Goal: Task Accomplishment & Management: Manage account settings

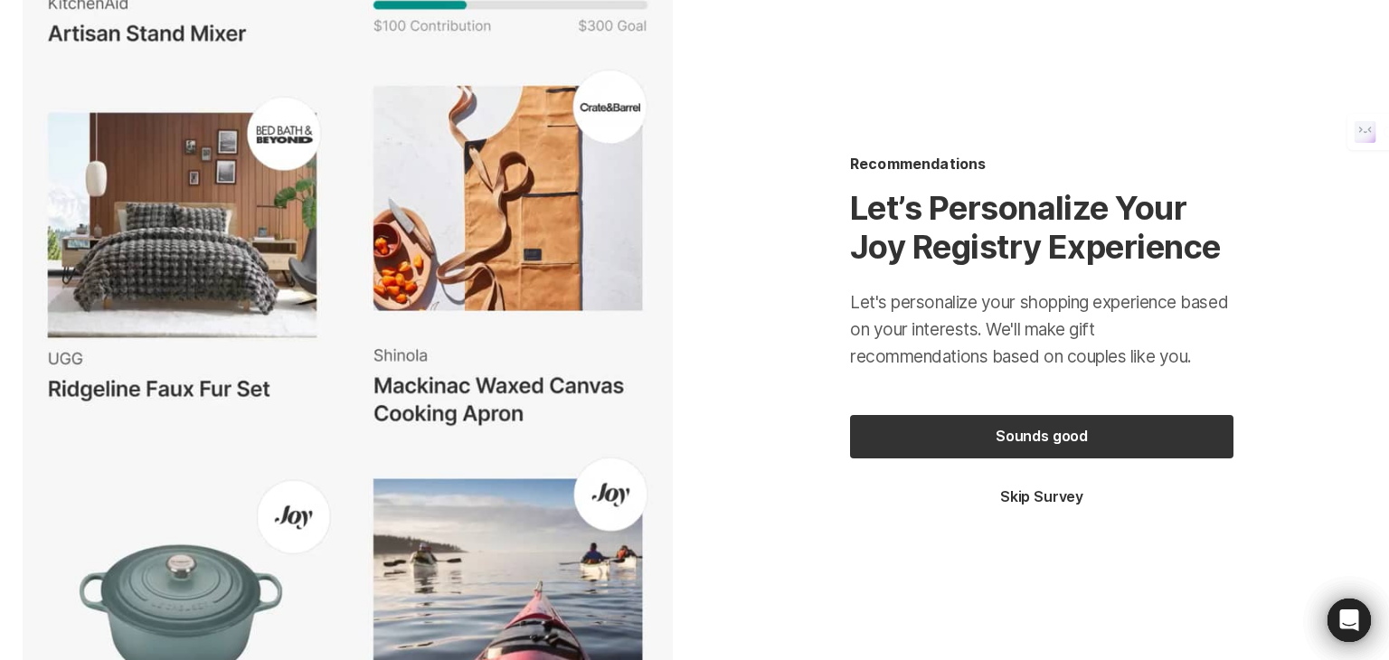
click at [1028, 500] on button "Skip Survey" at bounding box center [1042, 498] width 384 height 20
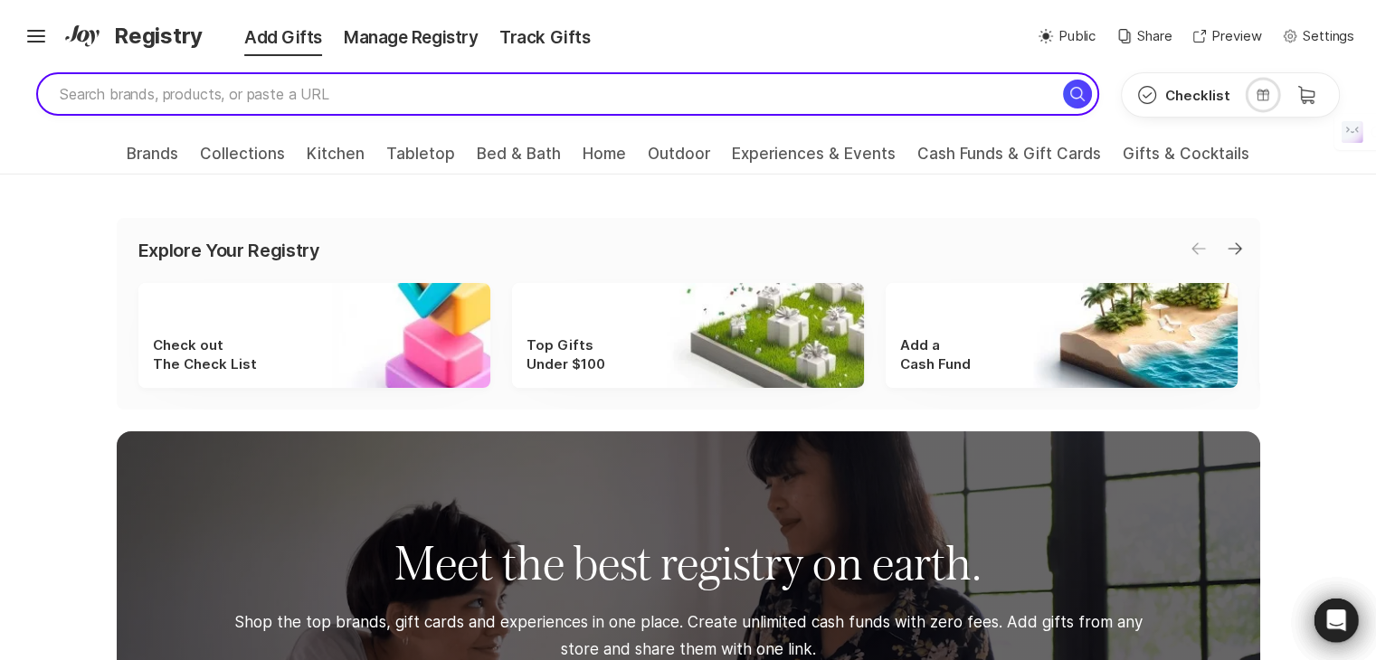
click at [183, 100] on input "search" at bounding box center [567, 93] width 1063 height 43
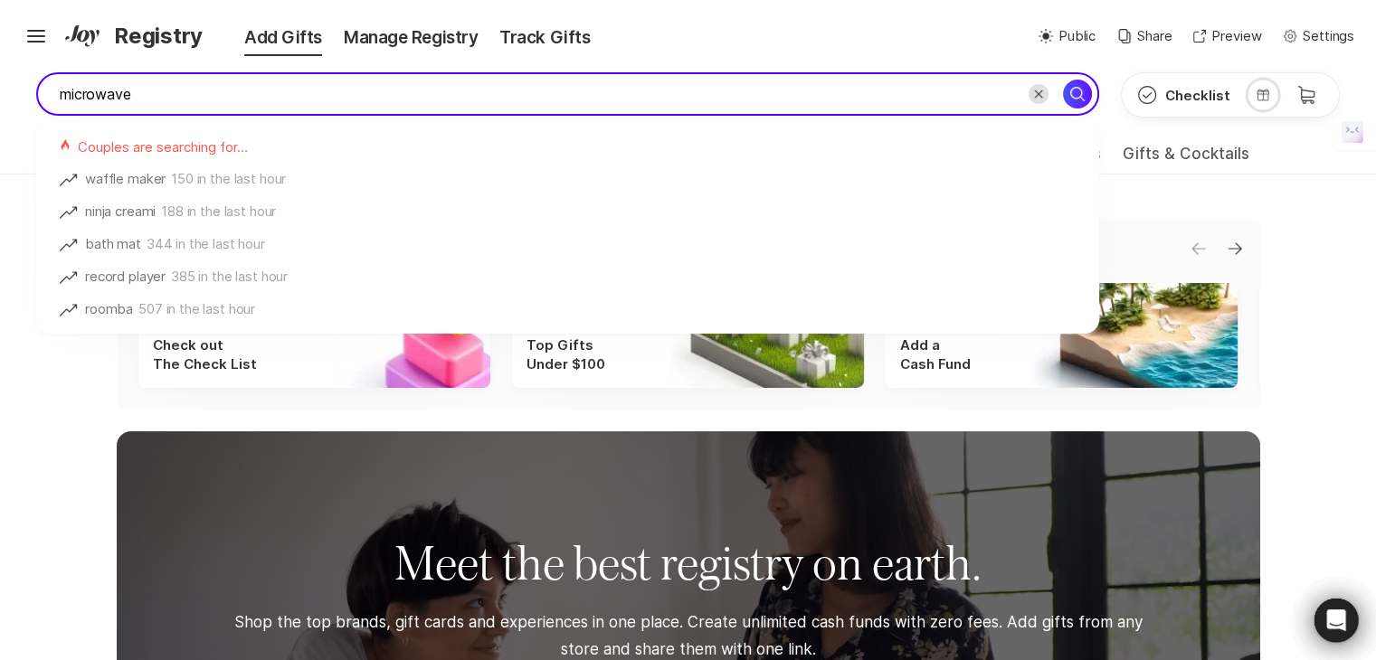
type input "microwave"
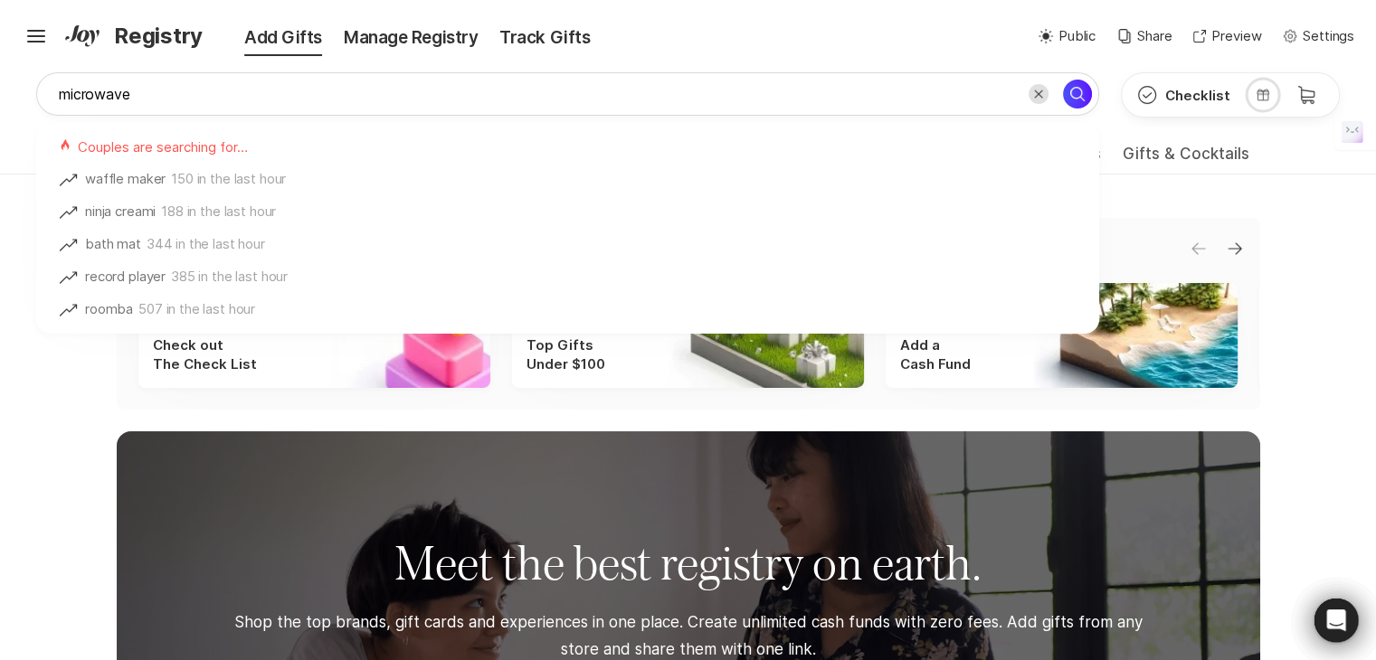
click at [1088, 95] on icon "Search for" at bounding box center [1077, 94] width 22 height 22
click at [1085, 95] on icon "Search for" at bounding box center [1077, 94] width 22 height 22
click at [160, 43] on span "Registry" at bounding box center [158, 36] width 89 height 33
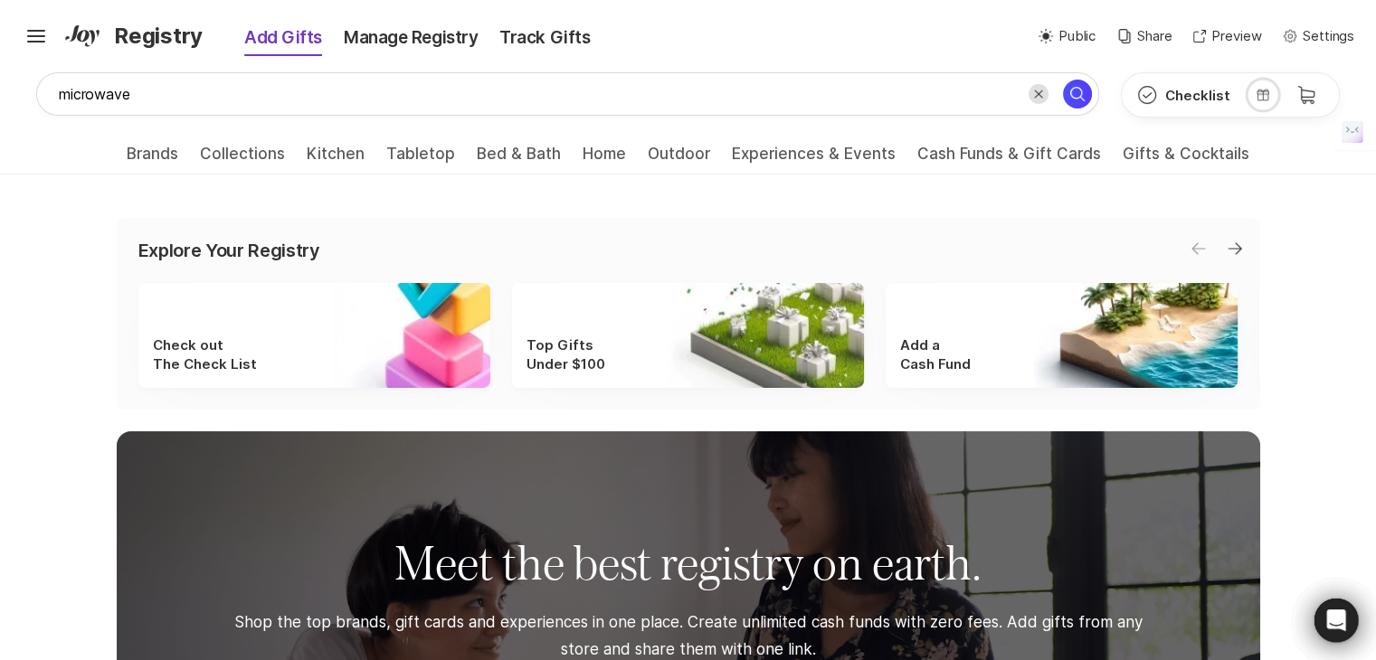
click at [268, 40] on div "Add Gifts" at bounding box center [270, 37] width 125 height 25
click at [371, 33] on div "Manage Registry" at bounding box center [411, 37] width 156 height 25
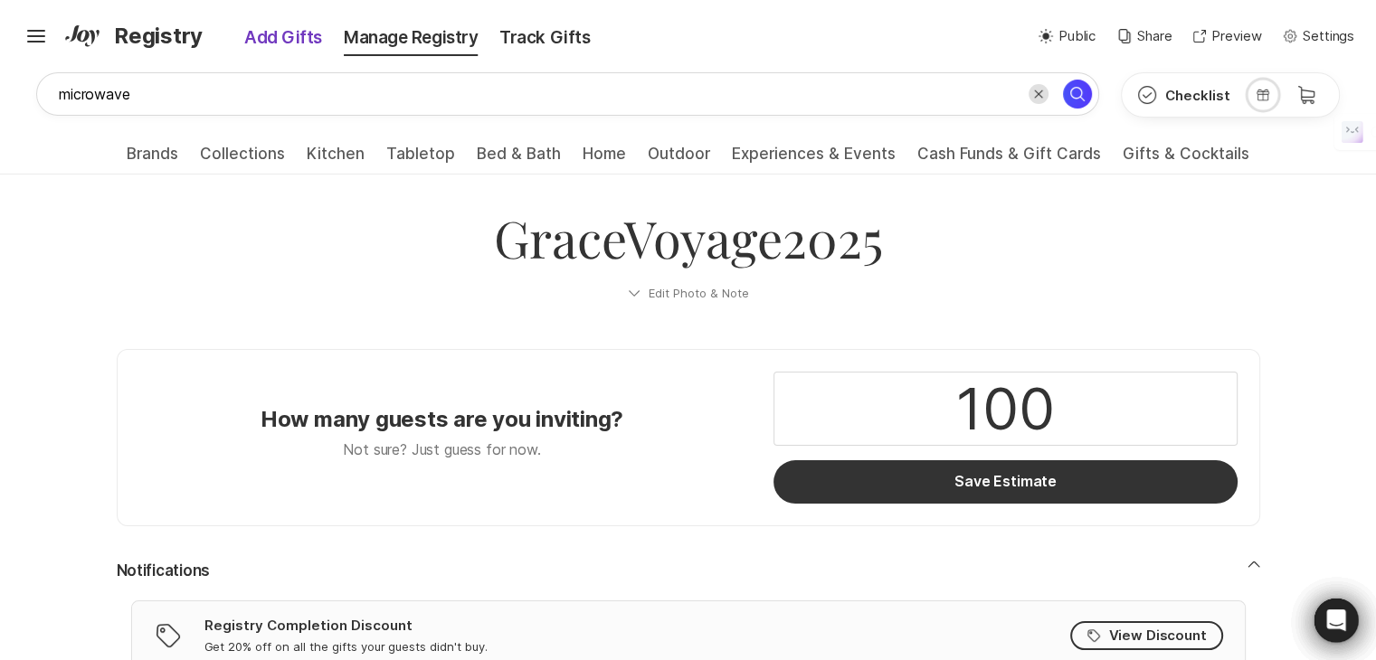
click at [267, 43] on div "Add Gifts" at bounding box center [270, 37] width 125 height 25
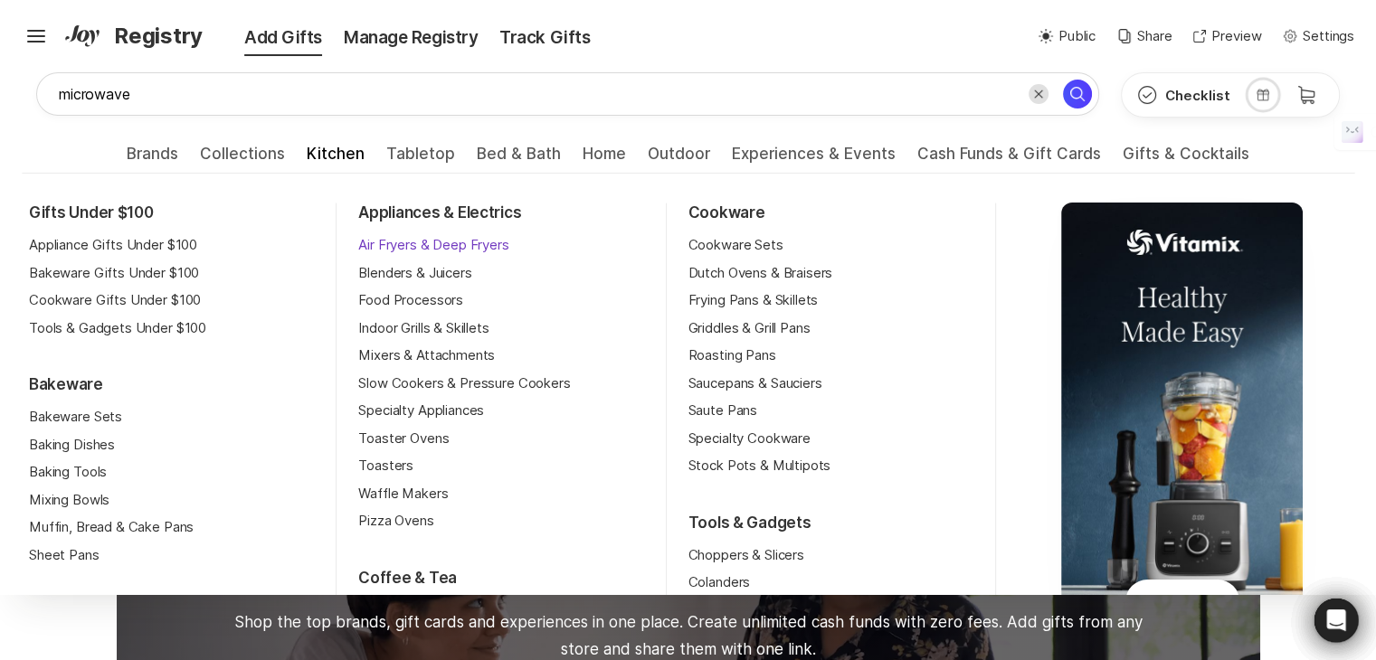
click at [397, 243] on link "Air Fryers & Deep Fryers" at bounding box center [433, 245] width 150 height 21
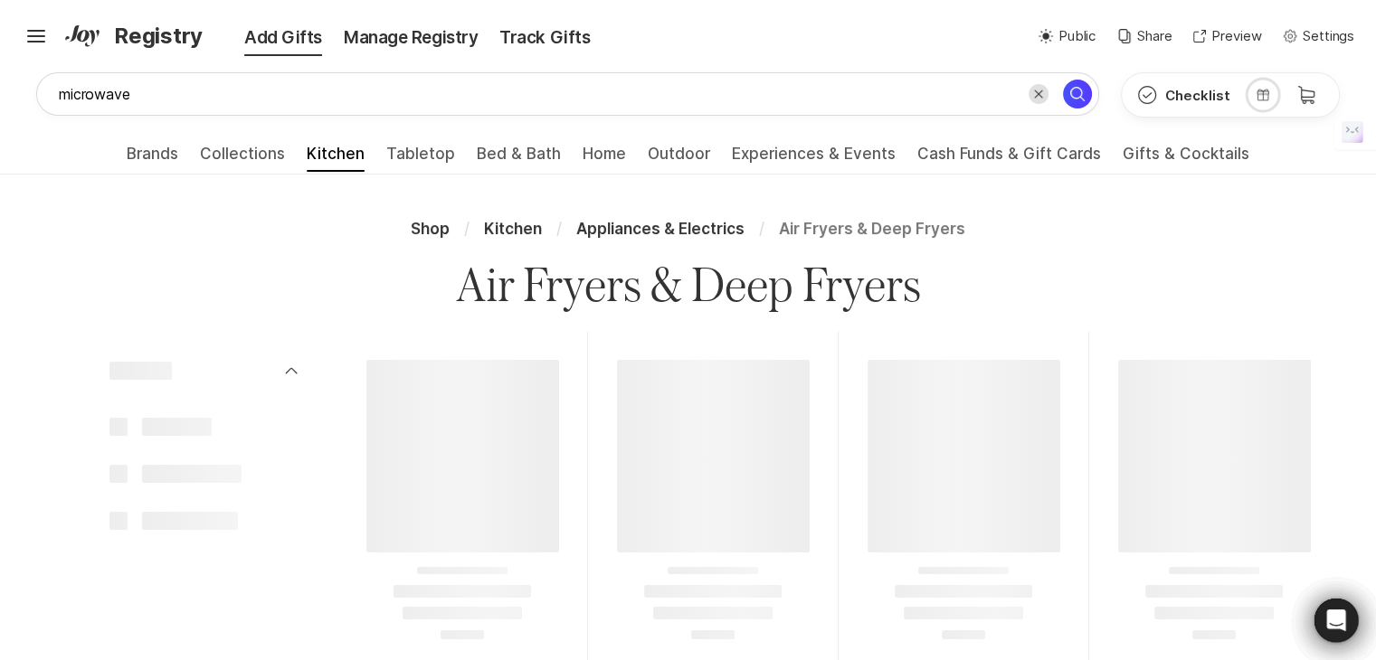
click at [407, 243] on div "Shop / Kitchen / Appliances & Electrics / Air Fryers & Deep Fryers" at bounding box center [688, 229] width 1332 height 51
click at [482, 251] on div "Shop / Kitchen / Appliances & Electrics / Air Fryers & Deep Fryers" at bounding box center [688, 229] width 1332 height 51
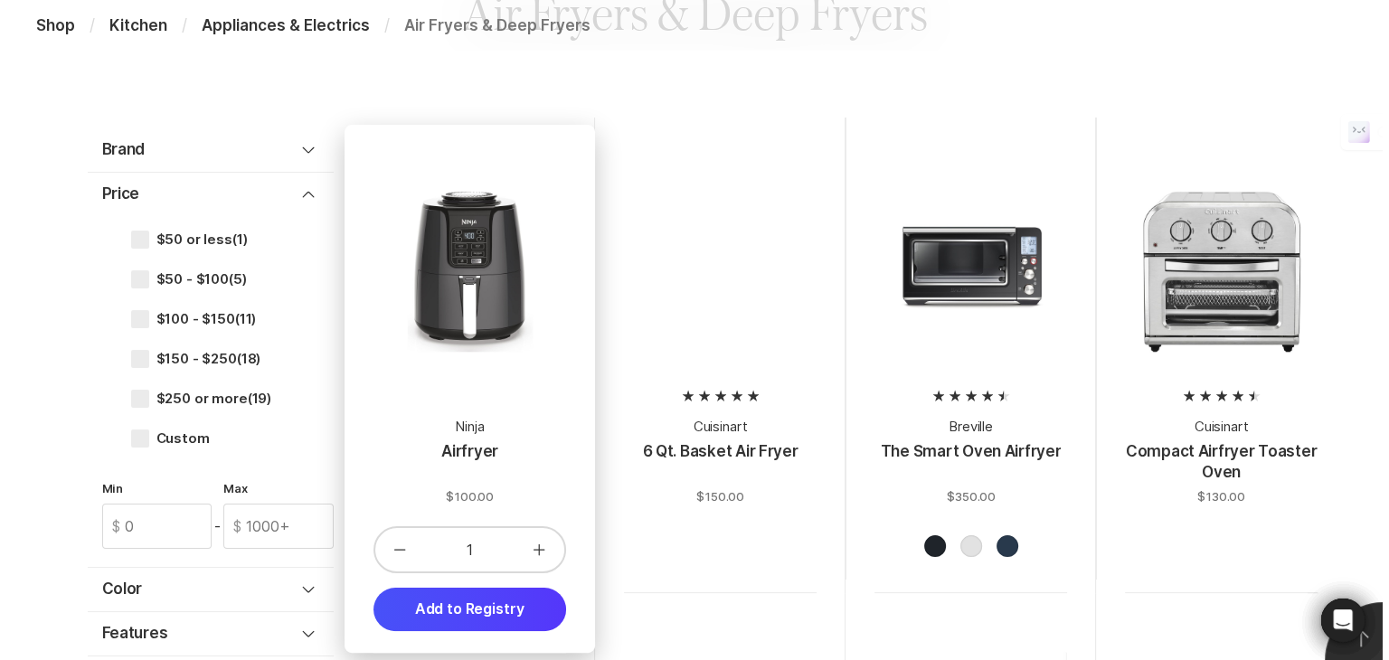
scroll to position [362, 0]
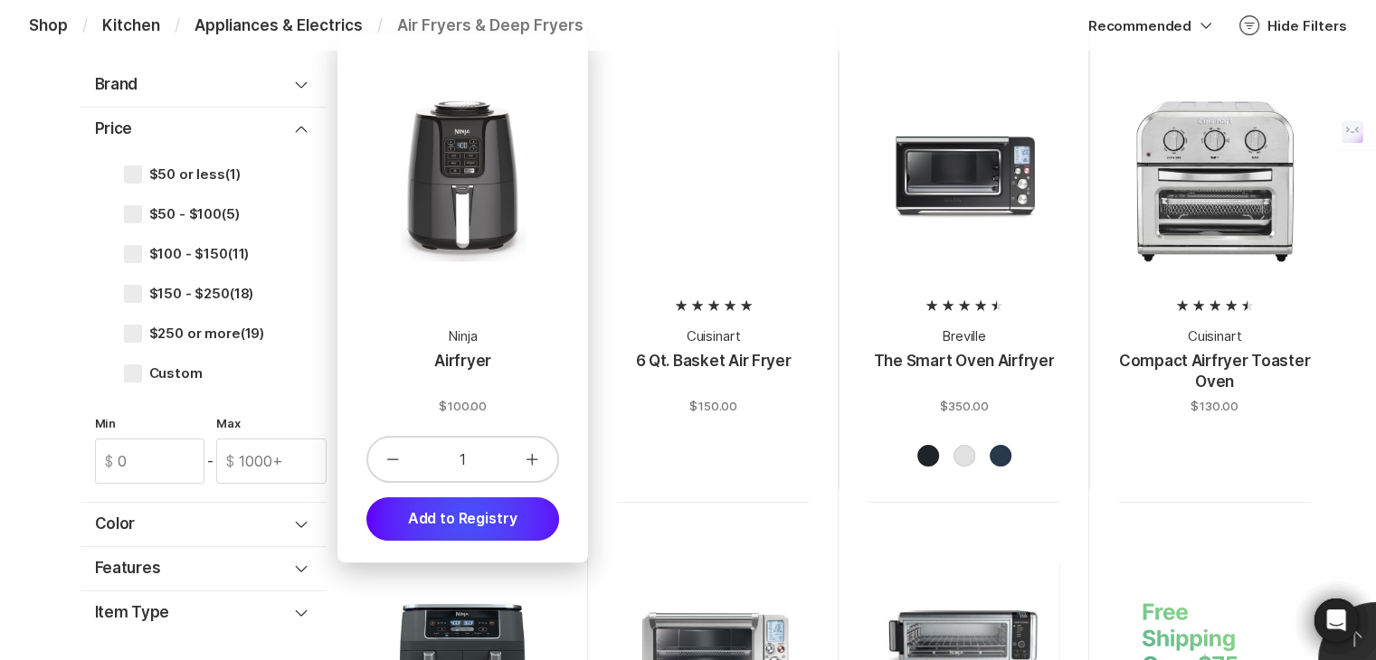
click at [467, 518] on button "Add to Registry" at bounding box center [462, 518] width 193 height 43
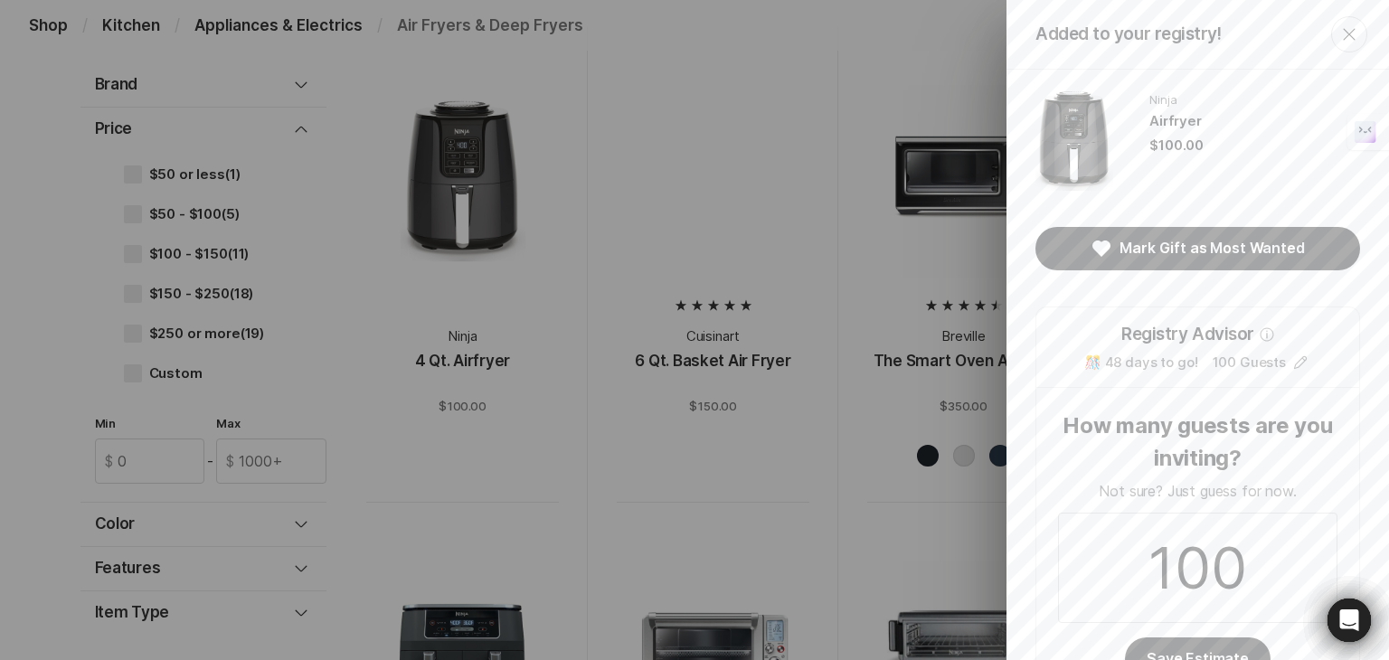
scroll to position [65, 0]
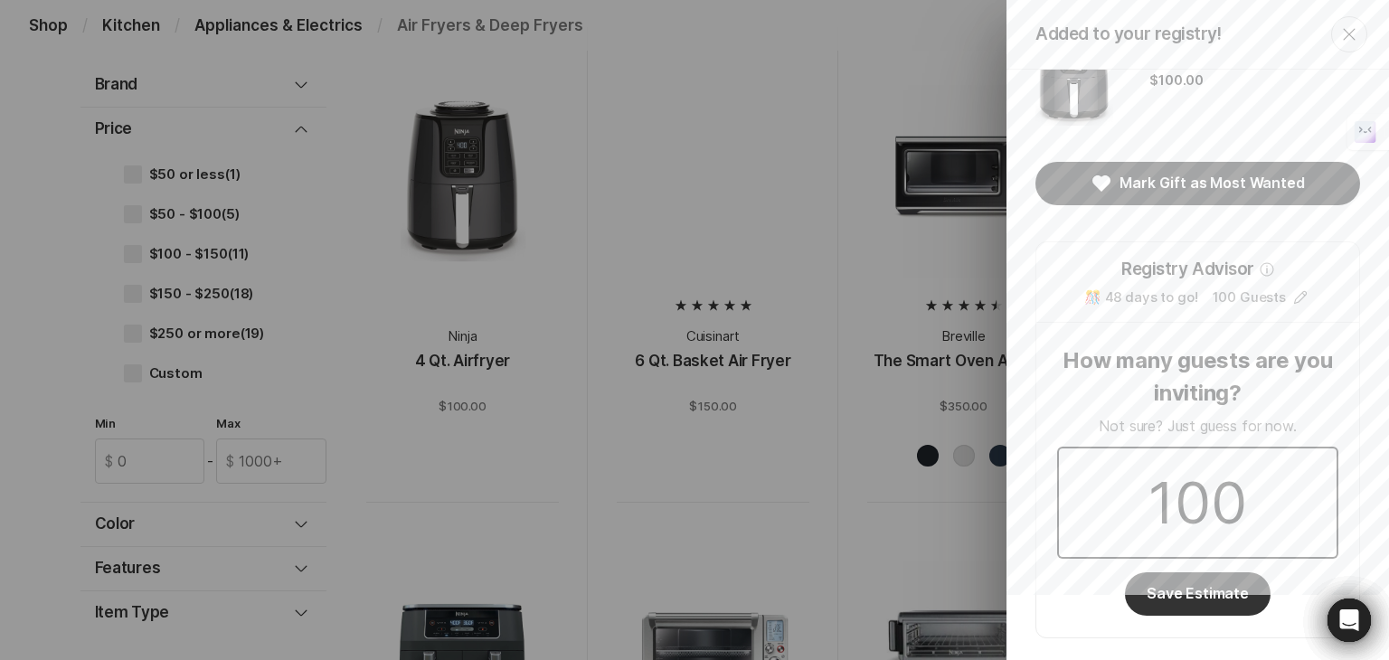
click at [1223, 510] on input "100" at bounding box center [1198, 503] width 278 height 109
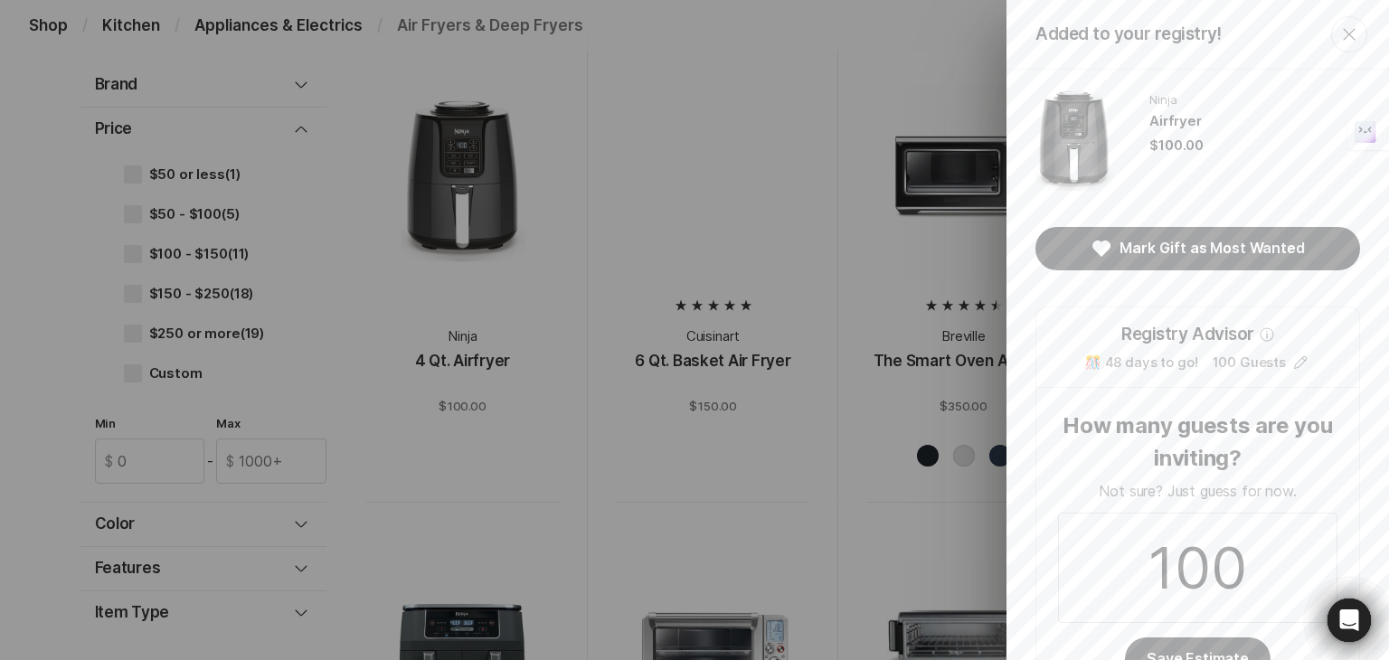
click at [1170, 146] on p "$100.00" at bounding box center [1177, 145] width 54 height 19
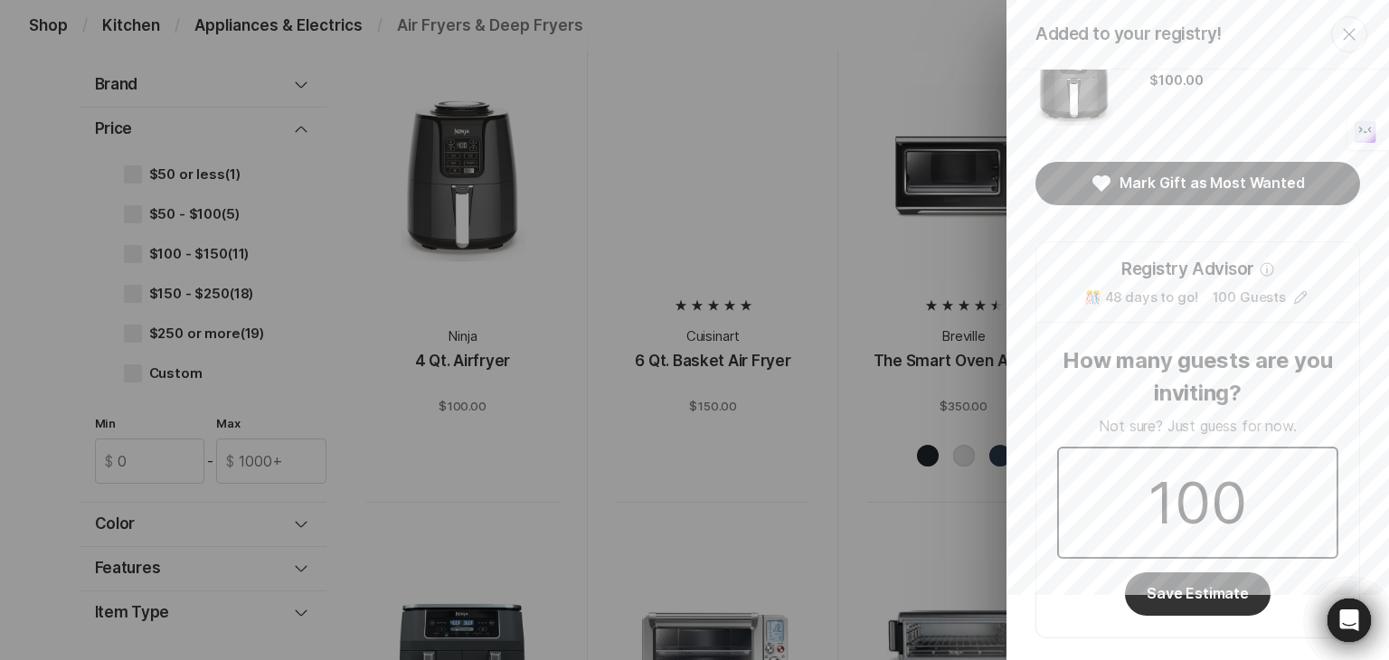
click at [1223, 499] on input "100" at bounding box center [1198, 503] width 278 height 109
type input "1"
click at [1184, 600] on button "Save Estimate" at bounding box center [1198, 594] width 146 height 43
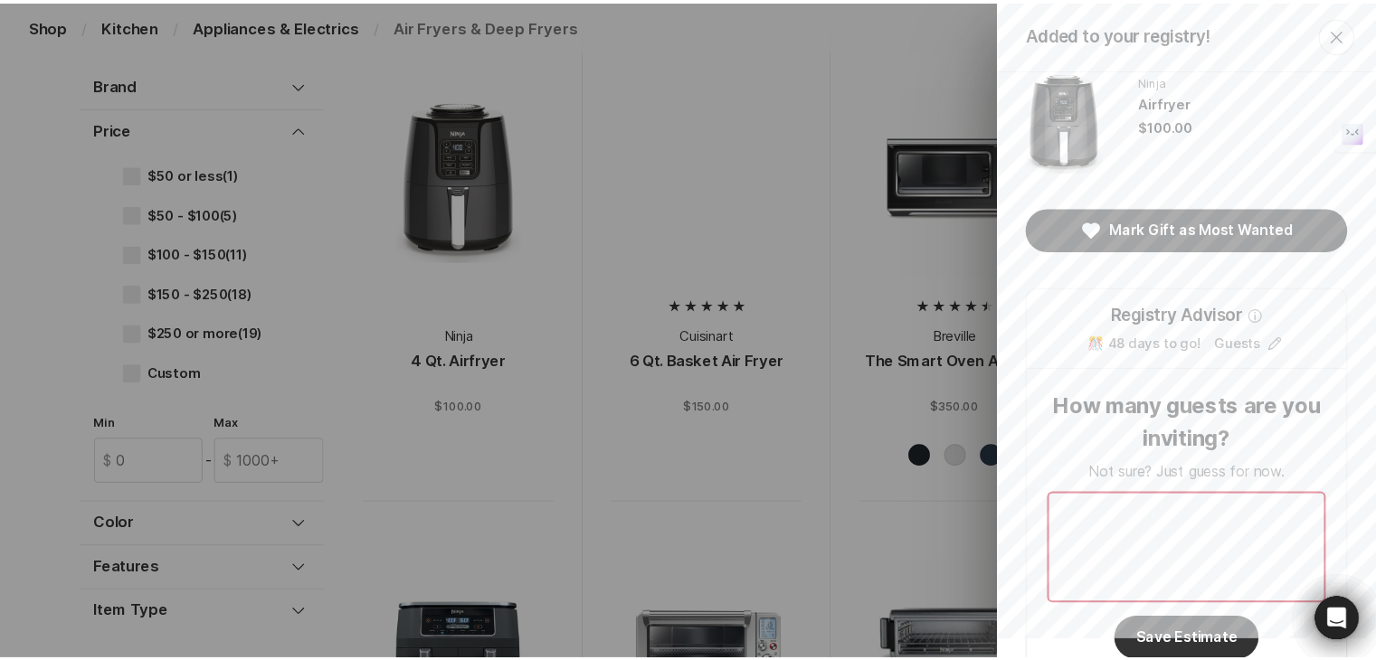
scroll to position [0, 0]
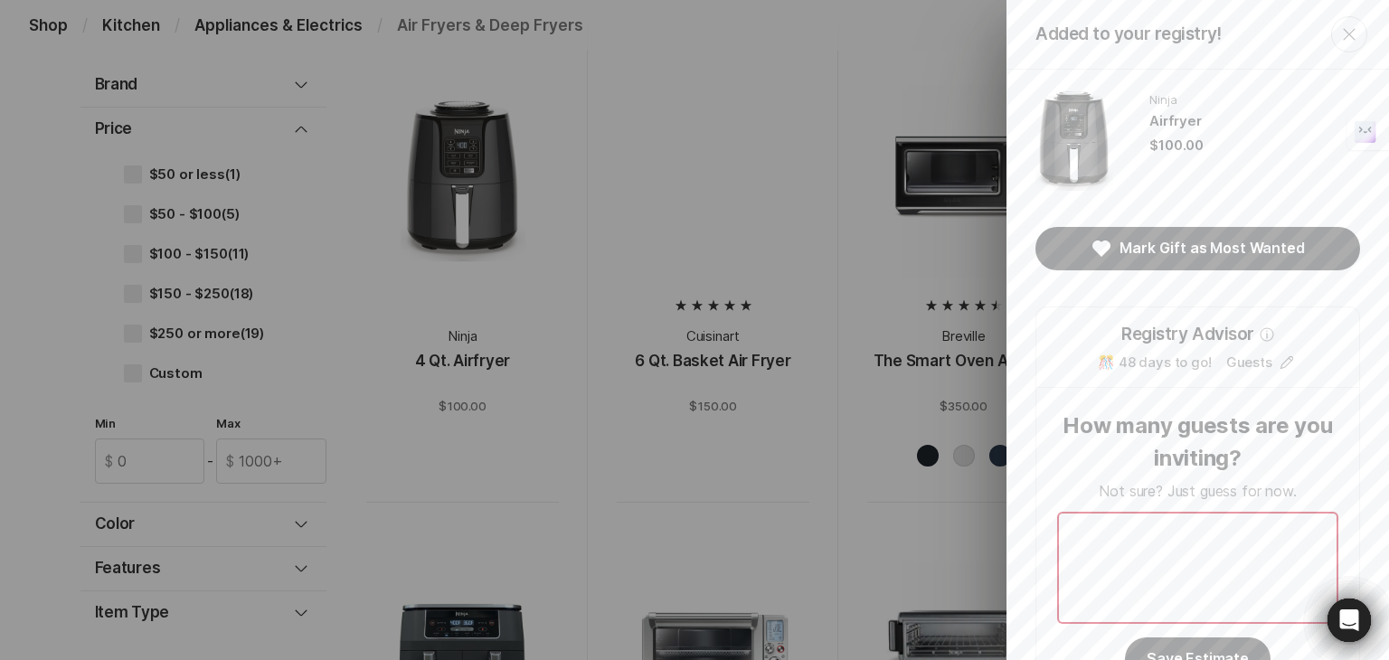
click at [1343, 37] on icon "Close" at bounding box center [1349, 34] width 12 height 12
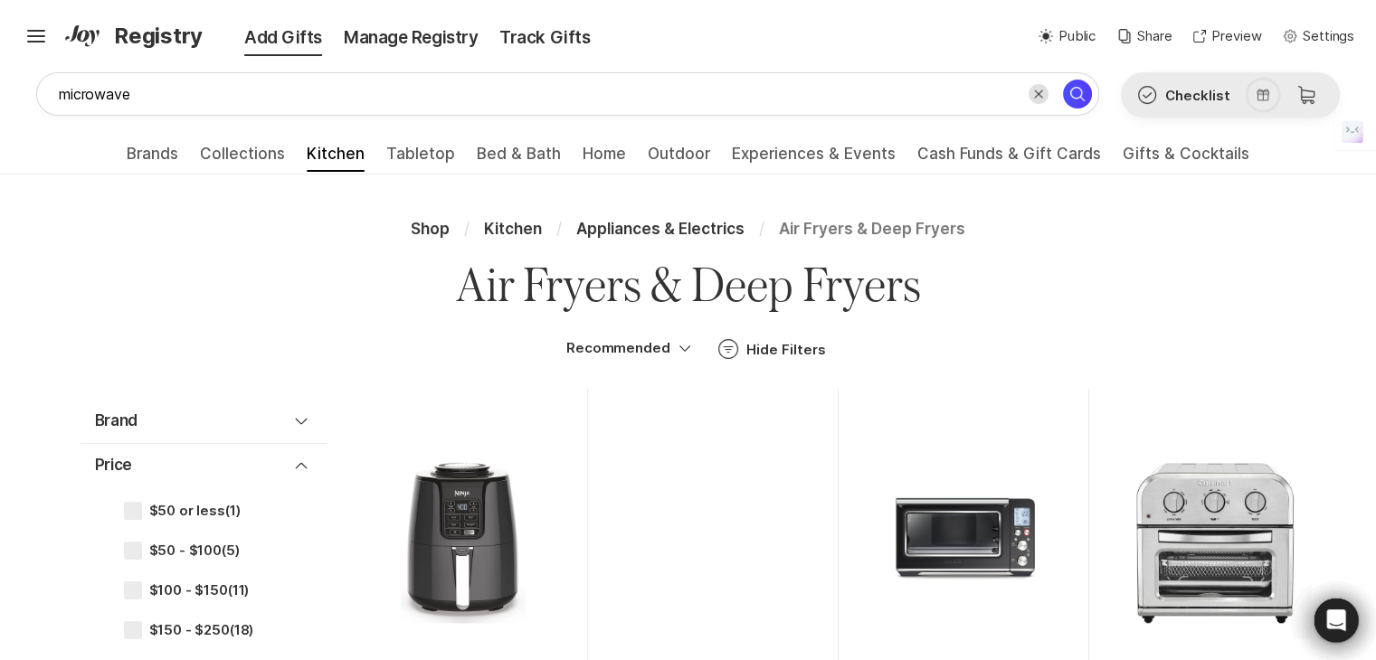
click at [1302, 96] on icon "Cart" at bounding box center [1306, 95] width 22 height 22
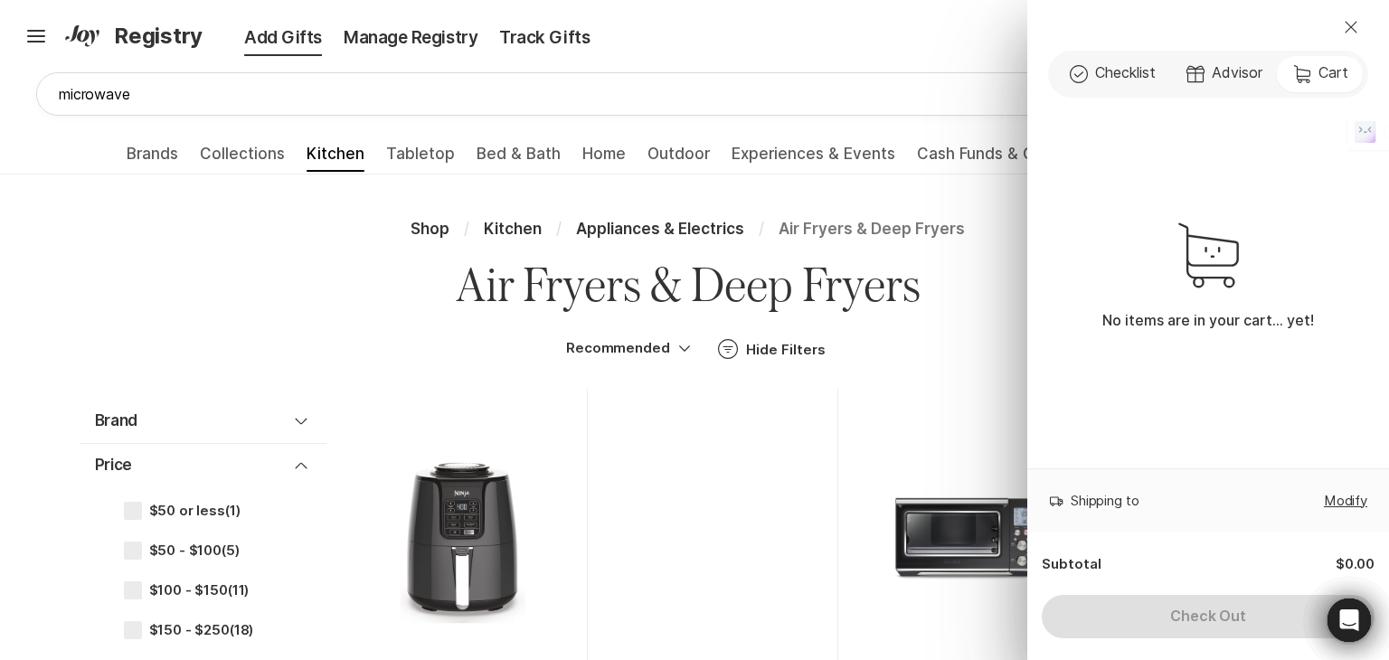
click at [470, 340] on div "Close Check Outline Checklist Gift Advisor Cart Cart No items are in your cart.…" at bounding box center [694, 330] width 1389 height 660
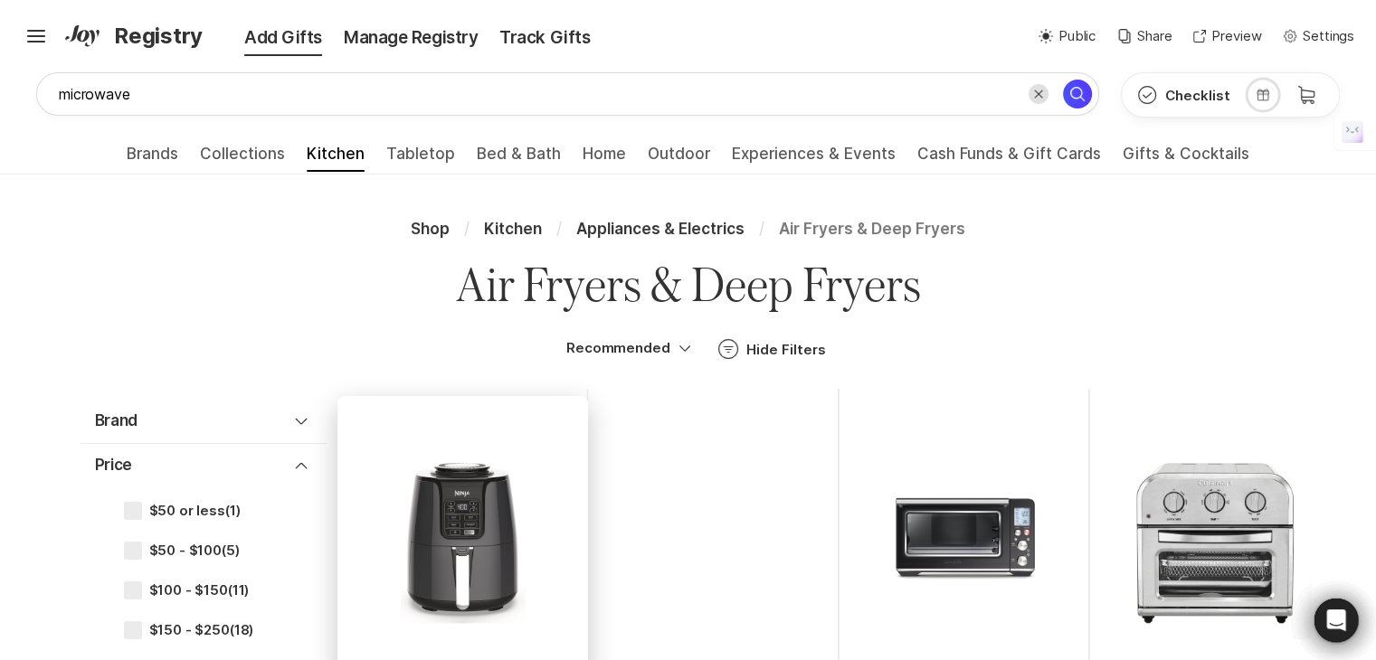
click at [503, 529] on div at bounding box center [461, 543] width 193 height 193
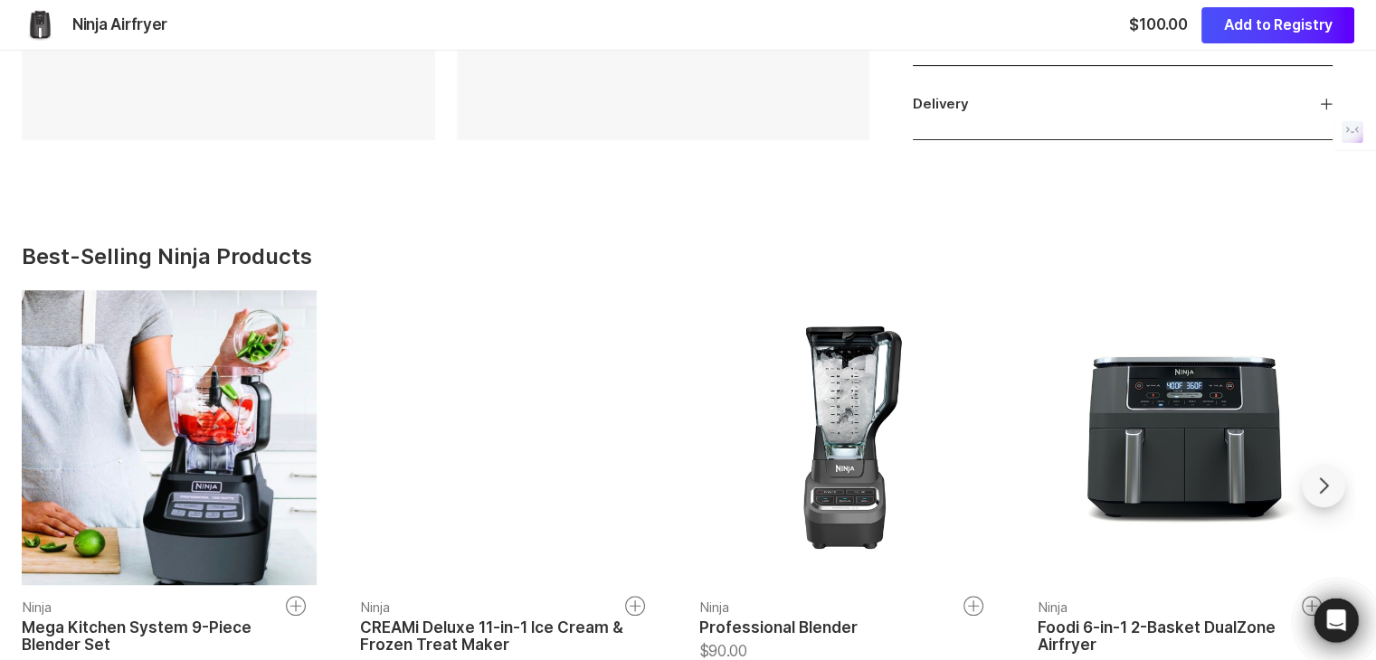
scroll to position [1085, 0]
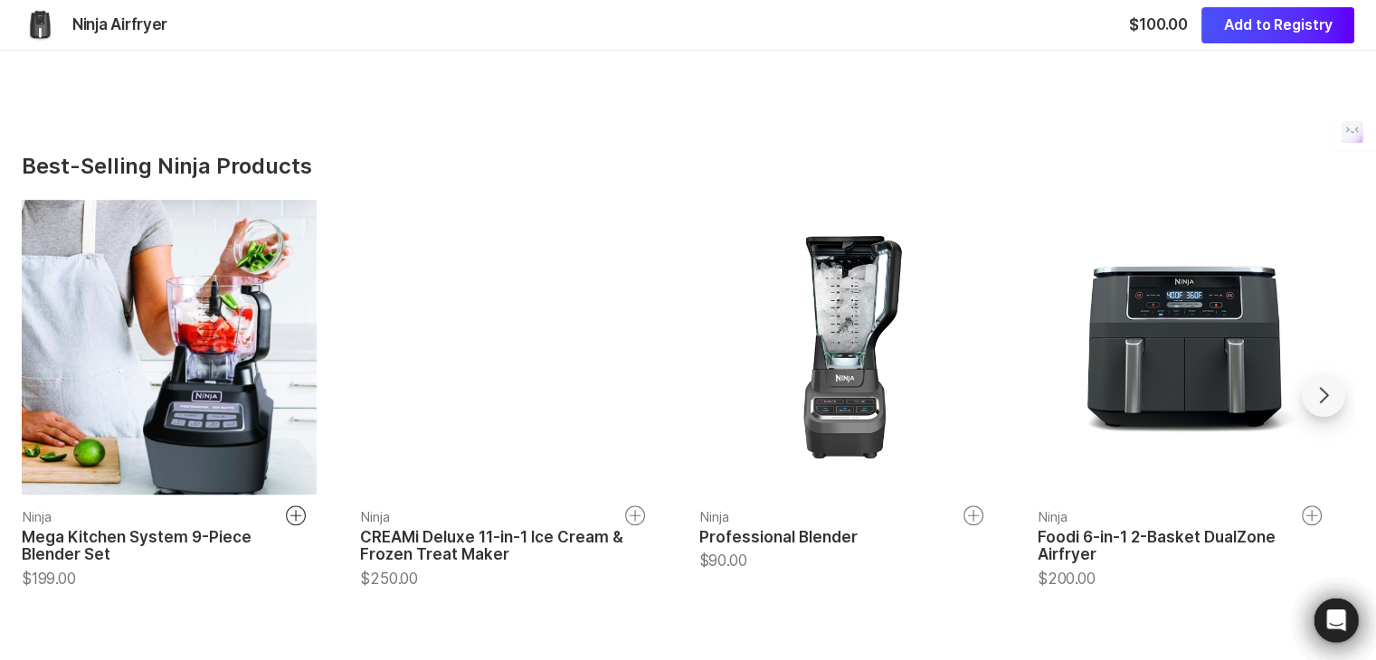
click at [298, 521] on icon at bounding box center [296, 516] width 20 height 20
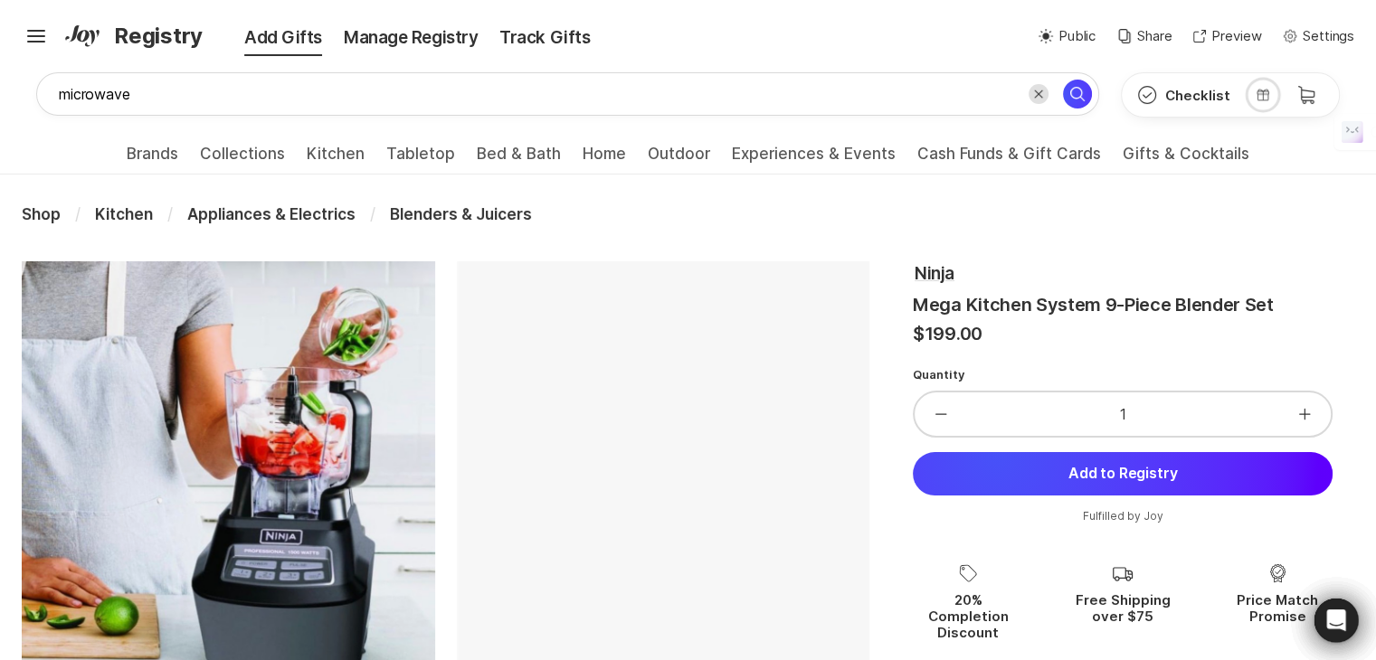
click at [996, 453] on button "Add to Registry" at bounding box center [1123, 473] width 420 height 43
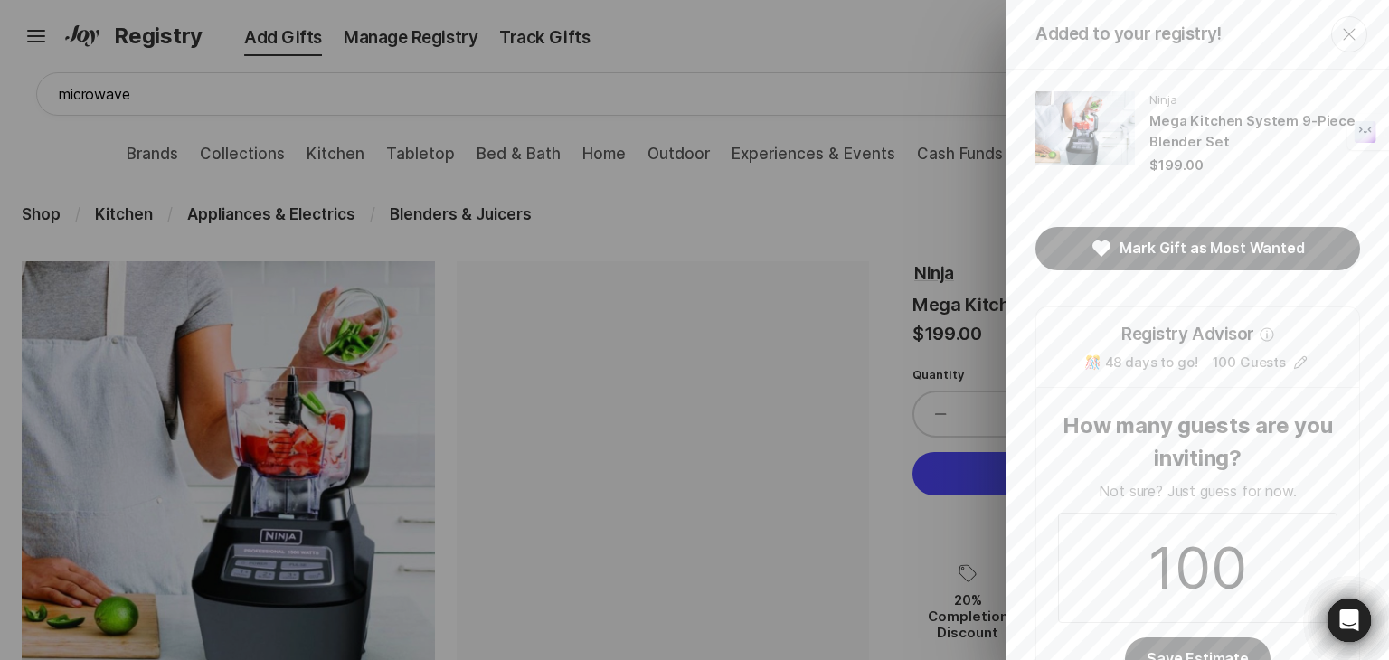
scroll to position [65, 0]
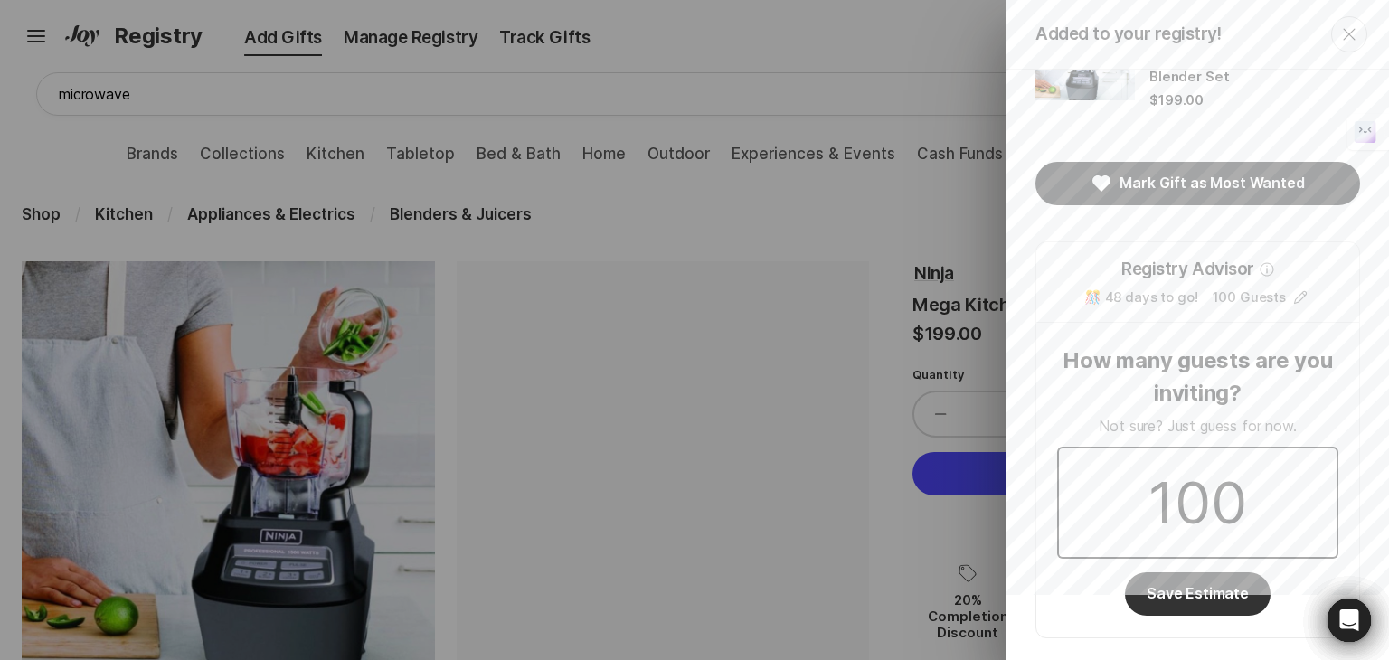
click at [1239, 507] on input "100" at bounding box center [1198, 503] width 278 height 109
type input "1"
click at [1208, 596] on button "Save Estimate" at bounding box center [1198, 594] width 146 height 43
drag, startPoint x: 1217, startPoint y: 538, endPoint x: 1211, endPoint y: 558, distance: 20.9
click at [1216, 544] on input "Drawer" at bounding box center [1198, 503] width 278 height 109
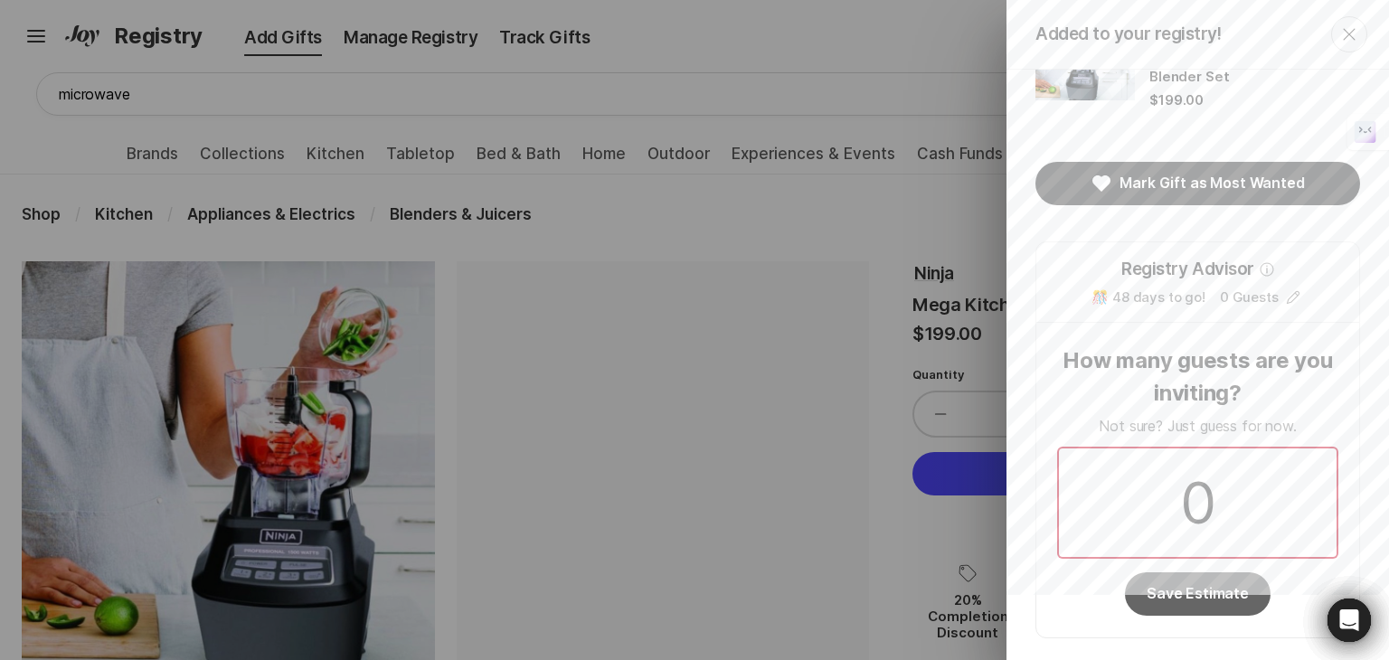
type input "0"
click at [1218, 610] on button "Save Estimate" at bounding box center [1198, 594] width 146 height 43
click at [1233, 507] on input "0" at bounding box center [1198, 503] width 278 height 109
type input "nil"
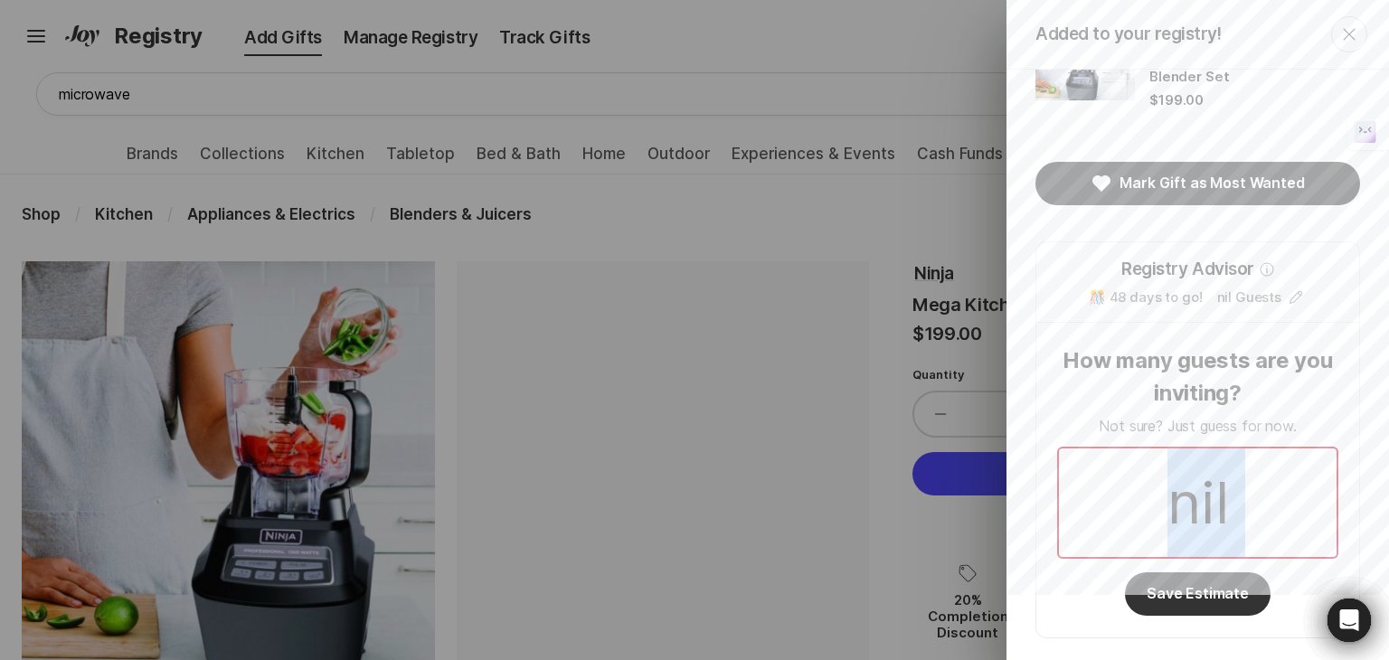
drag, startPoint x: 1230, startPoint y: 555, endPoint x: 1240, endPoint y: 539, distance: 19.1
click at [1237, 545] on form "nil Save Estimate" at bounding box center [1197, 532] width 279 height 168
click at [1197, 609] on button "Save Estimate" at bounding box center [1198, 594] width 146 height 43
click at [1242, 500] on input "nil" at bounding box center [1198, 503] width 278 height 109
type input "n"
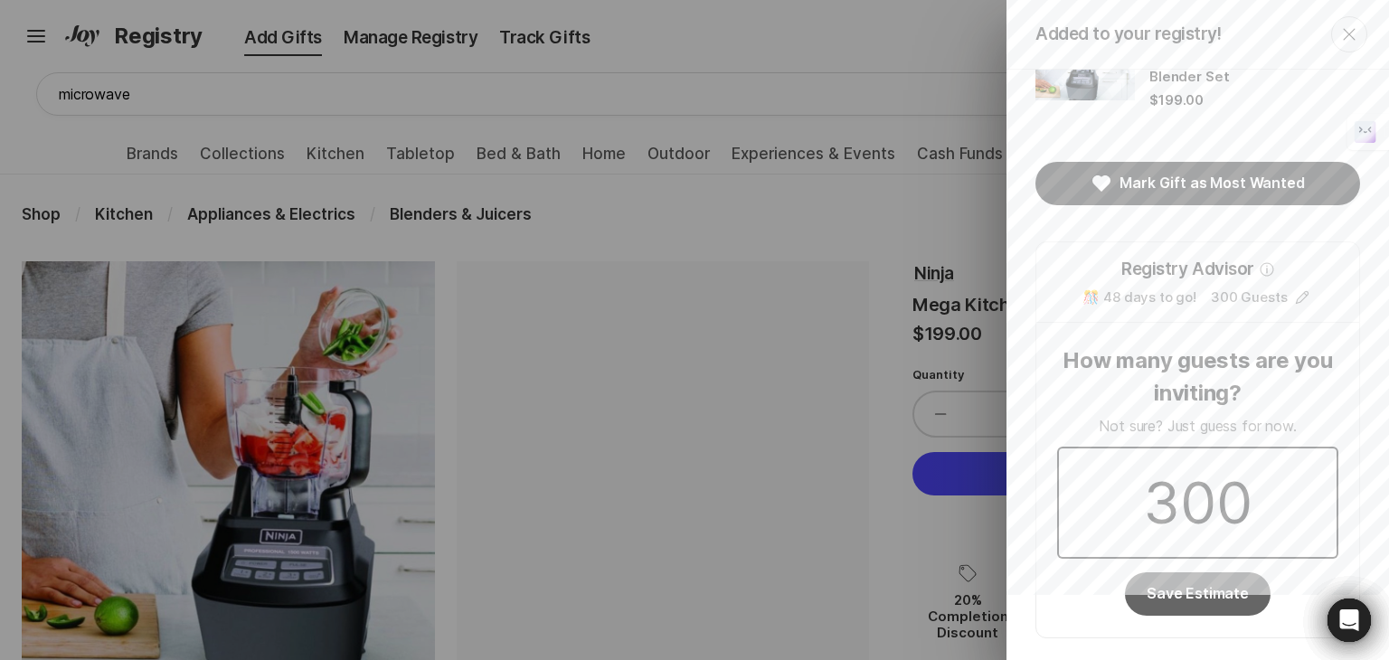
type input "300"
click at [1185, 592] on button "Save Estimate" at bounding box center [1198, 594] width 146 height 43
click at [1198, 595] on button "Save Estimate" at bounding box center [1198, 594] width 146 height 43
click at [1202, 594] on button "Save Estimate" at bounding box center [1198, 594] width 146 height 43
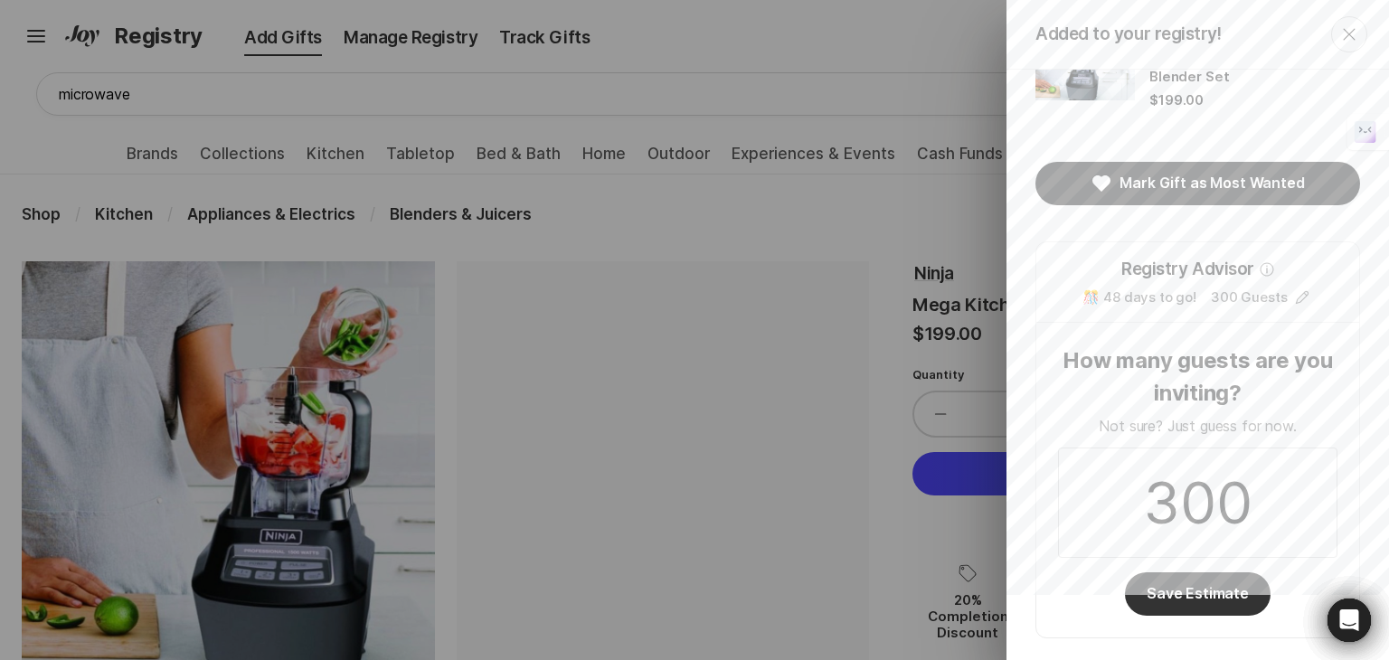
scroll to position [0, 0]
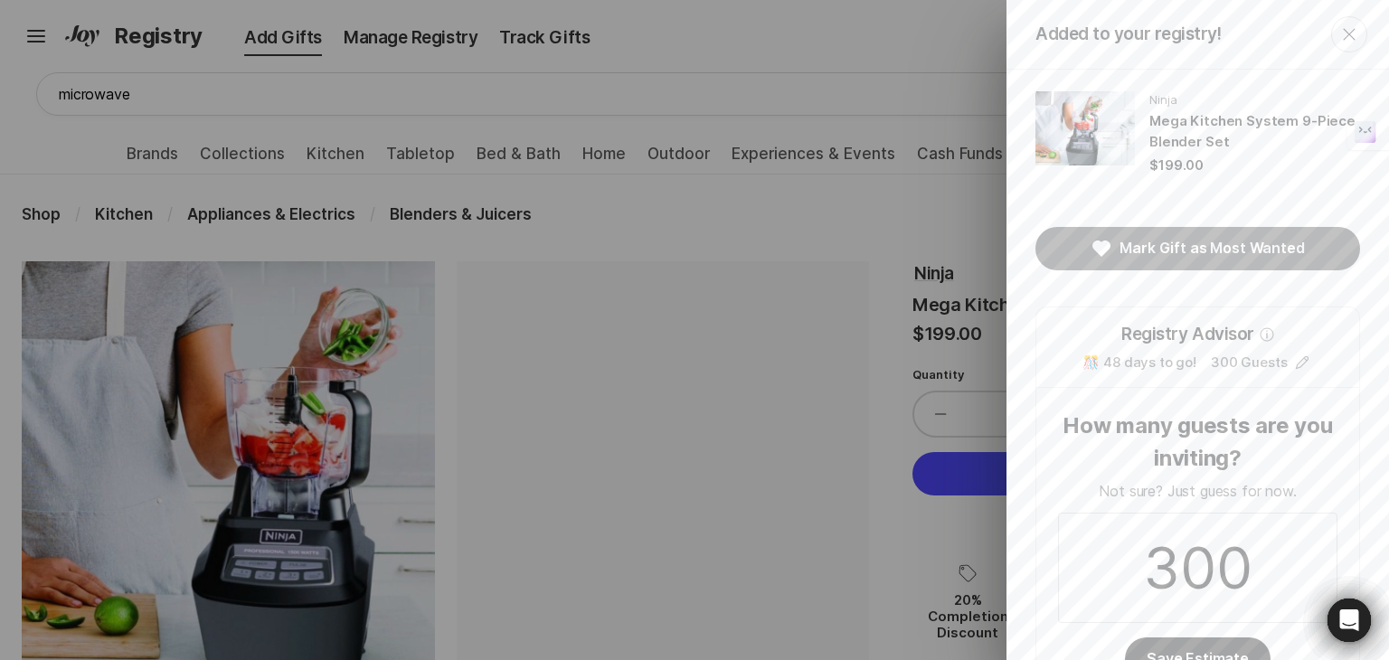
click at [1181, 247] on button "Mark Gift as Most Wanted" at bounding box center [1198, 248] width 325 height 43
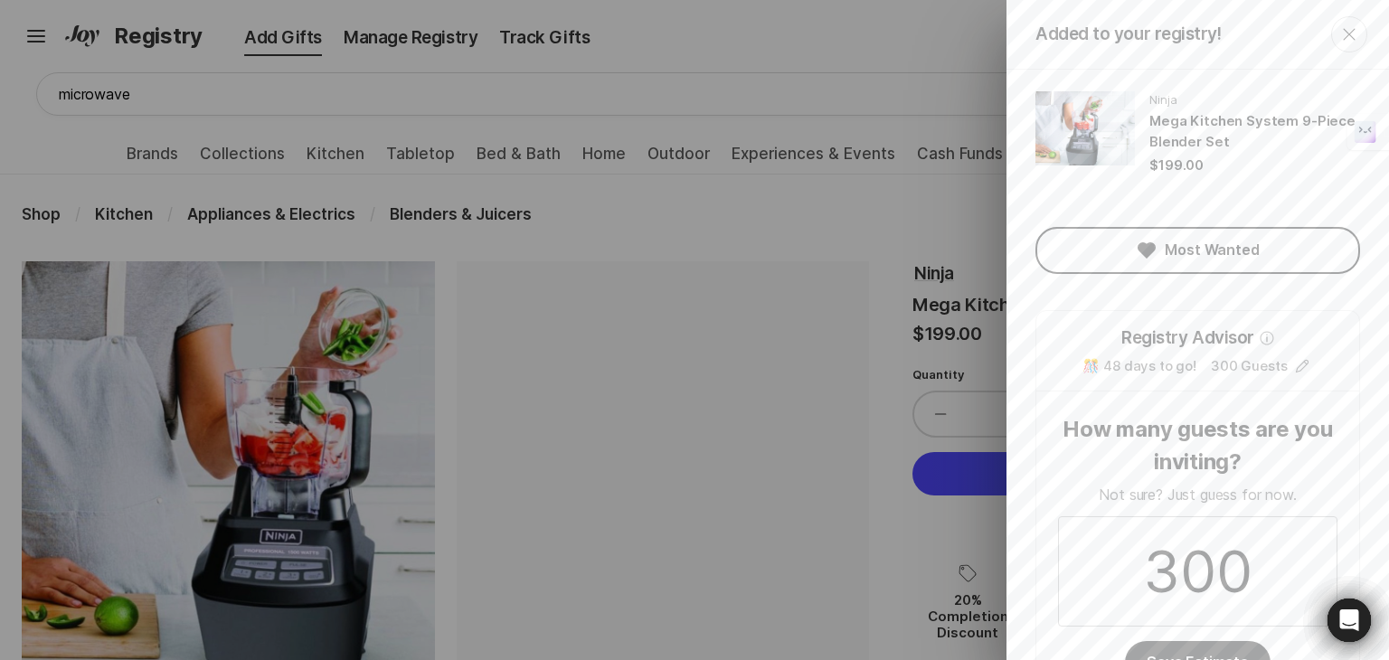
scroll to position [68, 0]
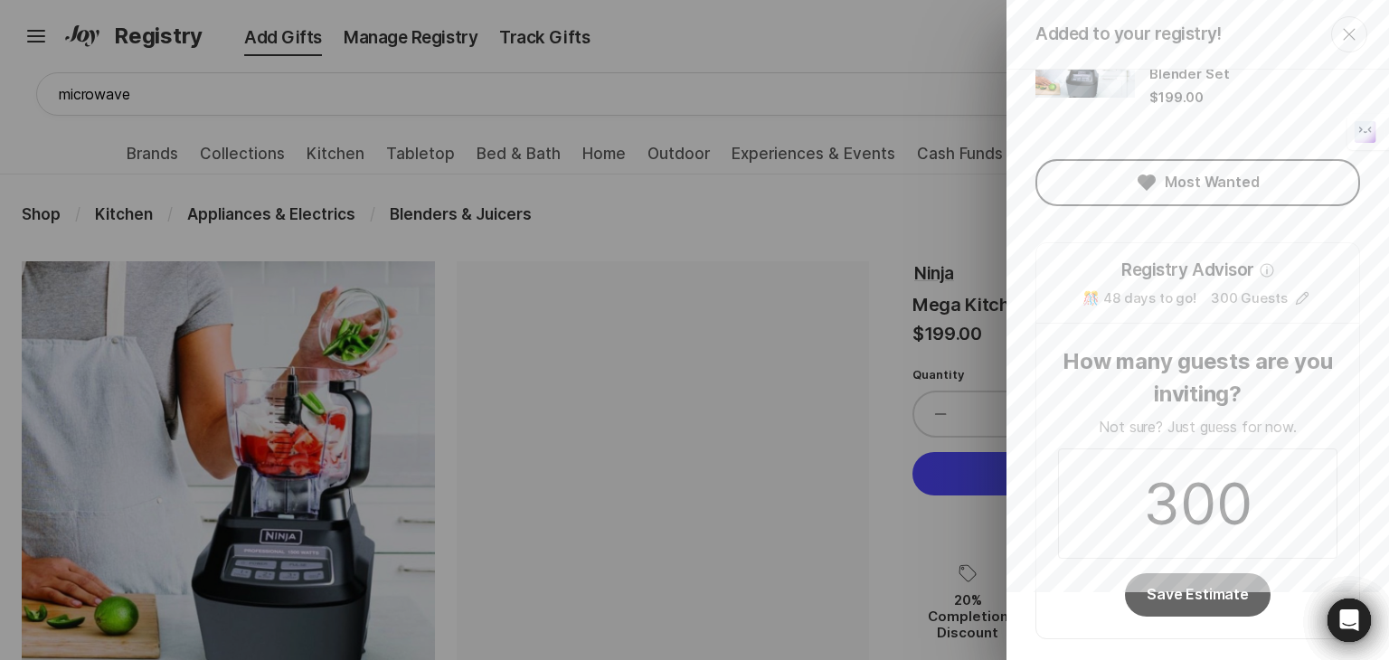
click at [1184, 591] on button "Save Estimate" at bounding box center [1198, 594] width 146 height 43
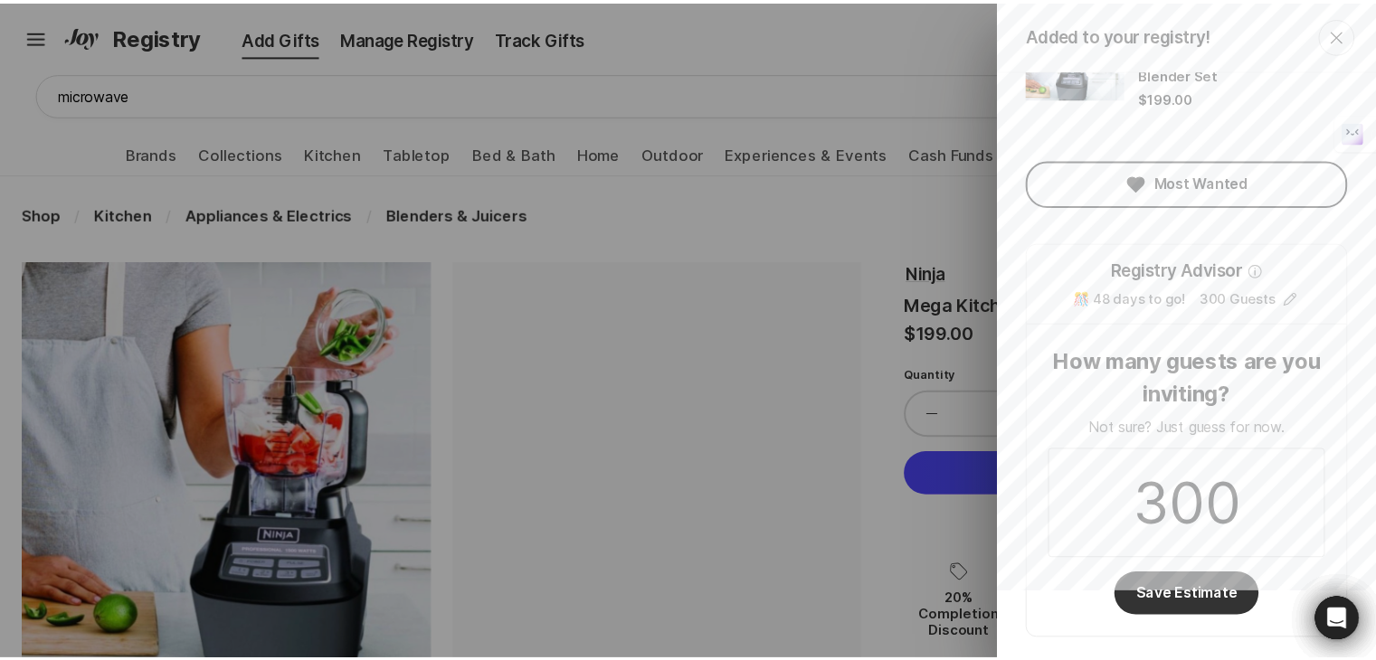
scroll to position [0, 0]
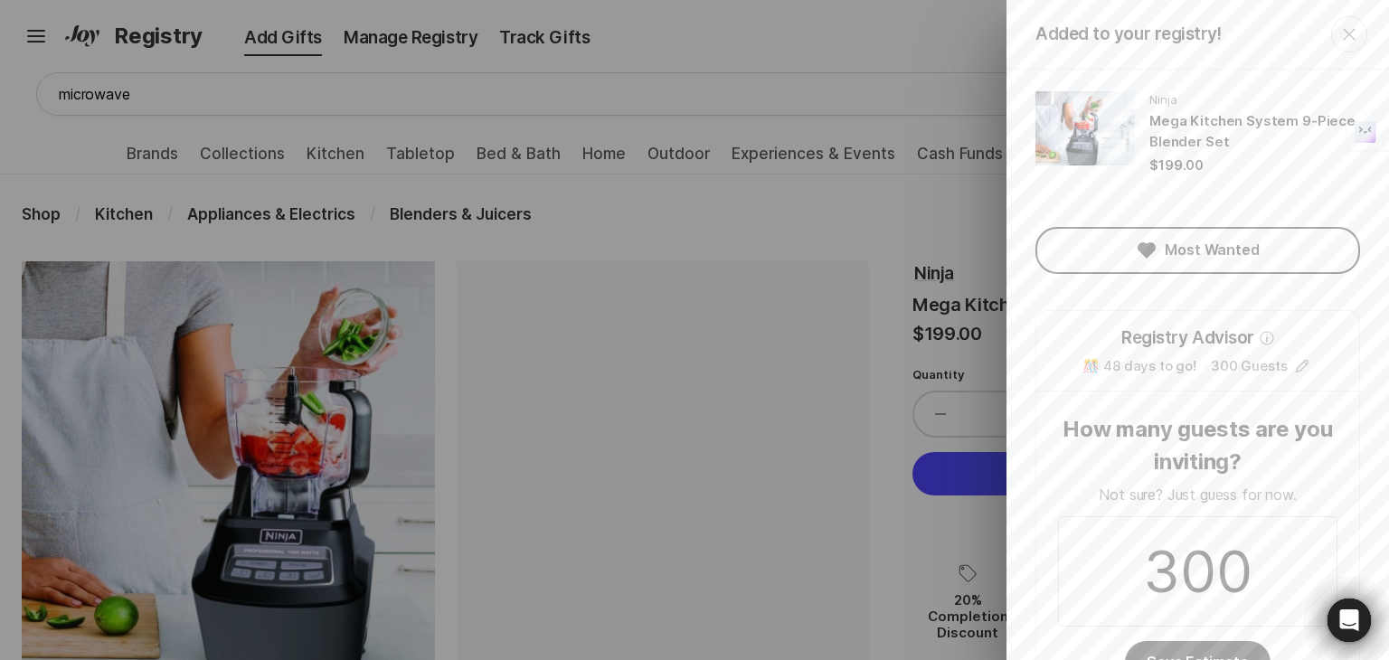
click at [1343, 31] on icon "Close" at bounding box center [1350, 35] width 22 height 22
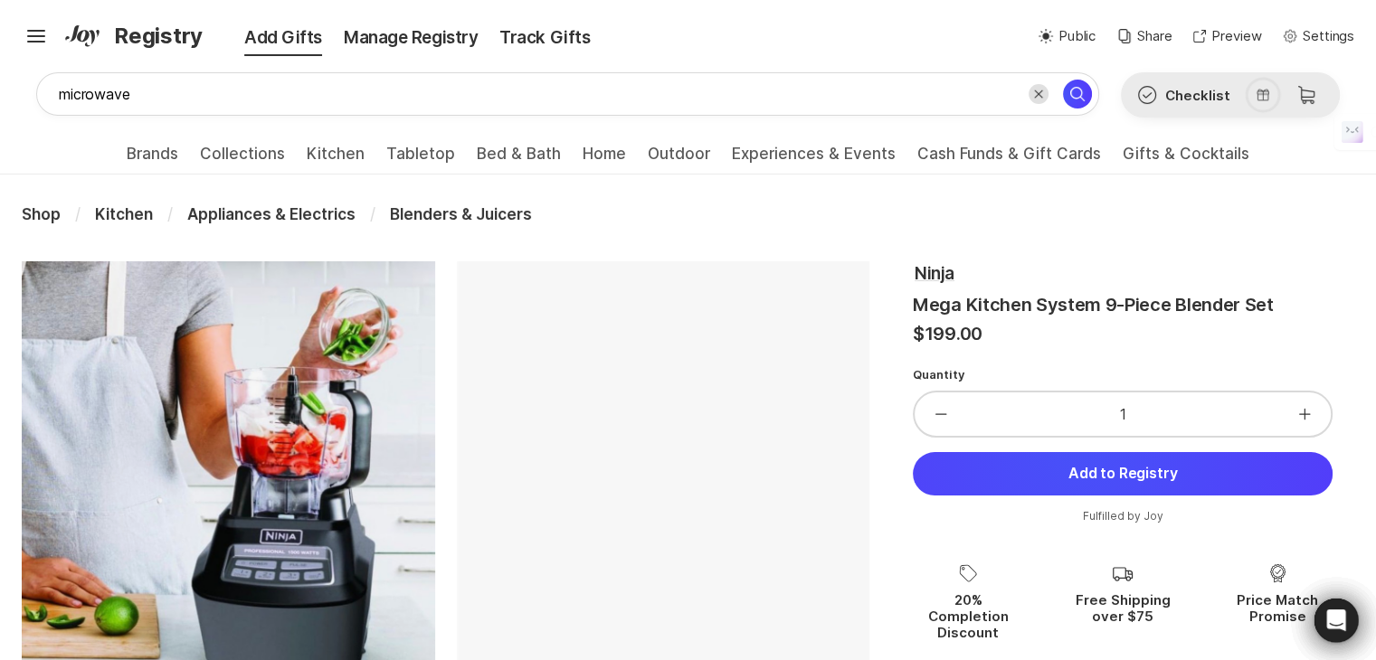
click at [1310, 94] on icon "Cart" at bounding box center [1306, 95] width 22 height 22
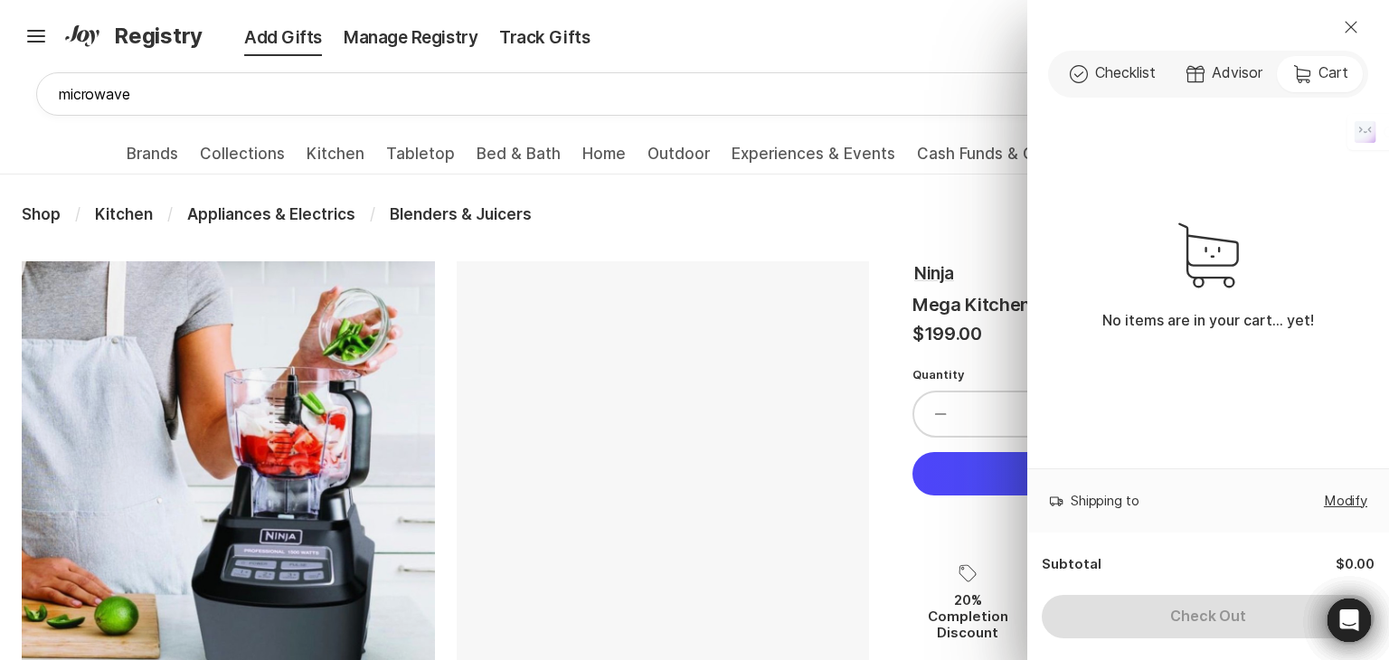
click at [971, 30] on div "Close Check Outline Checklist Gift Advisor Cart Cart No items are in your cart.…" at bounding box center [694, 330] width 1389 height 660
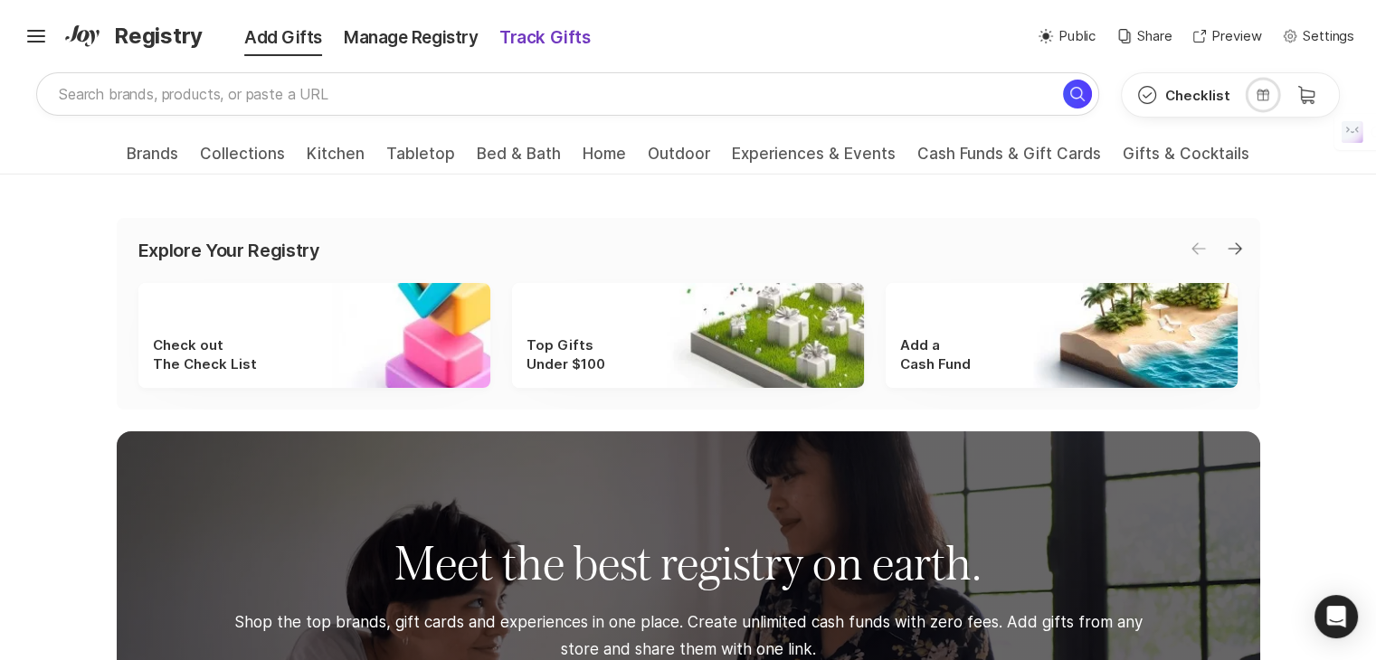
click at [520, 27] on div "Track Gifts" at bounding box center [544, 37] width 112 height 25
click at [535, 38] on div "Track Gifts" at bounding box center [544, 37] width 112 height 25
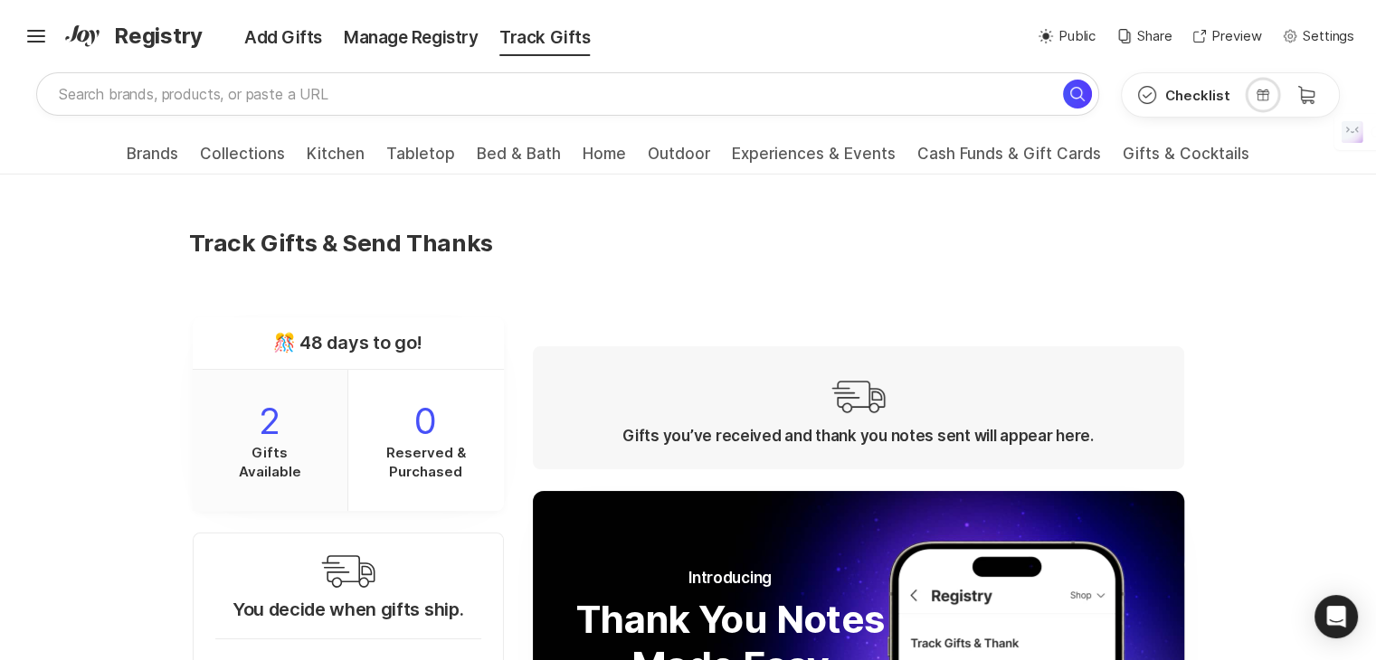
click at [275, 446] on p "Gifts Available" at bounding box center [269, 462] width 90 height 38
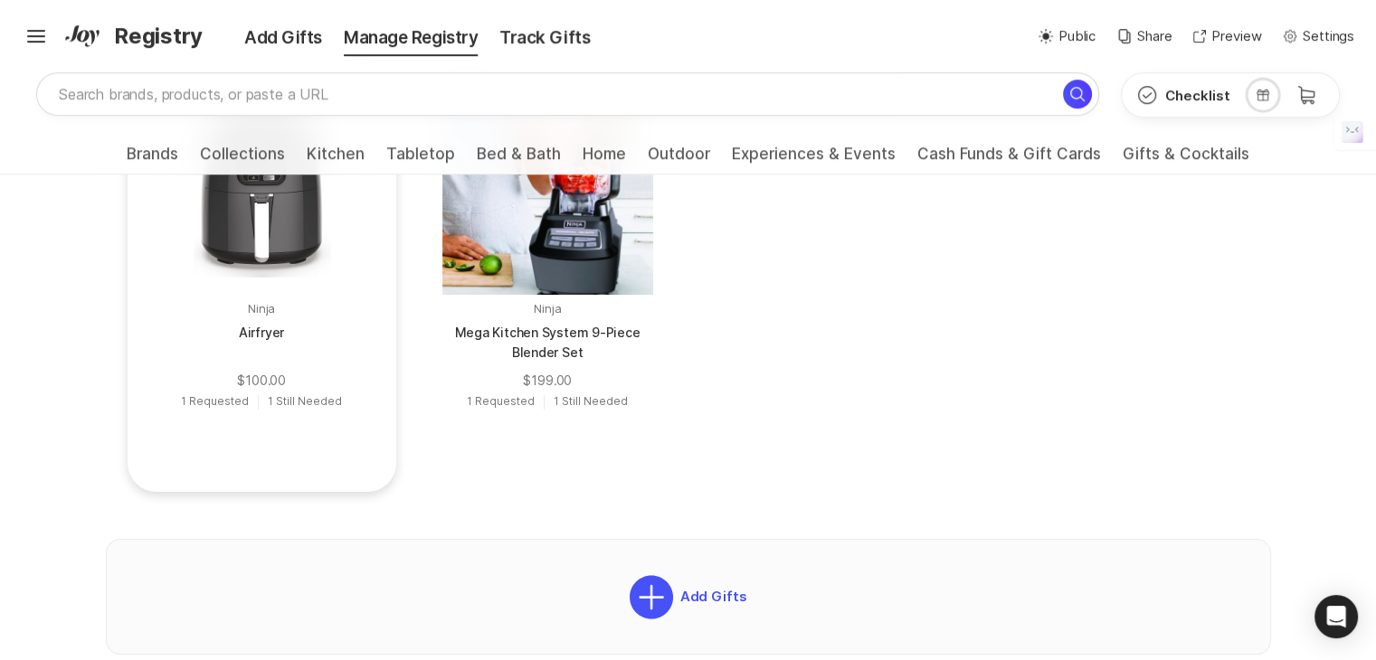
scroll to position [867, 0]
click at [274, 39] on div "Add Gifts" at bounding box center [270, 37] width 125 height 25
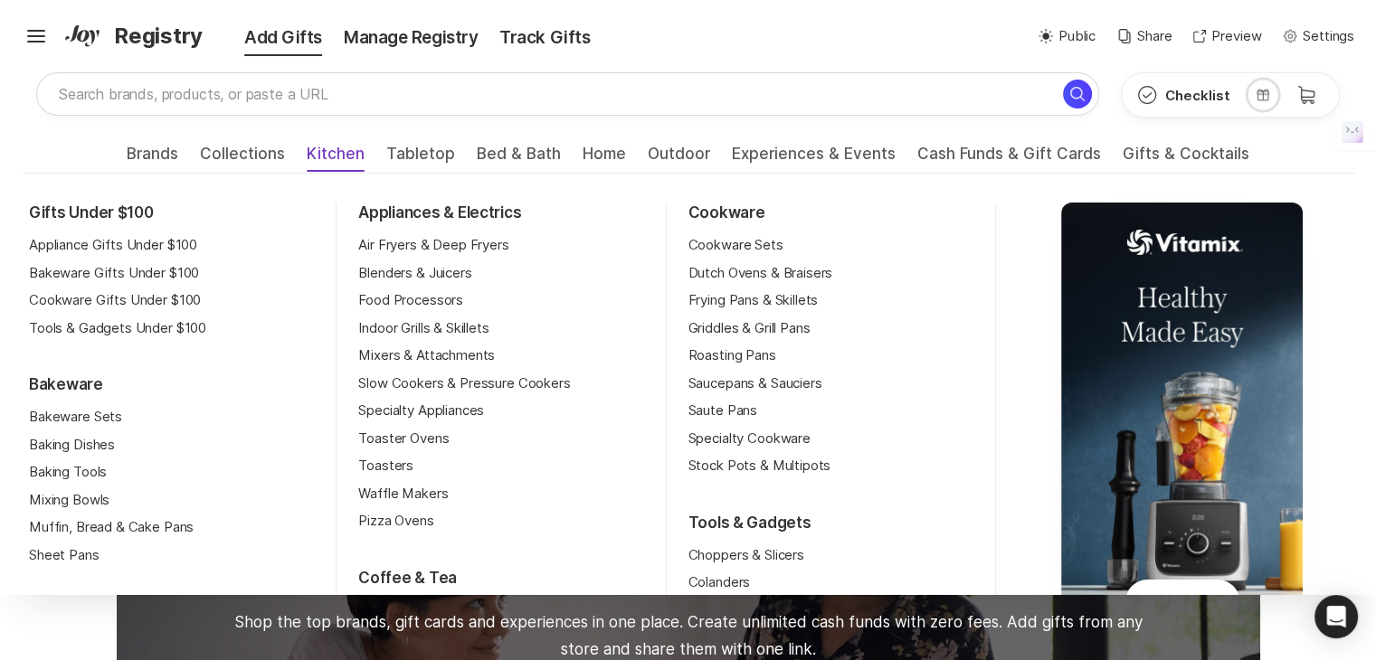
click at [352, 160] on span "Kitchen" at bounding box center [336, 159] width 58 height 29
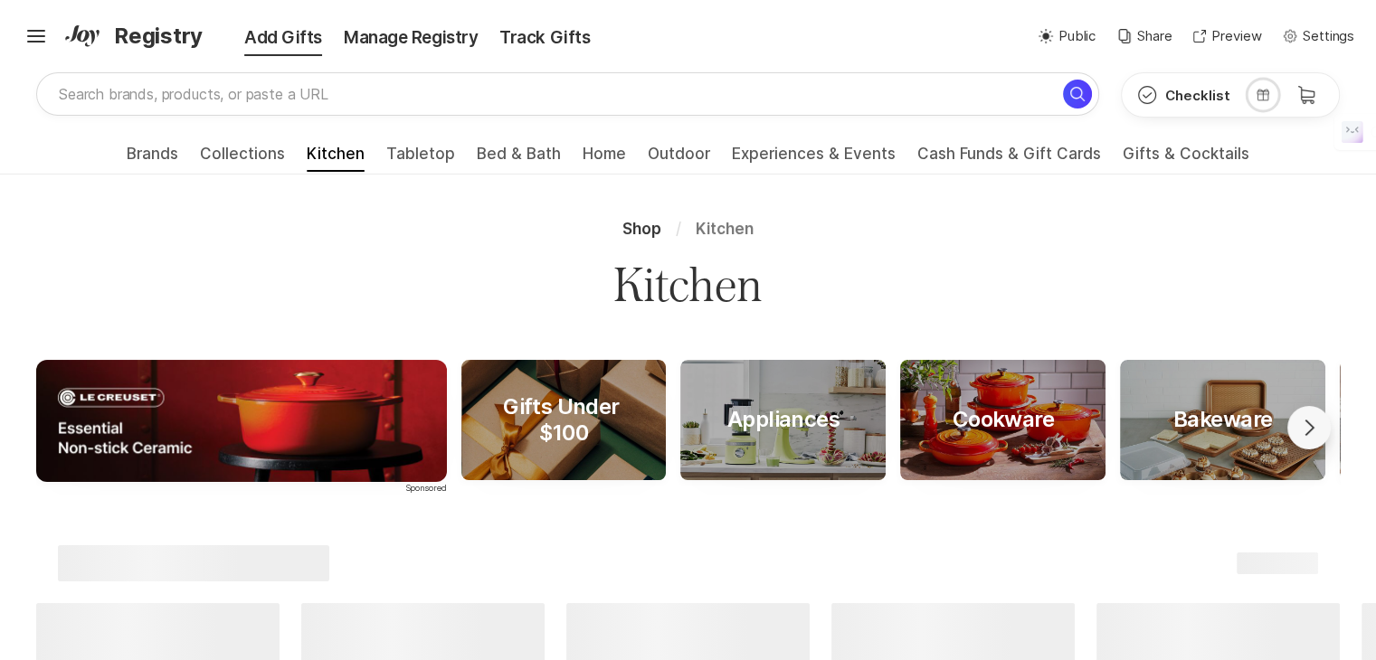
click at [365, 157] on span "Kitchen" at bounding box center [336, 159] width 58 height 29
click at [347, 166] on span "Kitchen" at bounding box center [336, 159] width 58 height 29
click at [349, 149] on span "Kitchen" at bounding box center [336, 159] width 58 height 29
click at [279, 149] on span "Collections" at bounding box center [242, 159] width 85 height 29
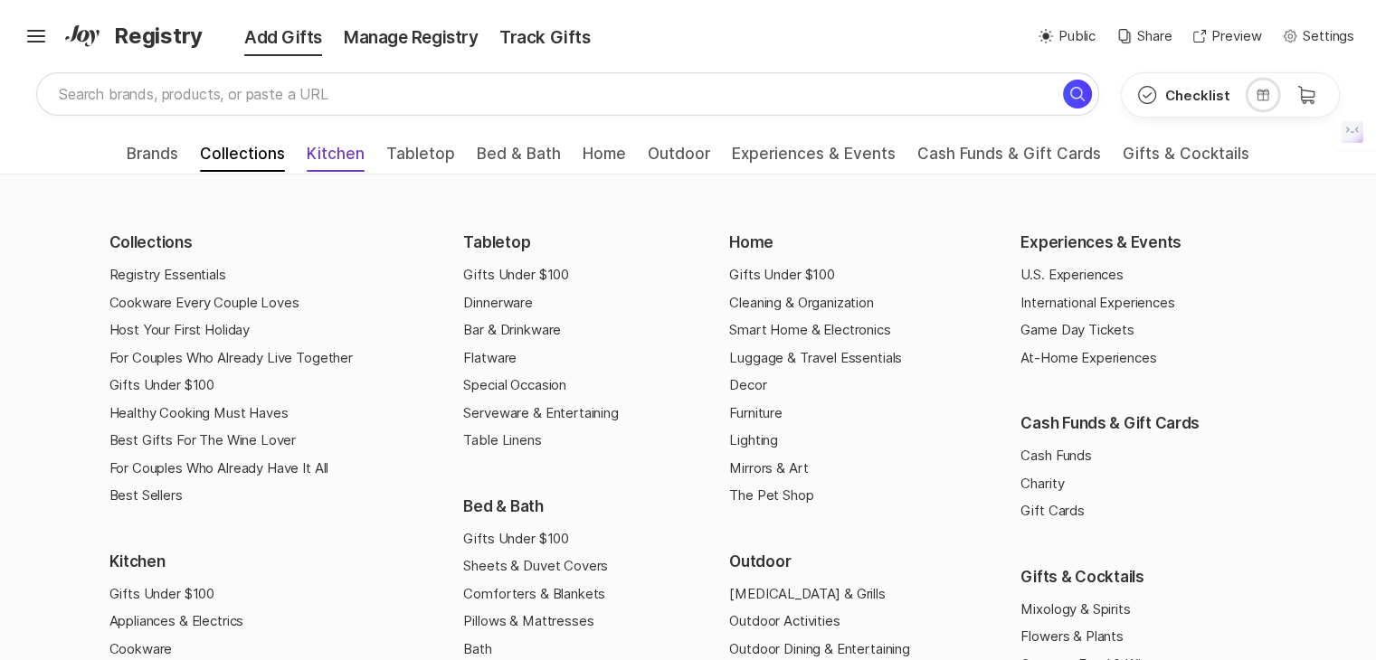
click at [344, 159] on span "Kitchen" at bounding box center [336, 159] width 58 height 29
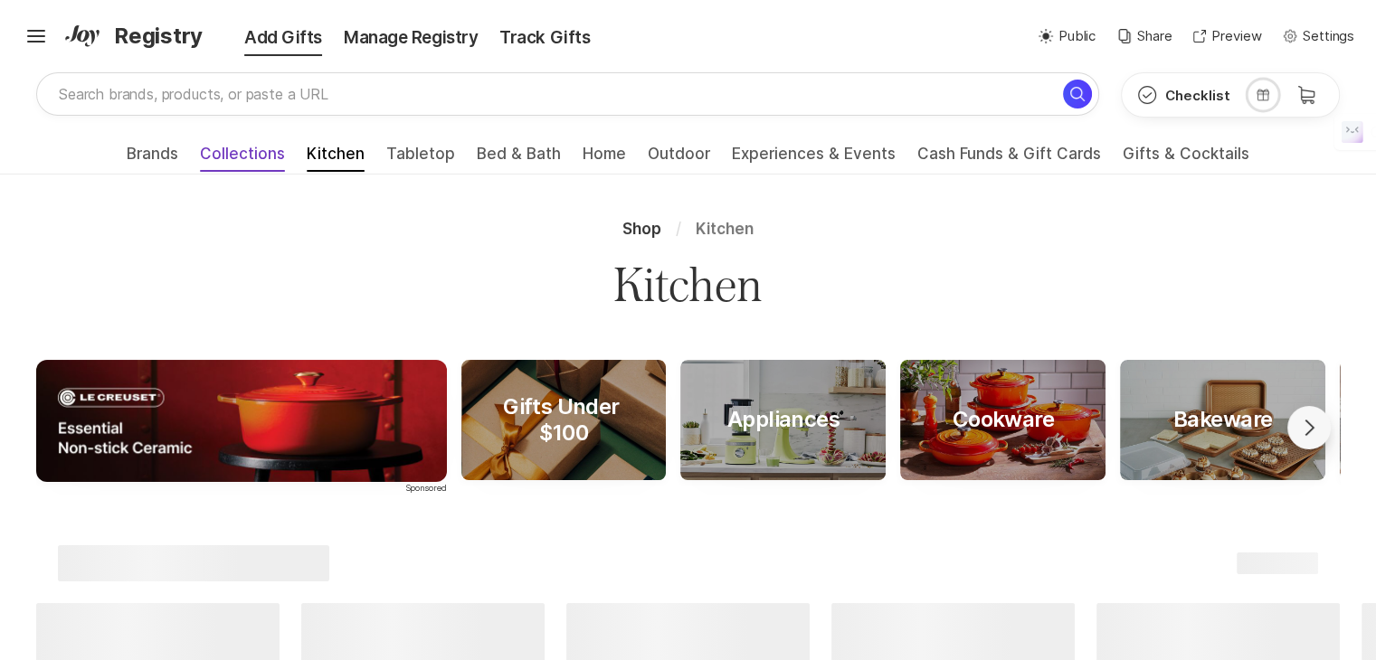
click at [260, 156] on span "Collections" at bounding box center [242, 159] width 85 height 29
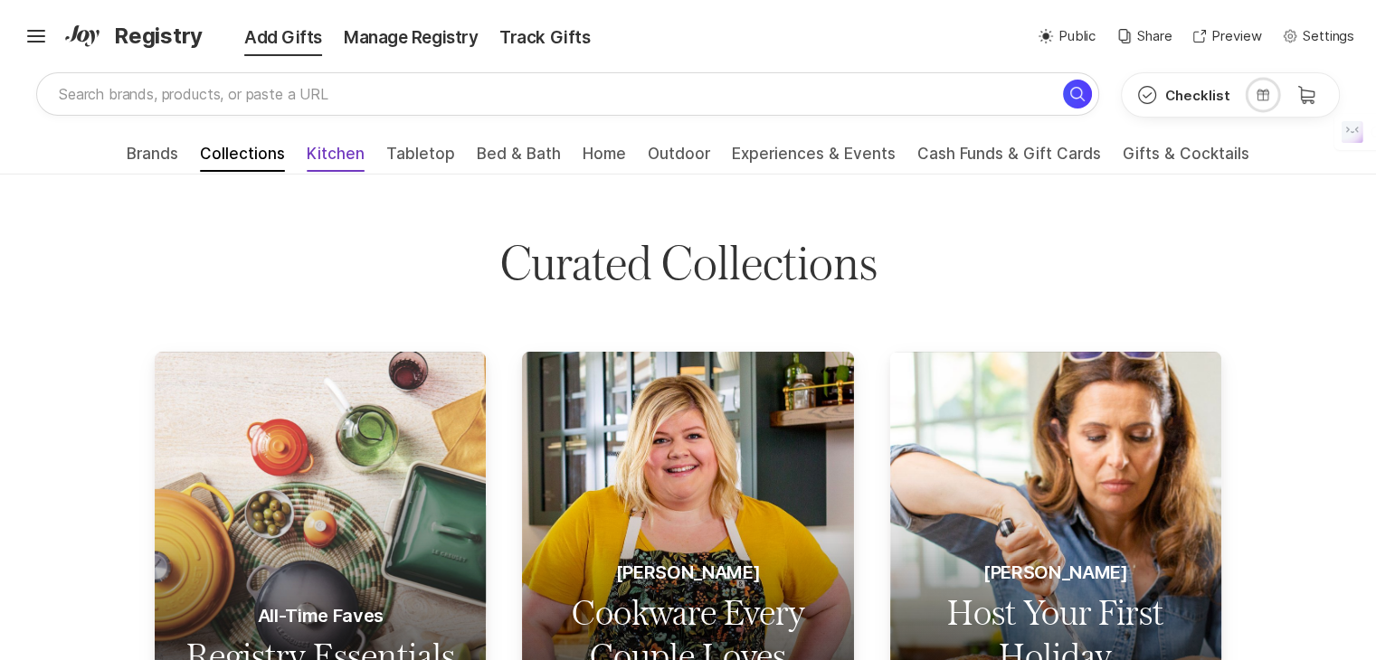
click at [362, 156] on span "Kitchen" at bounding box center [336, 159] width 58 height 29
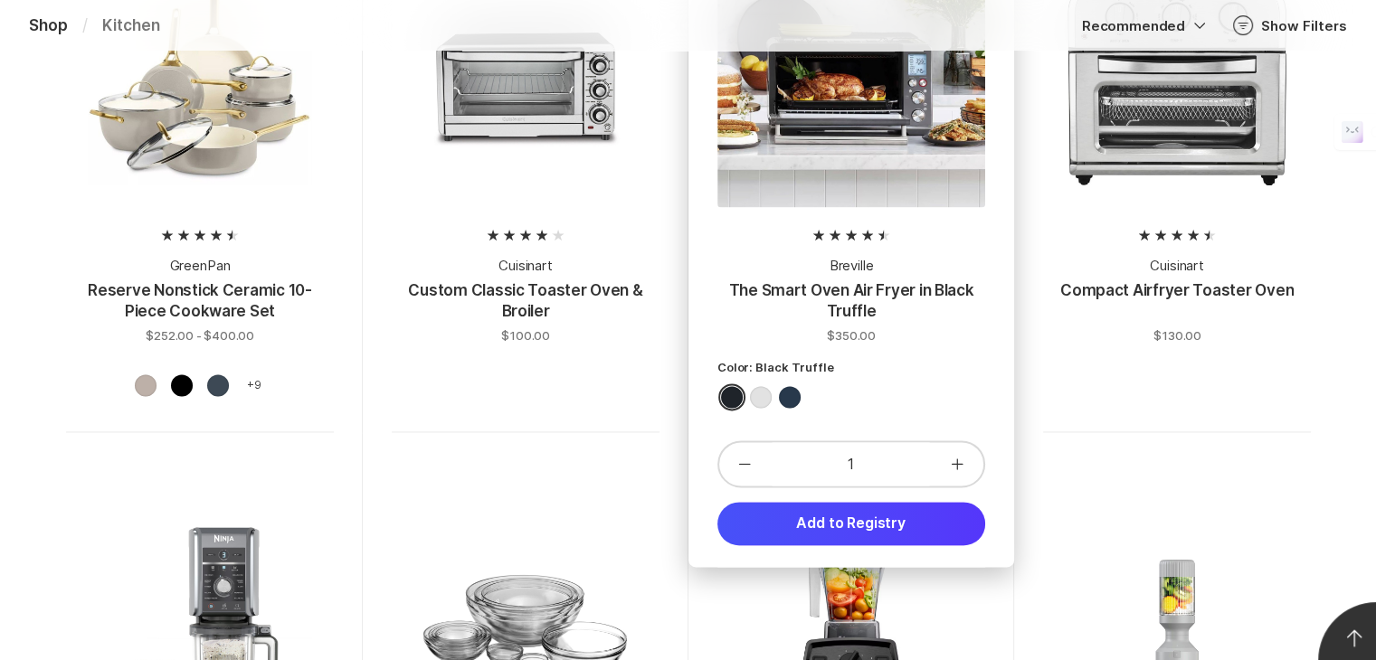
scroll to position [2623, 0]
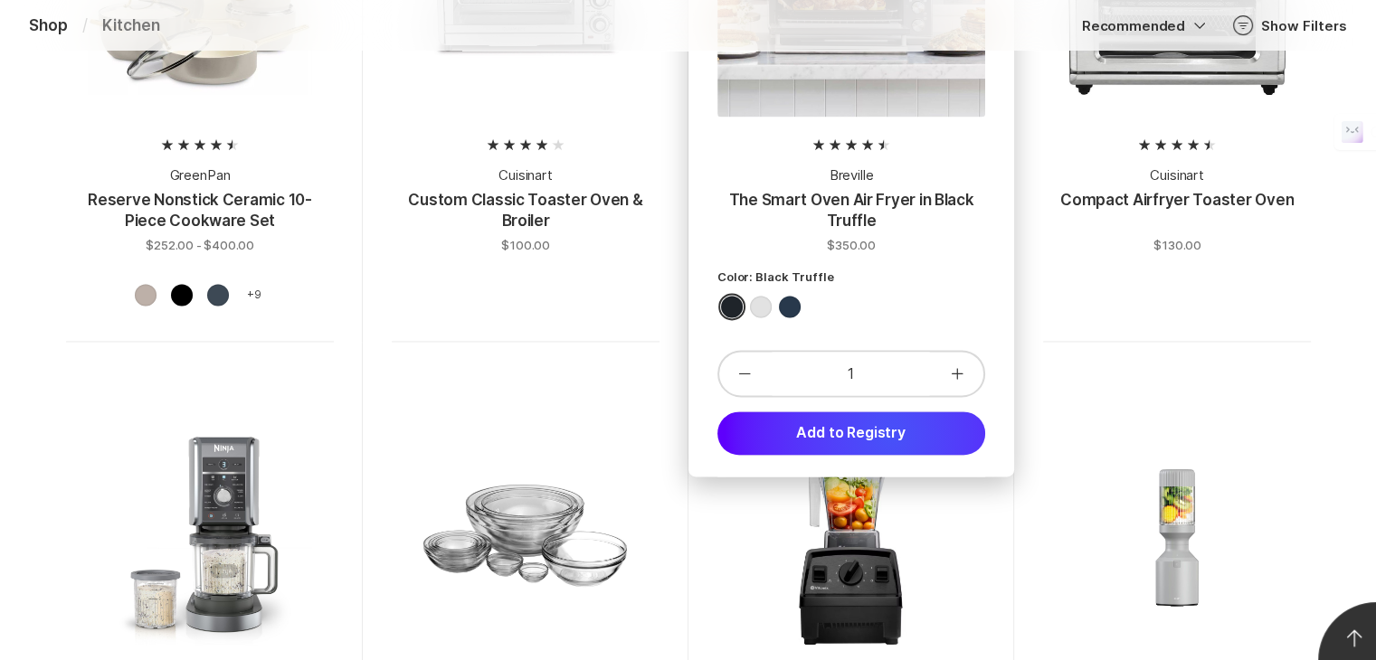
click at [890, 435] on button "Add to Registry" at bounding box center [851, 433] width 268 height 43
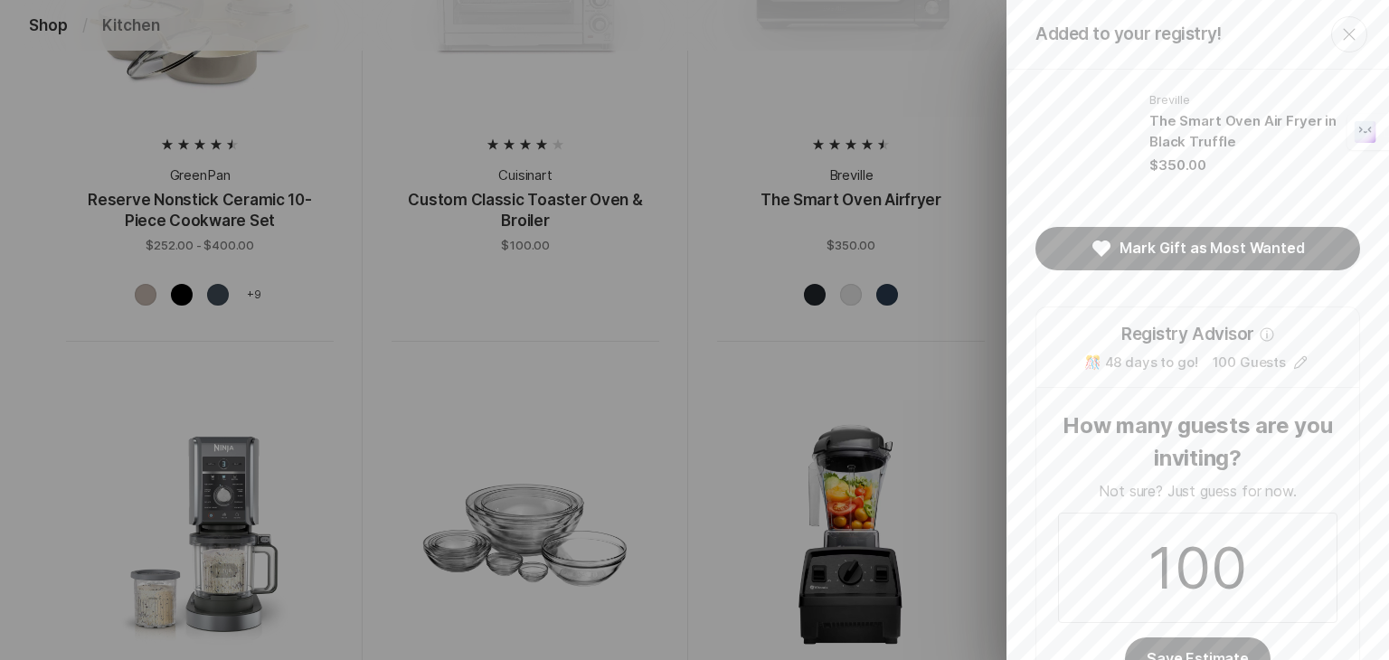
click at [1343, 34] on icon "Close" at bounding box center [1350, 35] width 22 height 22
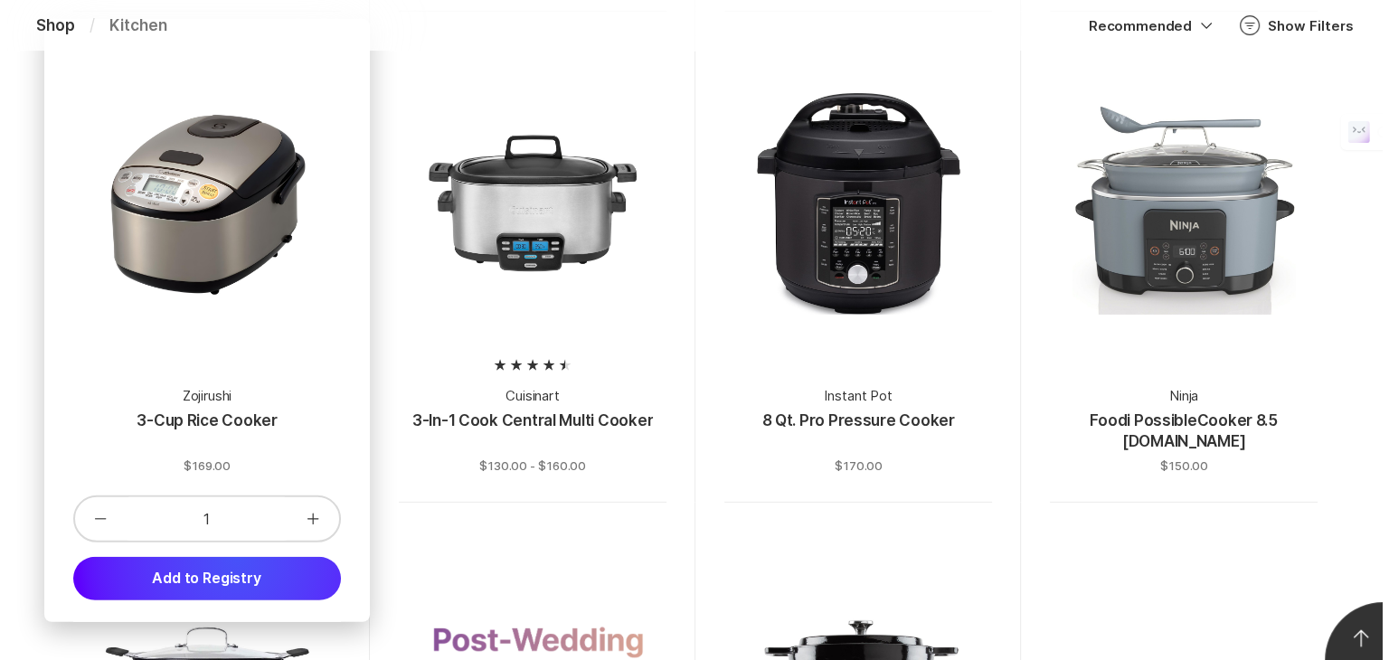
scroll to position [5337, 0]
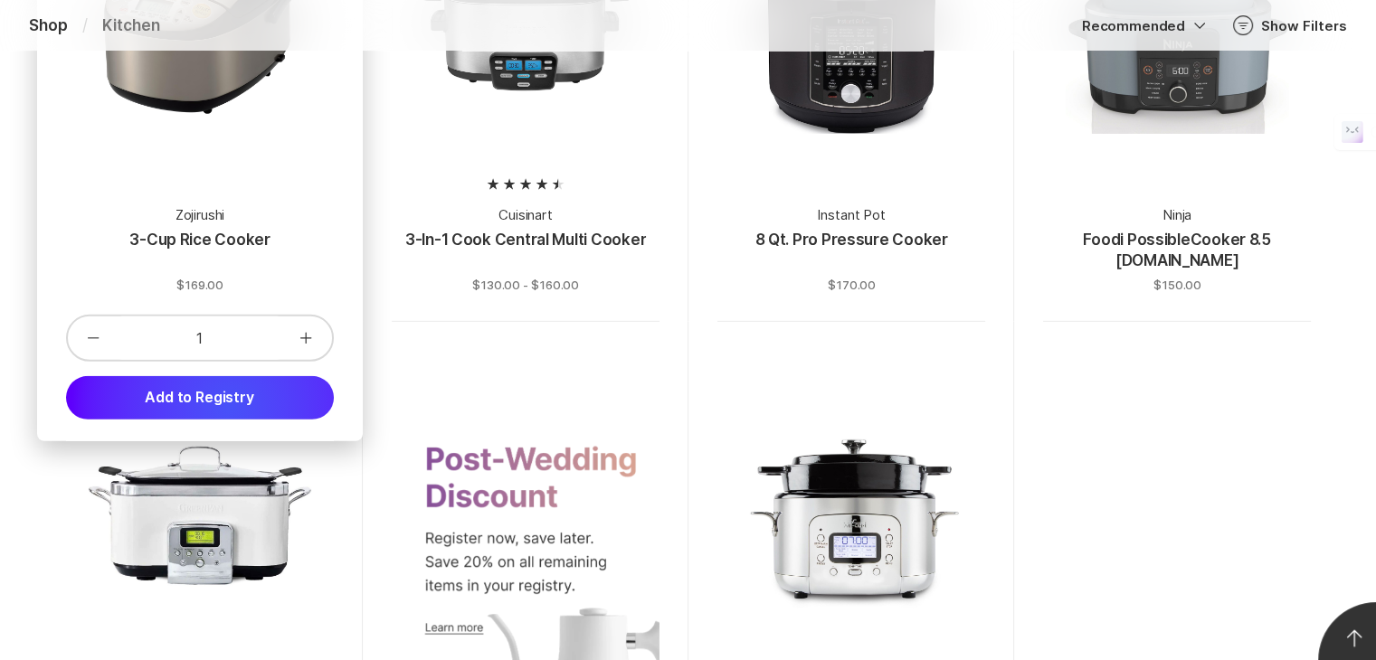
click at [229, 406] on button "Add to Registry" at bounding box center [200, 397] width 268 height 43
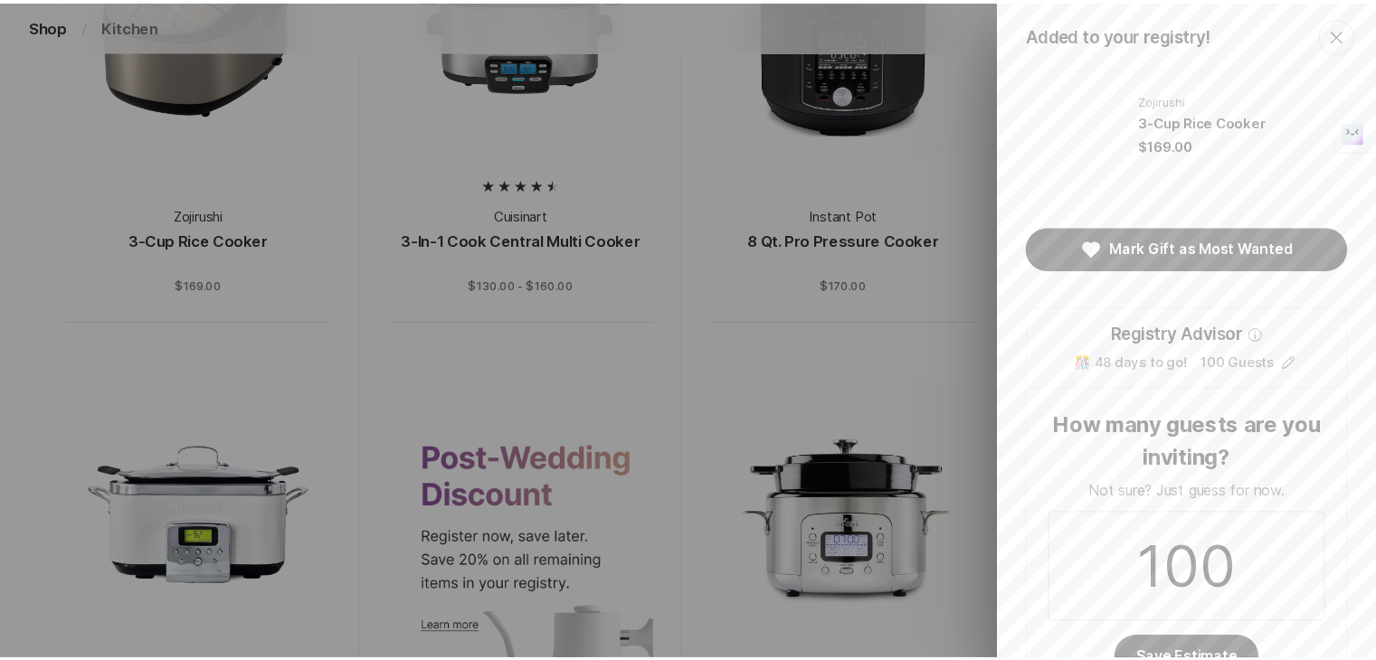
scroll to position [0, 0]
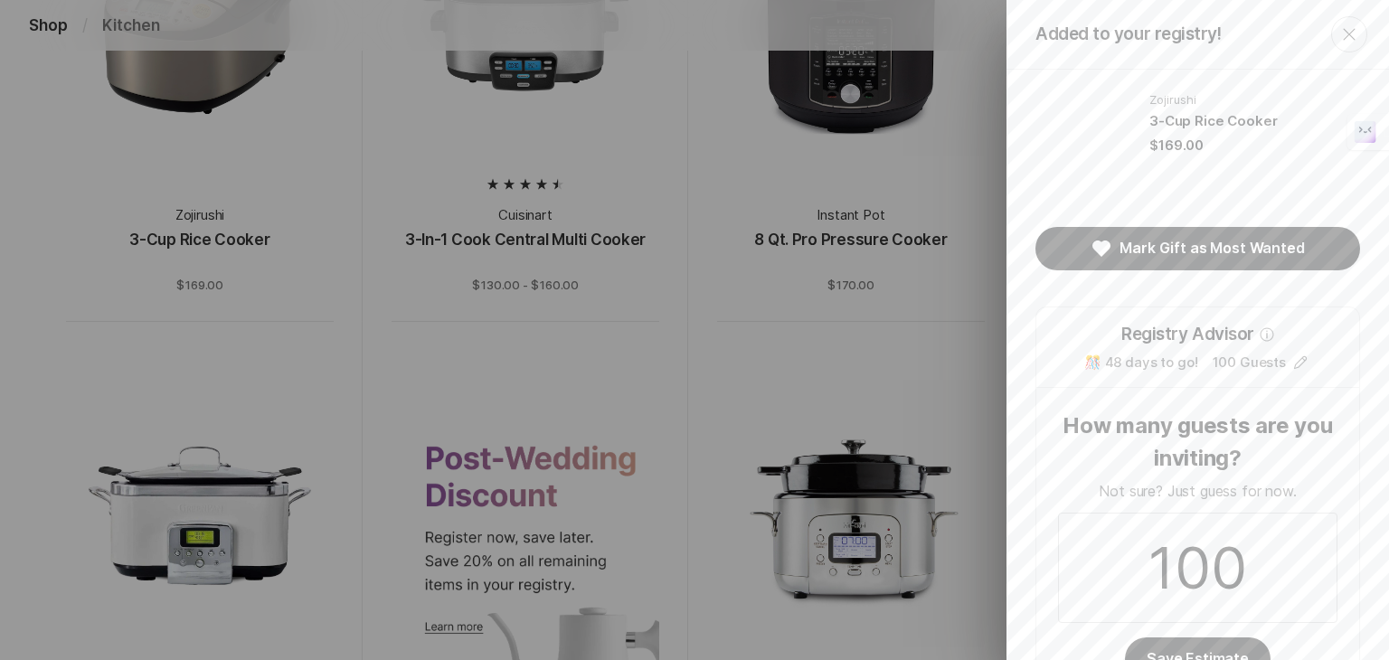
click at [1348, 33] on button "Close" at bounding box center [1349, 34] width 36 height 36
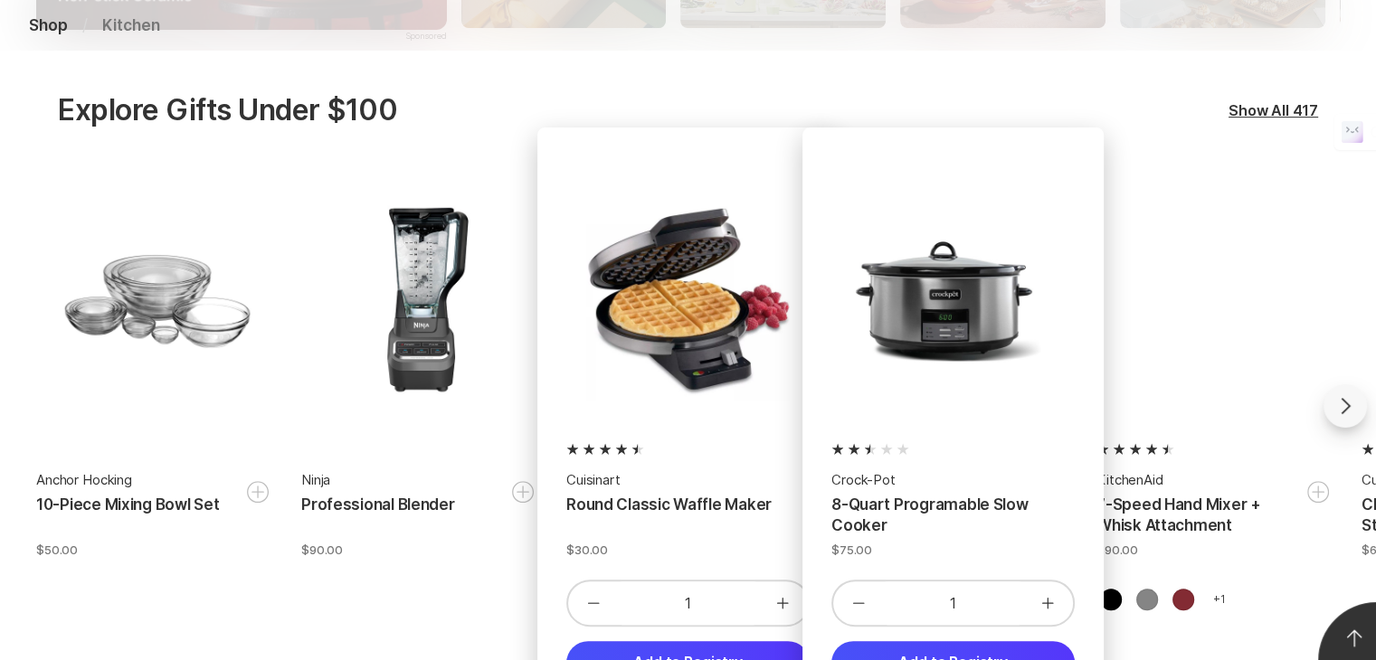
scroll to position [633, 0]
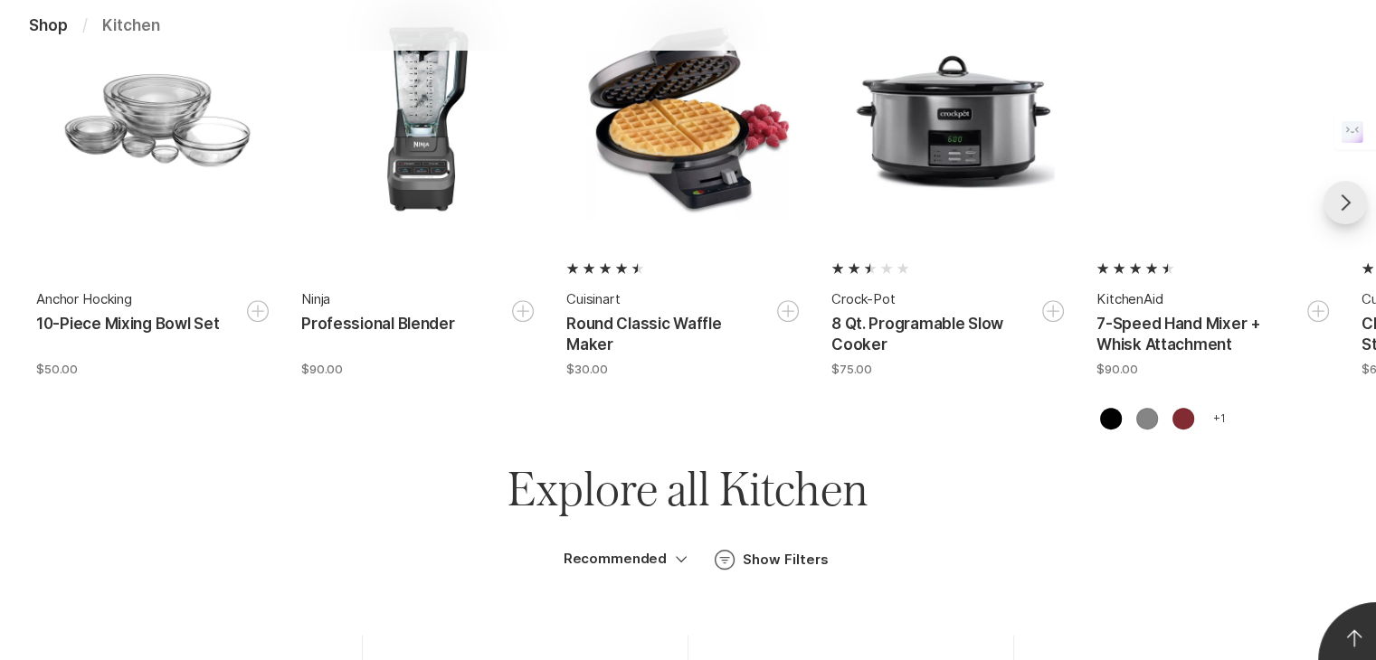
click at [1350, 214] on button at bounding box center [1344, 202] width 43 height 43
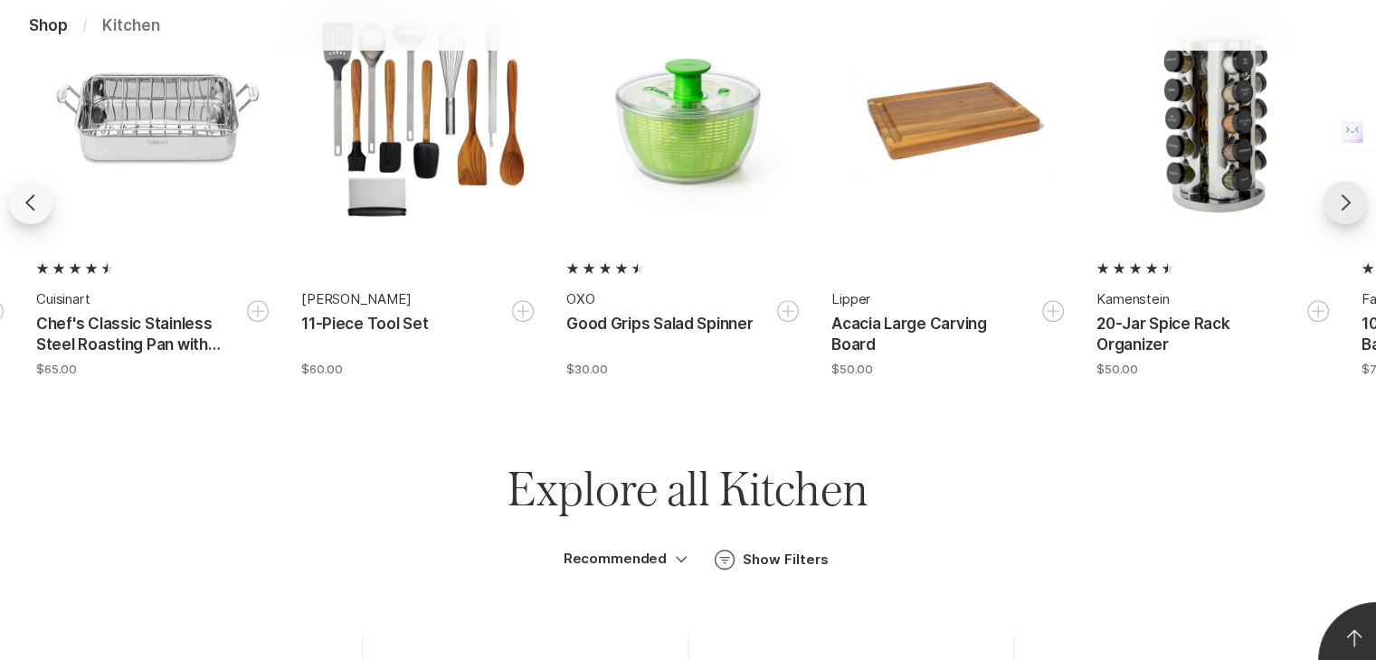
click at [1343, 216] on button at bounding box center [1344, 202] width 43 height 43
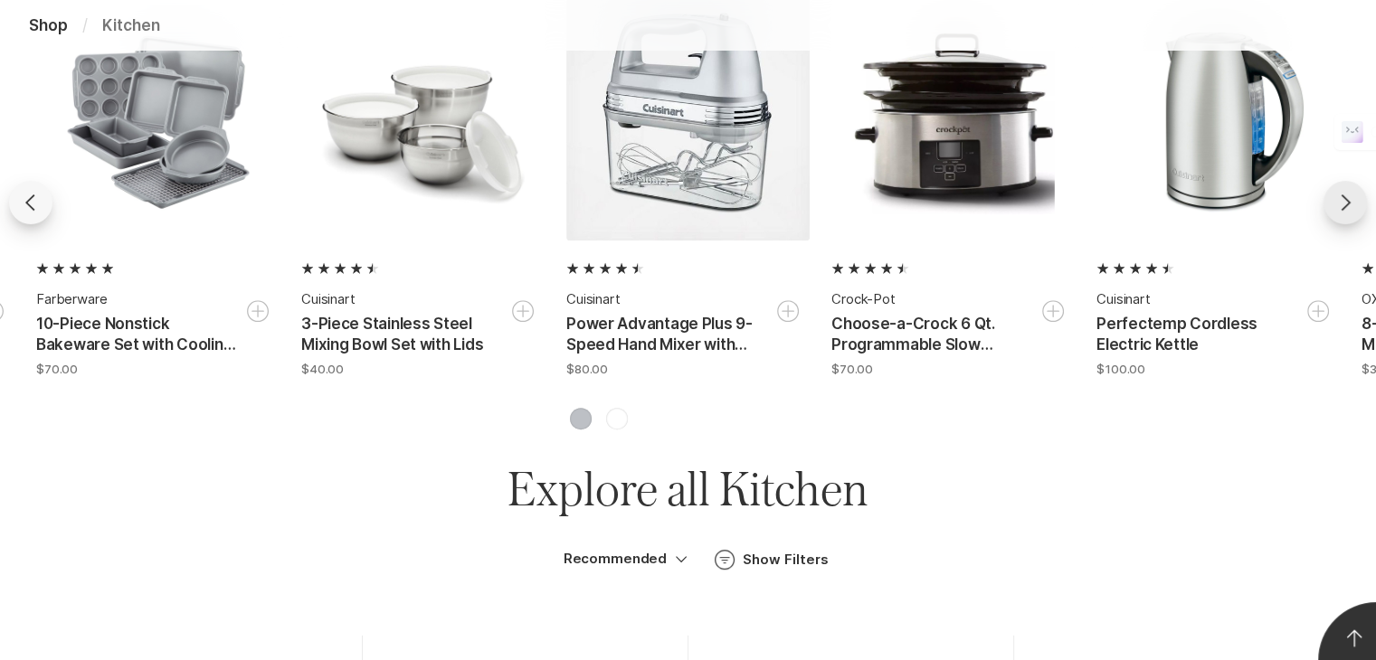
click at [1343, 216] on button at bounding box center [1344, 202] width 43 height 43
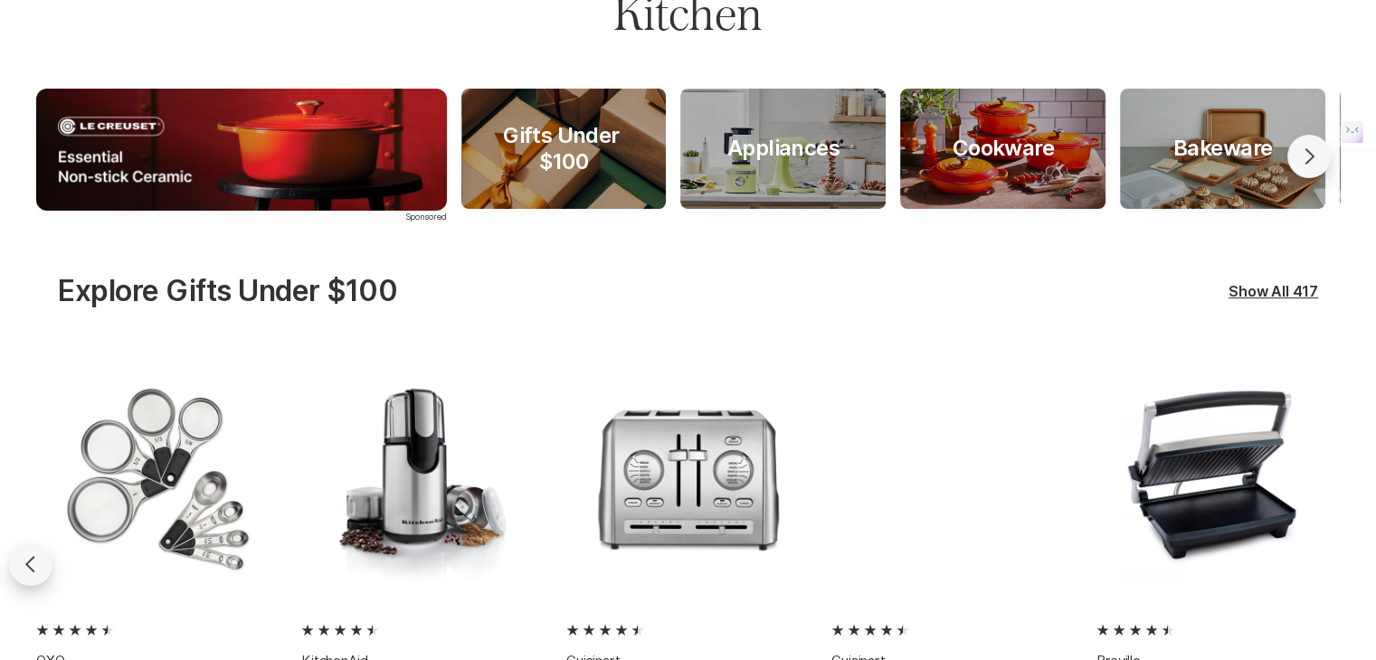
scroll to position [0, 0]
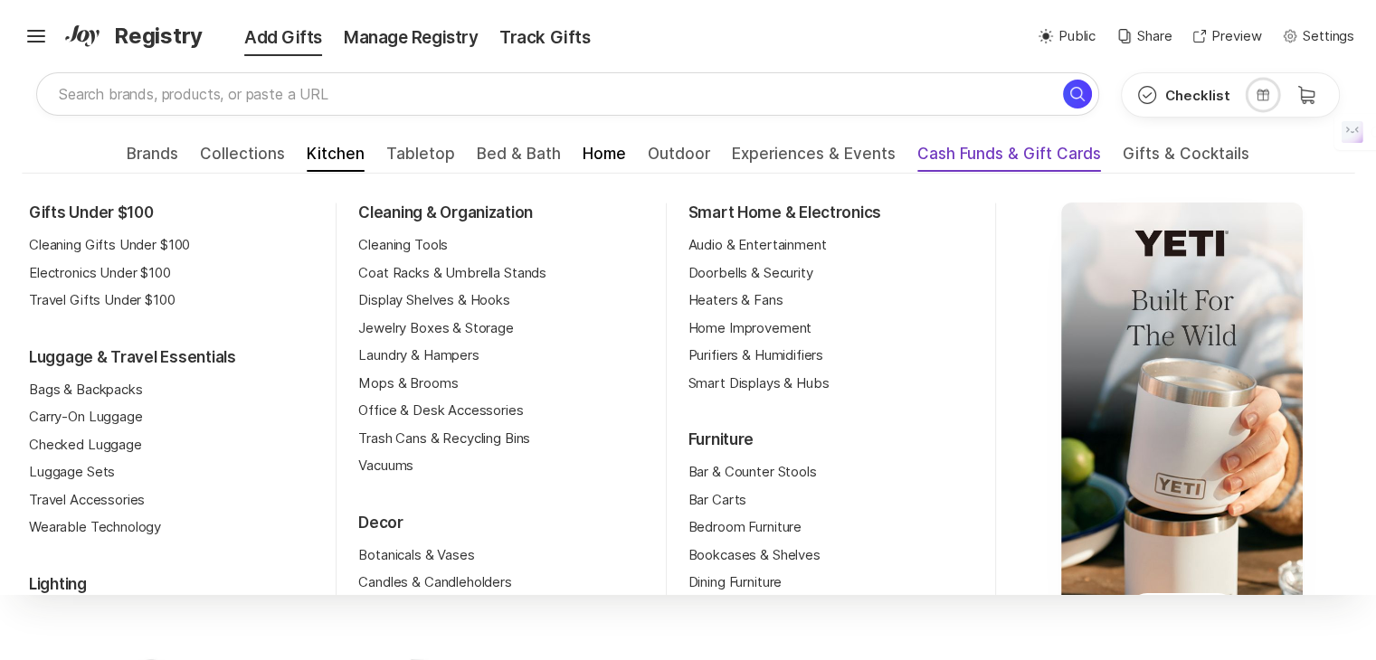
click at [959, 150] on span "Cash Funds & Gift Cards" at bounding box center [1009, 159] width 184 height 29
click at [964, 160] on span "Cash Funds & Gift Cards" at bounding box center [1009, 159] width 184 height 29
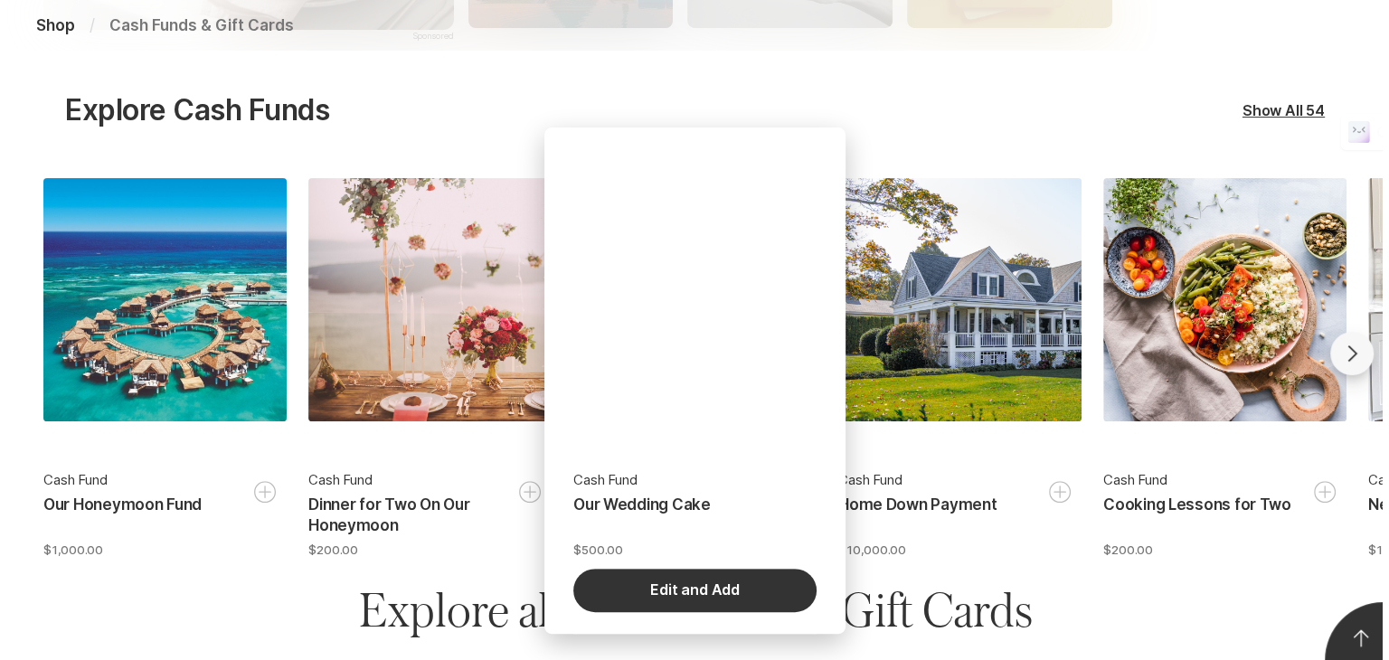
scroll to position [543, 0]
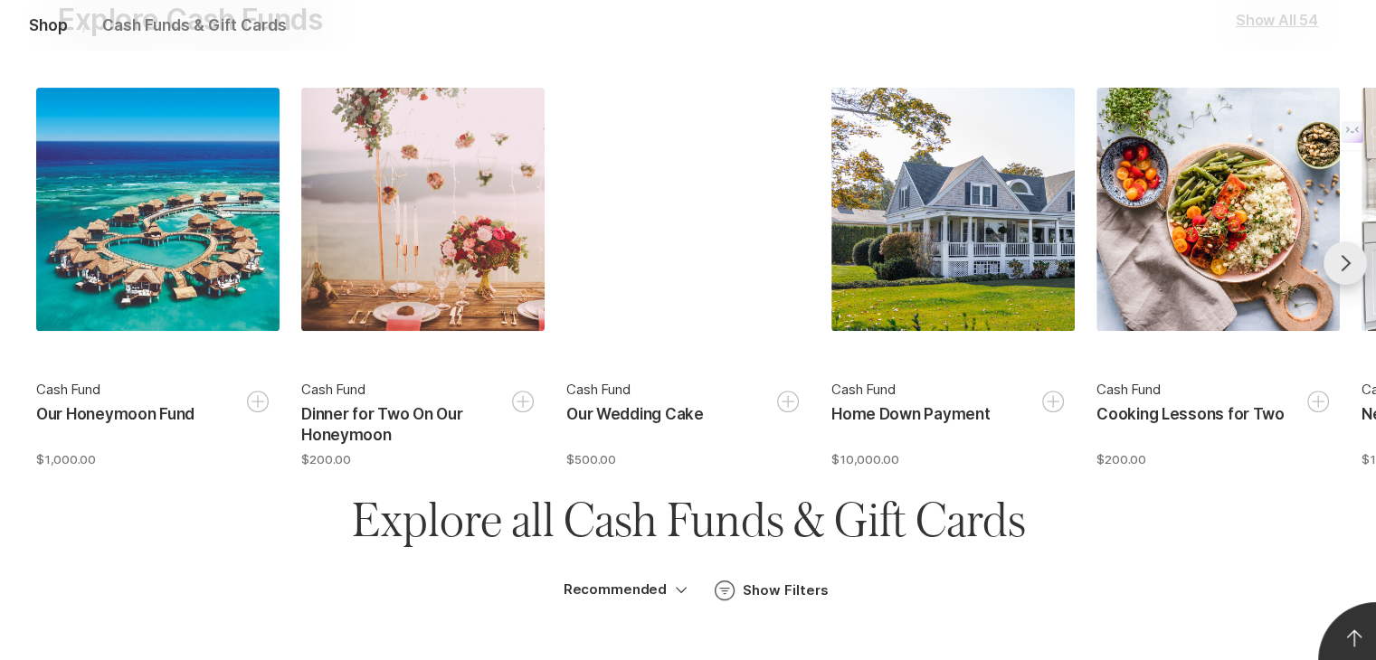
click at [1350, 261] on icon "Go forward" at bounding box center [1345, 263] width 22 height 22
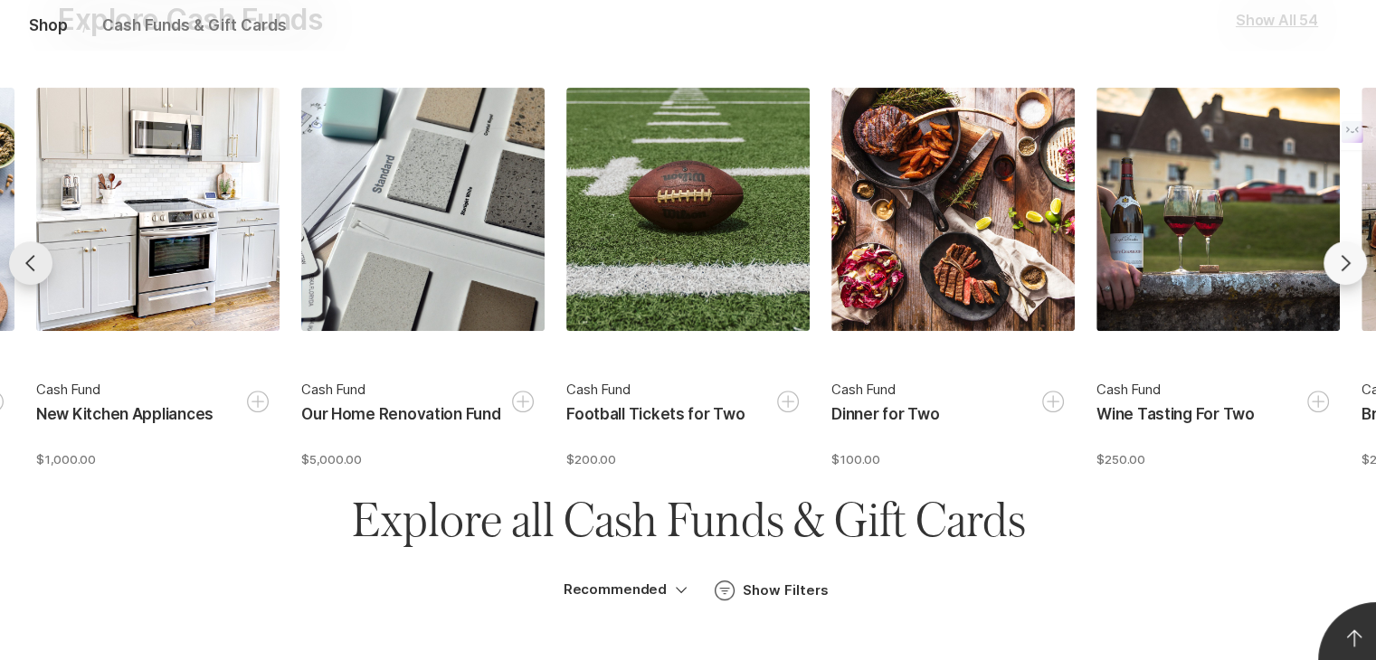
click at [22, 260] on icon "Go back" at bounding box center [31, 263] width 22 height 22
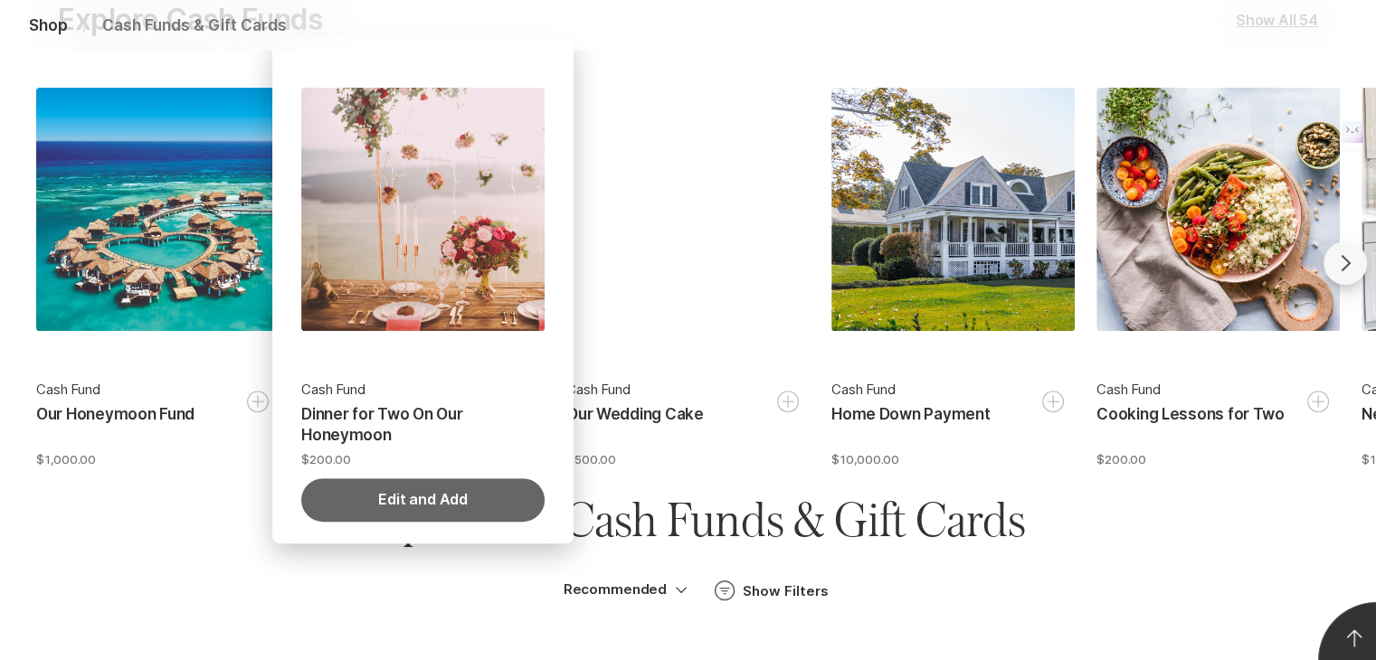
click at [406, 497] on button "Edit and Add" at bounding box center [422, 499] width 243 height 43
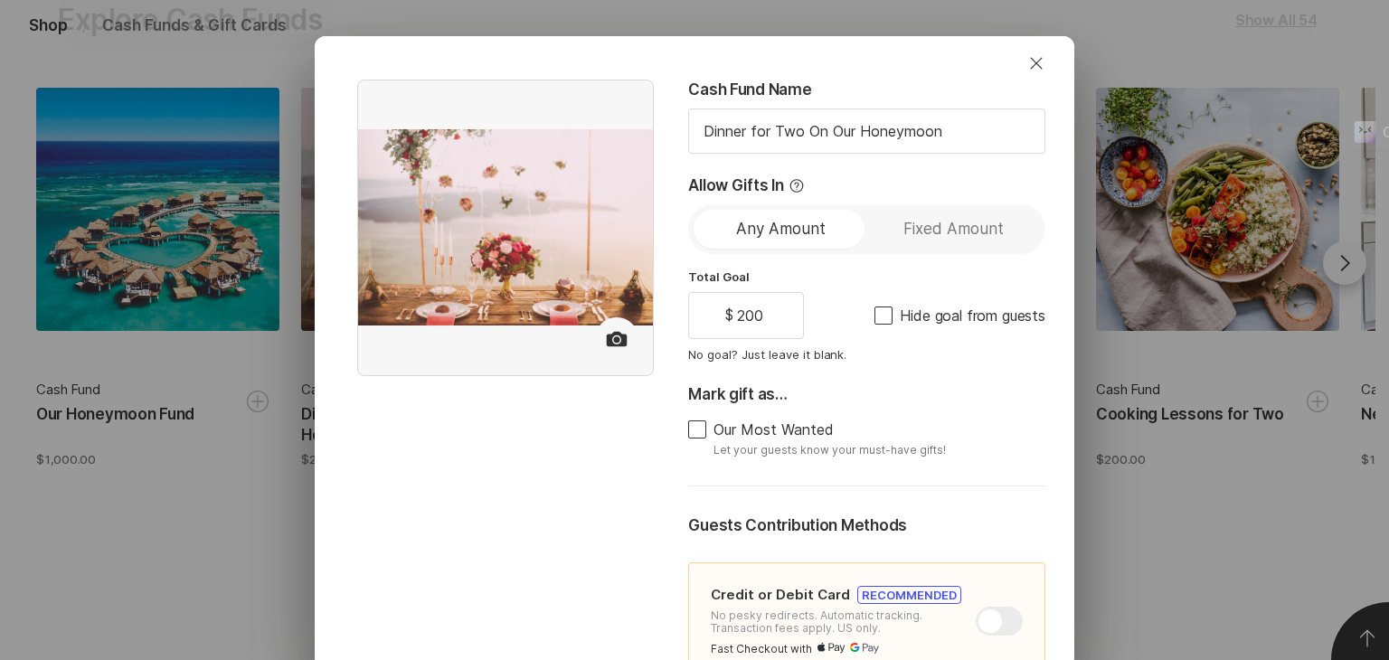
type textarea "x"
click at [792, 234] on p "Any Amount" at bounding box center [781, 229] width 90 height 28
click at [875, 321] on span at bounding box center [884, 316] width 18 height 18
click at [874, 316] on input "Hide goal from guests" at bounding box center [874, 315] width 1 height 1
checkbox input "true"
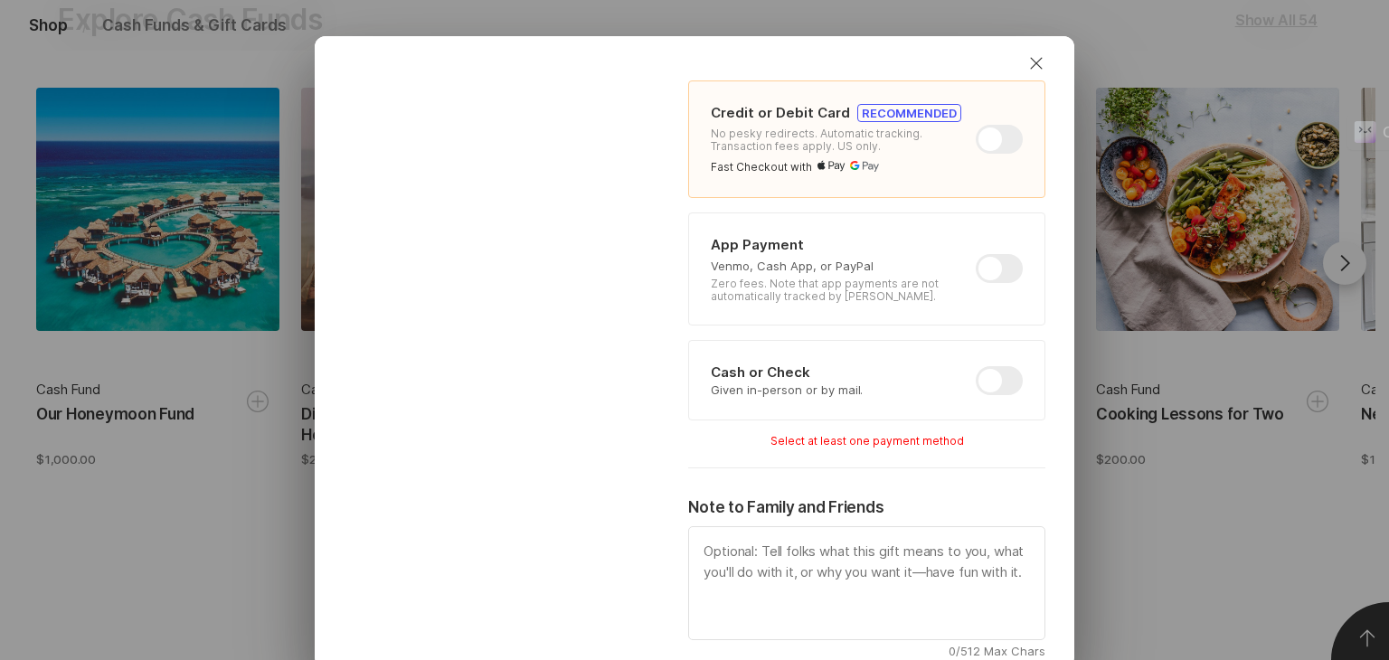
scroll to position [573, 0]
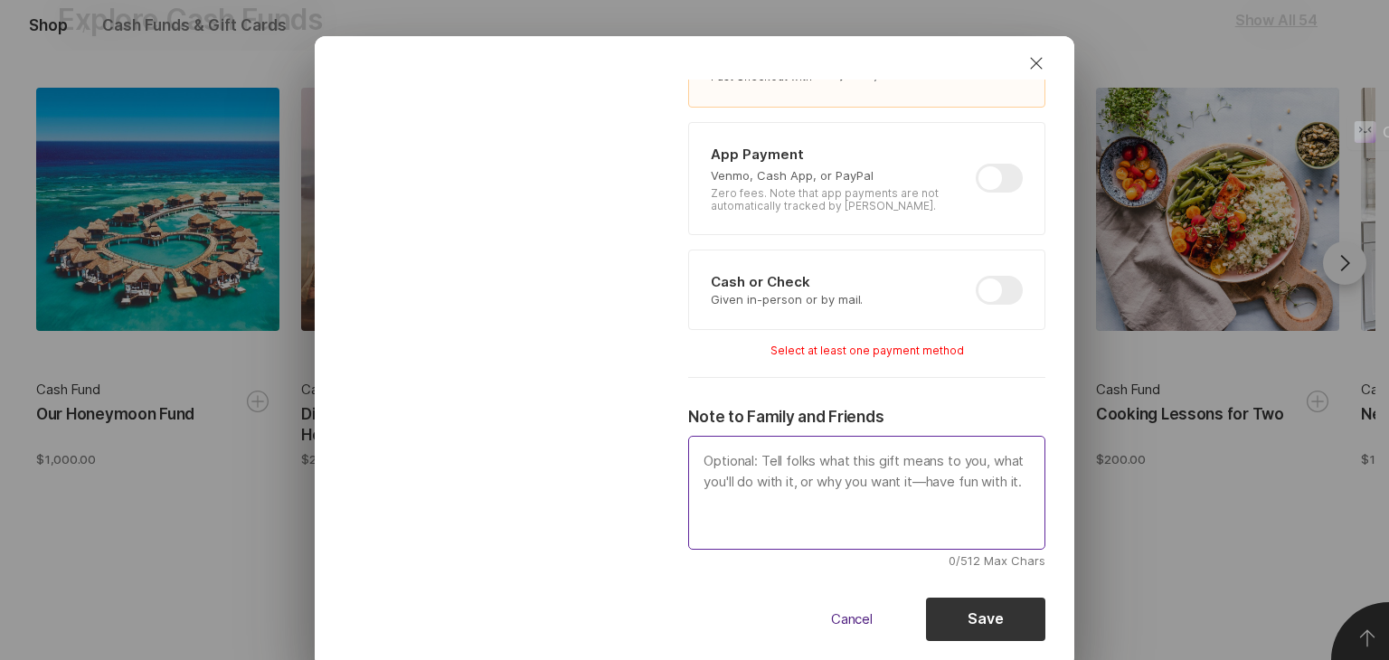
type textarea "x"
click at [803, 501] on textarea at bounding box center [866, 493] width 357 height 114
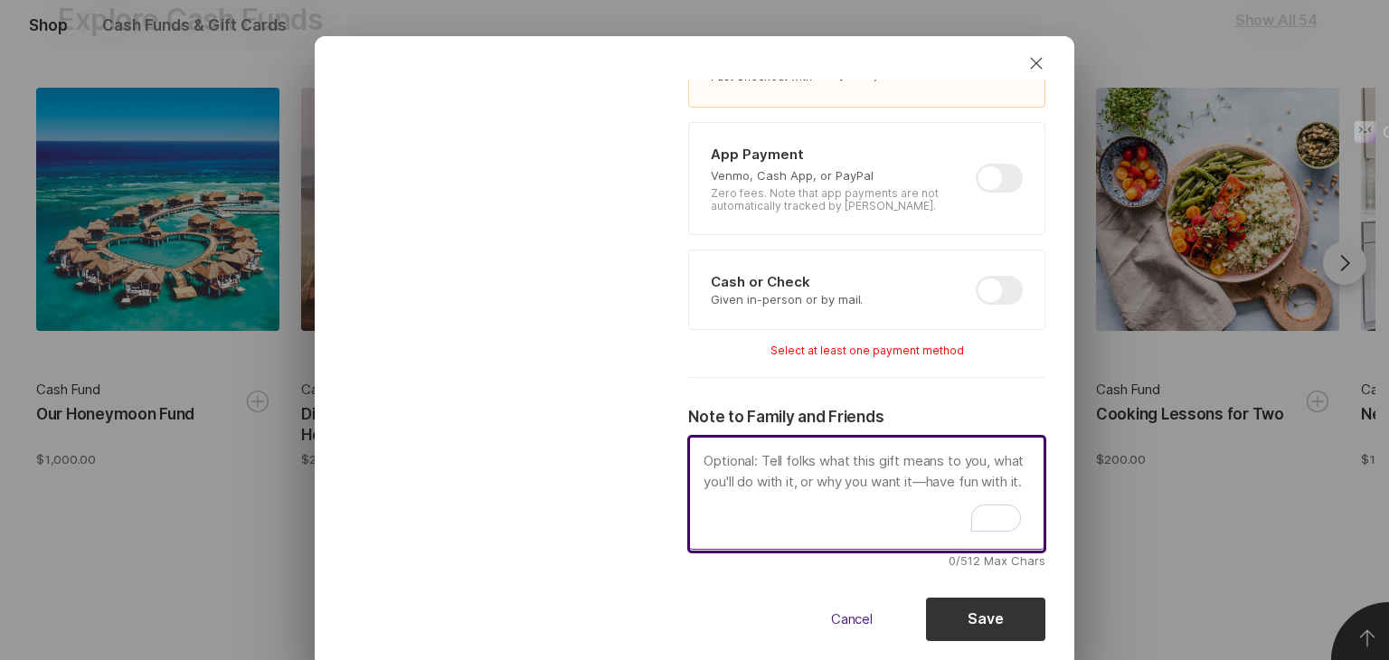
click at [712, 455] on textarea "To enrich screen reader interactions, please activate Accessibility in Grammarl…" at bounding box center [866, 493] width 357 height 114
type textarea "T"
type textarea "x"
type textarea "Y"
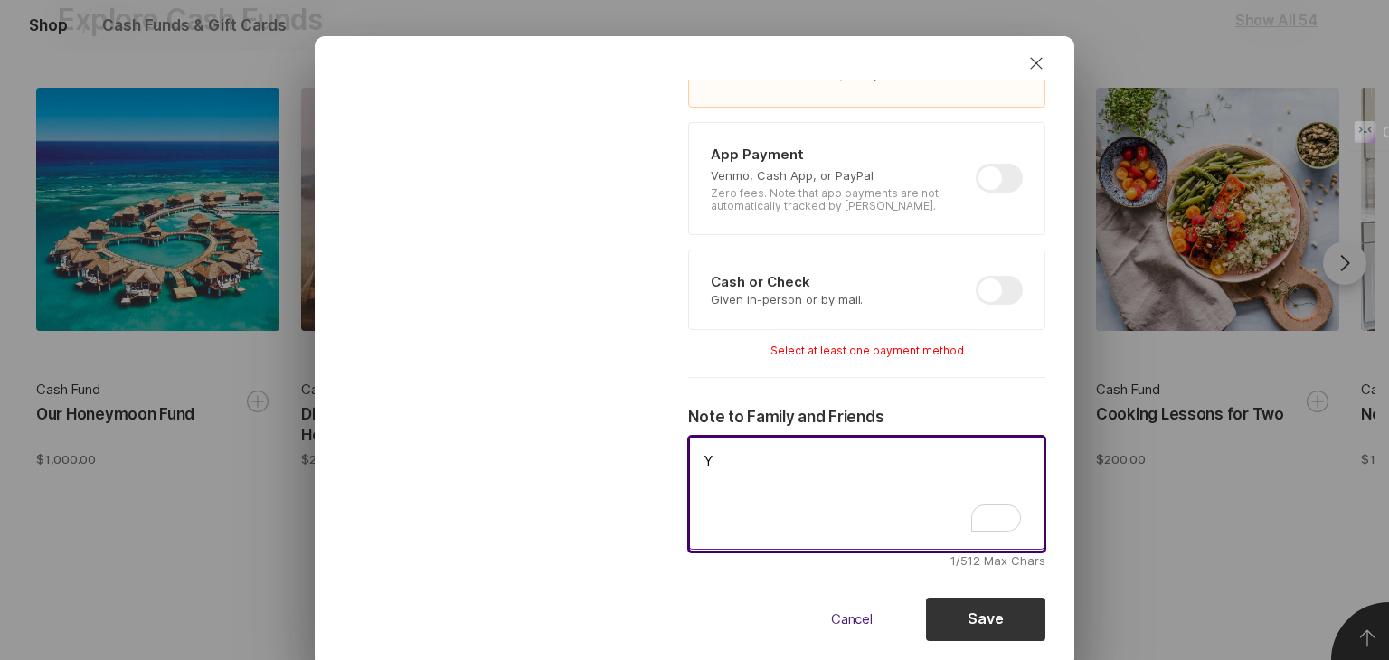
type textarea "x"
type textarea "Yo"
type textarea "x"
type textarea "You"
type textarea "x"
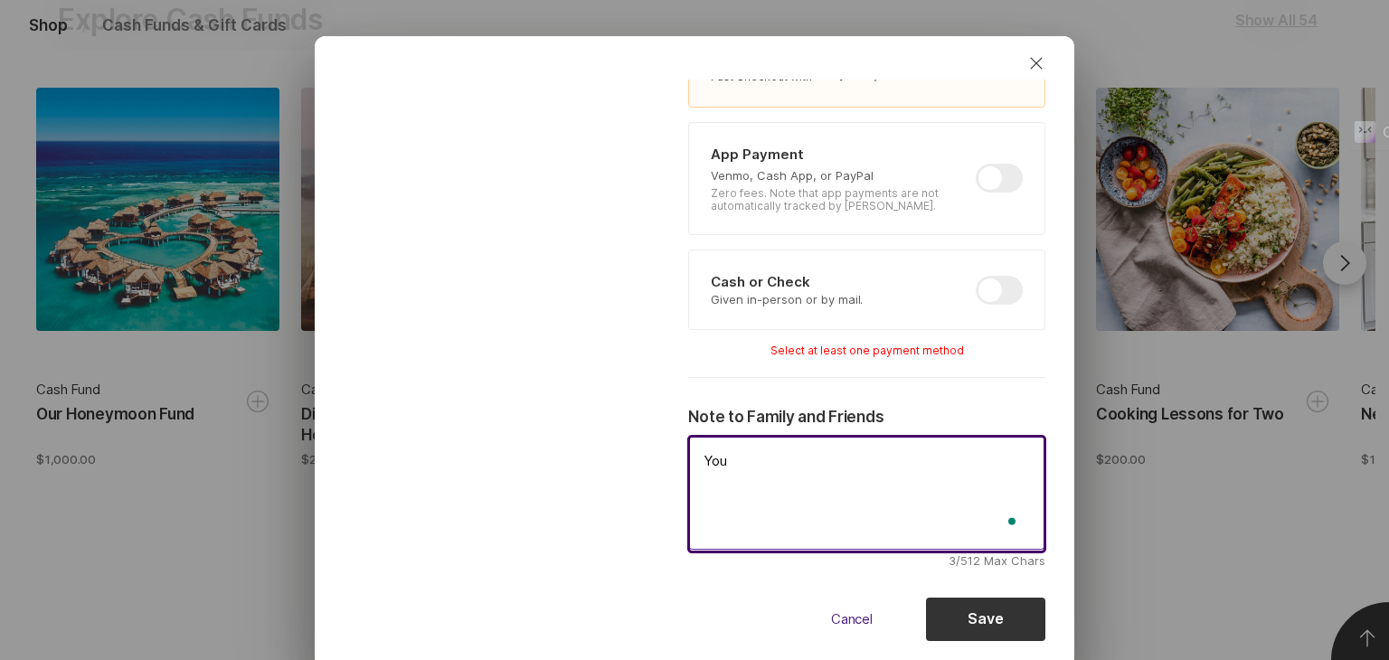
type textarea "You"
type textarea "x"
type textarea "You c"
type textarea "x"
type textarea "You ca"
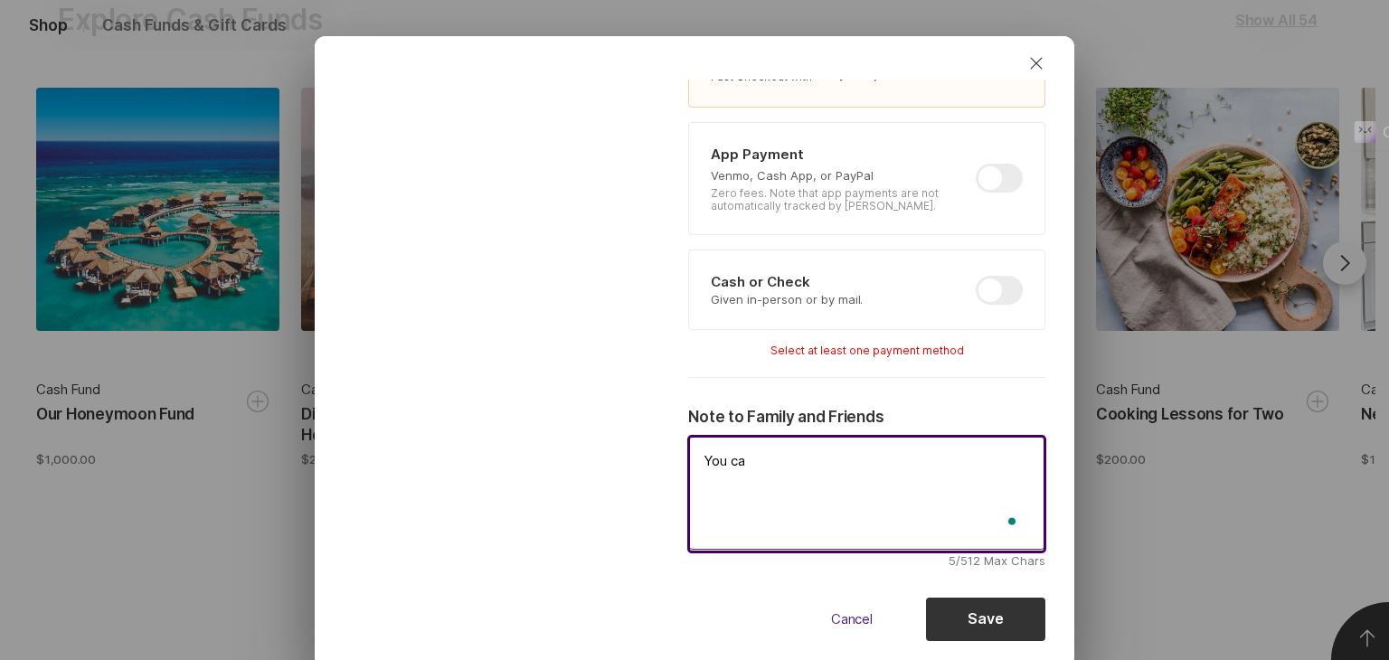
type textarea "x"
type textarea "You can"
type textarea "x"
type textarea "You can ,"
type textarea "x"
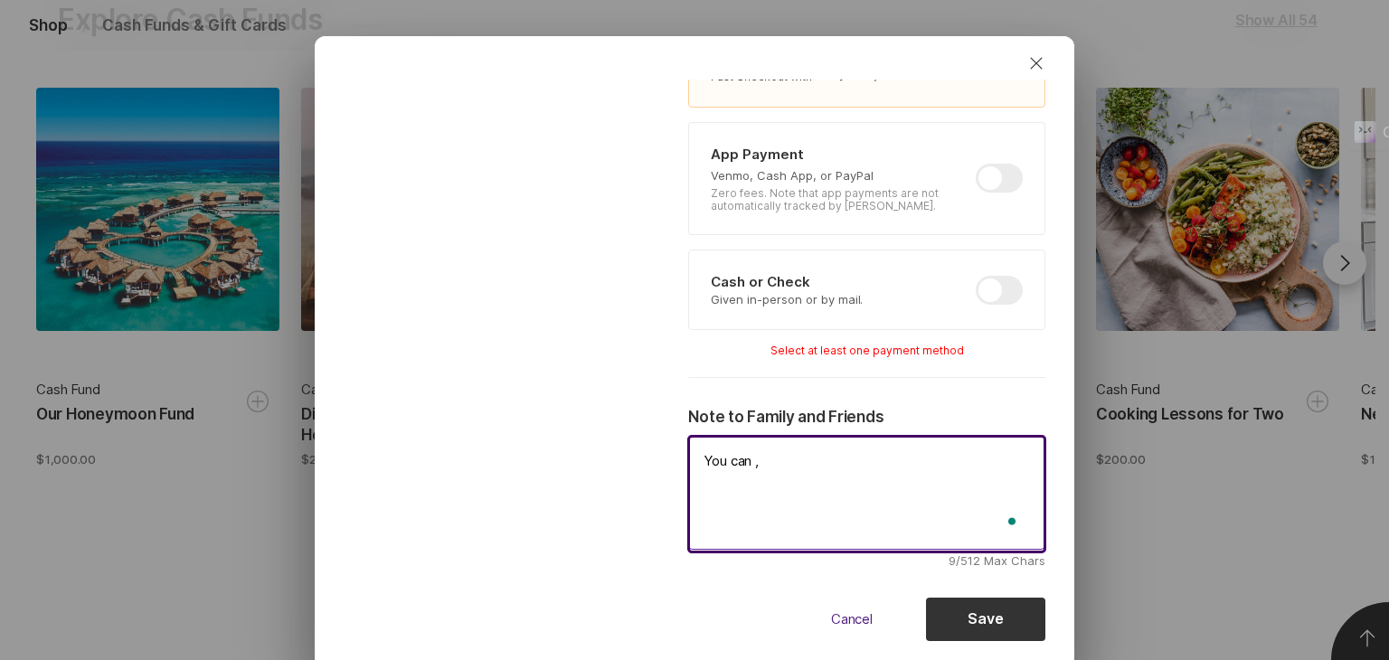
type textarea "You can"
type textarea "x"
type textarea "You can m"
type textarea "x"
type textarea "You can ma"
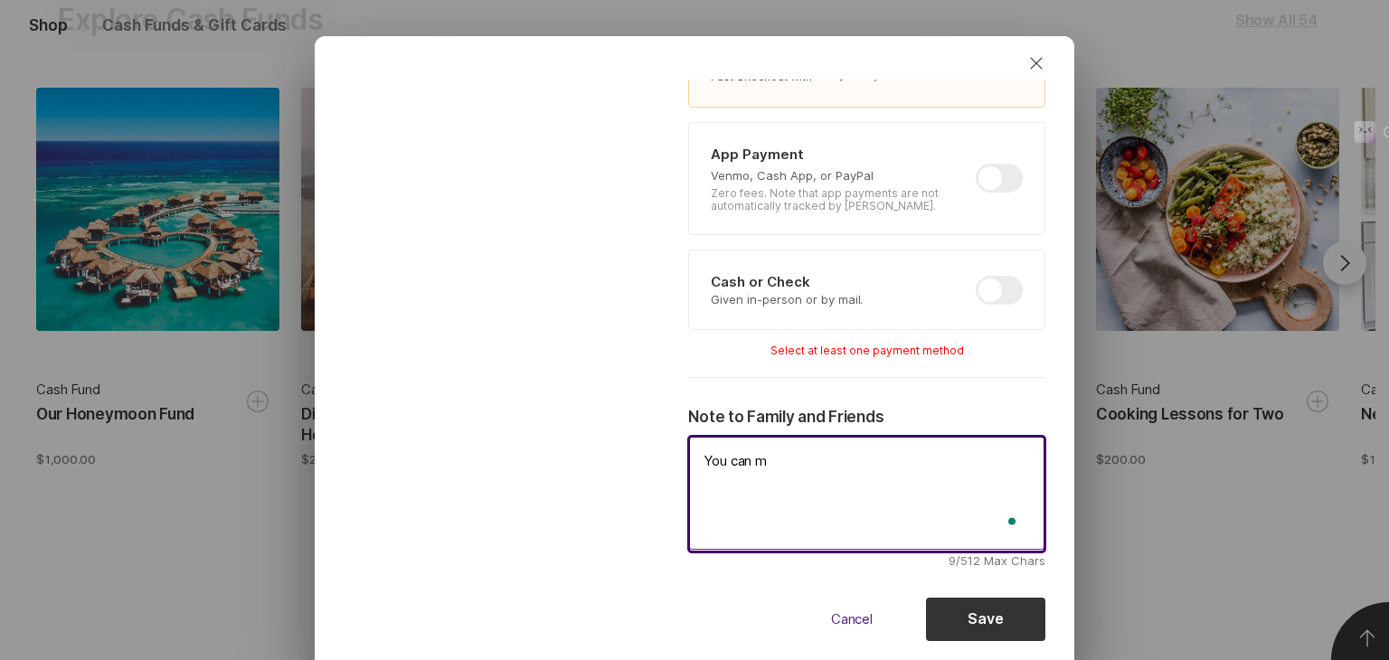
type textarea "x"
type textarea "You can mak"
type textarea "x"
type textarea "You can make"
type textarea "x"
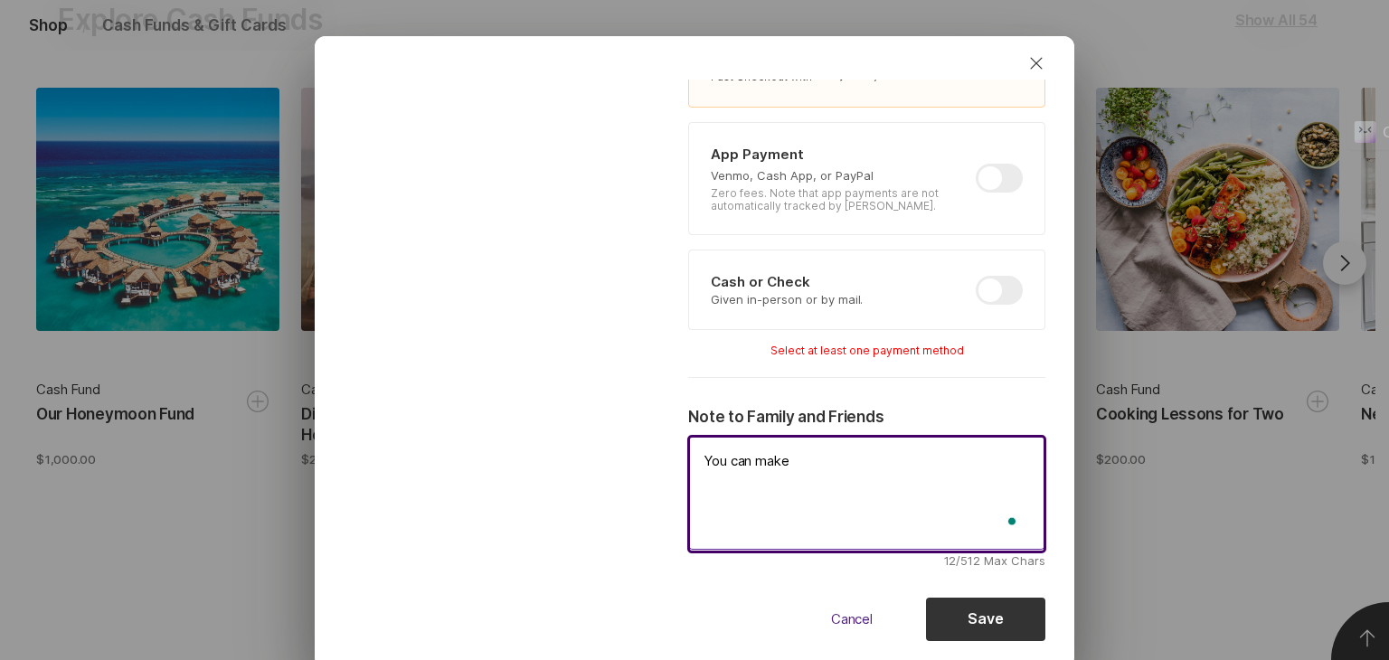
type textarea "You can make"
type textarea "x"
type textarea "You can make y"
type textarea "x"
type textarea "You can make yo"
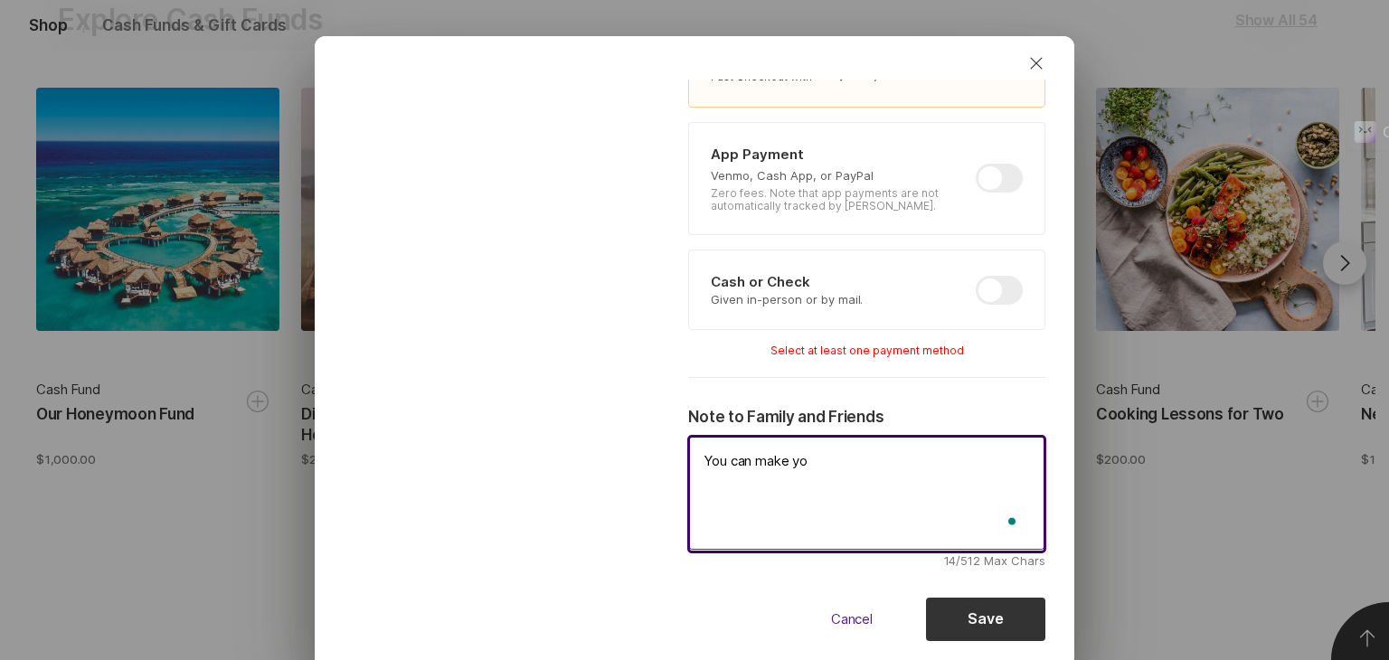
type textarea "x"
type textarea "You can make you"
type textarea "x"
type textarea "You can make yout"
type textarea "x"
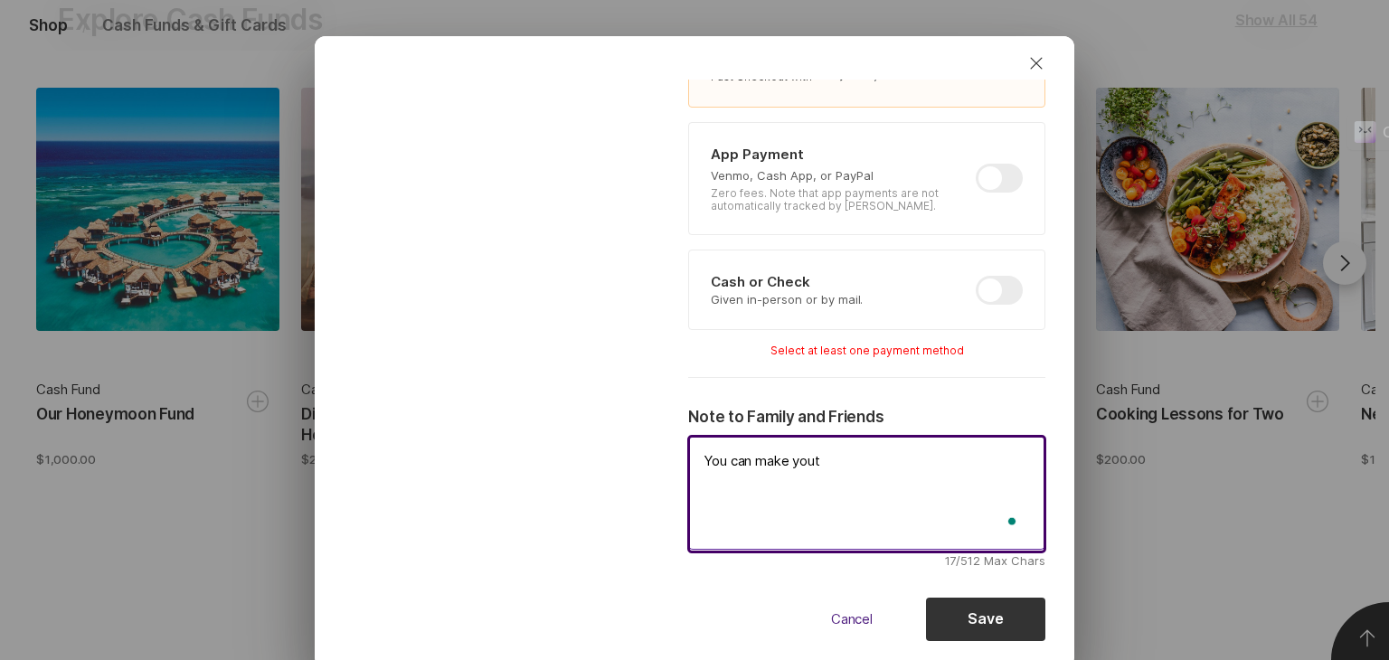
type textarea "You can make yout"
type textarea "x"
type textarea "You can make yout"
type textarea "x"
type textarea "You can make you"
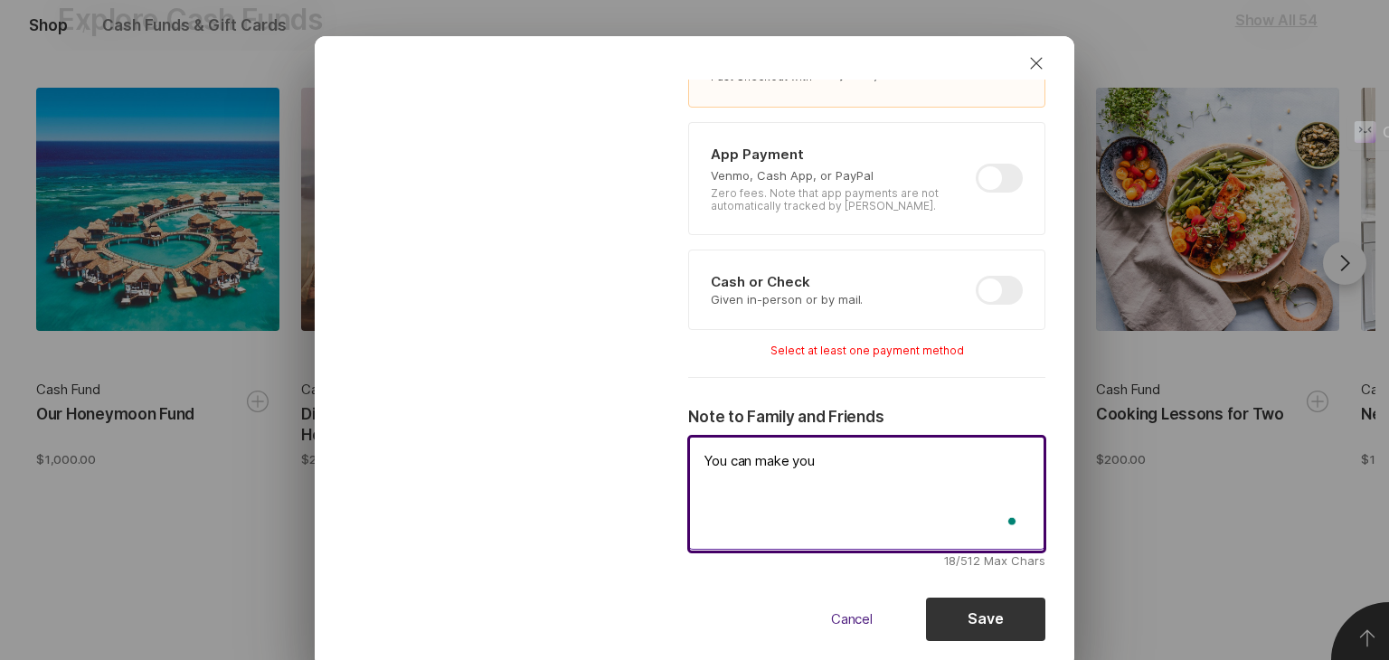
type textarea "x"
type textarea "You can make your"
type textarea "x"
type textarea "You can make your"
type textarea "x"
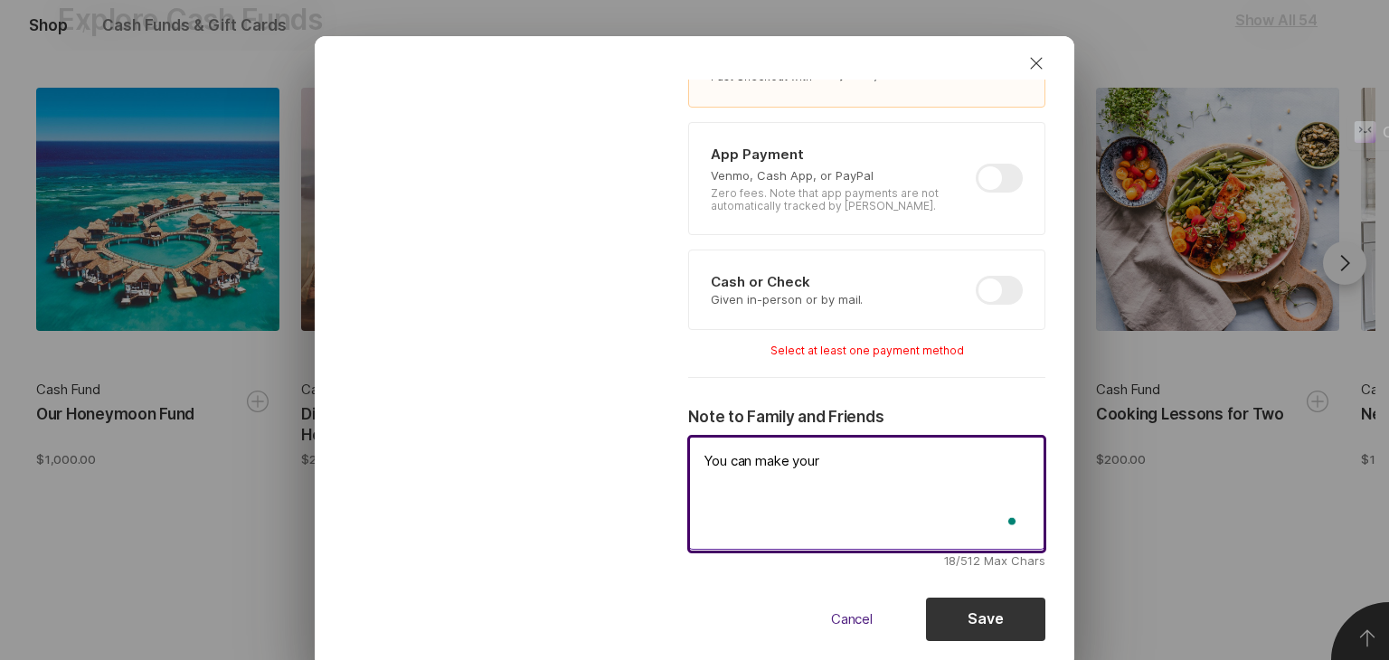
type textarea "You can make your g"
type textarea "x"
type textarea "You can make your gi"
type textarea "x"
type textarea "You can make your gif"
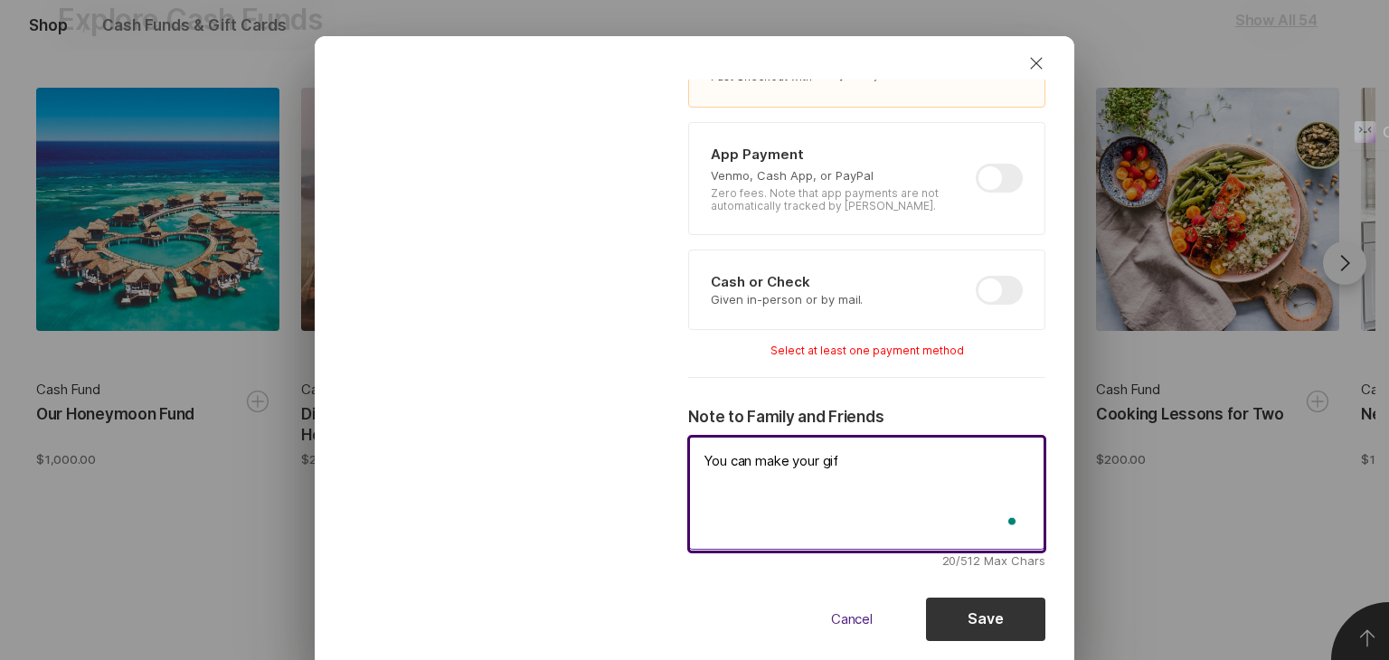
type textarea "x"
type textarea "You can make your gift"
type textarea "x"
type textarea "You can make your gifts"
type textarea "x"
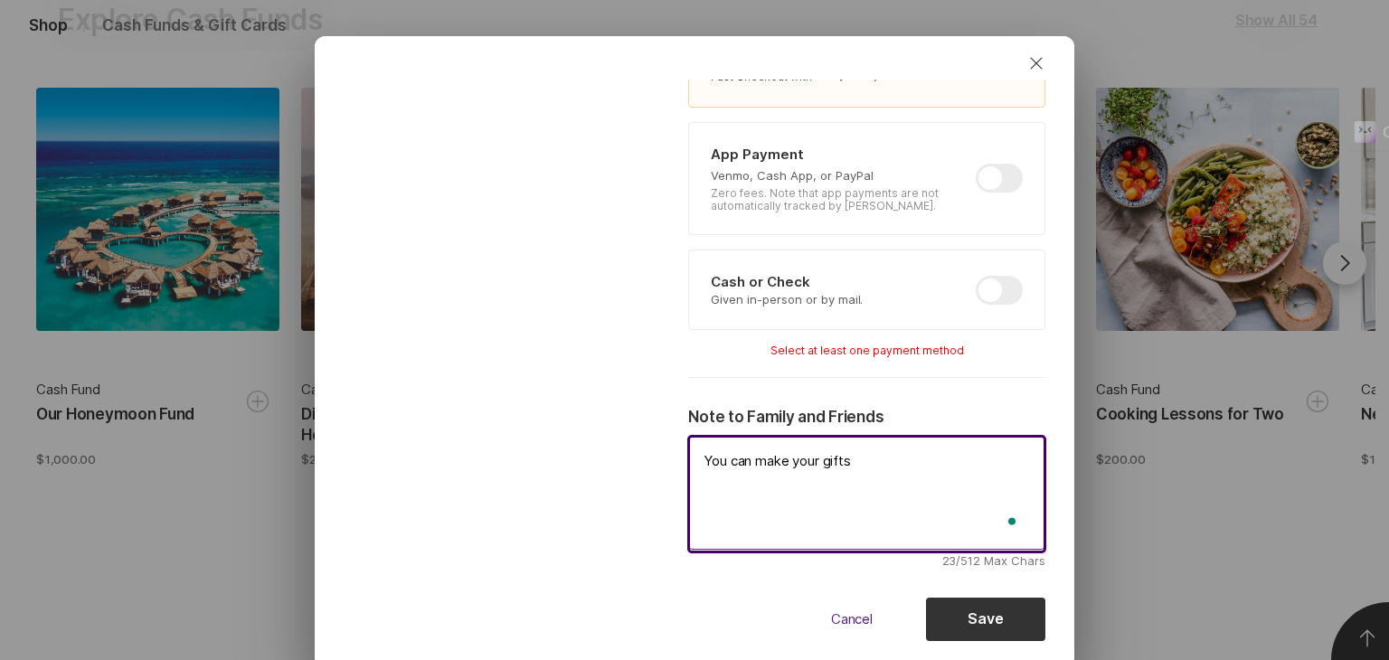
type textarea "You can make your gifts"
type textarea "x"
type textarea "You can make your gifts"
type textarea "x"
type textarea "You can make your gif"
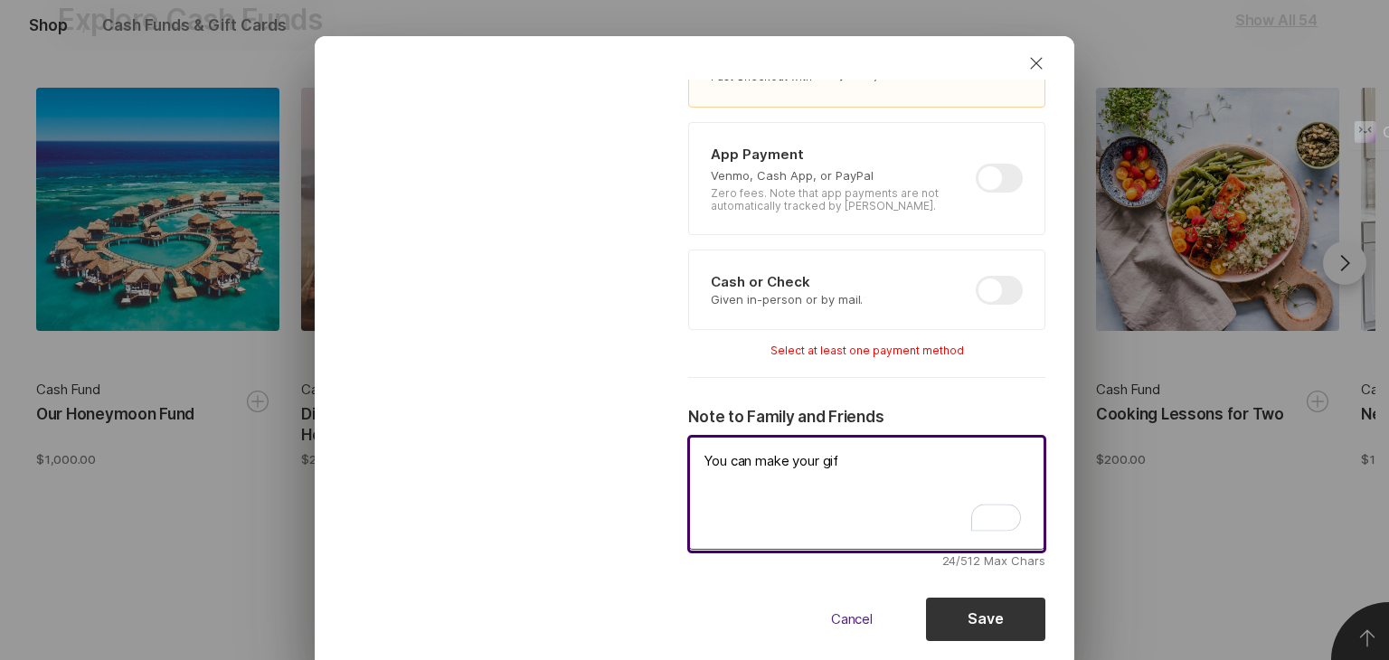
type textarea "x"
type textarea "You can make your gi"
type textarea "x"
type textarea "You can make your g"
type textarea "x"
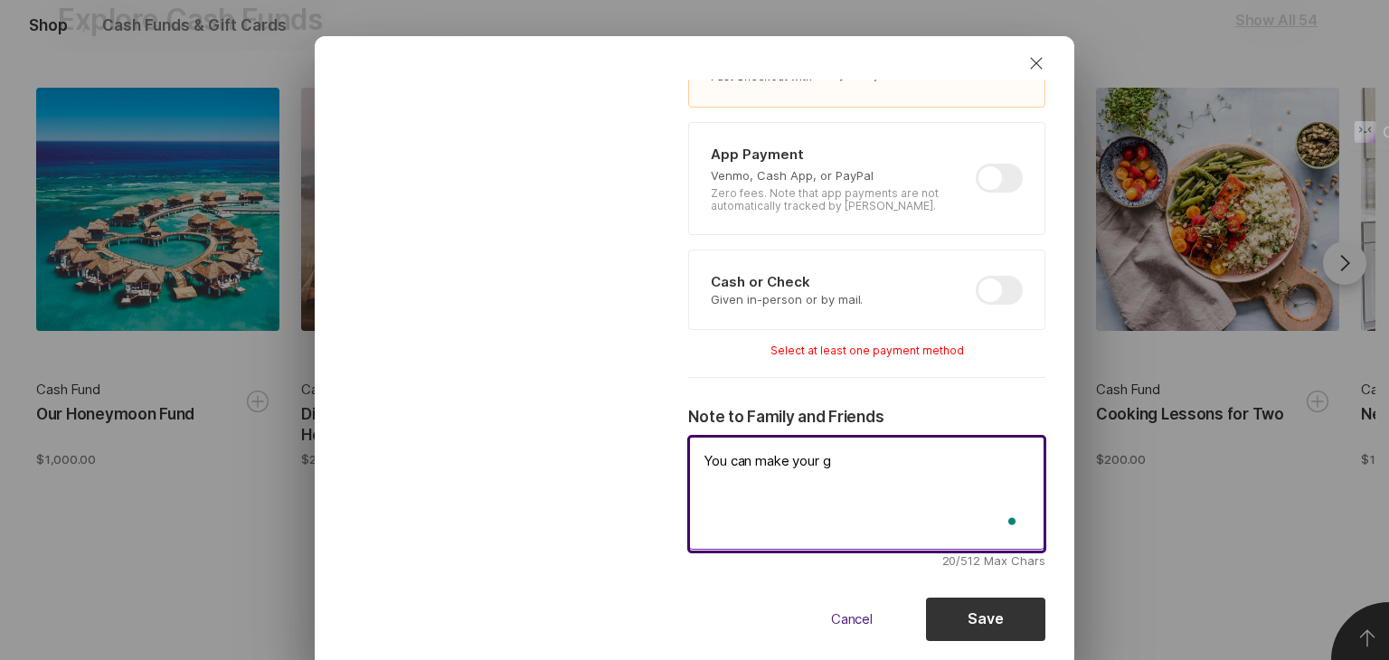
type textarea "You can make your"
type textarea "x"
type textarea "You can make your"
type textarea "x"
type textarea "You can make you"
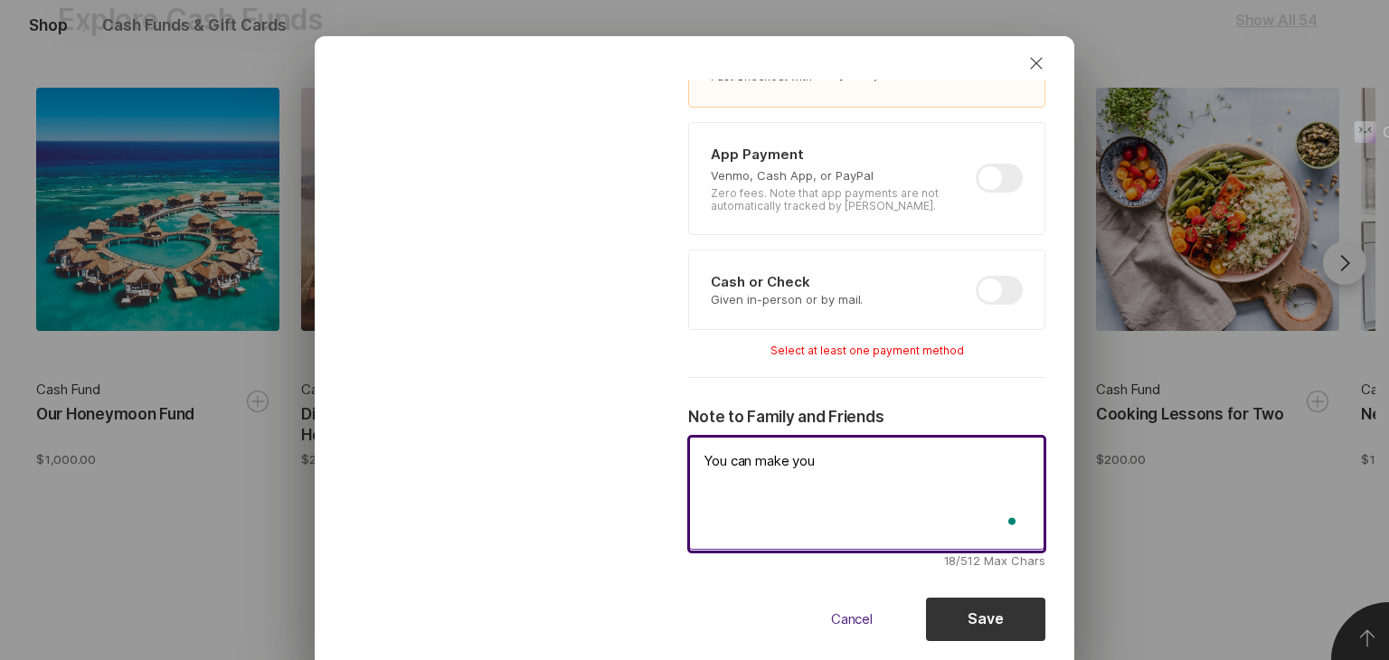
type textarea "x"
type textarea "You can make yo"
type textarea "x"
type textarea "You can make"
type textarea "x"
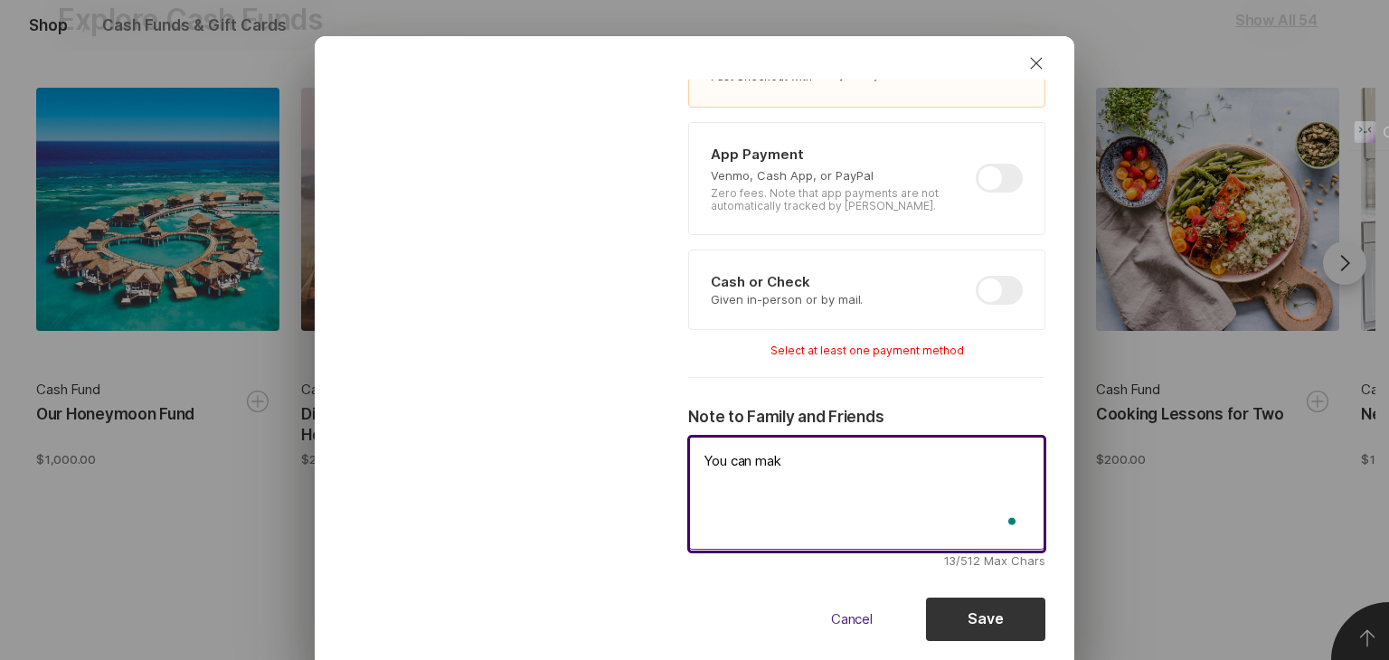
type textarea "You can ma"
type textarea "x"
type textarea "You can m"
type textarea "x"
type textarea "You can"
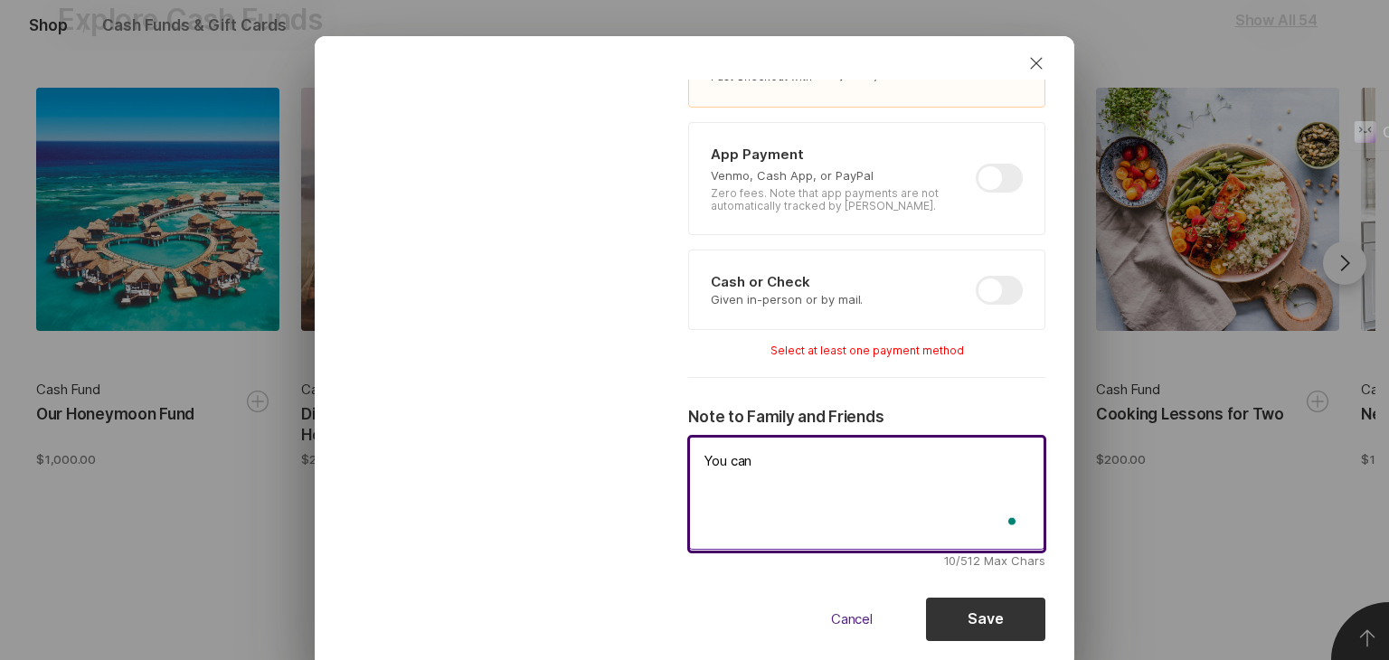
type textarea "x"
type textarea "You can s"
type textarea "x"
type textarea "You can se"
type textarea "x"
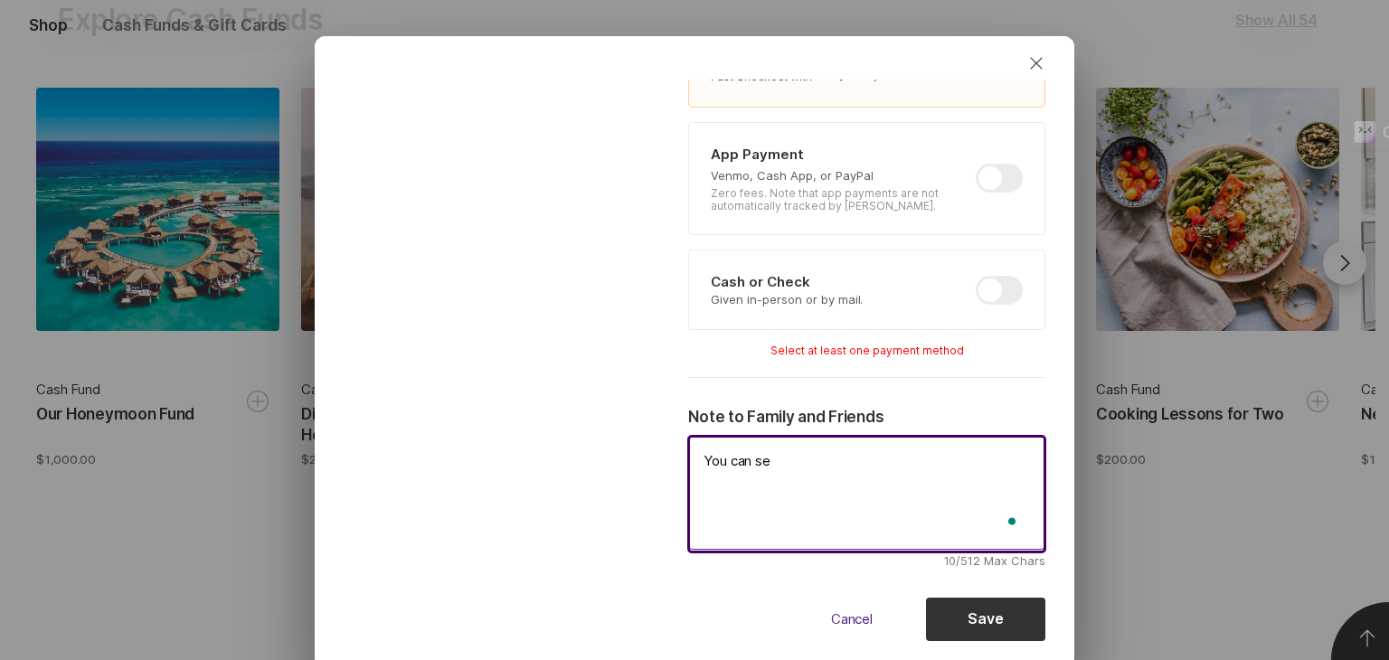
type textarea "You can sen"
type textarea "x"
type textarea "You can send"
type textarea "x"
type textarea "You can send"
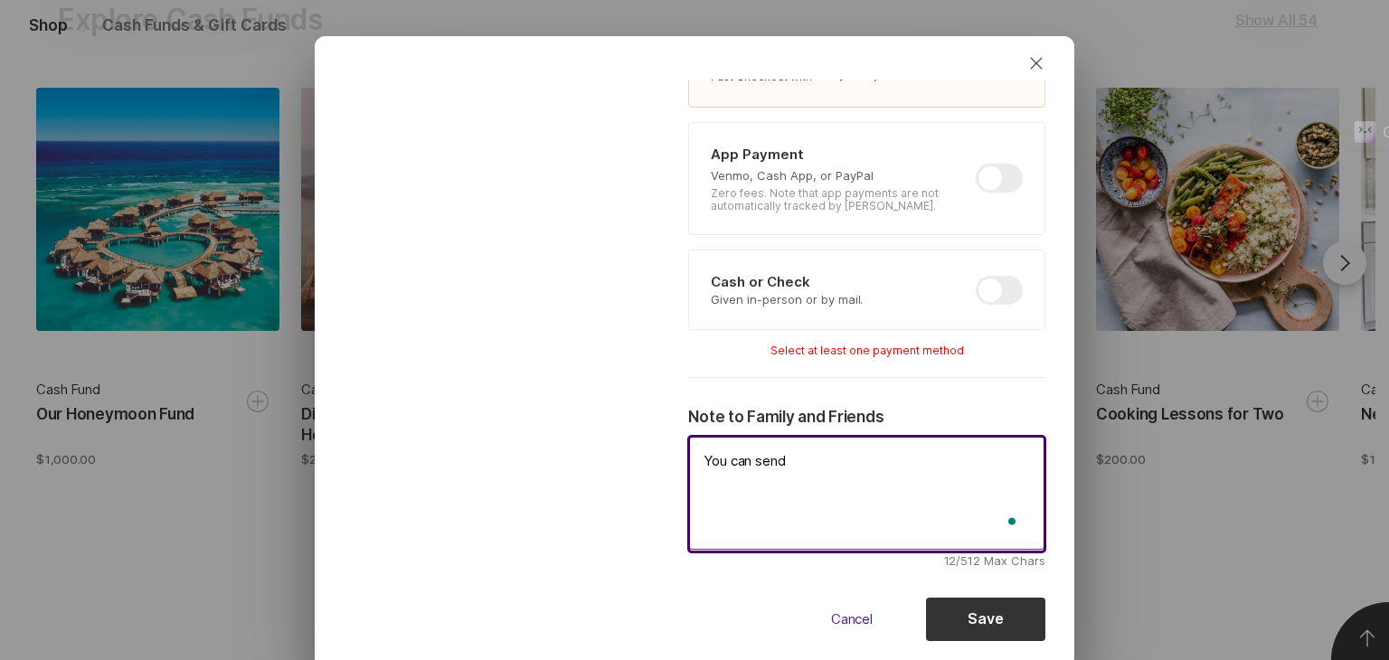
type textarea "x"
type textarea "You can send y"
type textarea "x"
type textarea "You can send yo"
type textarea "x"
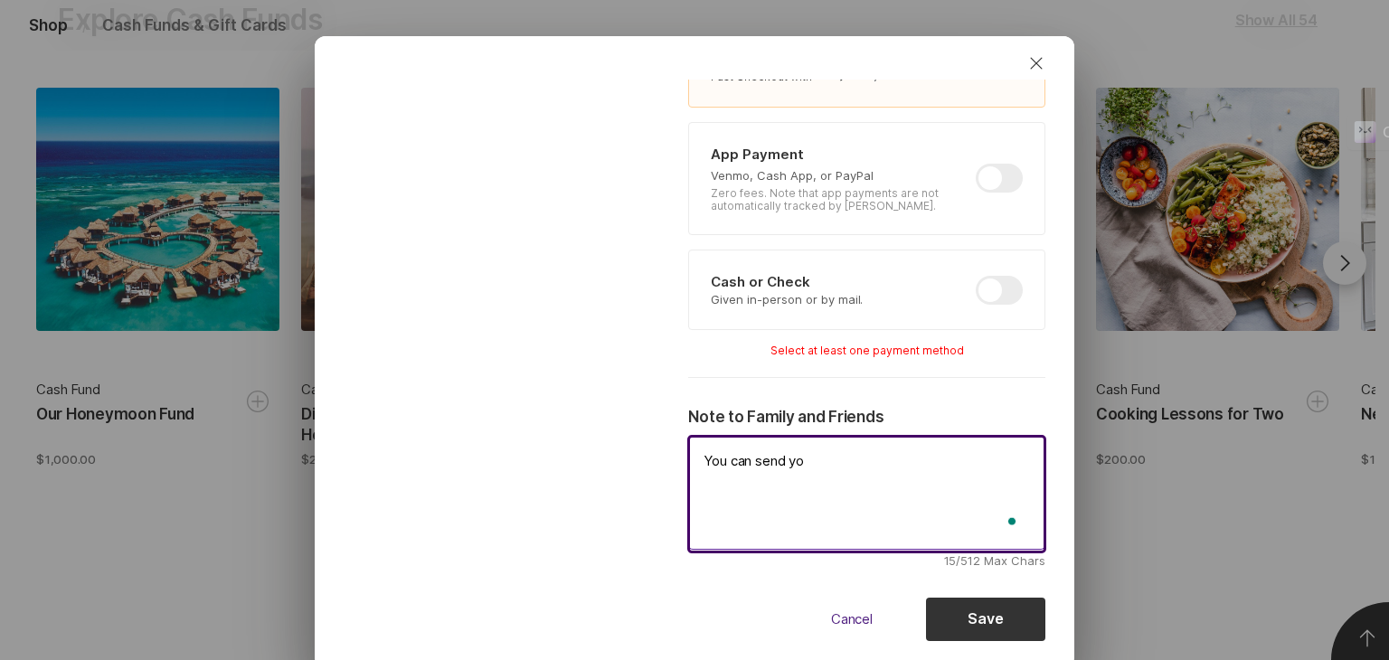
type textarea "You can send you"
type textarea "x"
type textarea "You can send your"
type textarea "x"
type textarea "You can send your"
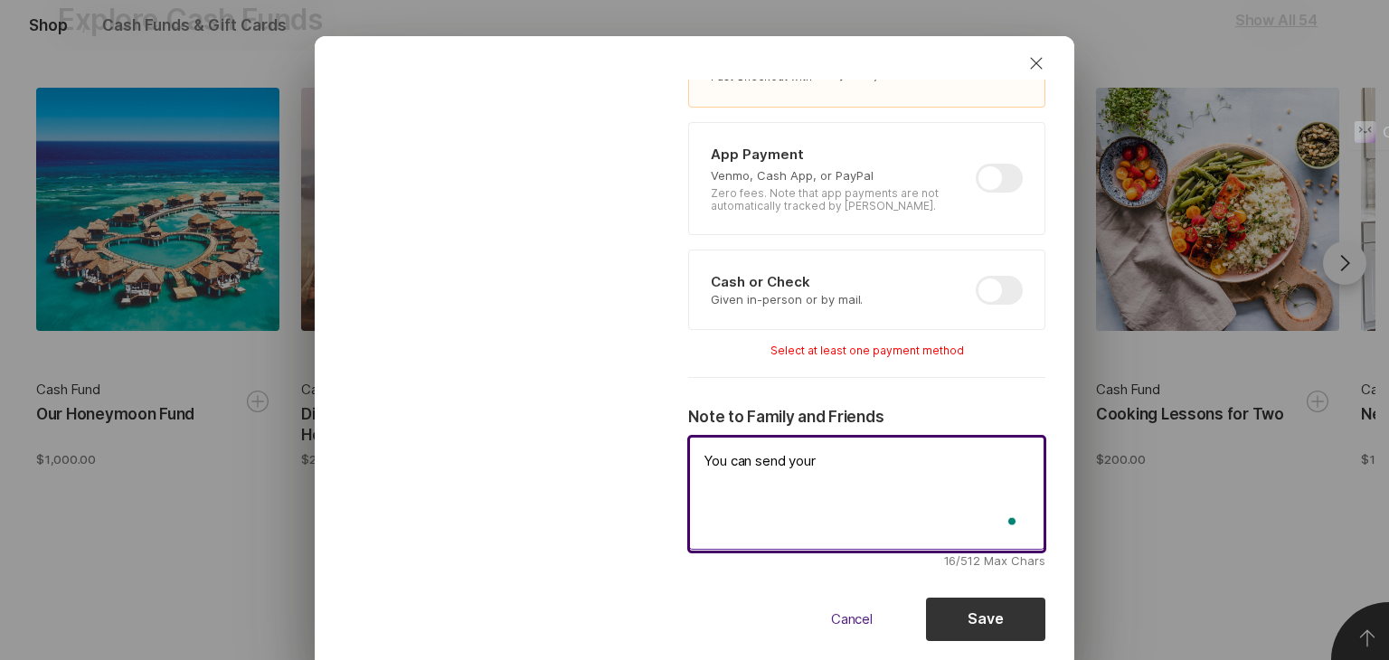
type textarea "x"
type textarea "You can send your g"
type textarea "x"
type textarea "You can send your gi"
type textarea "x"
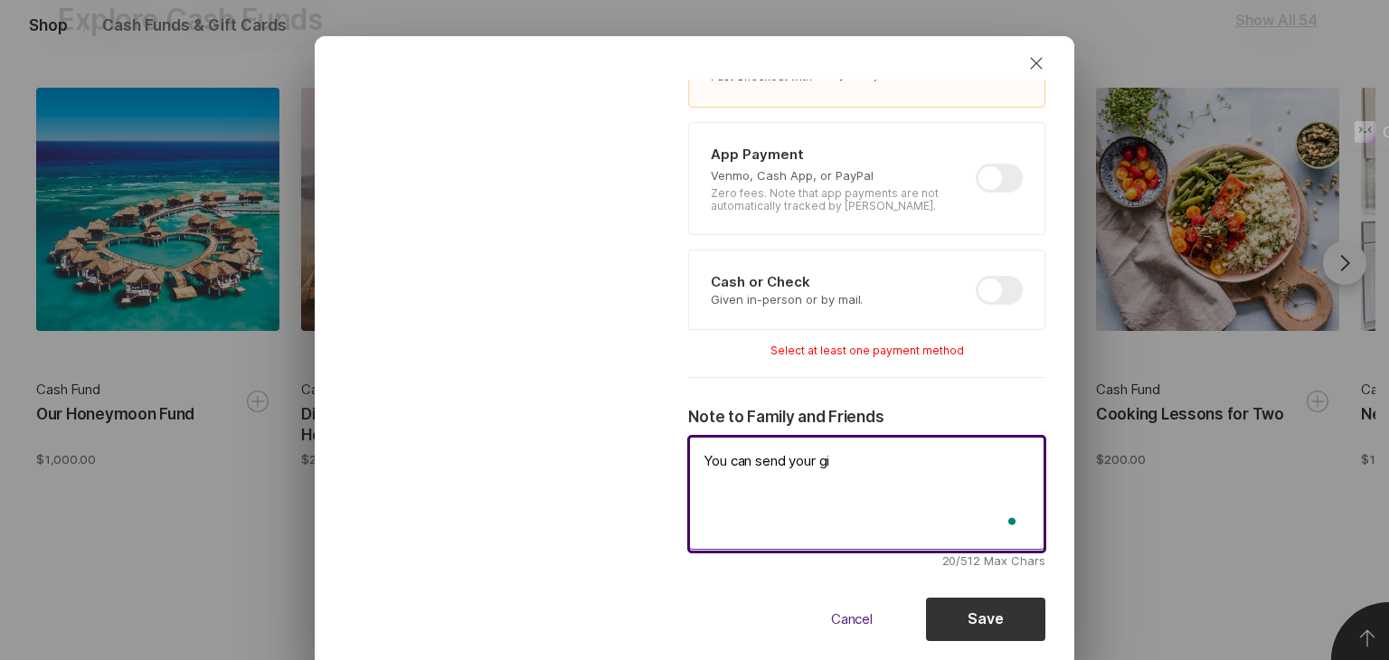
type textarea "You can send your gif"
type textarea "x"
type textarea "You can send your gift"
type textarea "x"
type textarea "You can send your gift"
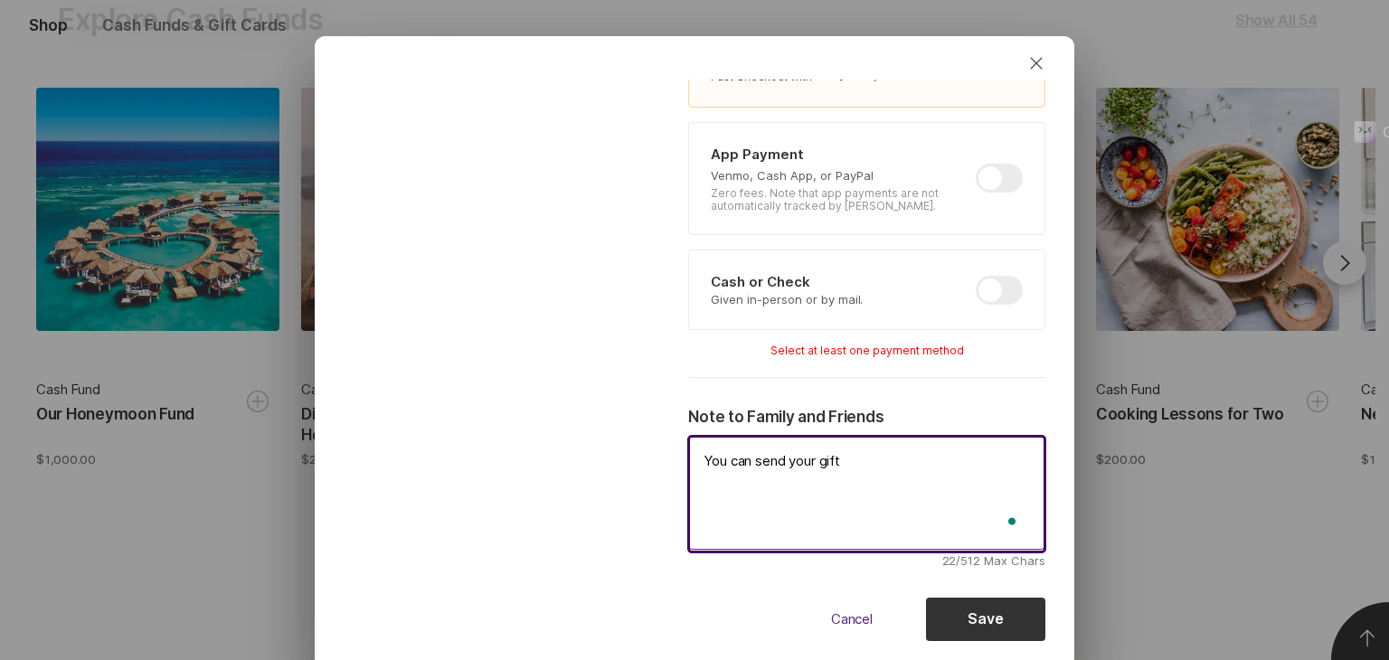
type textarea "x"
type textarea "You can send your gift t"
type textarea "x"
type textarea "You can send your gift to"
type textarea "x"
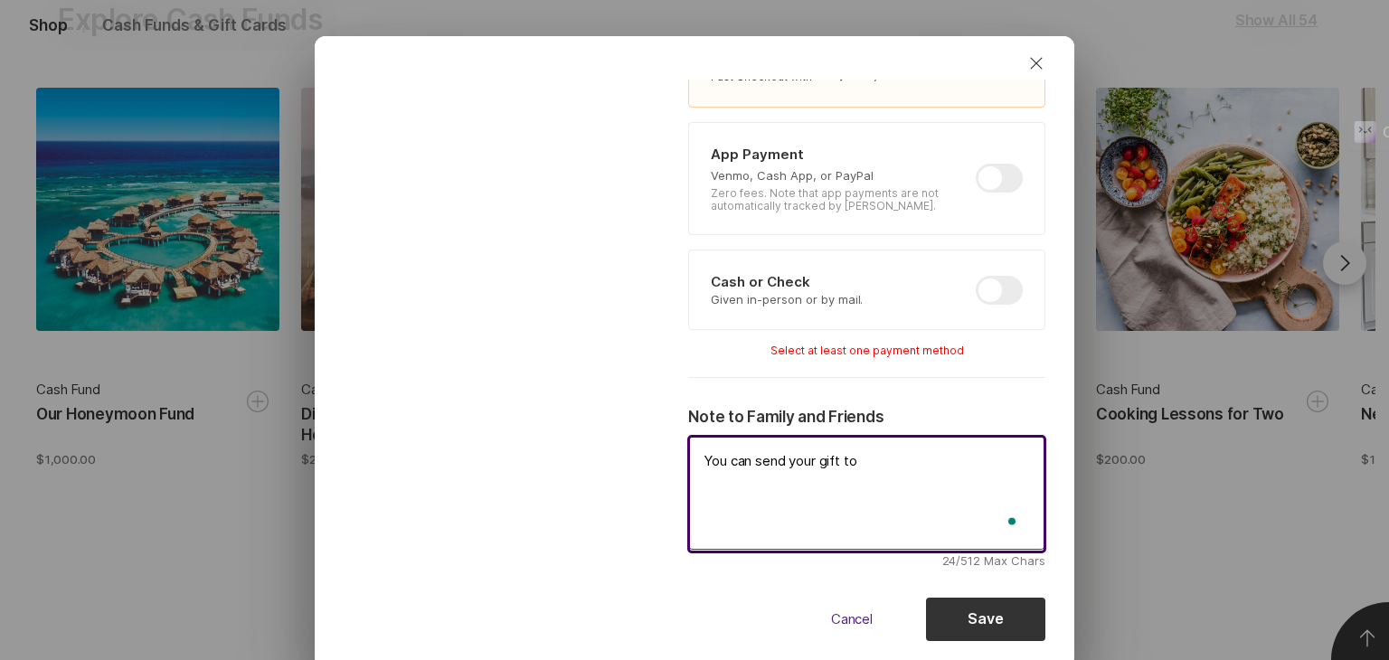
type textarea "You can send your gift to"
type textarea "x"
type textarea "You can send your gift to t"
type textarea "x"
type textarea "You can send your gift to th"
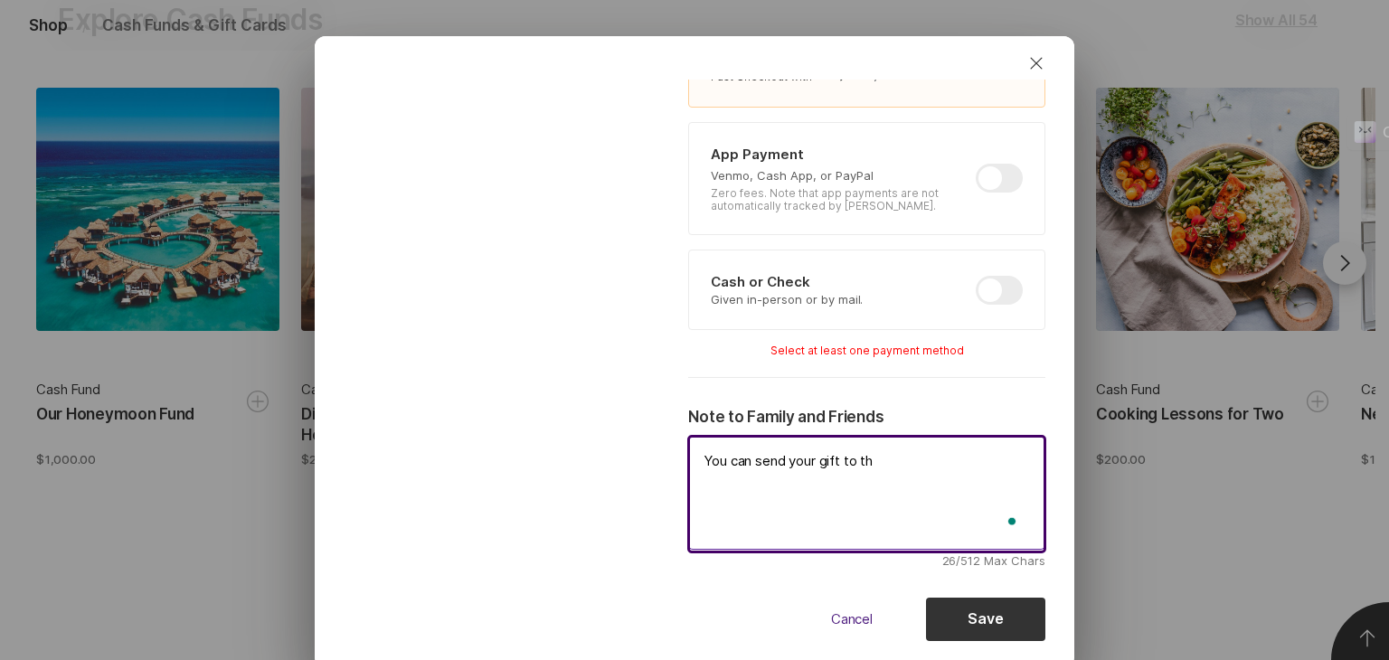
type textarea "x"
type textarea "You can send your gift to the"
type textarea "x"
type textarea "You can send your gift to the"
type textarea "x"
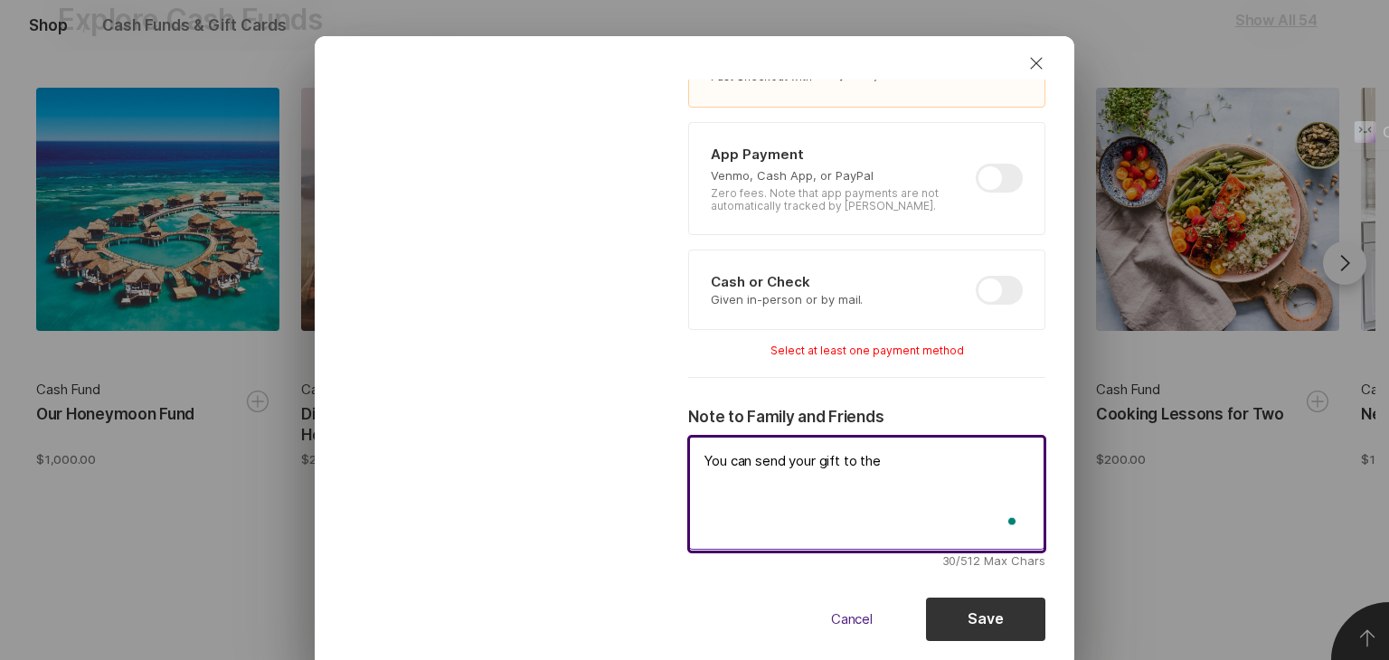
type textarea "You can send your gift to the a"
type textarea "x"
type textarea "You can send your gift to the ac"
type textarea "x"
type textarea "You can send your gift to the acc"
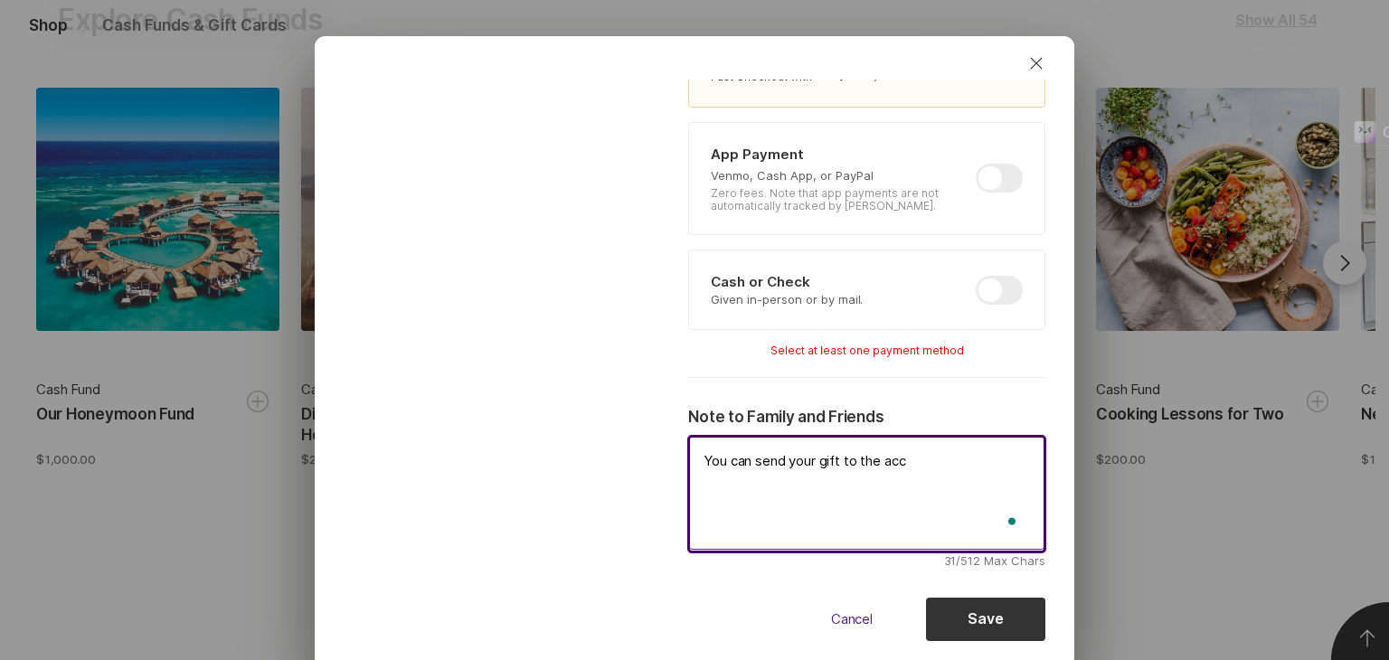
type textarea "x"
type textarea "You can send your gift to the acco"
type textarea "x"
type textarea "You can send your gift to the accou"
type textarea "x"
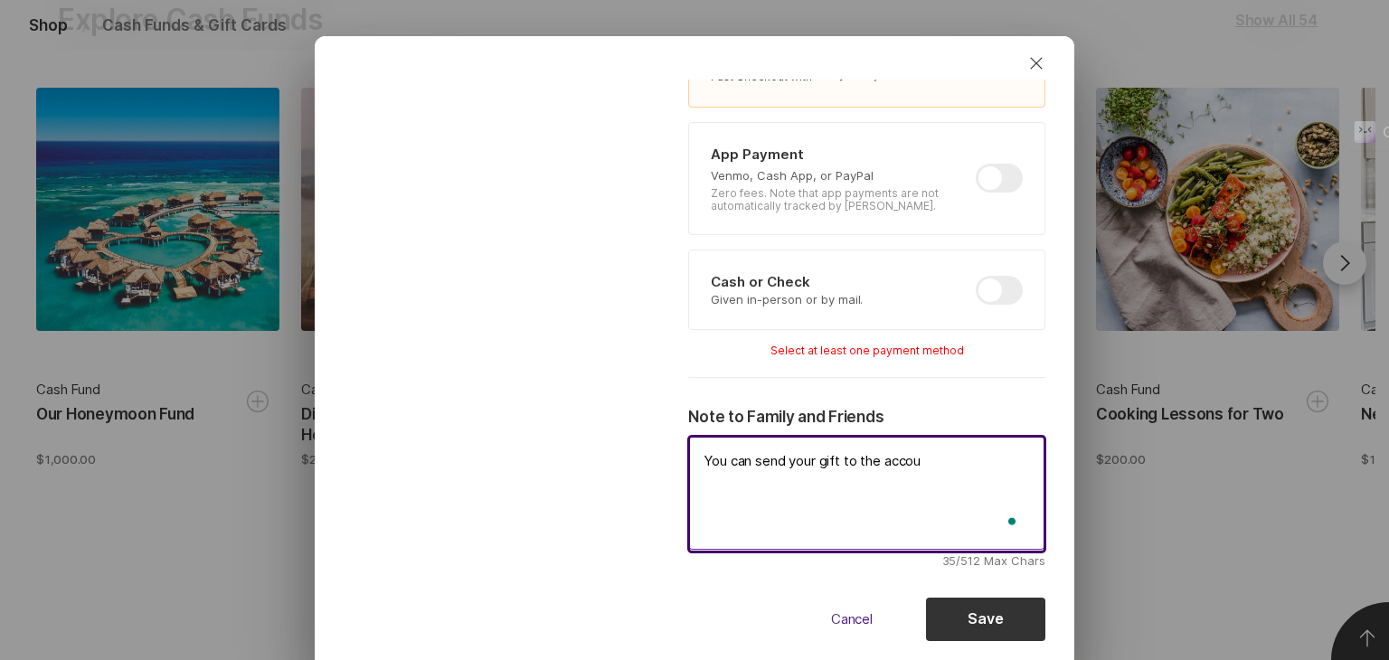
type textarea "You can send your gift to the accout"
type textarea "x"
type textarea "You can send your gift to the accout"
type textarea "x"
type textarea "You can send your gift to the accout d"
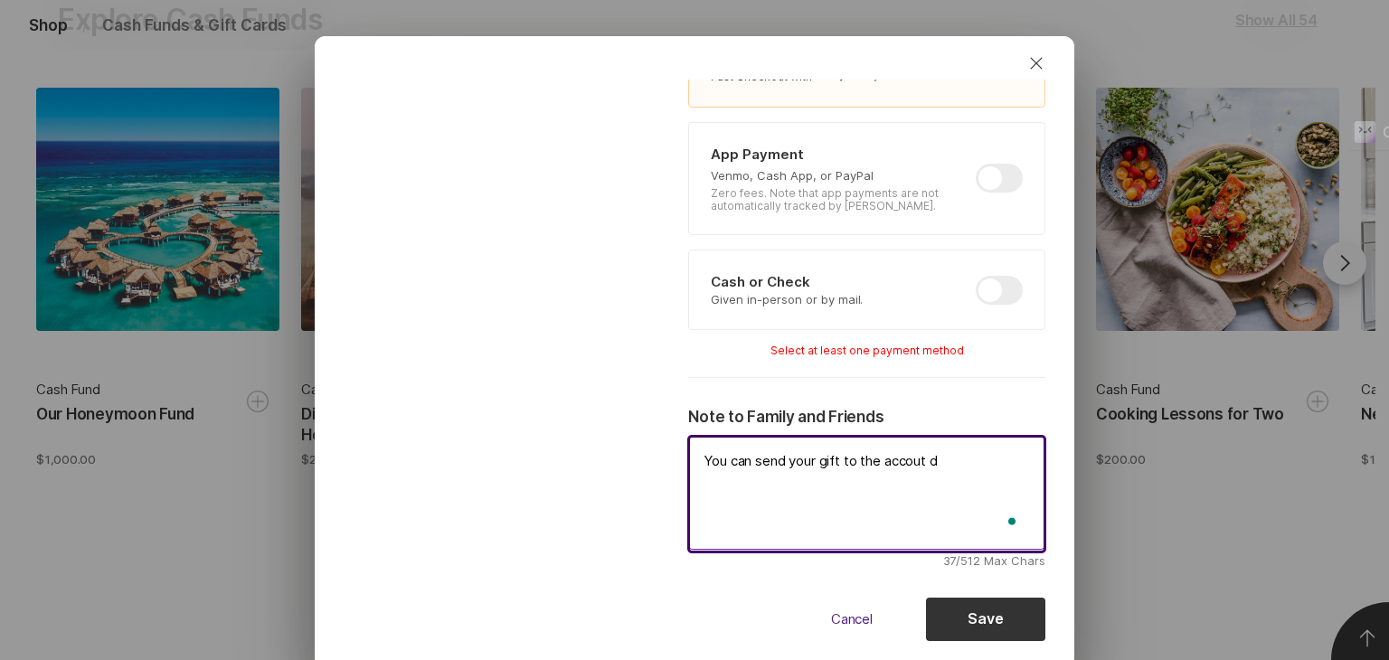
type textarea "x"
type textarea "You can send your gift to the accout de"
type textarea "x"
type textarea "You can send your gift to the accout det"
type textarea "x"
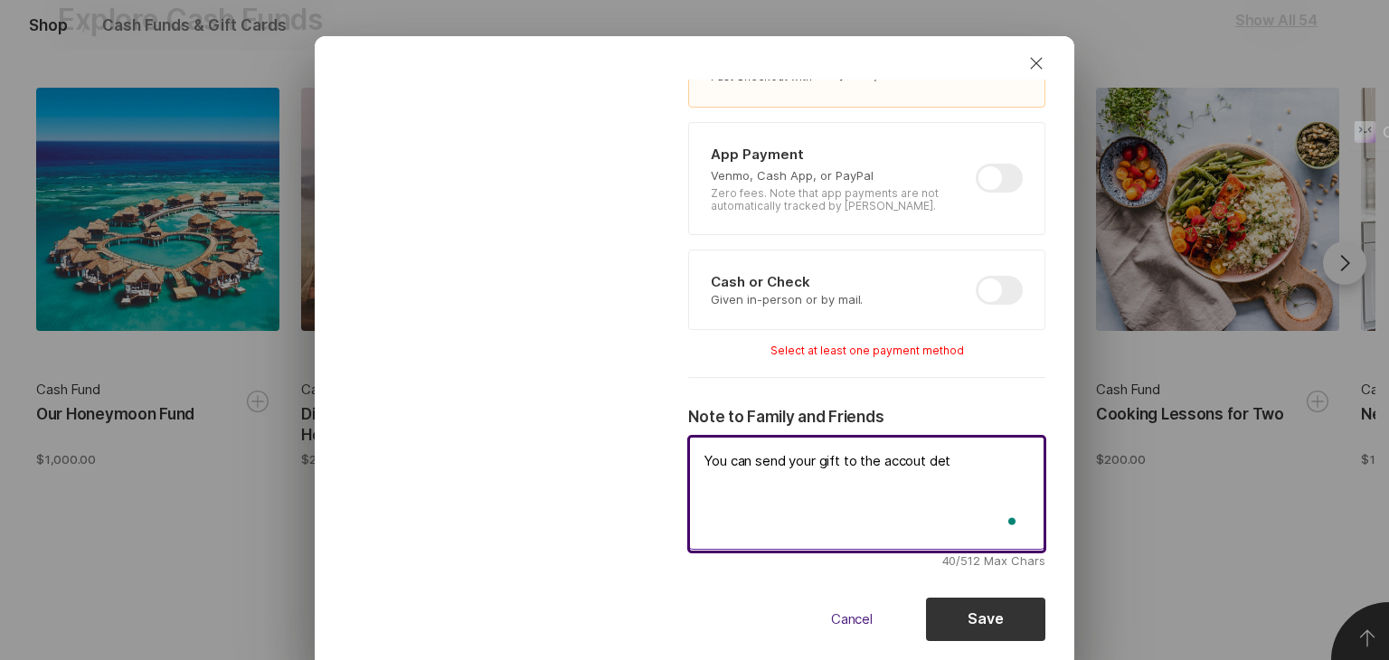
type textarea "You can send your gift to the accout deta"
type textarea "x"
type textarea "You can send your gift to the accout detai"
type textarea "x"
type textarea "You can send your gift to the accout detail"
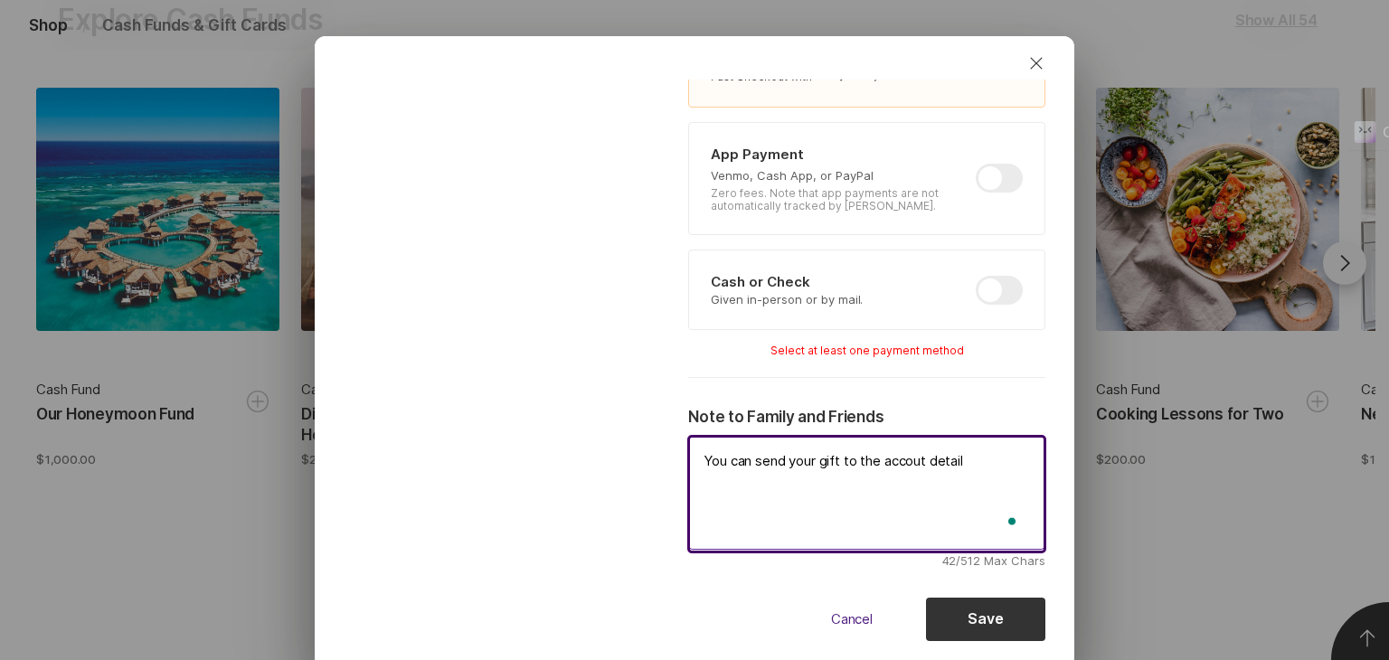
type textarea "x"
type textarea "You can send your gift to the accout details"
type textarea "x"
type textarea "You can send your gift to the accout details"
type textarea "x"
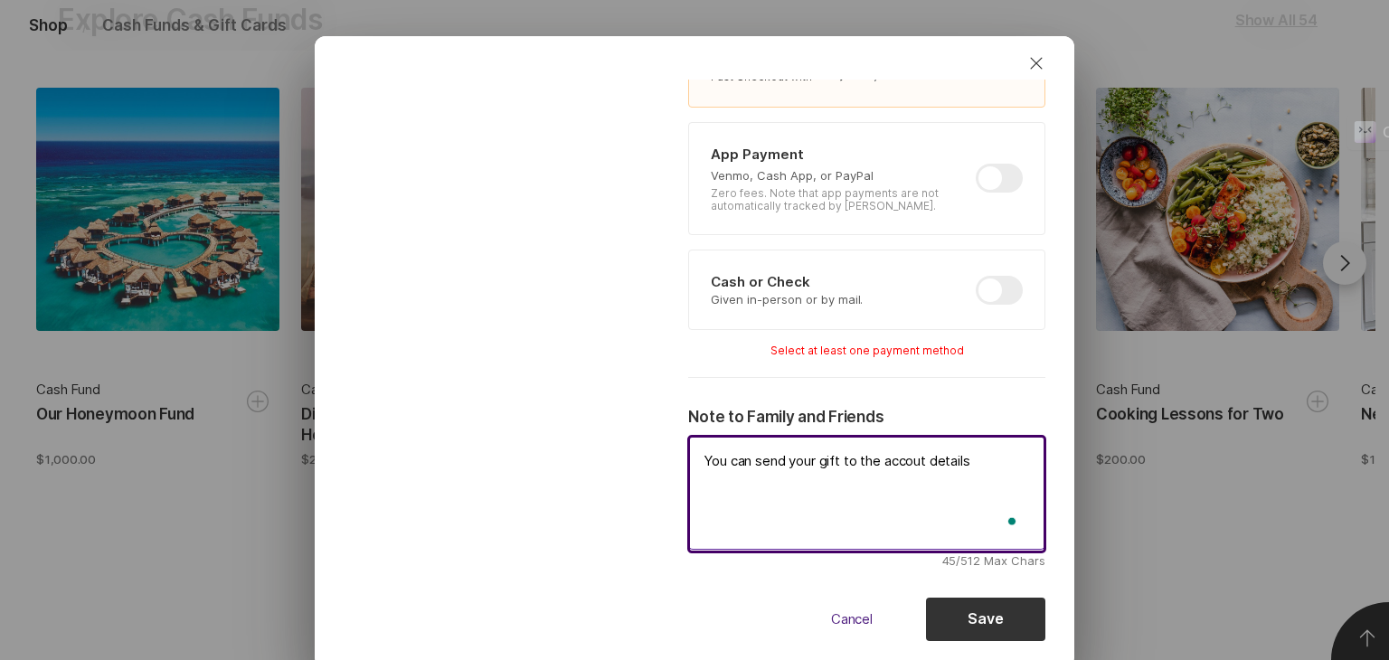
type textarea "You can send your gift to the accout details b"
type textarea "x"
type textarea "You can send your gift to the accout details be"
type textarea "x"
type textarea "You can send your gift to the accout details bel"
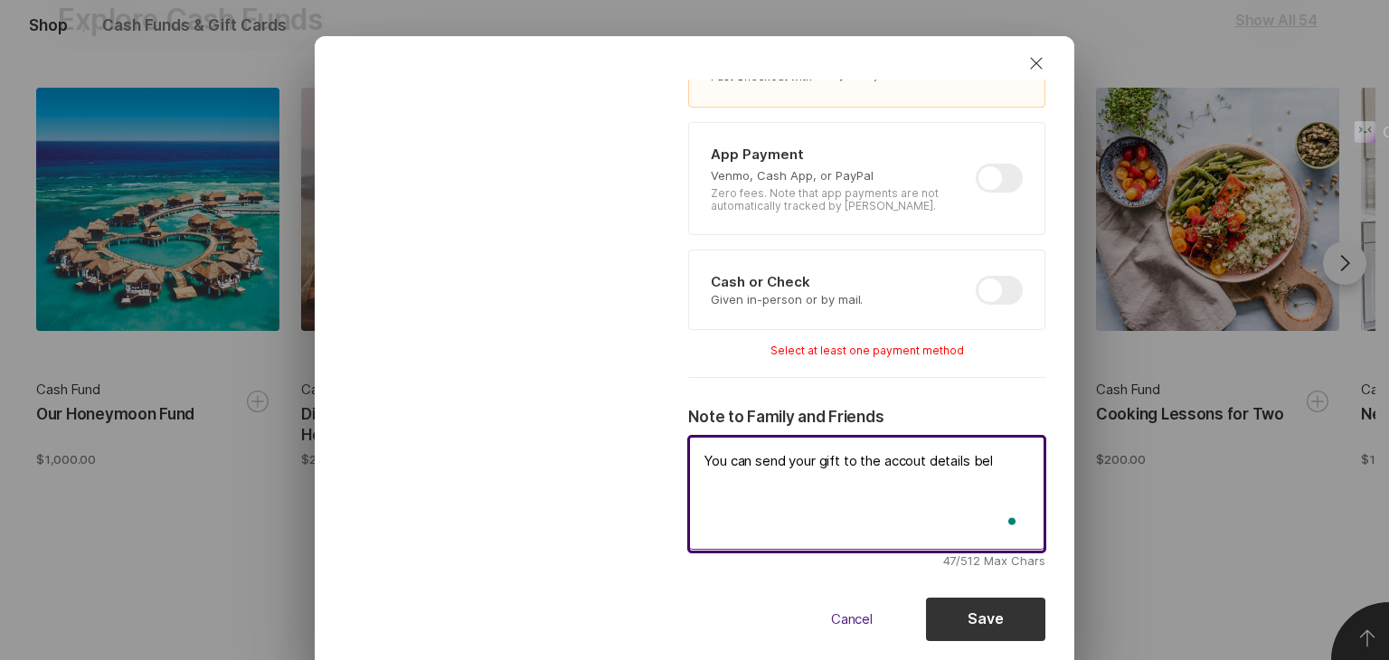
type textarea "x"
type textarea "You can send your gift to the accout details belo"
type textarea "x"
type textarea "You can send your gift to the accout details below"
type textarea "x"
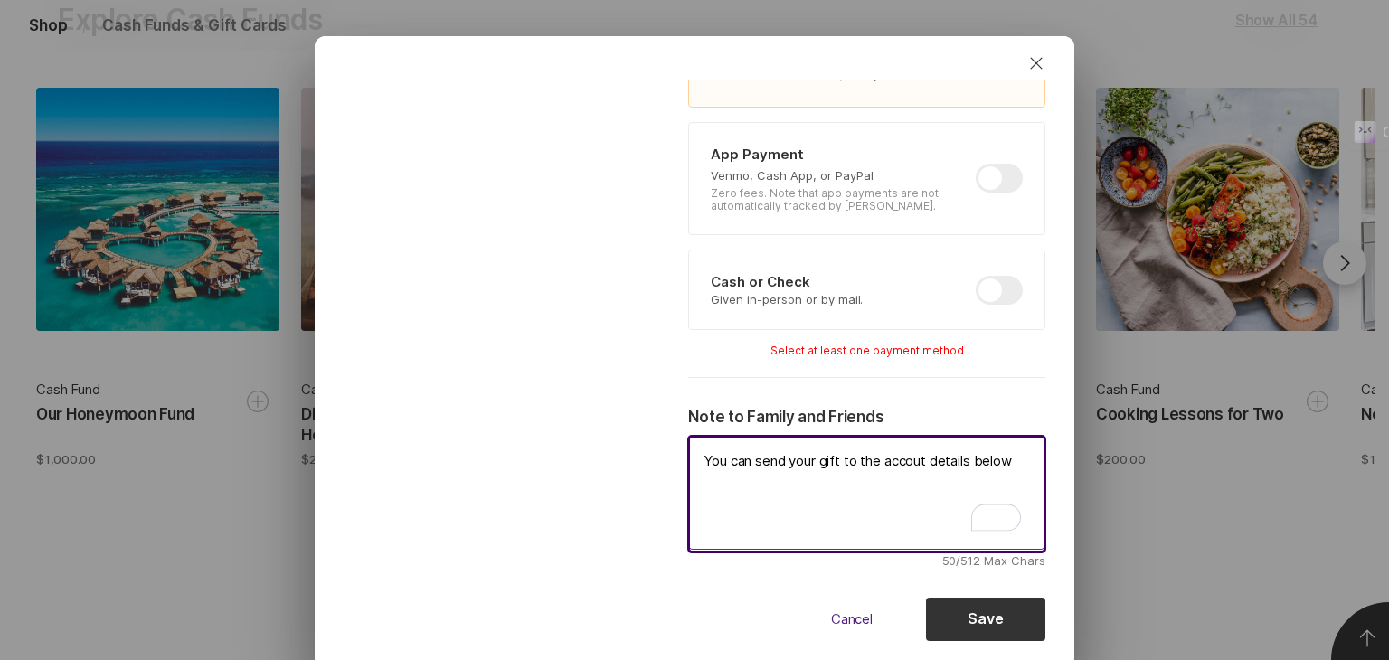
type textarea "You can send your gift to the accout details below"
type textarea "x"
type textarea "You can send your gift to the accout details below A"
type textarea "x"
type textarea "You can send your gift to the accout details below Ac"
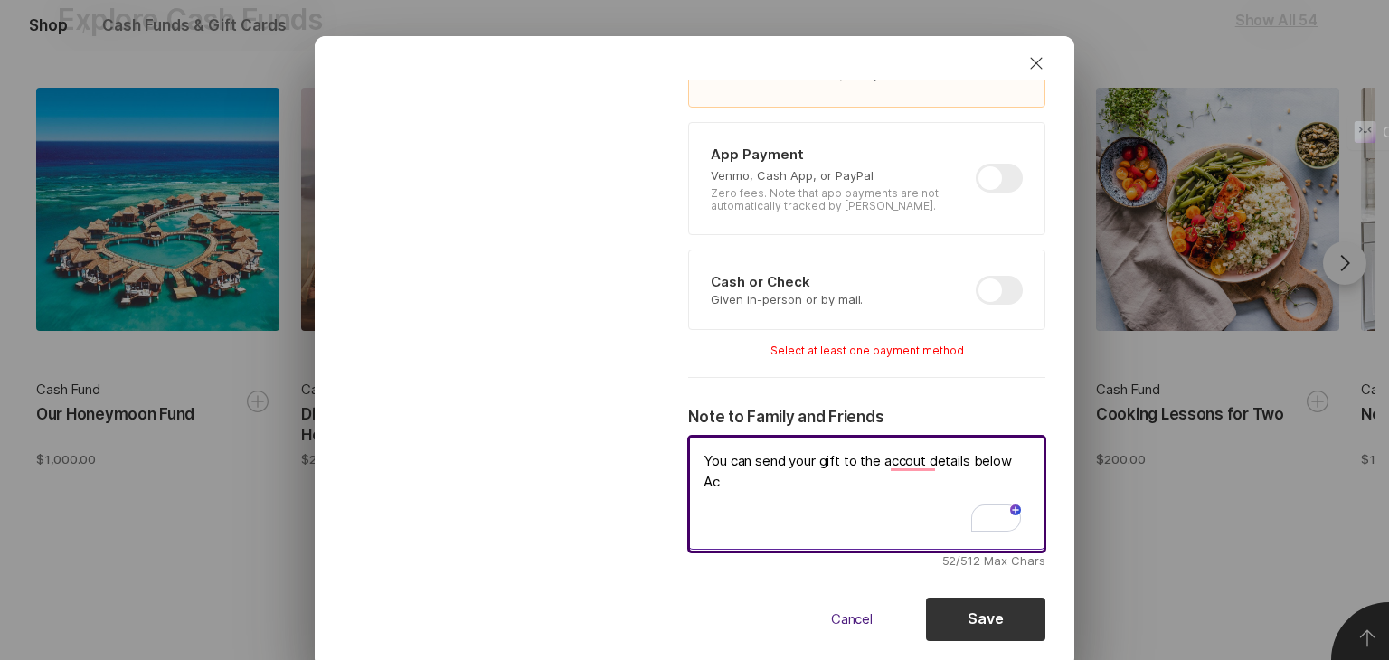
type textarea "x"
type textarea "You can send your gift to the accout details below Acc"
type textarea "x"
type textarea "You can send your gift to the accout details below Acco"
type textarea "x"
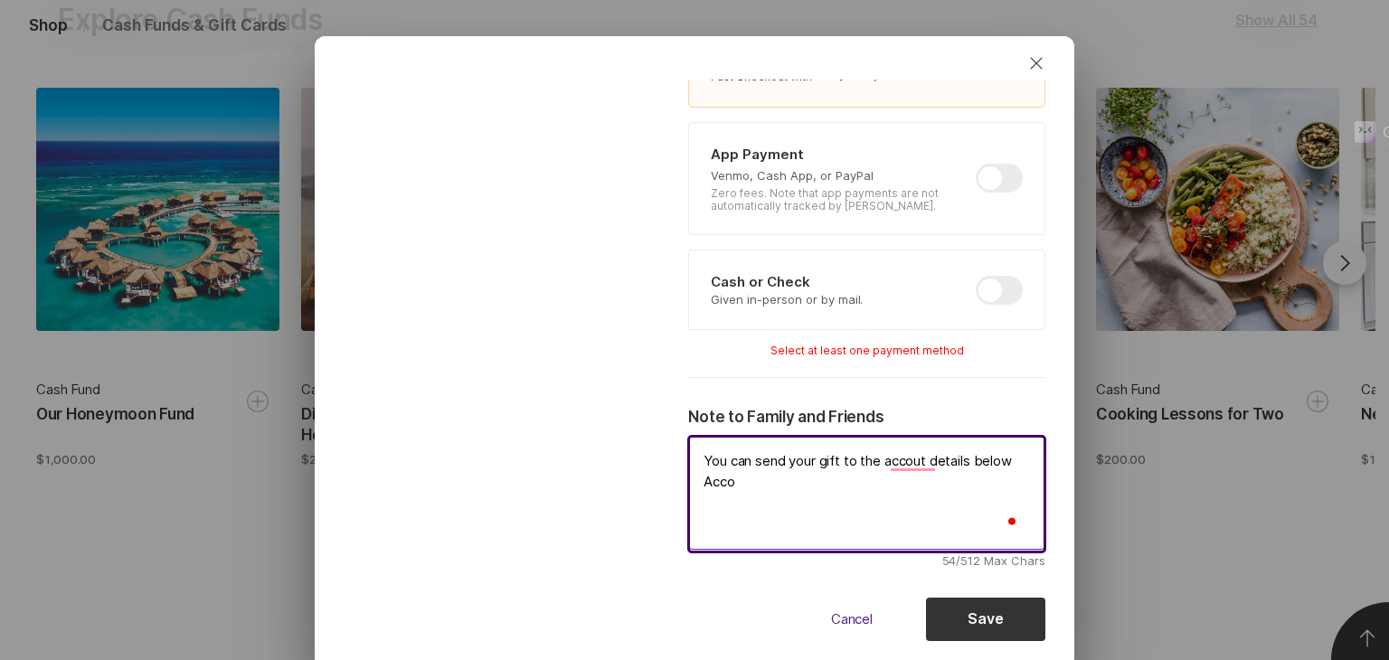
type textarea "You can send your gift to the accout details below Accou"
type textarea "x"
type textarea "You can send your gift to the accout details below Accoun"
type textarea "x"
type textarea "You can send your gift to the accout details below Account"
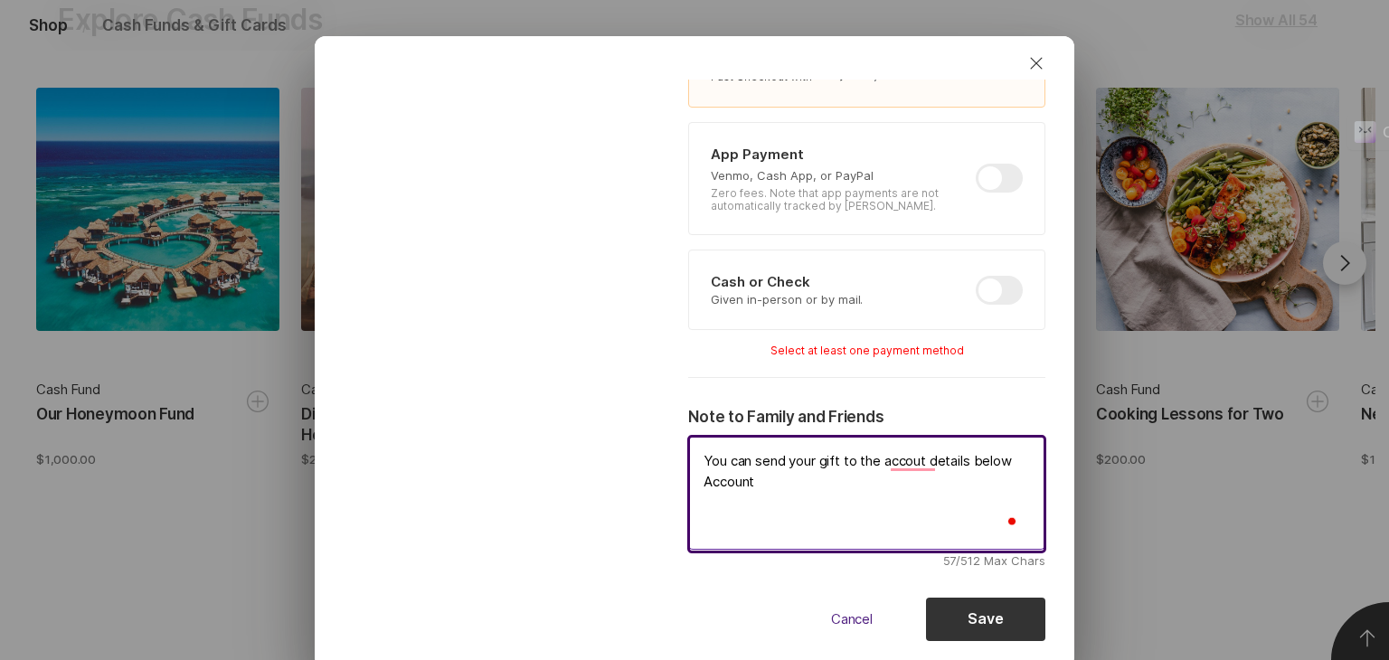
type textarea "x"
type textarea "You can send your gift to the accout details below Account"
type textarea "x"
type textarea "You can send your gift to the accout details below Account N"
type textarea "x"
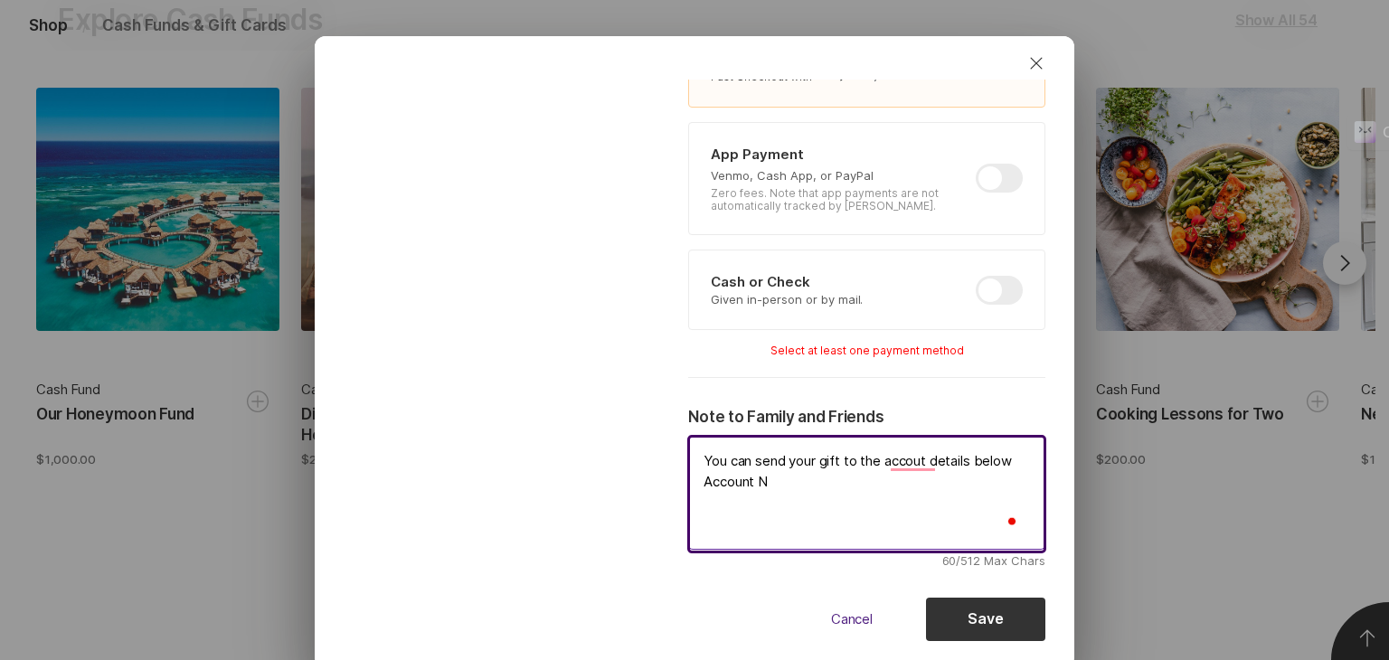
type textarea "You can send your gift to the accout details below Account Na"
type textarea "x"
type textarea "You can send your gift to the accout details below Account Nam"
type textarea "x"
type textarea "You can send your gift to the accout details below Account Name"
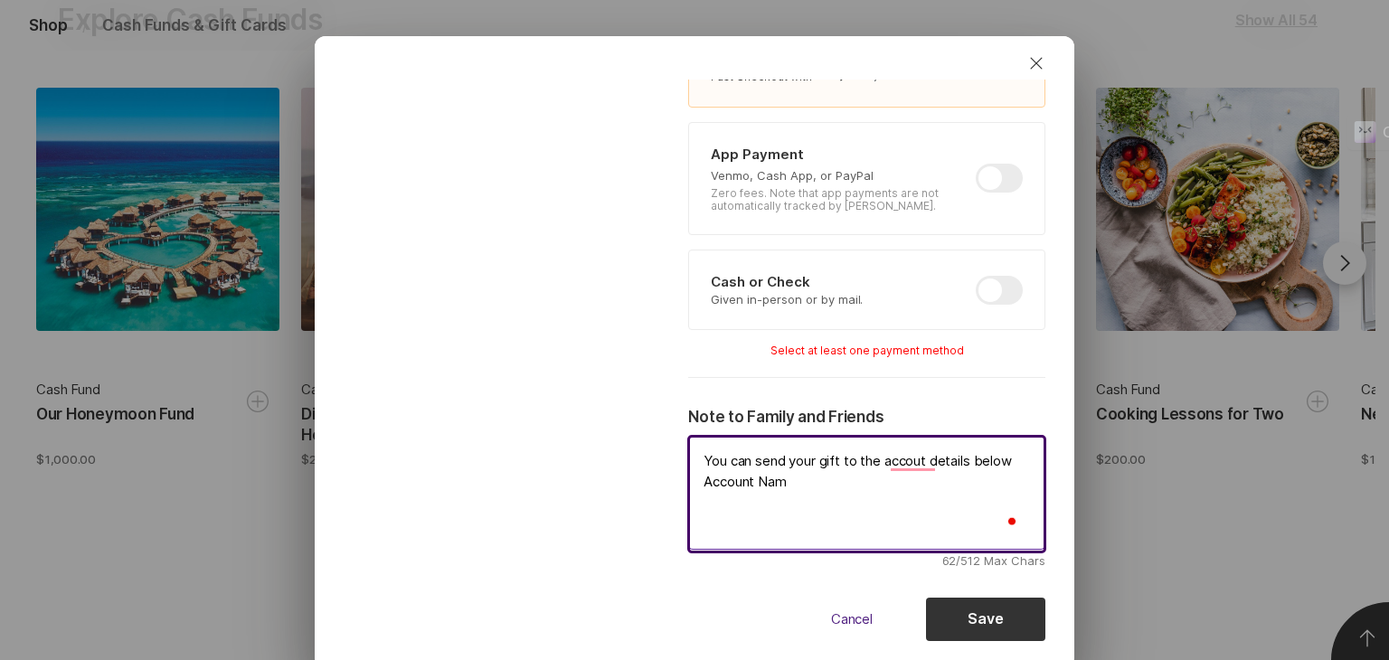
type textarea "x"
type textarea "You can send your gift to the accout details below Account Name:"
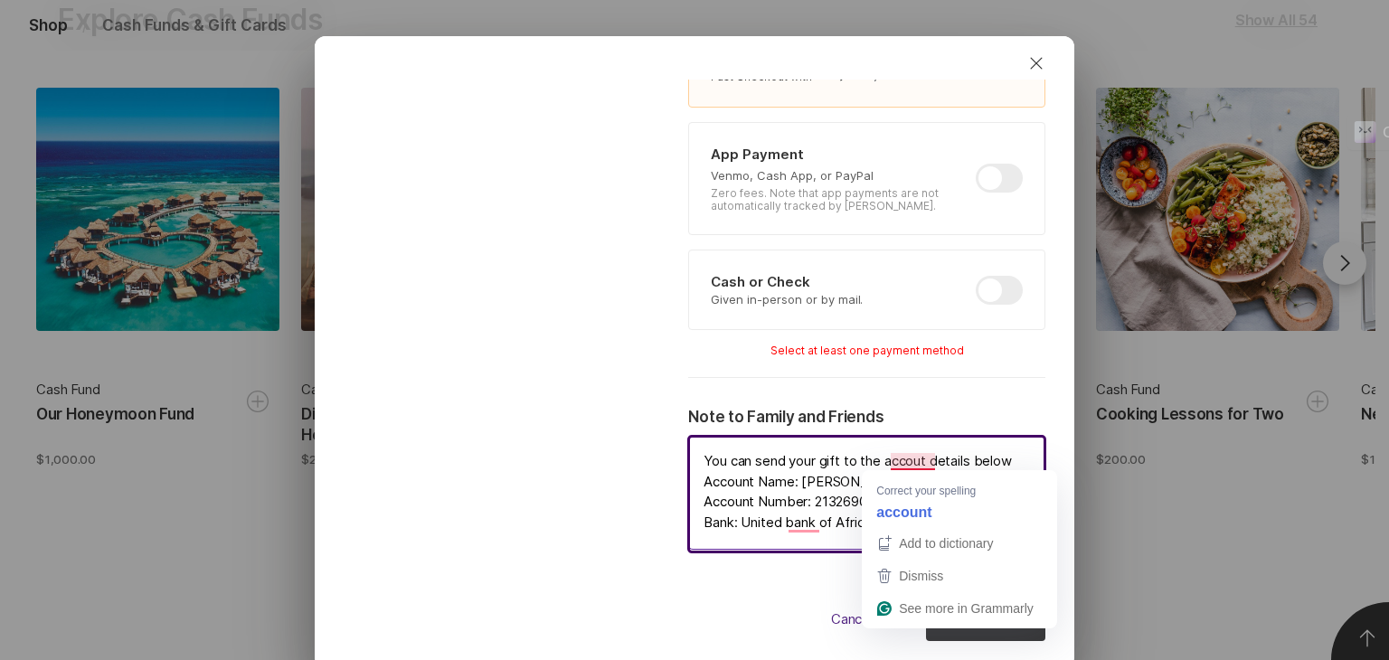
click at [897, 456] on textarea "You can send your gift to the accout details below Account Name: [PERSON_NAME] …" at bounding box center [866, 493] width 357 height 114
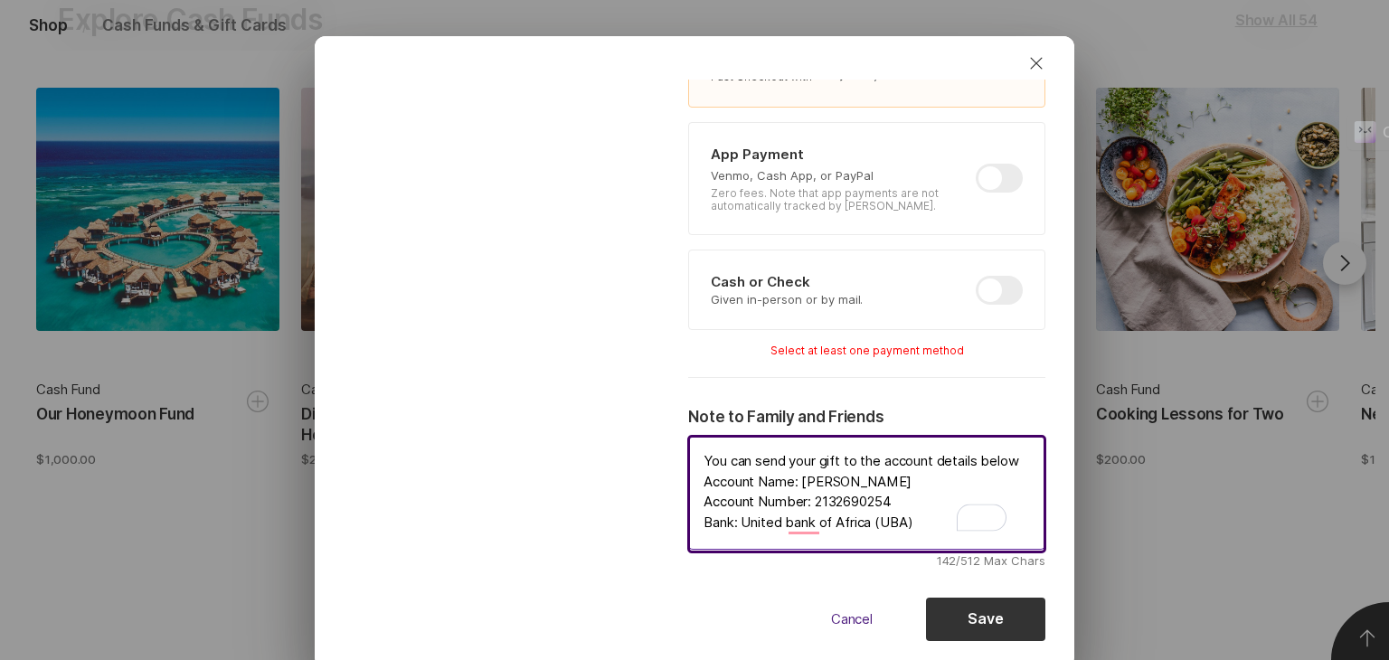
scroll to position [18, 0]
click at [901, 526] on textarea "You can send your gift to the account details below Account Name: [PERSON_NAME]…" at bounding box center [866, 493] width 357 height 114
click at [911, 526] on textarea "You can send your gift to the account details below Account Name: [PERSON_NAME]…" at bounding box center [866, 493] width 357 height 114
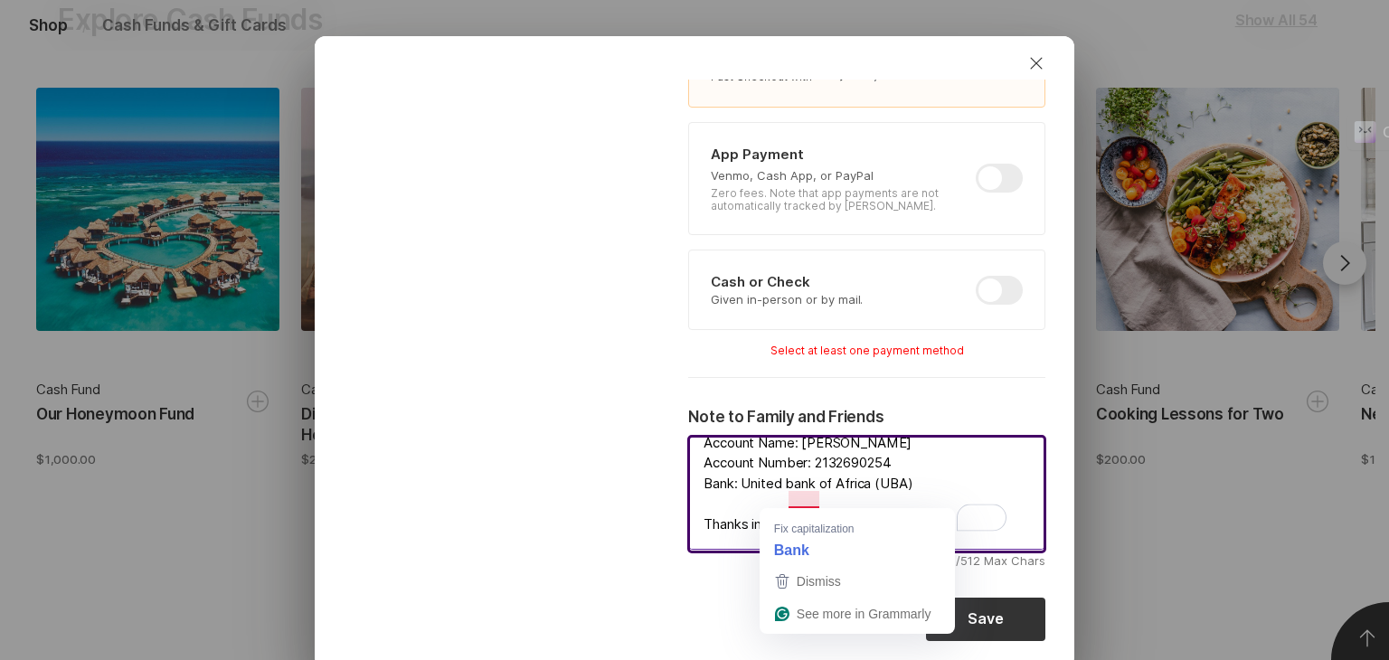
click at [780, 491] on textarea "You can send your gift to the account details below Account Name: [PERSON_NAME]…" at bounding box center [866, 493] width 357 height 114
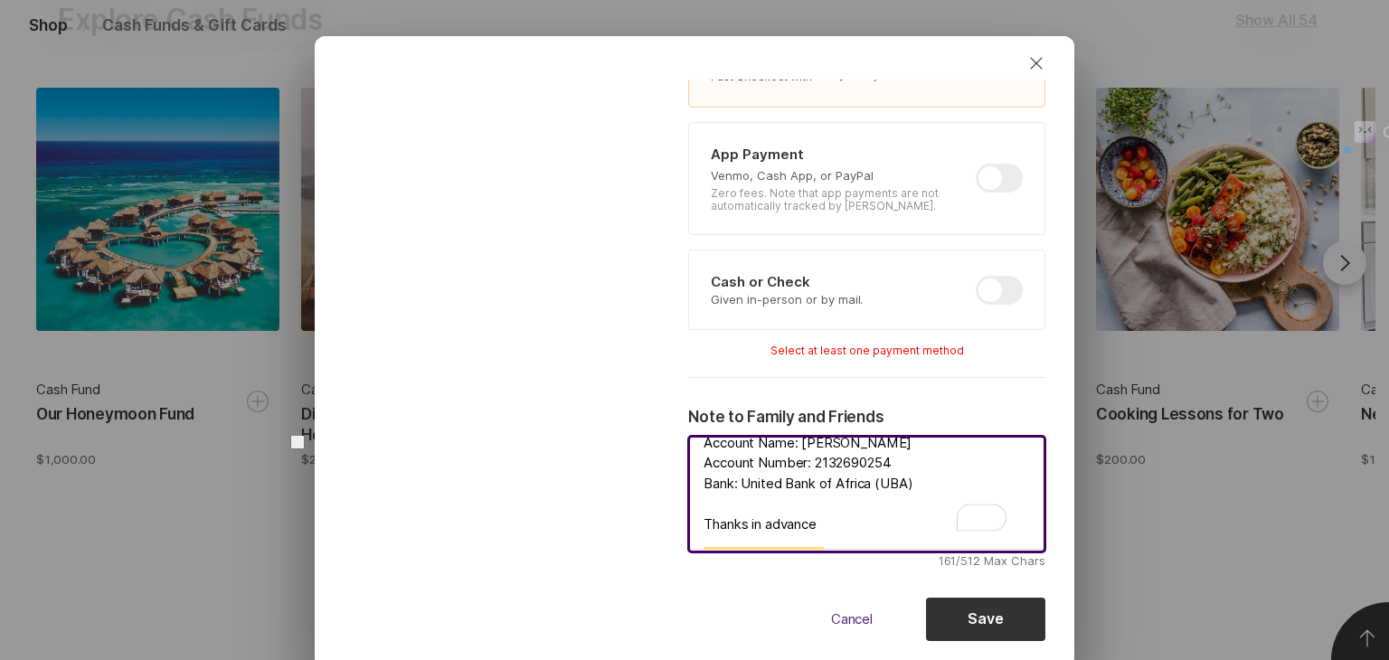
scroll to position [0, 0]
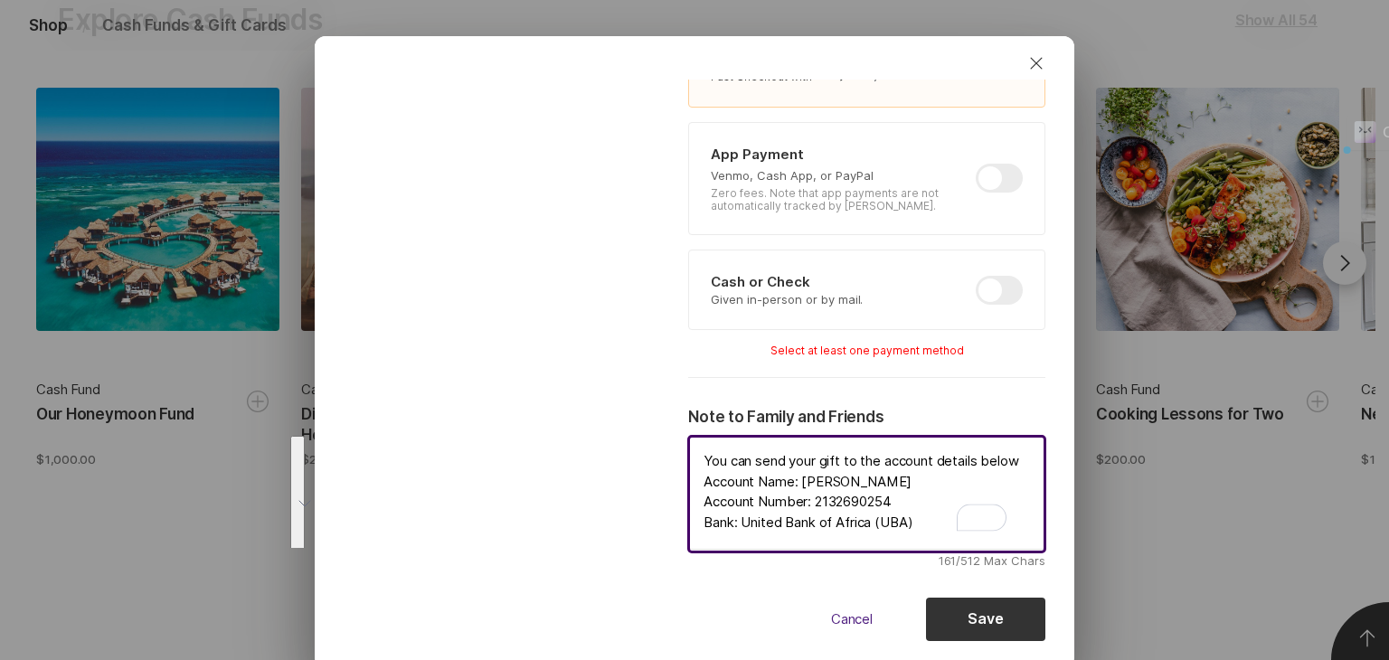
drag, startPoint x: 814, startPoint y: 535, endPoint x: 675, endPoint y: 384, distance: 205.5
click at [688, 384] on div "Cash Fund Name Dinner for Two On Our Honeymoon Allow Gifts In Any Amount Fixed …" at bounding box center [866, 38] width 357 height 1062
click at [539, 437] on div at bounding box center [505, 38] width 345 height 1062
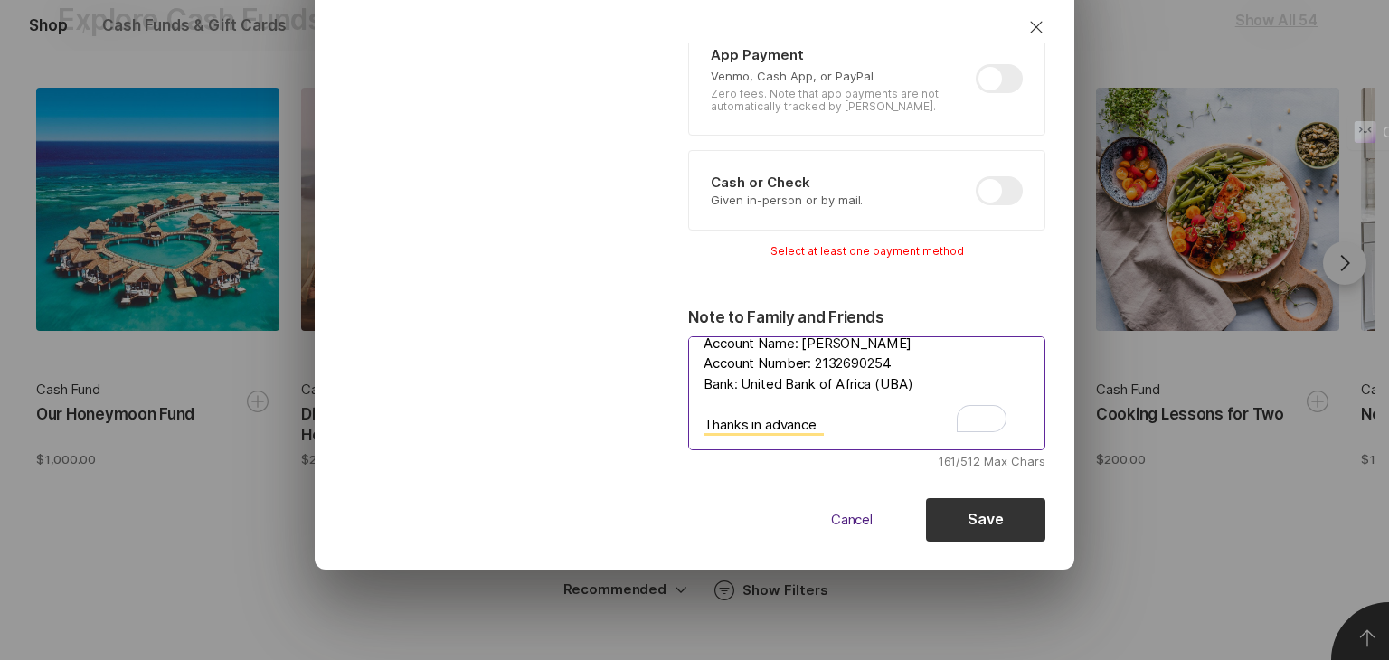
click at [789, 434] on textarea "You can send your gift to the account details below Account Name: [PERSON_NAME]…" at bounding box center [866, 393] width 357 height 114
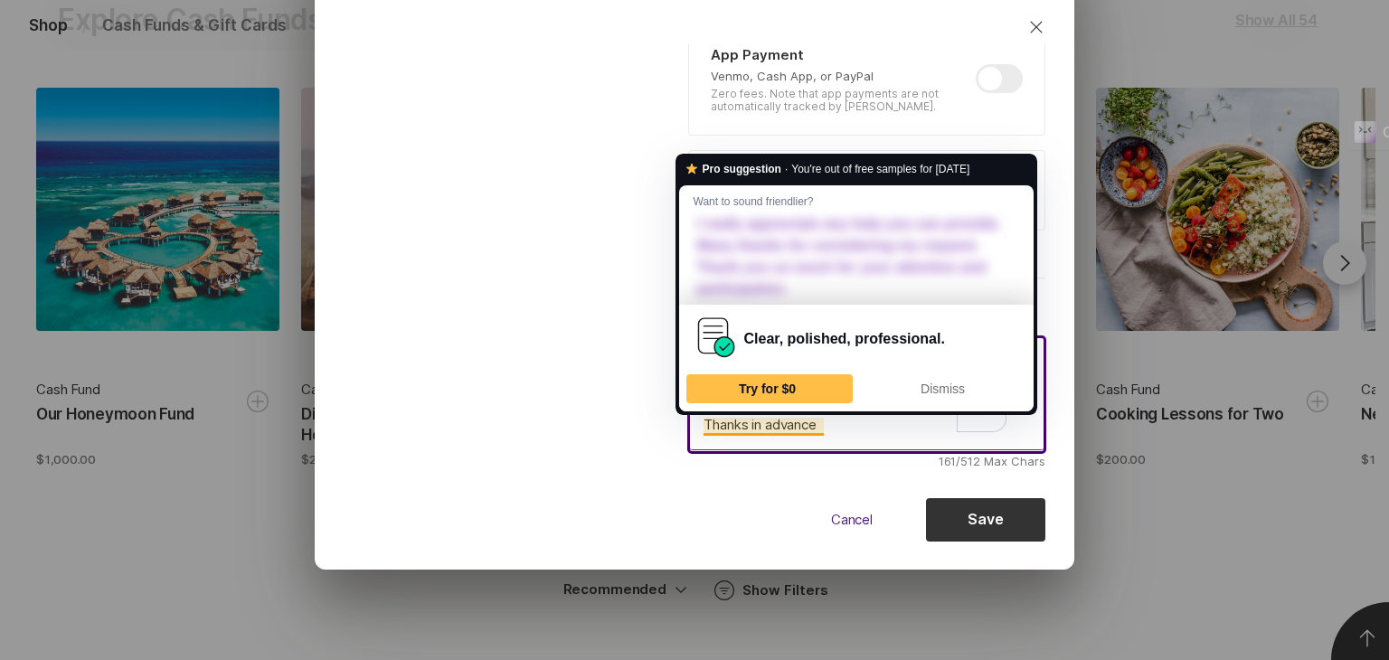
drag, startPoint x: 783, startPoint y: 426, endPoint x: 753, endPoint y: 425, distance: 29.9
click at [753, 425] on textarea "You can send your gift to the account details below Account Name: [PERSON_NAME]…" at bounding box center [866, 393] width 357 height 114
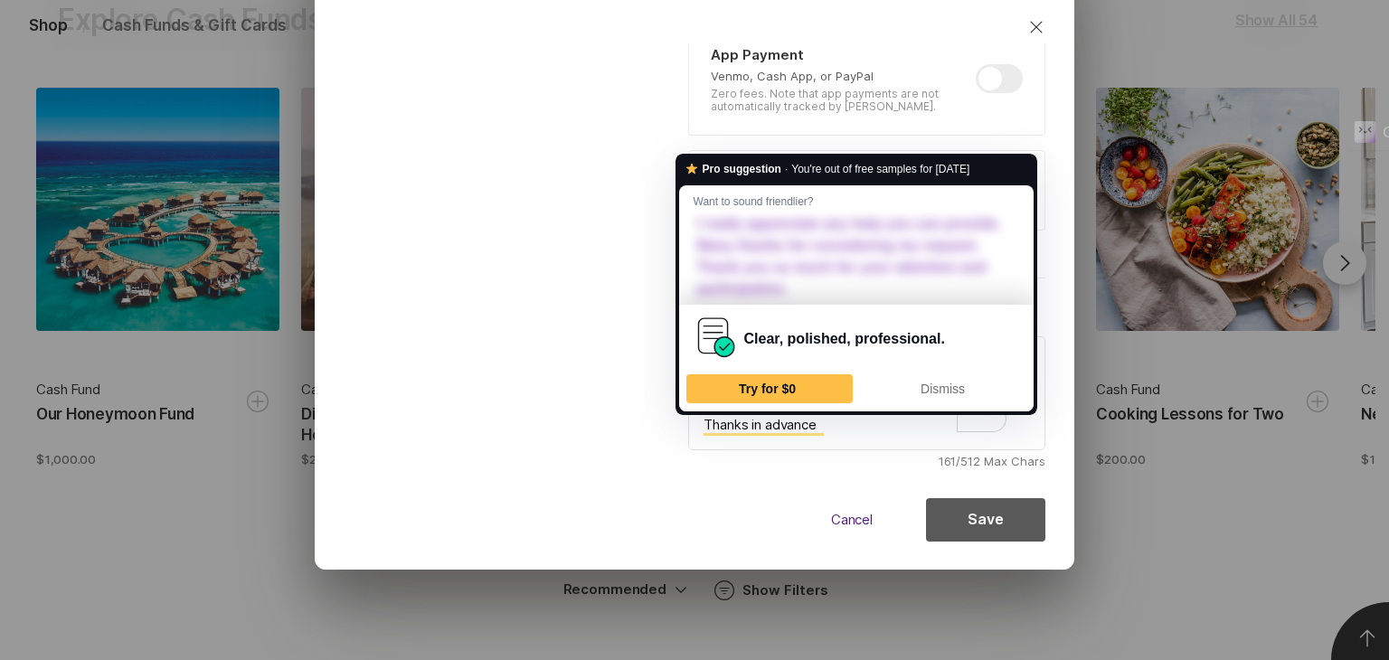
click at [935, 518] on button "Save" at bounding box center [985, 519] width 119 height 43
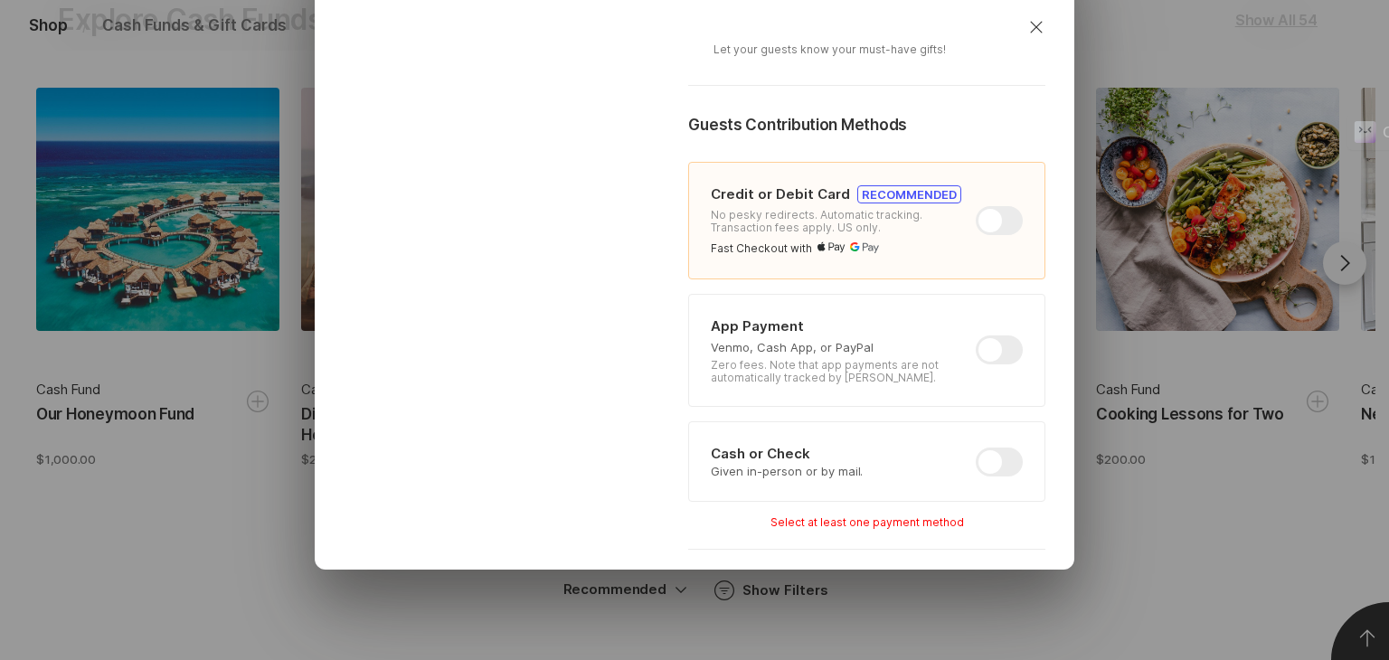
click at [956, 253] on div "Credit or Debit Card RECOMMENDED No pesky redirects. Automatic tracking. Transa…" at bounding box center [866, 220] width 357 height 117
click at [976, 457] on div at bounding box center [999, 462] width 47 height 29
click at [976, 449] on input "checkbox" at bounding box center [976, 448] width 1 height 1
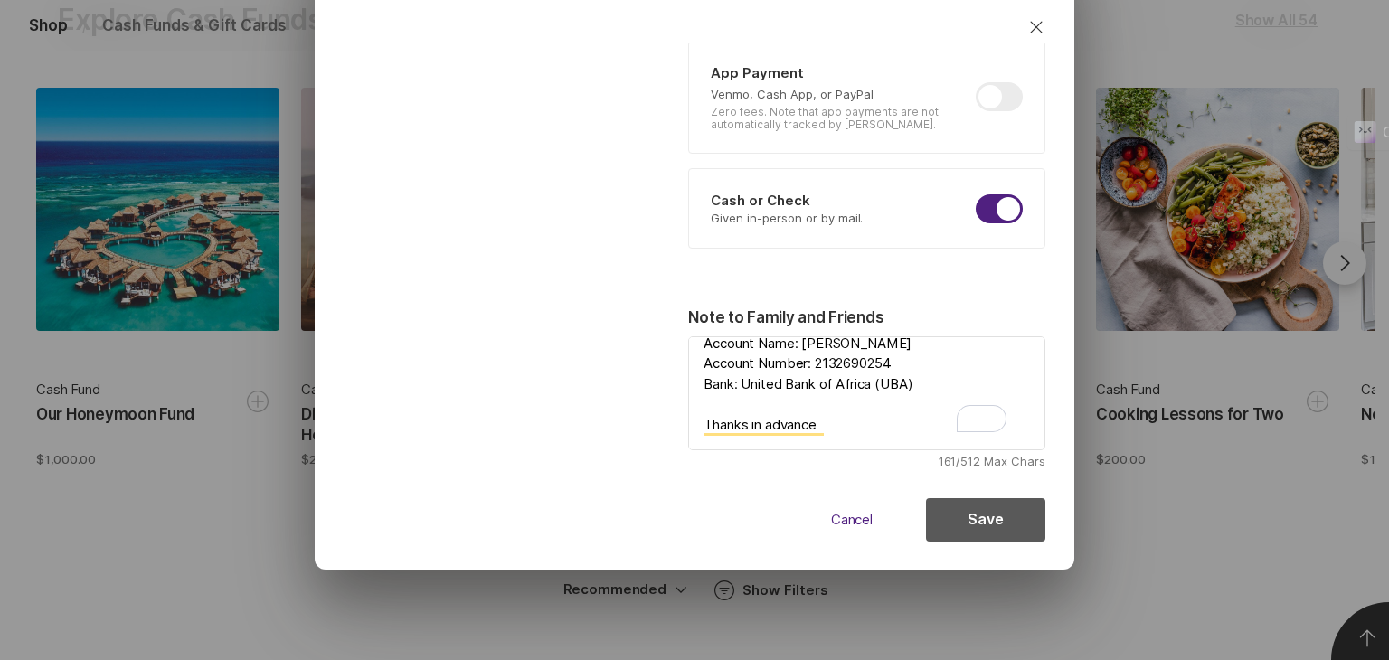
click at [981, 504] on button "Save" at bounding box center [985, 519] width 119 height 43
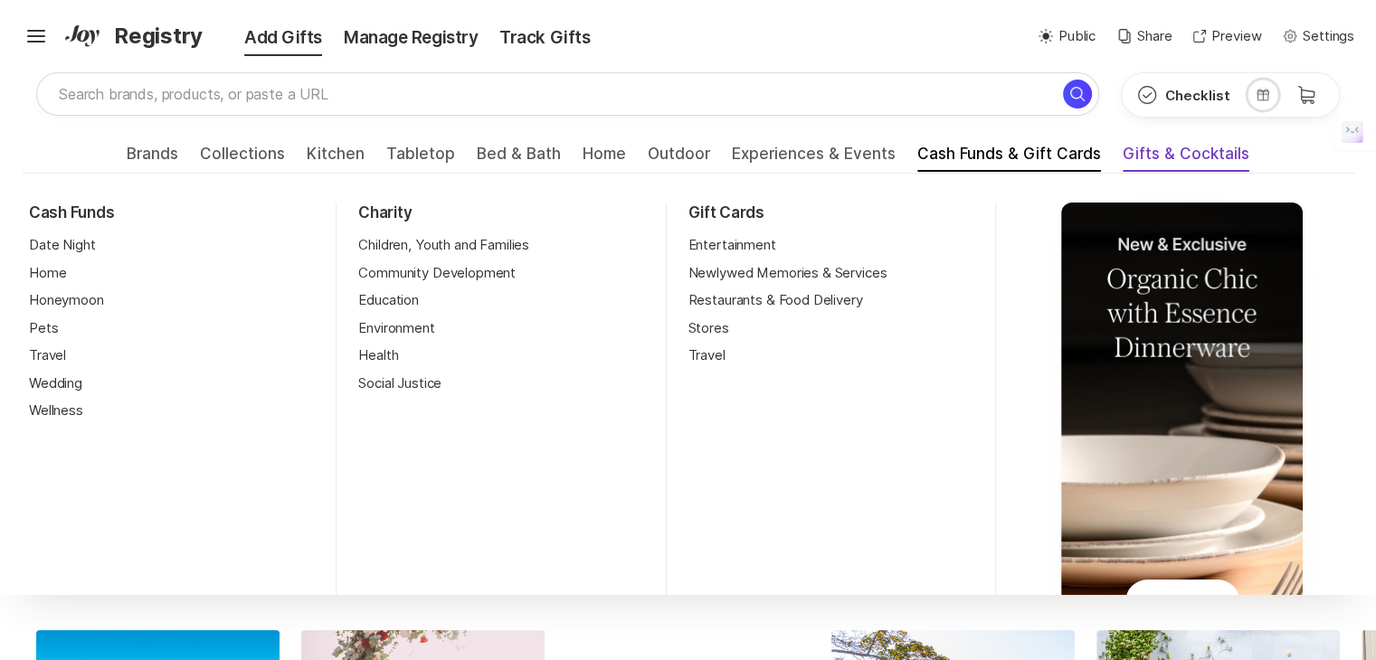
click at [1145, 149] on span "Gifts & Cocktails" at bounding box center [1185, 159] width 127 height 29
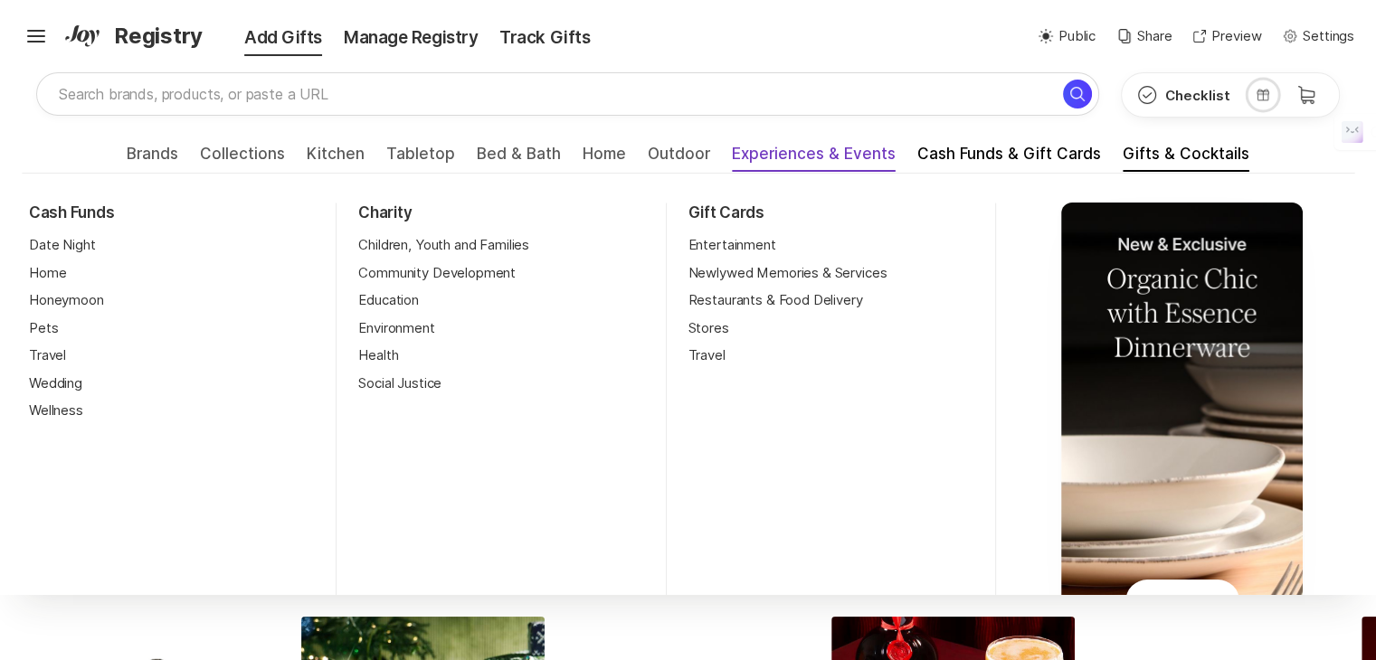
click at [766, 153] on span "Experiences & Events" at bounding box center [814, 159] width 164 height 29
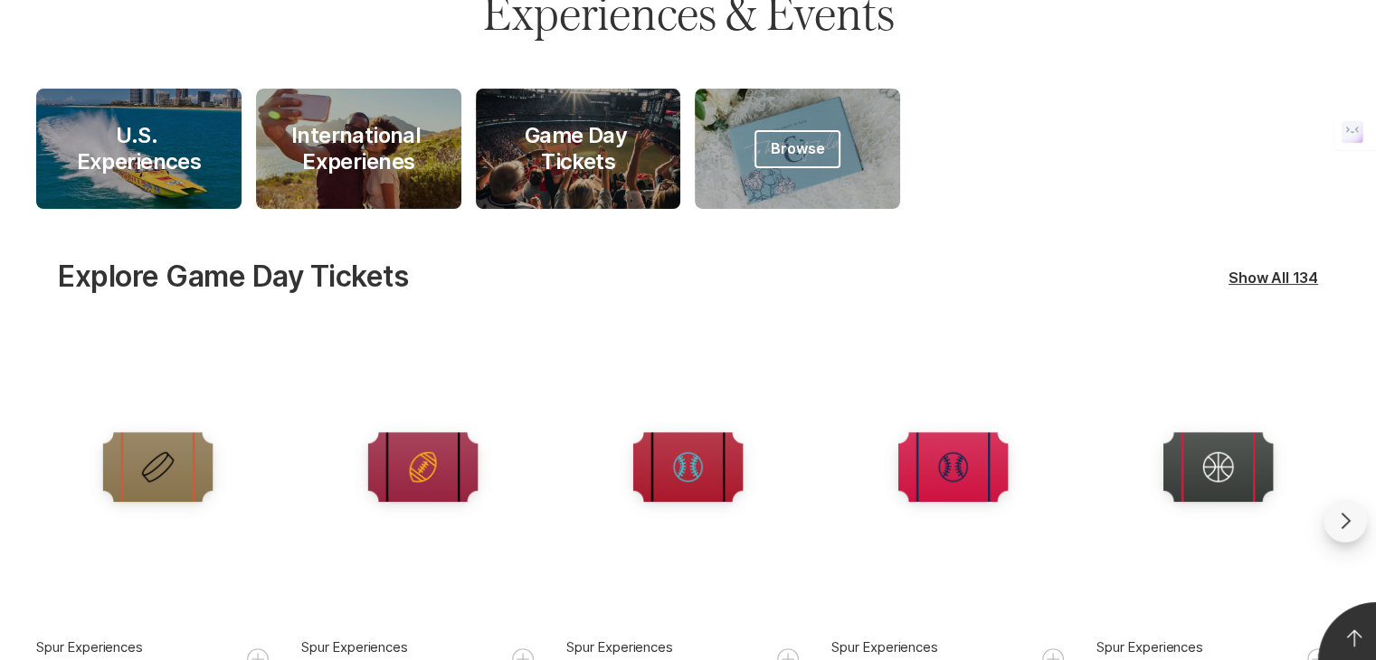
scroll to position [90, 0]
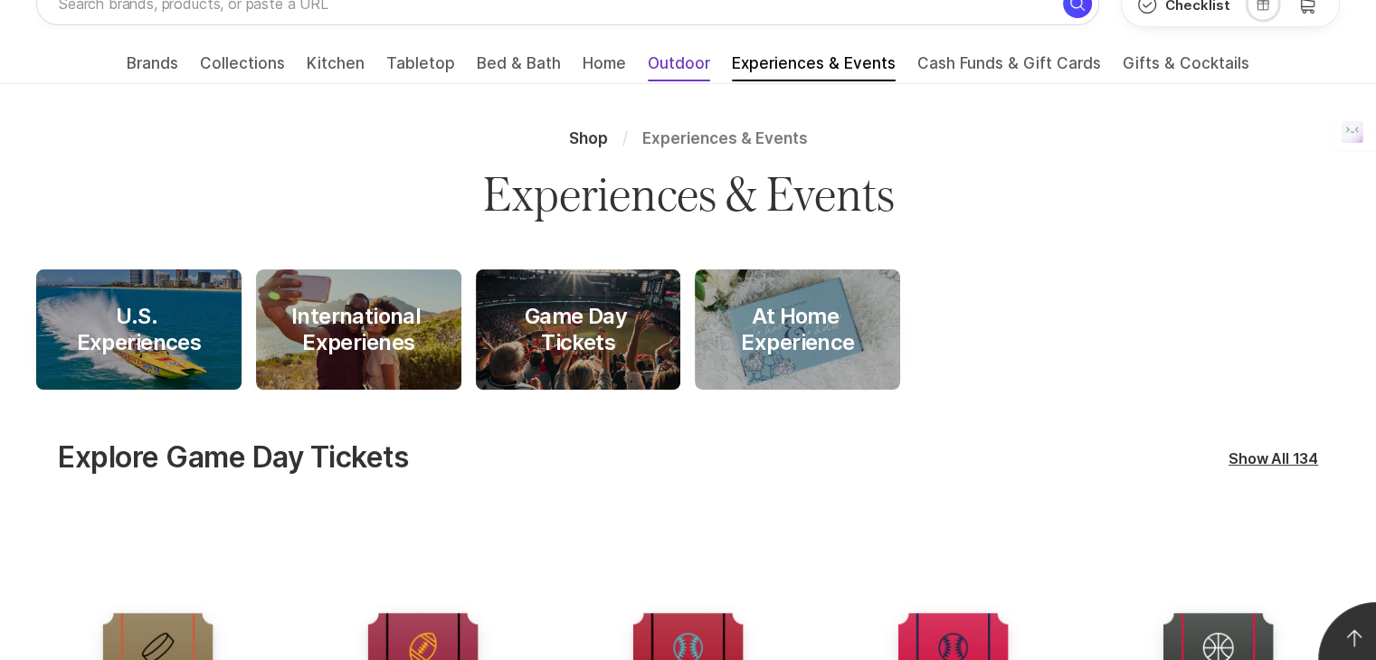
click at [664, 62] on span "Outdoor" at bounding box center [679, 68] width 62 height 29
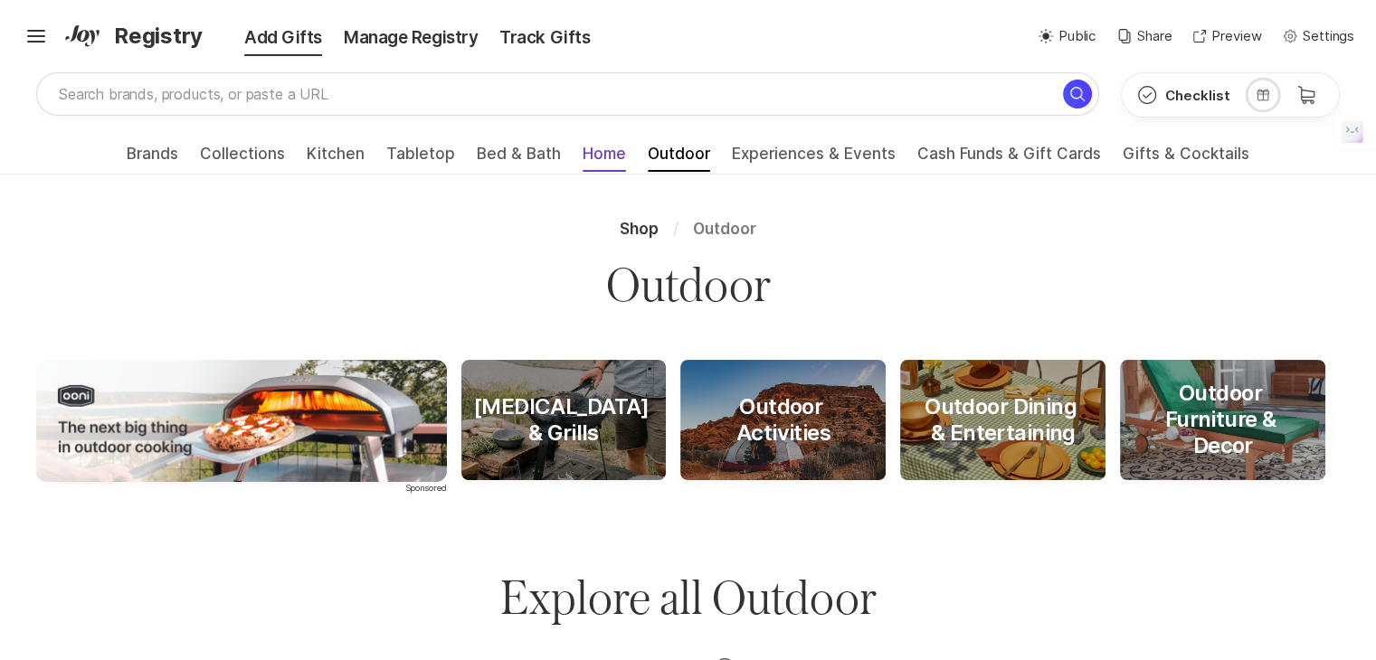
click at [588, 151] on span "Home" at bounding box center [603, 159] width 43 height 29
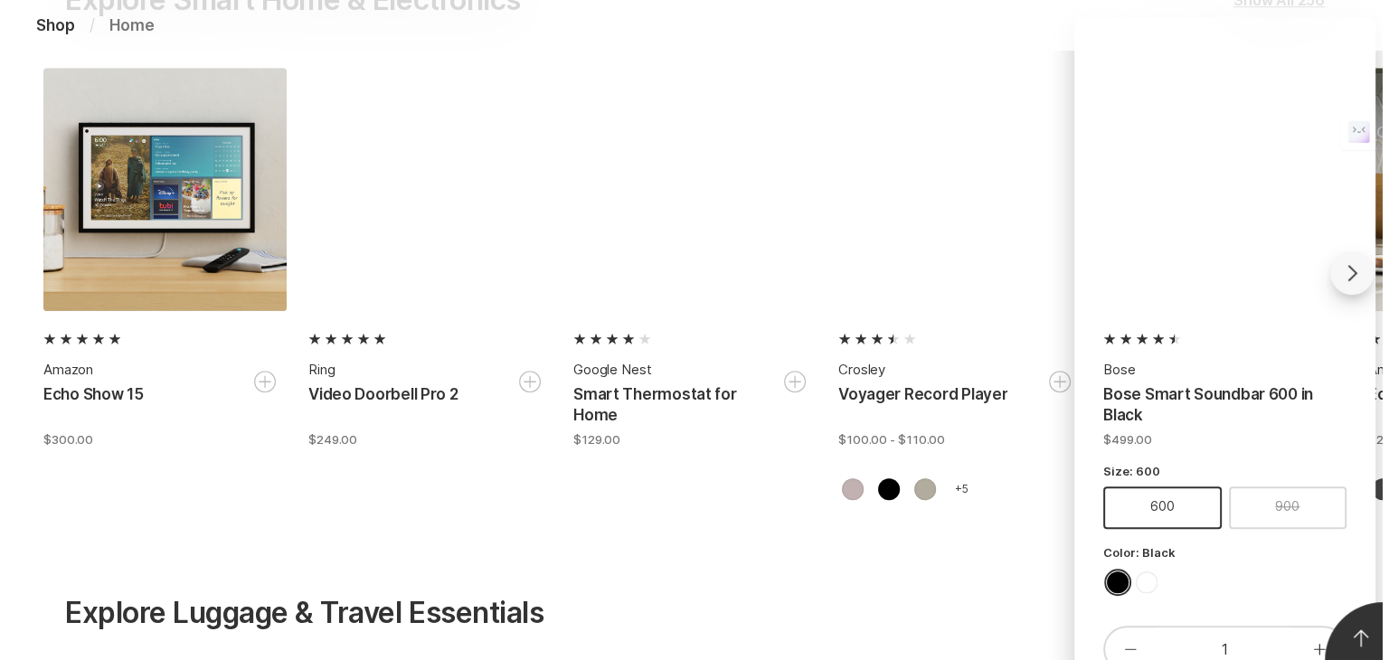
scroll to position [1266, 0]
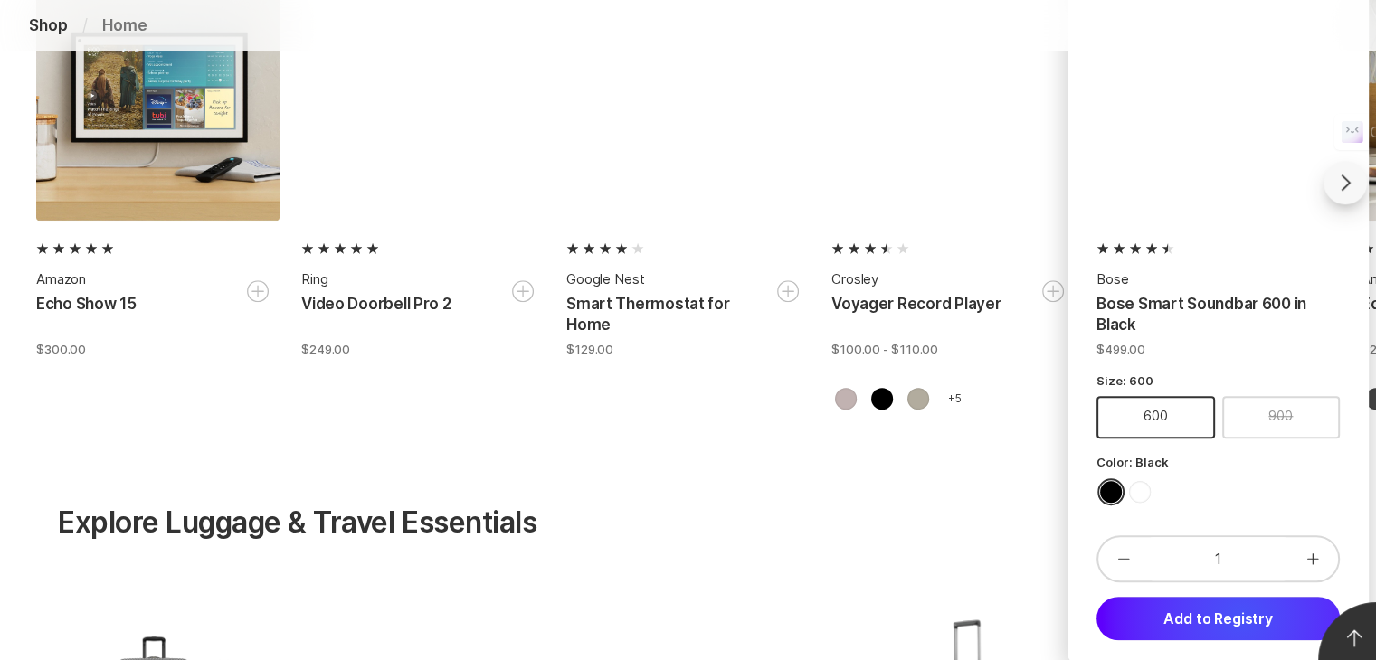
click at [1241, 616] on button "Add to Registry" at bounding box center [1217, 618] width 243 height 43
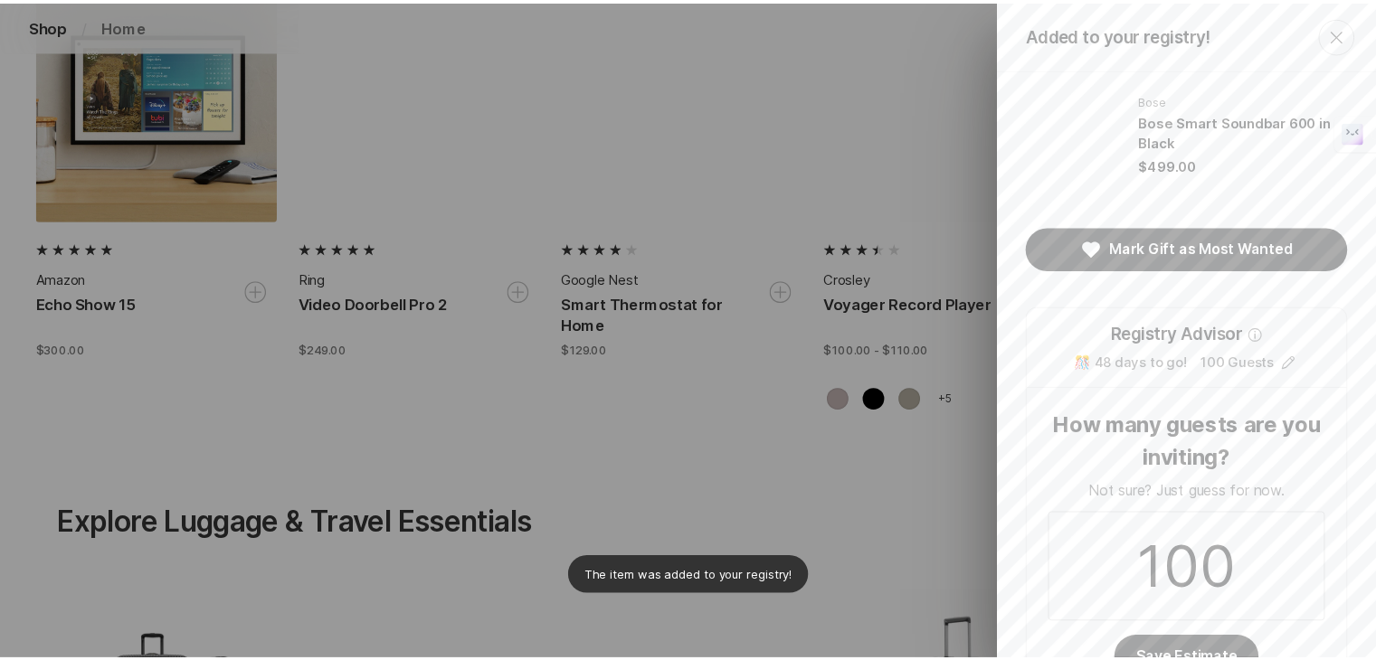
scroll to position [0, 0]
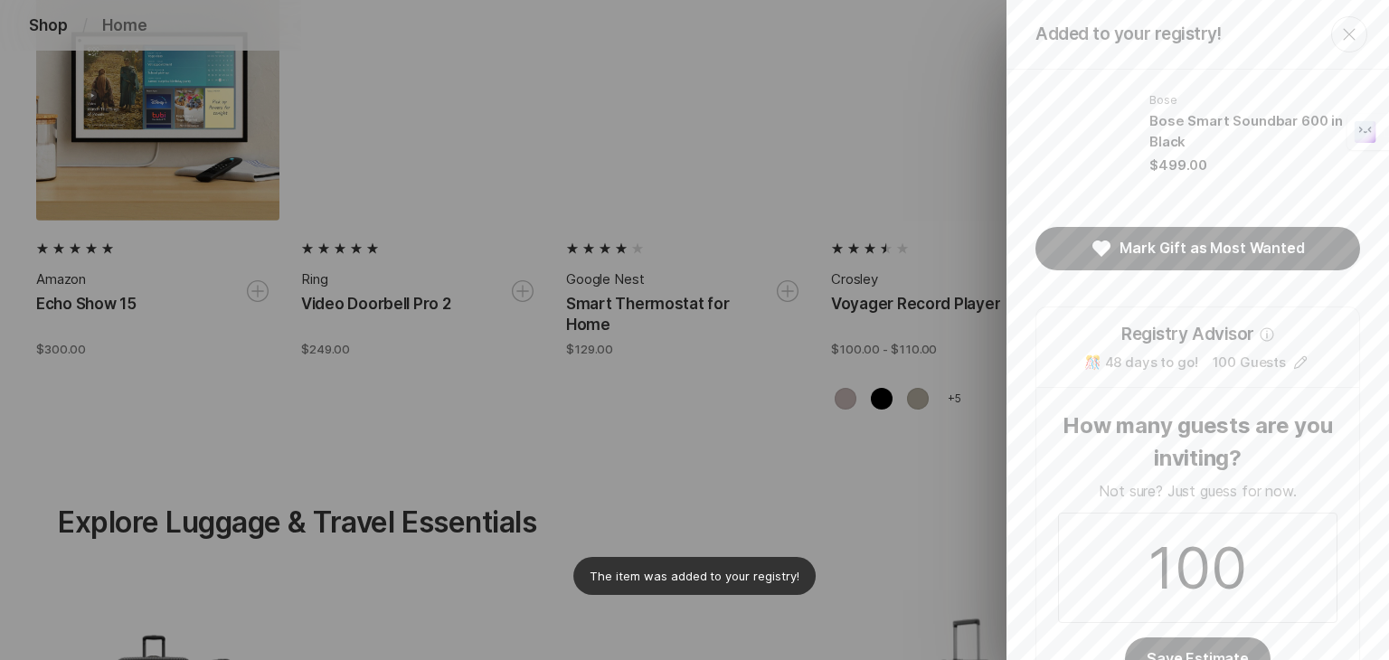
click at [1335, 45] on button "Close" at bounding box center [1349, 34] width 36 height 36
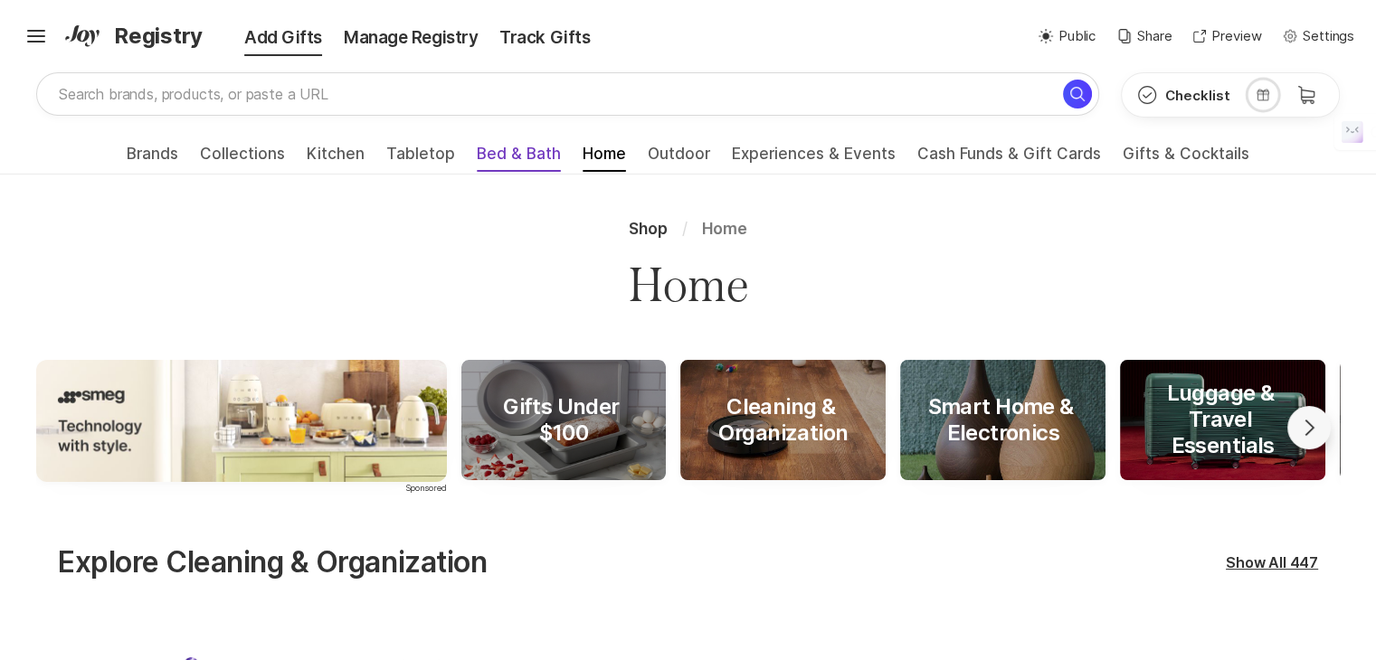
click at [524, 155] on span "Bed & Bath" at bounding box center [519, 159] width 84 height 29
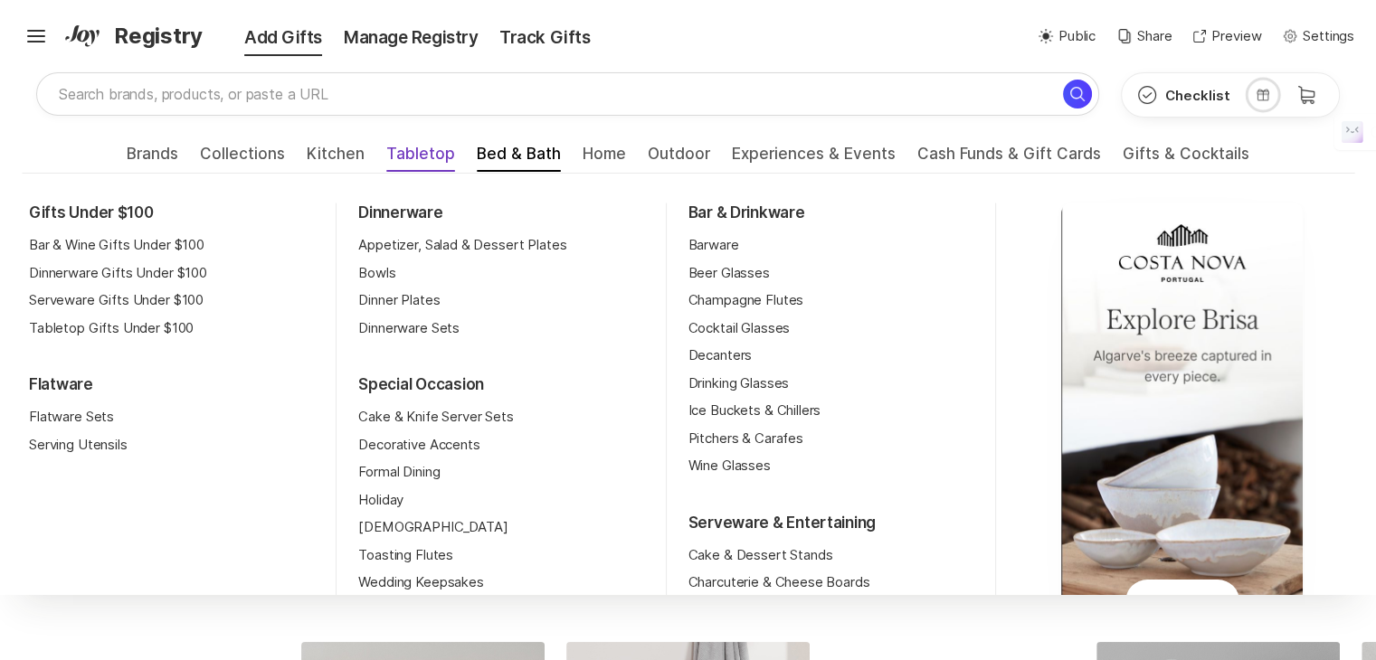
click at [418, 158] on span "Tabletop" at bounding box center [420, 159] width 69 height 29
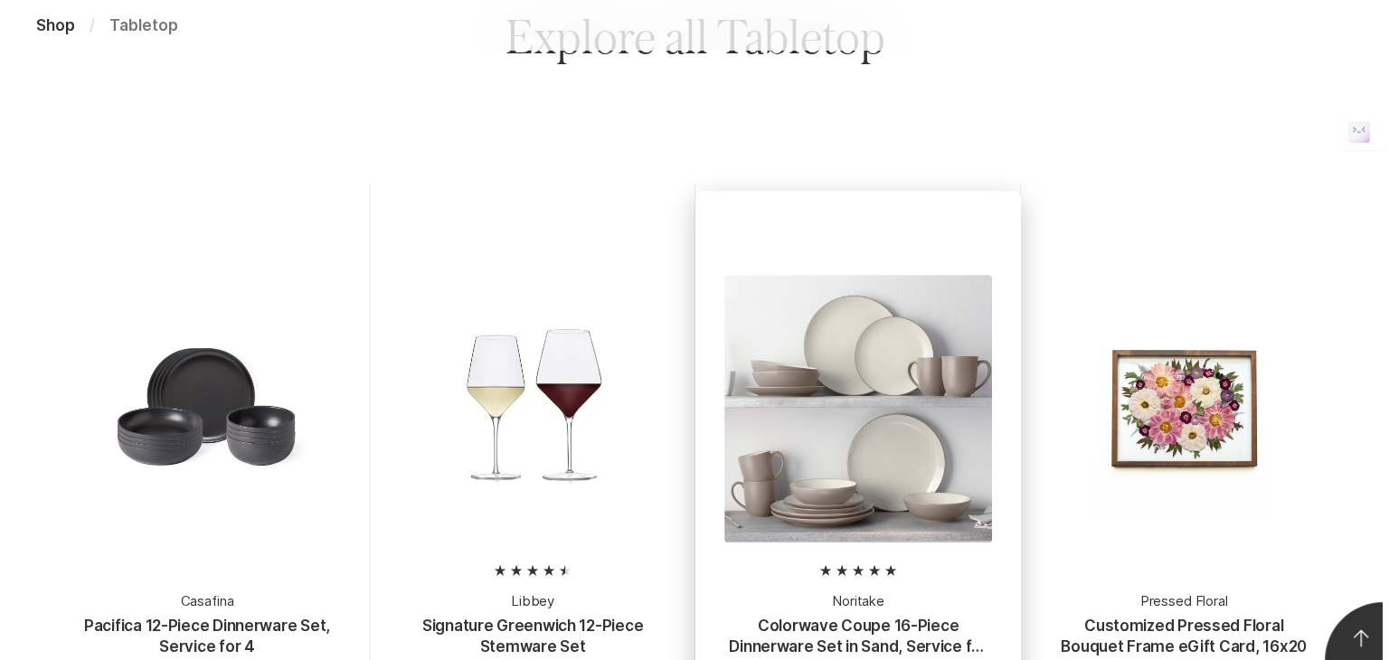
scroll to position [1266, 0]
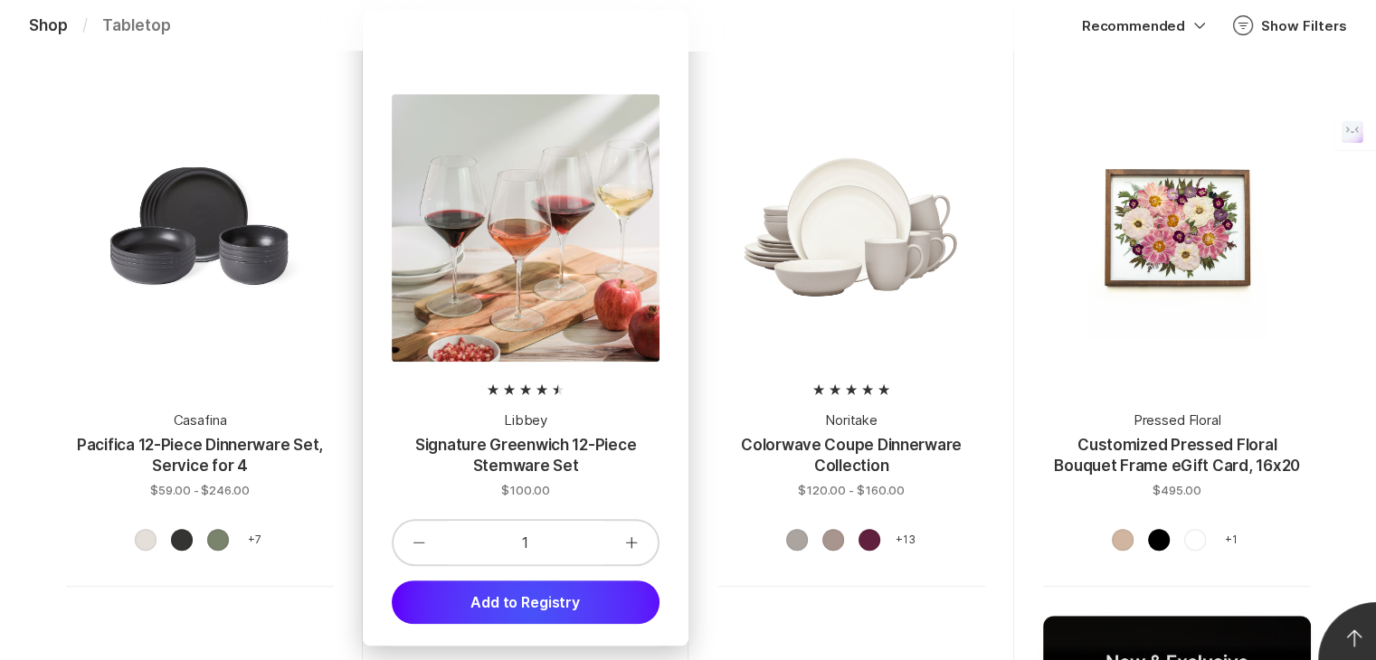
click at [531, 612] on button "Add to Registry" at bounding box center [526, 602] width 268 height 43
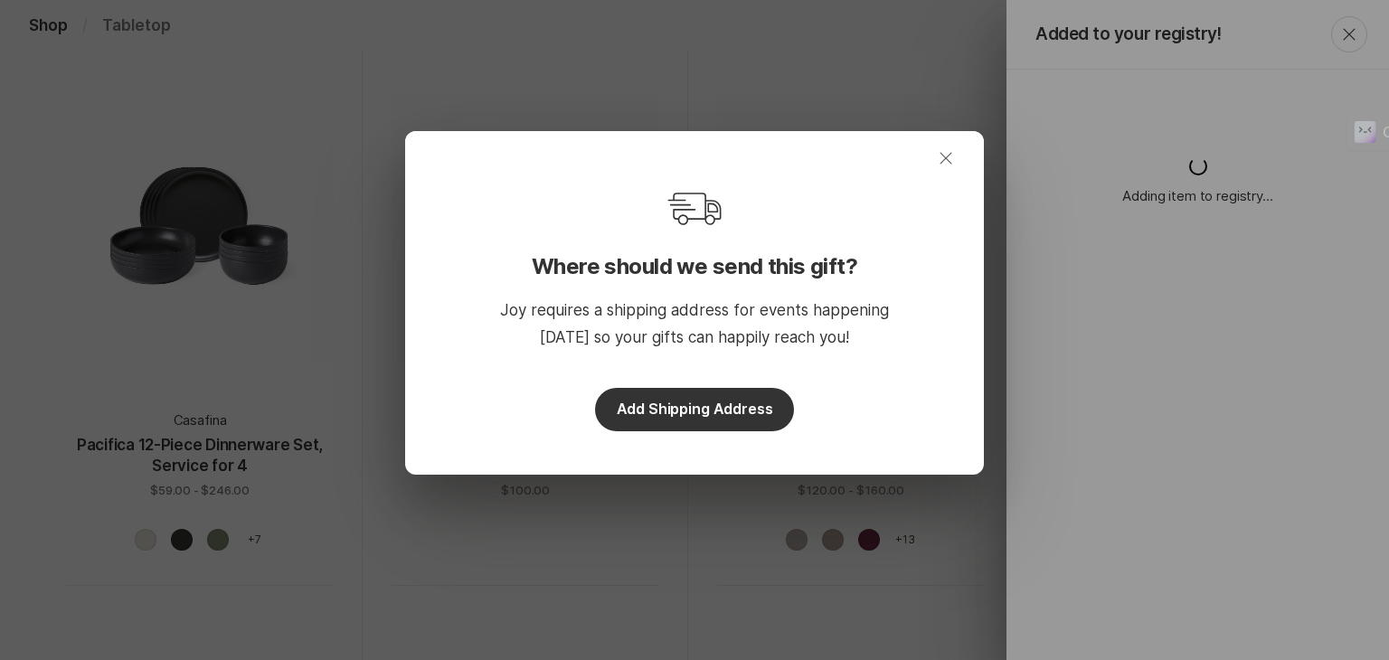
click at [949, 157] on icon "Close" at bounding box center [946, 158] width 22 height 22
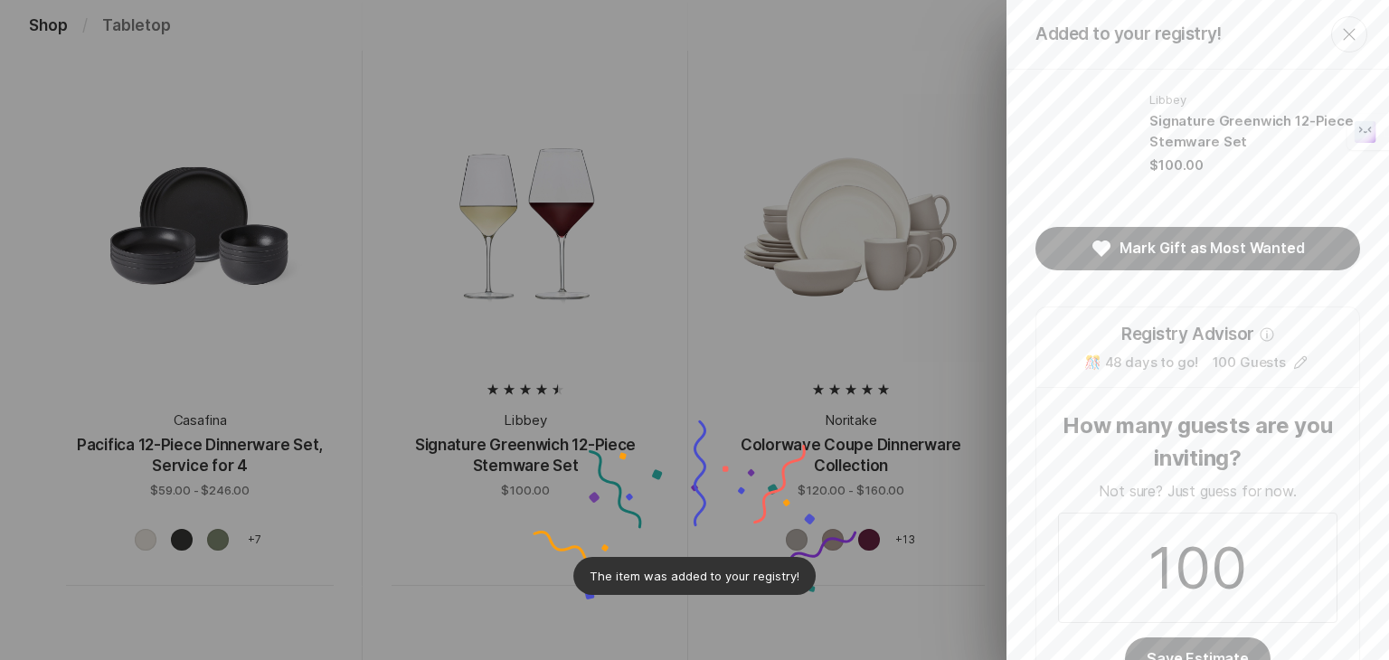
scroll to position [0, 0]
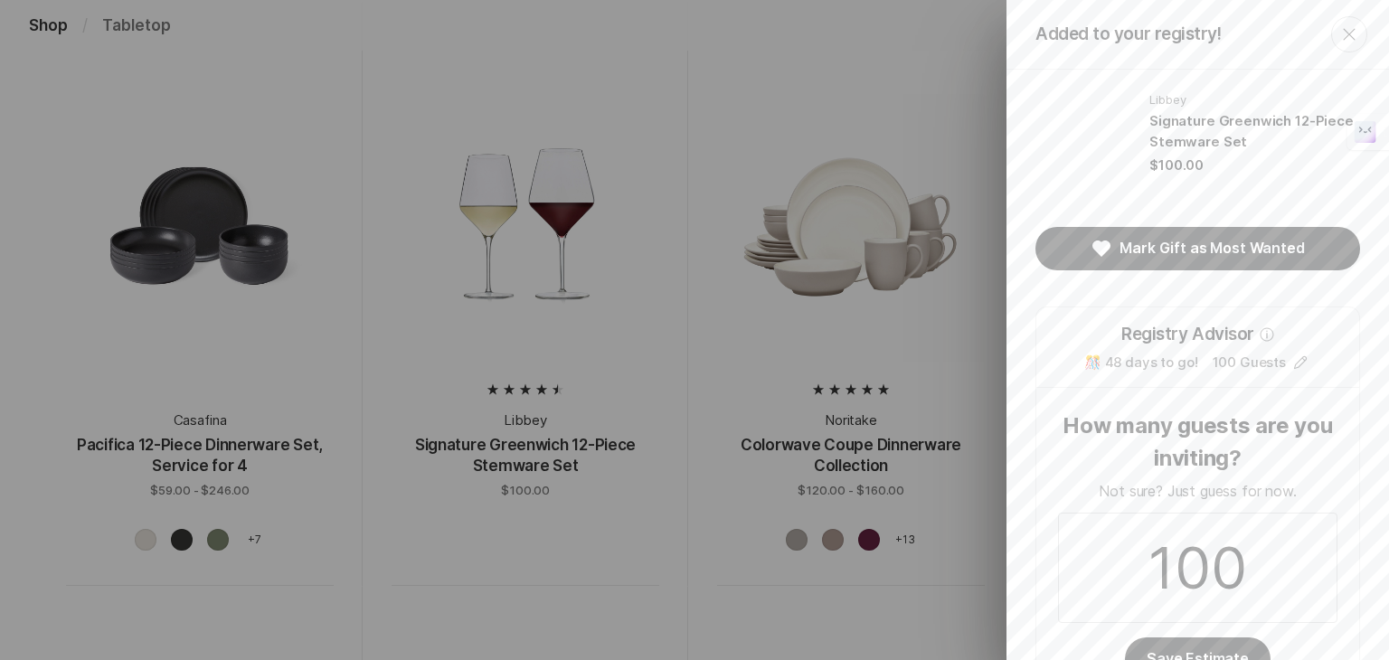
click at [1339, 33] on icon "Close" at bounding box center [1350, 35] width 22 height 22
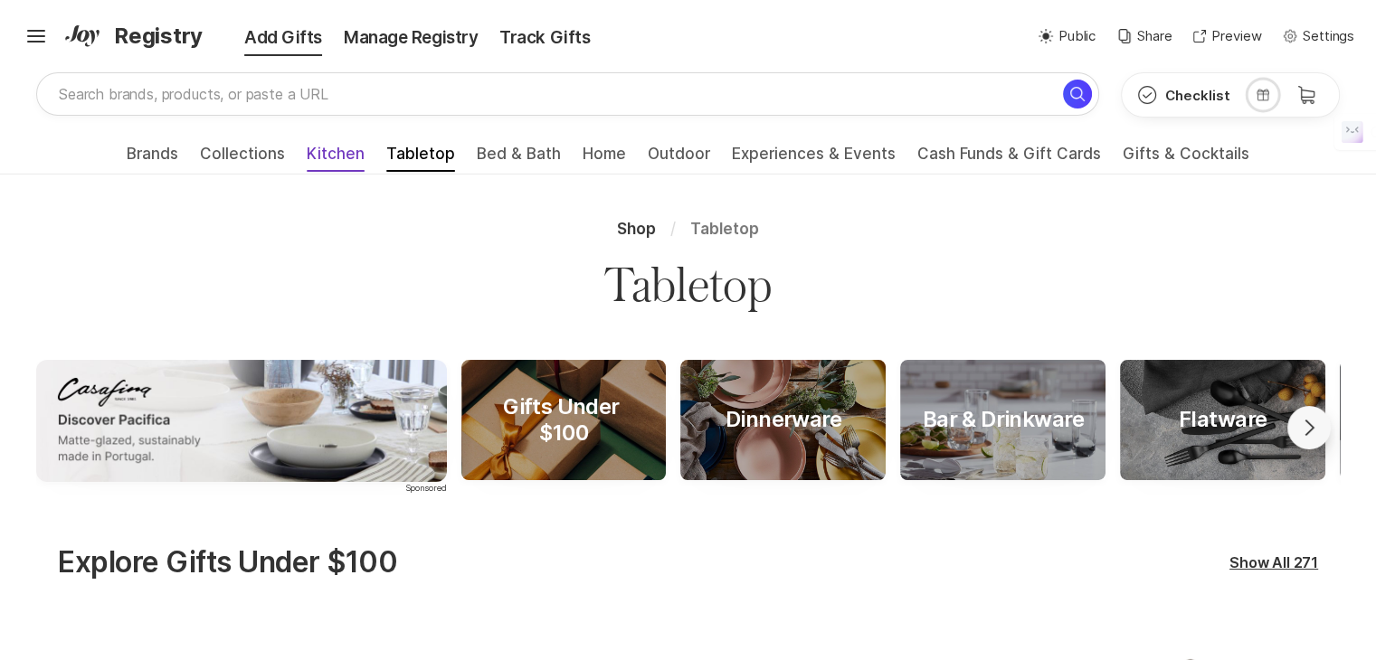
click at [336, 152] on span "Kitchen" at bounding box center [336, 159] width 58 height 29
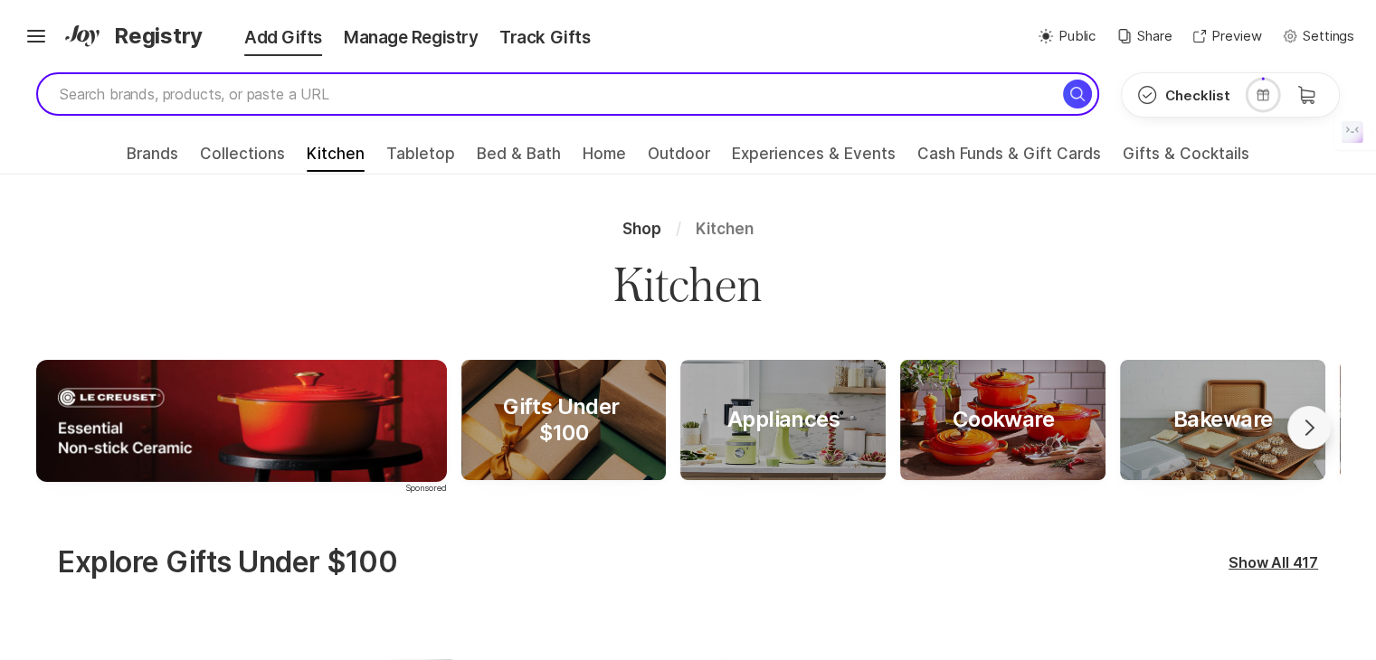
click at [355, 99] on input "search" at bounding box center [567, 93] width 1063 height 43
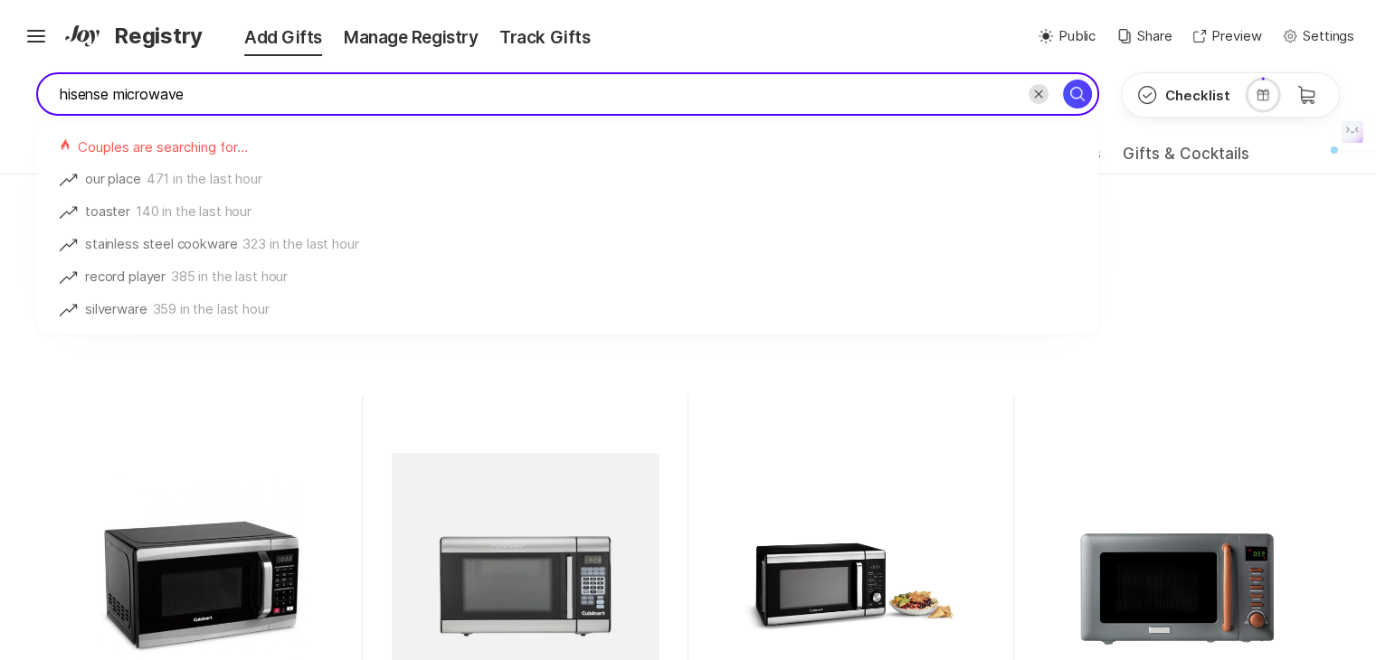
drag, startPoint x: 206, startPoint y: 98, endPoint x: 67, endPoint y: 99, distance: 139.3
click at [21, 99] on div "hisense microwave Couples are searching for… Trending our place 471 in the last…" at bounding box center [688, 103] width 1376 height 62
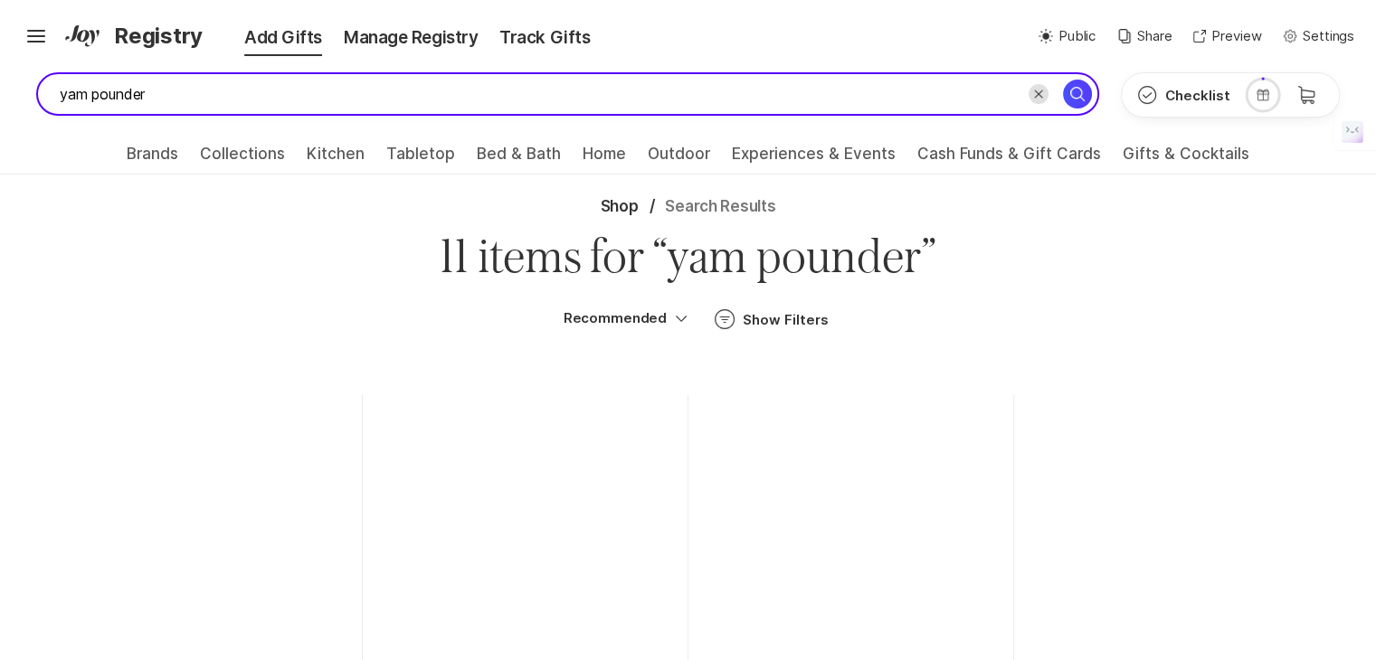
click at [151, 101] on input "yam pounder" at bounding box center [567, 93] width 1063 height 43
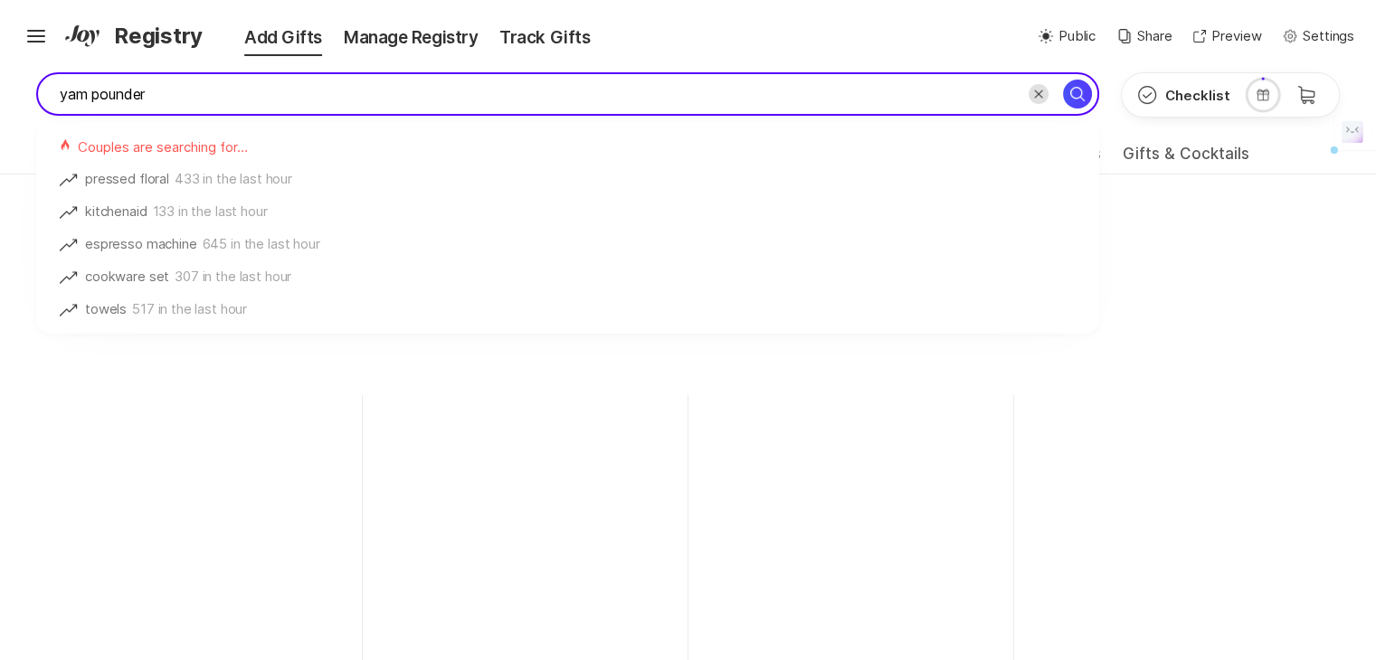
drag, startPoint x: 156, startPoint y: 95, endPoint x: 0, endPoint y: 81, distance: 156.2
click at [0, 81] on div "yam pounder Couples are searching for… Trending pressed floral 433 in the last …" at bounding box center [688, 103] width 1376 height 62
type input "qasa pro blender"
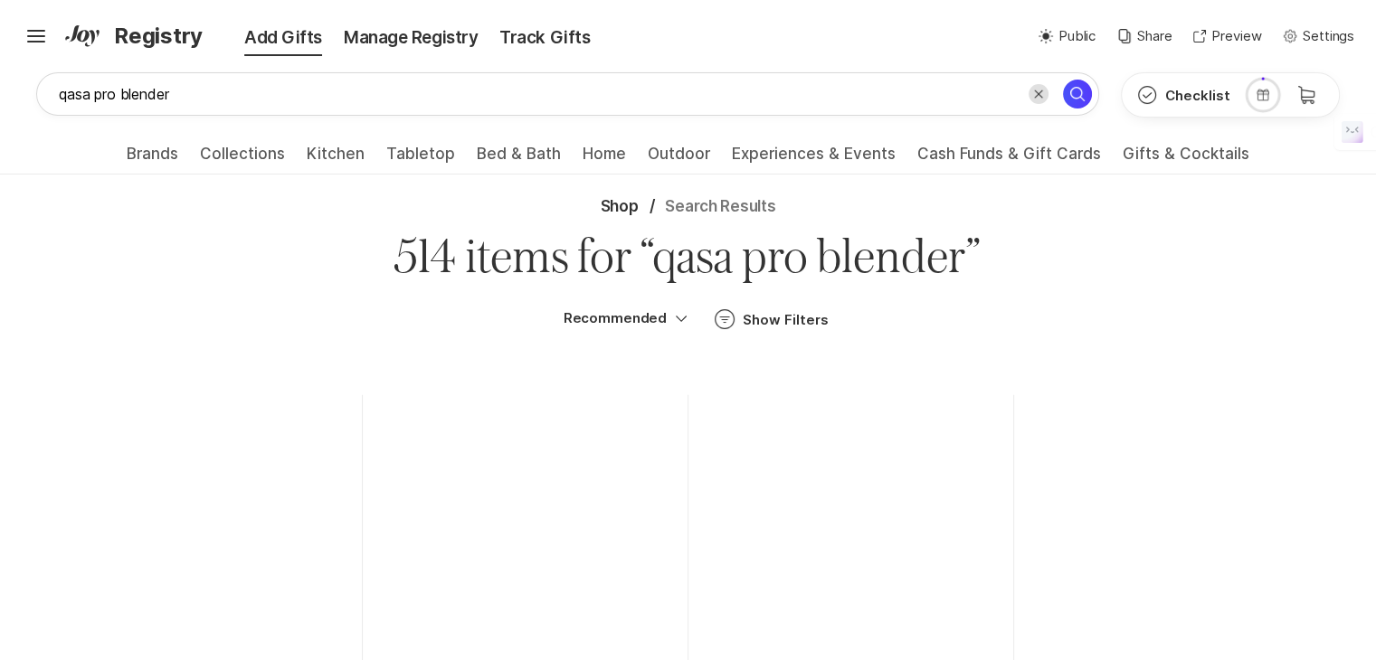
drag, startPoint x: 706, startPoint y: 329, endPoint x: 445, endPoint y: 407, distance: 271.9
click at [359, 41] on div "Manage Registry" at bounding box center [411, 37] width 156 height 25
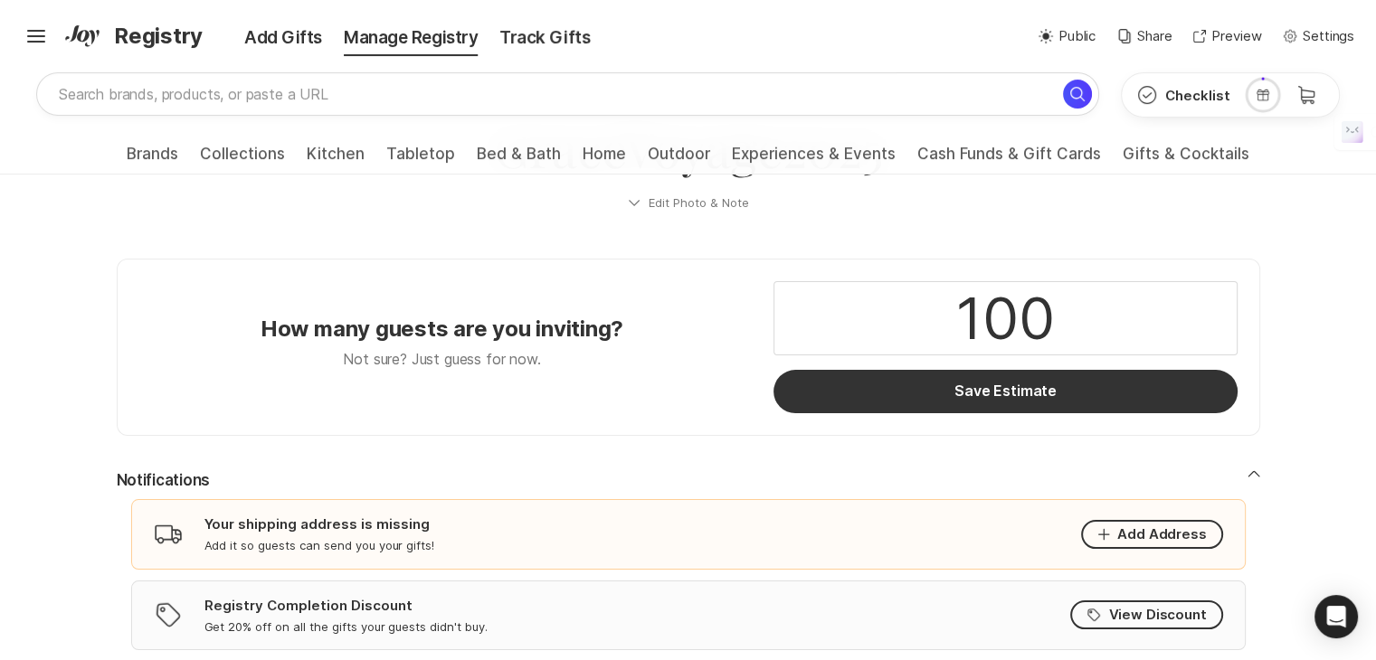
scroll to position [181, 0]
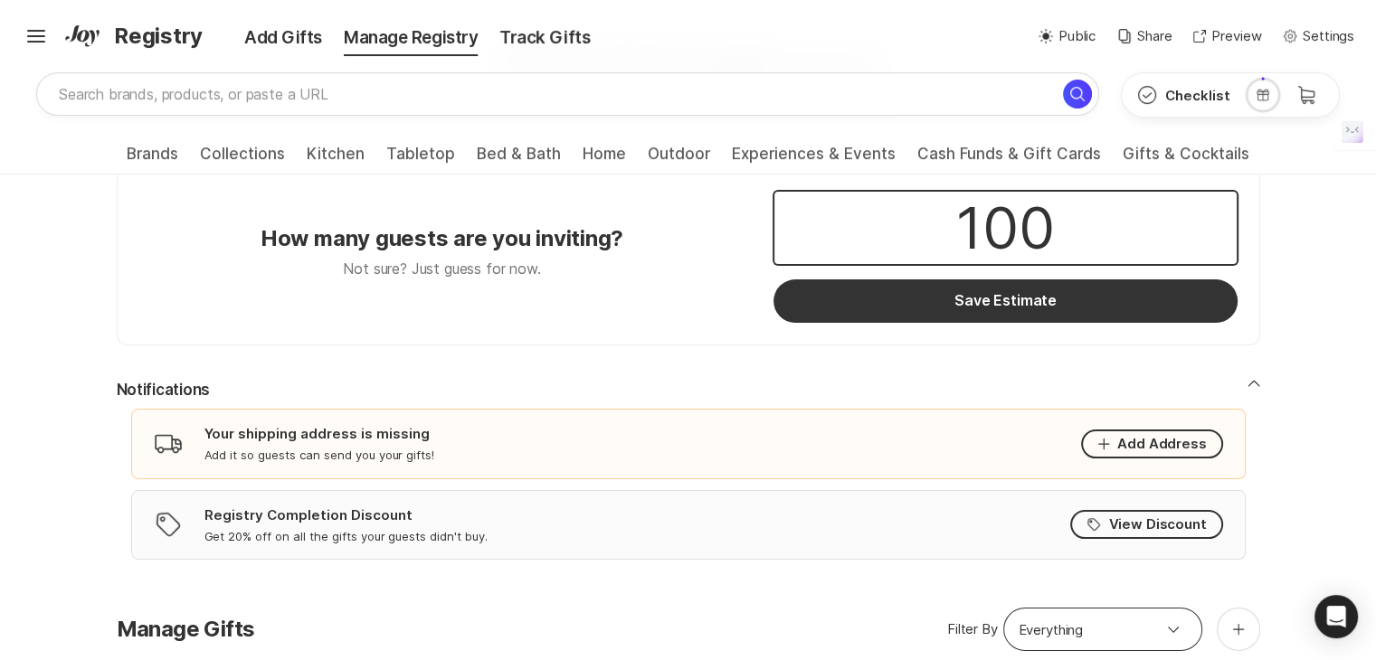
click at [1007, 224] on input "100" at bounding box center [1004, 228] width 461 height 72
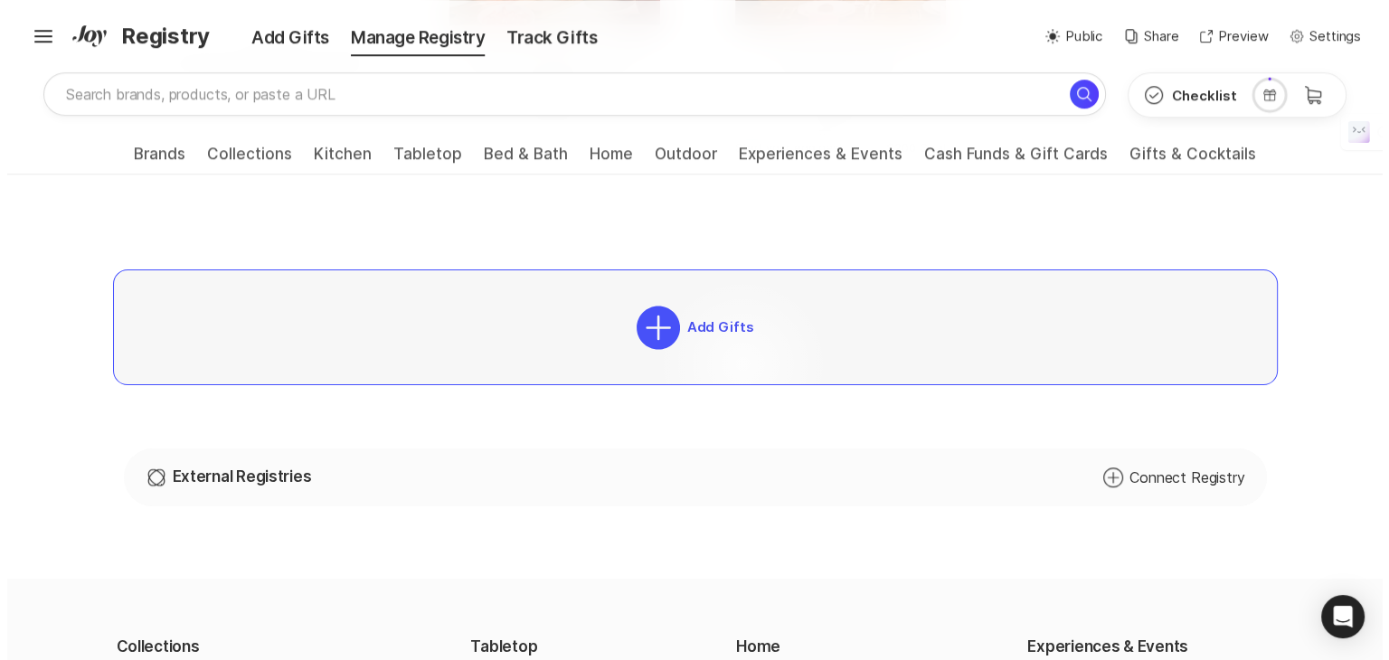
scroll to position [1719, 0]
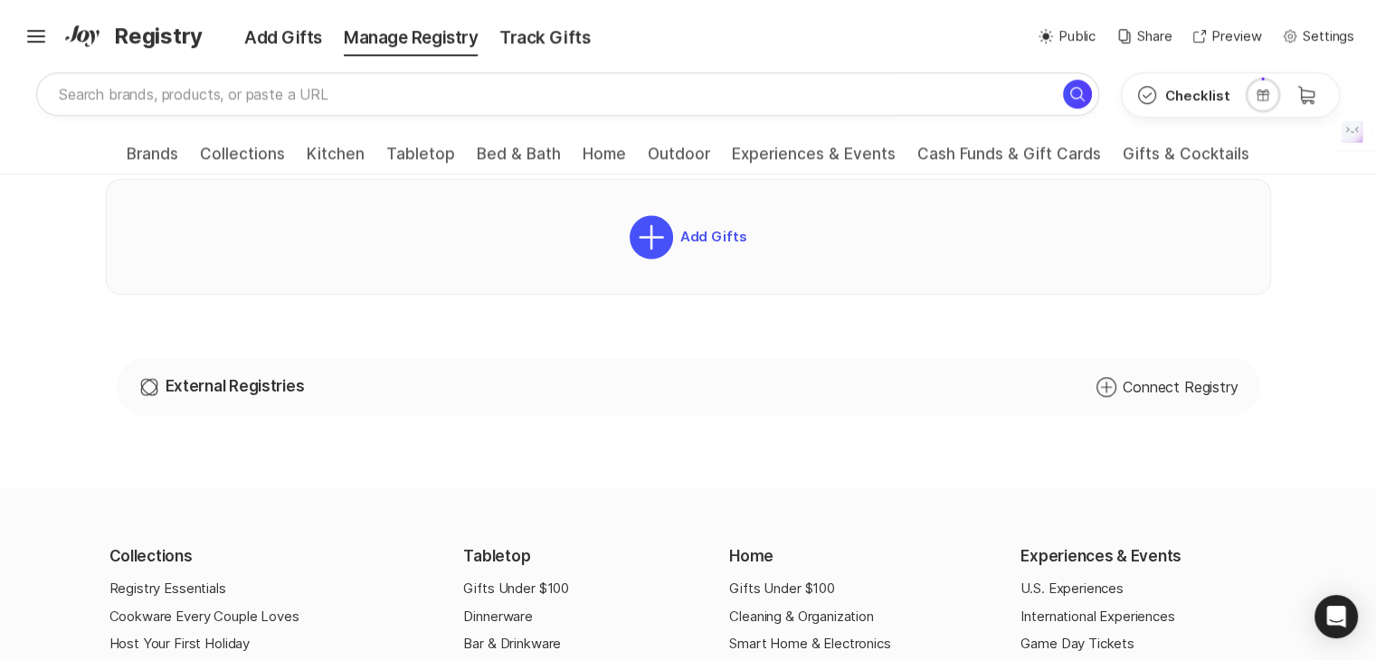
type input "300"
click at [306, 393] on div "Universal Registry External Registries Add Circle Connect Registry" at bounding box center [688, 387] width 1143 height 58
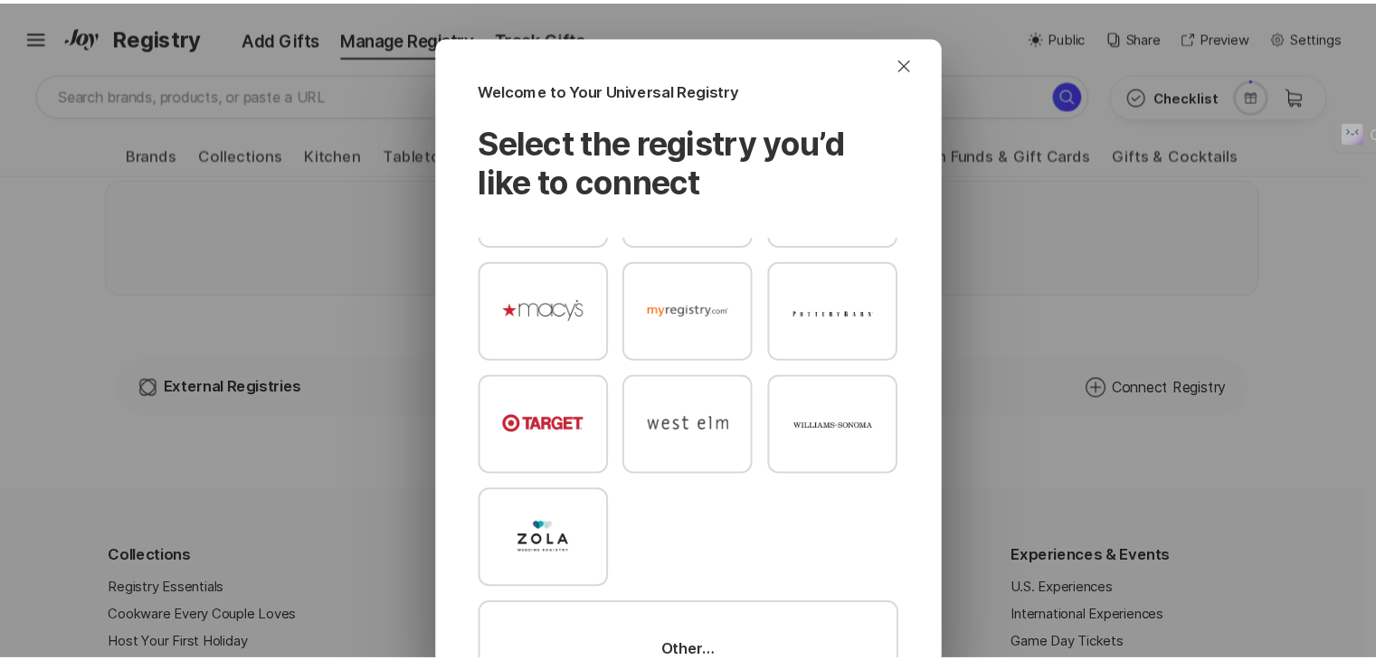
scroll to position [146, 0]
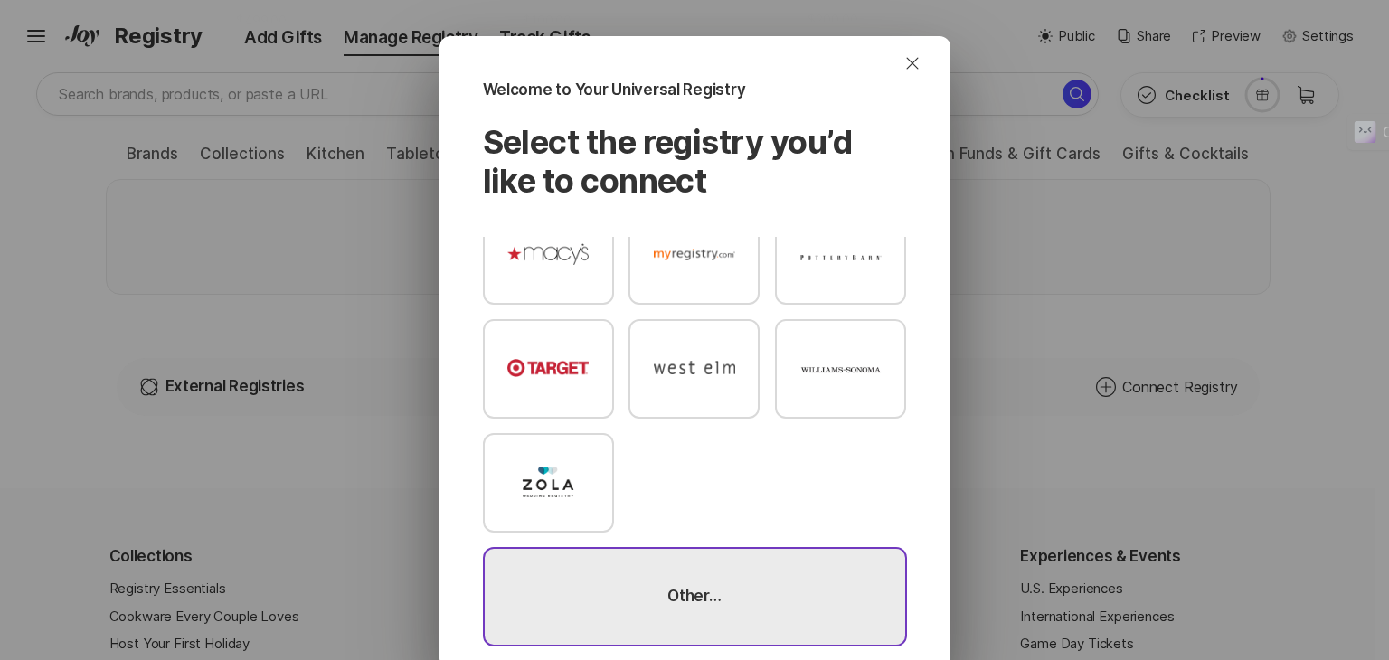
click at [742, 575] on div "Other…" at bounding box center [695, 596] width 424 height 99
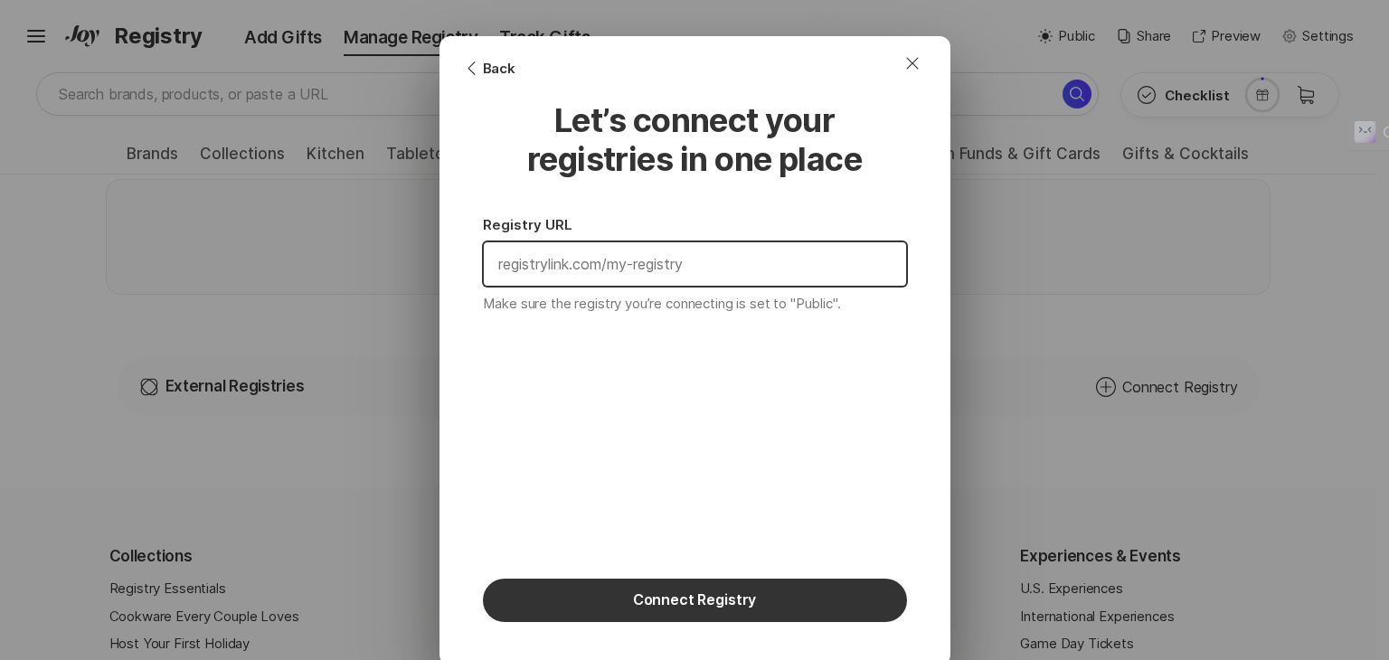
click at [695, 261] on input "text" at bounding box center [695, 263] width 422 height 43
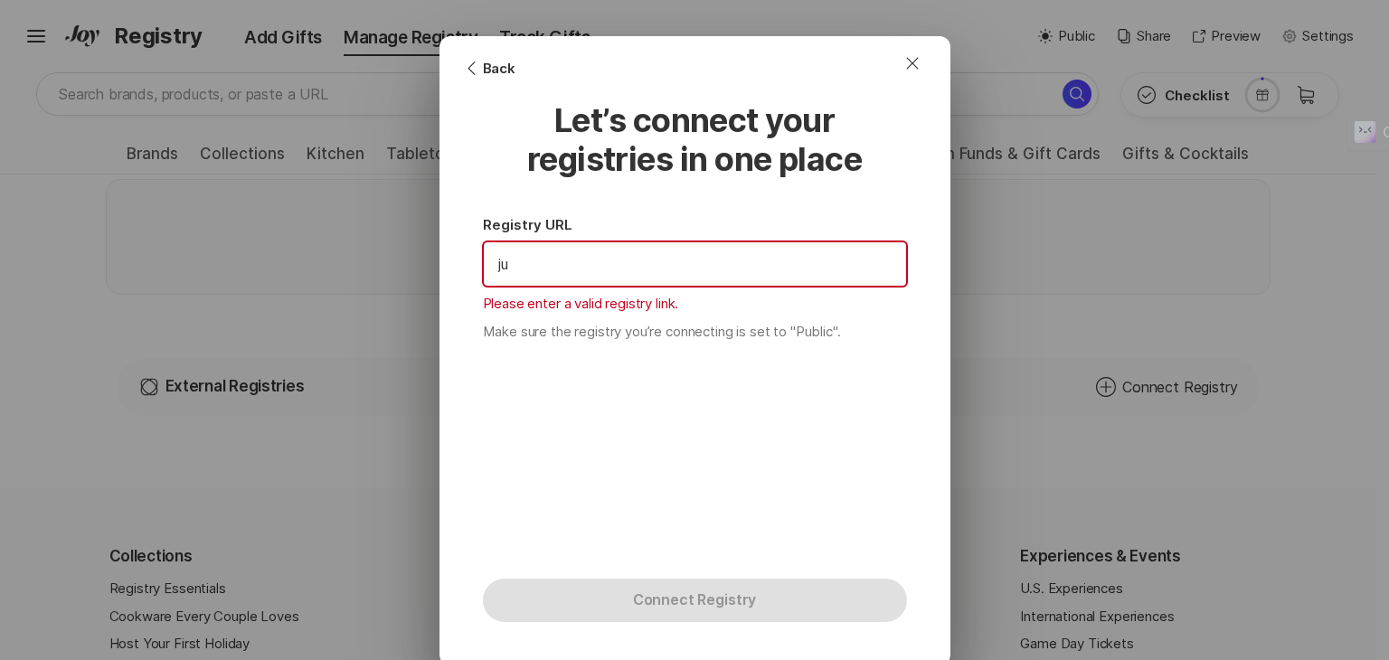
type input "j"
click at [567, 262] on input "text" at bounding box center [695, 263] width 422 height 43
drag, startPoint x: 503, startPoint y: 266, endPoint x: 634, endPoint y: 260, distance: 131.3
click at [628, 263] on input "text" at bounding box center [695, 263] width 422 height 43
click at [658, 391] on form "Chevron Left Rounded Back Let’s connect your registries in one place Registry U…" at bounding box center [695, 351] width 424 height 543
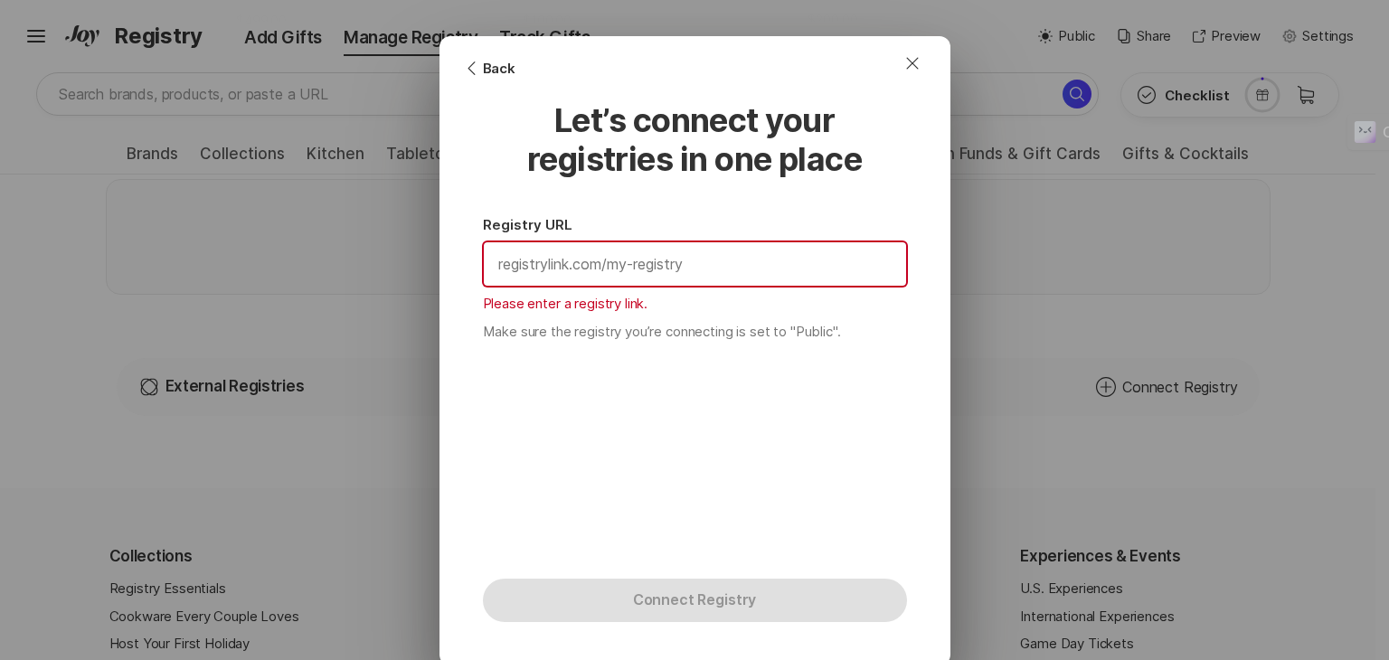
click at [720, 260] on input "text" at bounding box center [695, 263] width 422 height 43
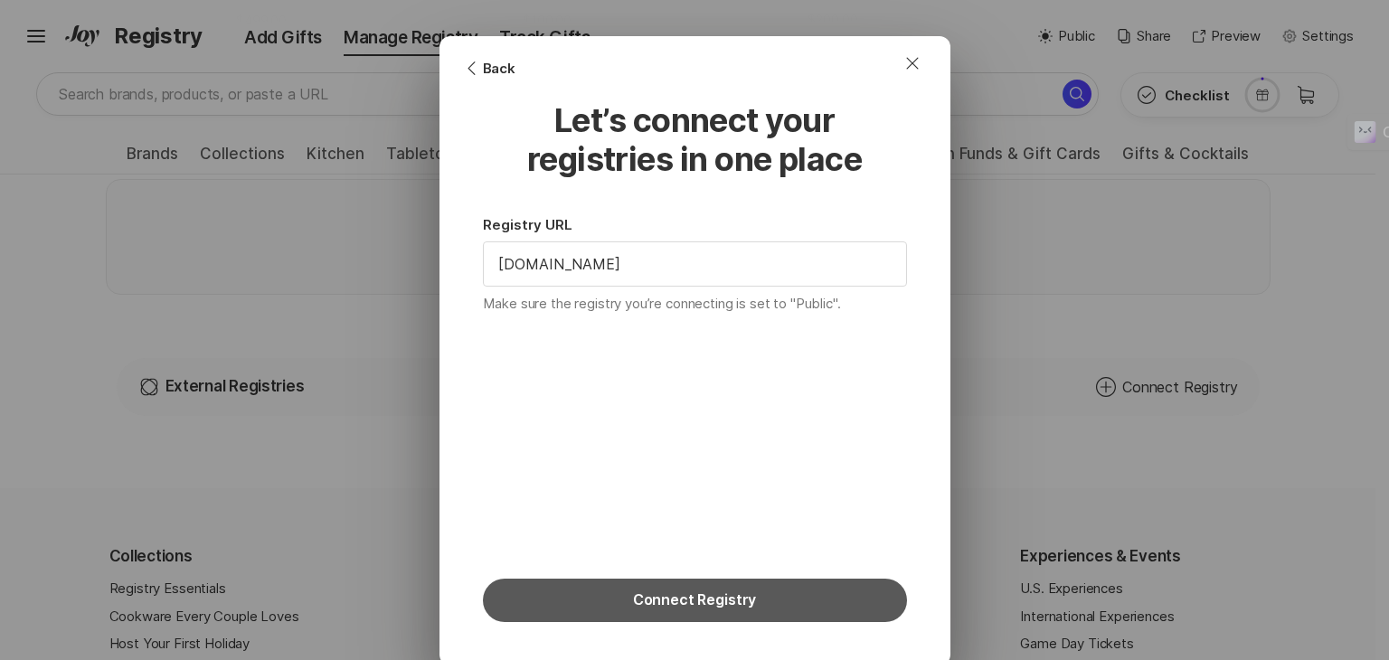
click at [738, 585] on button "Connect Registry" at bounding box center [695, 600] width 424 height 43
click at [734, 596] on button "Connect Registry" at bounding box center [695, 600] width 424 height 43
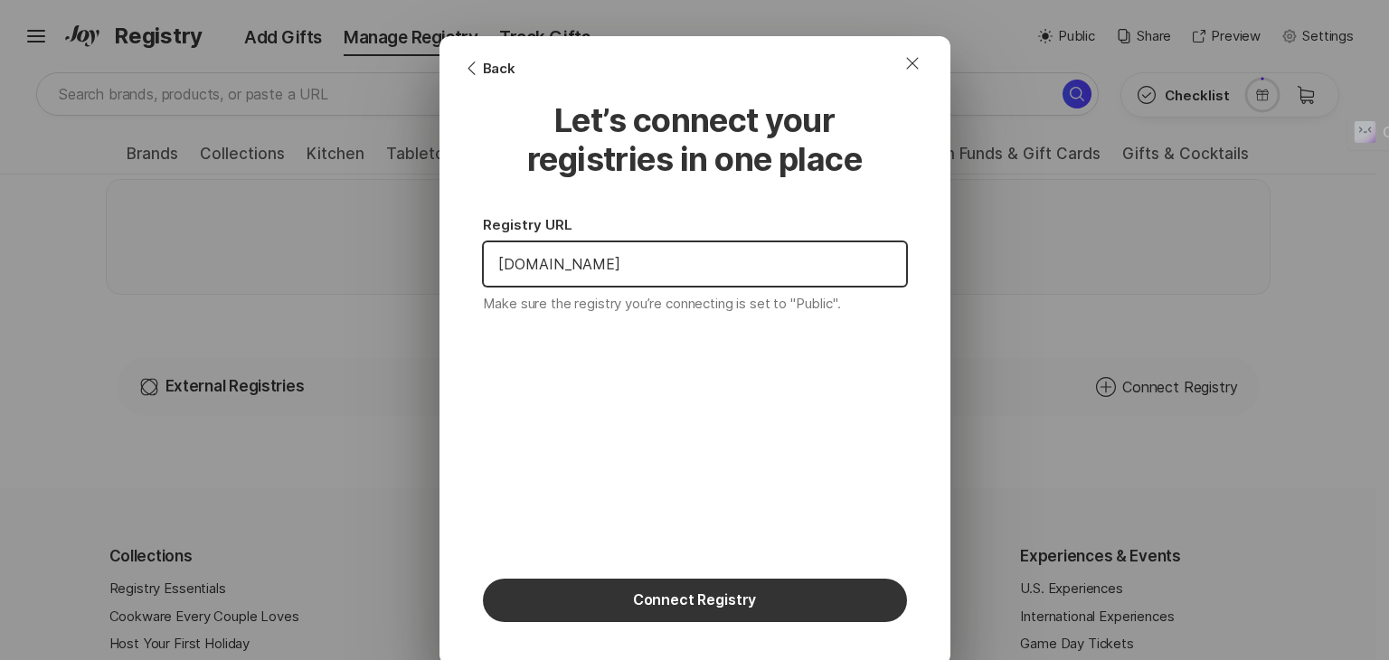
click at [637, 261] on input "jumia.com.ng" at bounding box center [695, 263] width 422 height 43
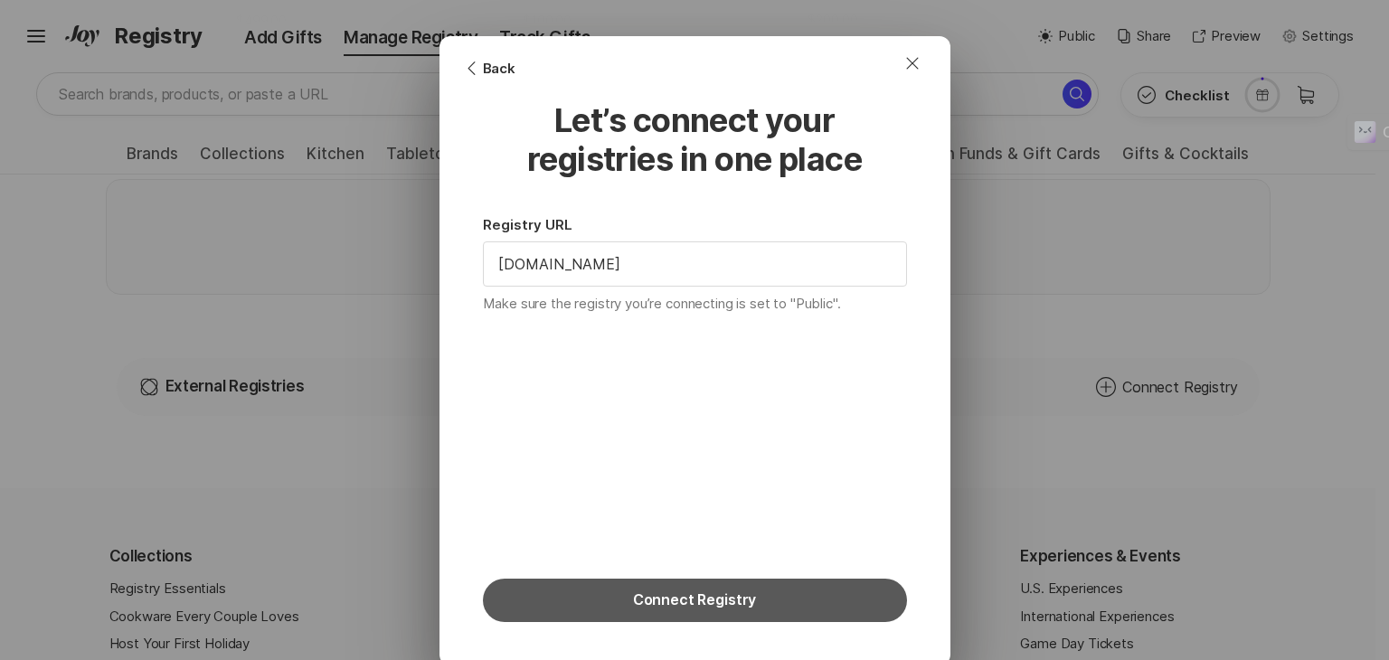
click at [593, 615] on button "Connect Registry" at bounding box center [695, 600] width 424 height 43
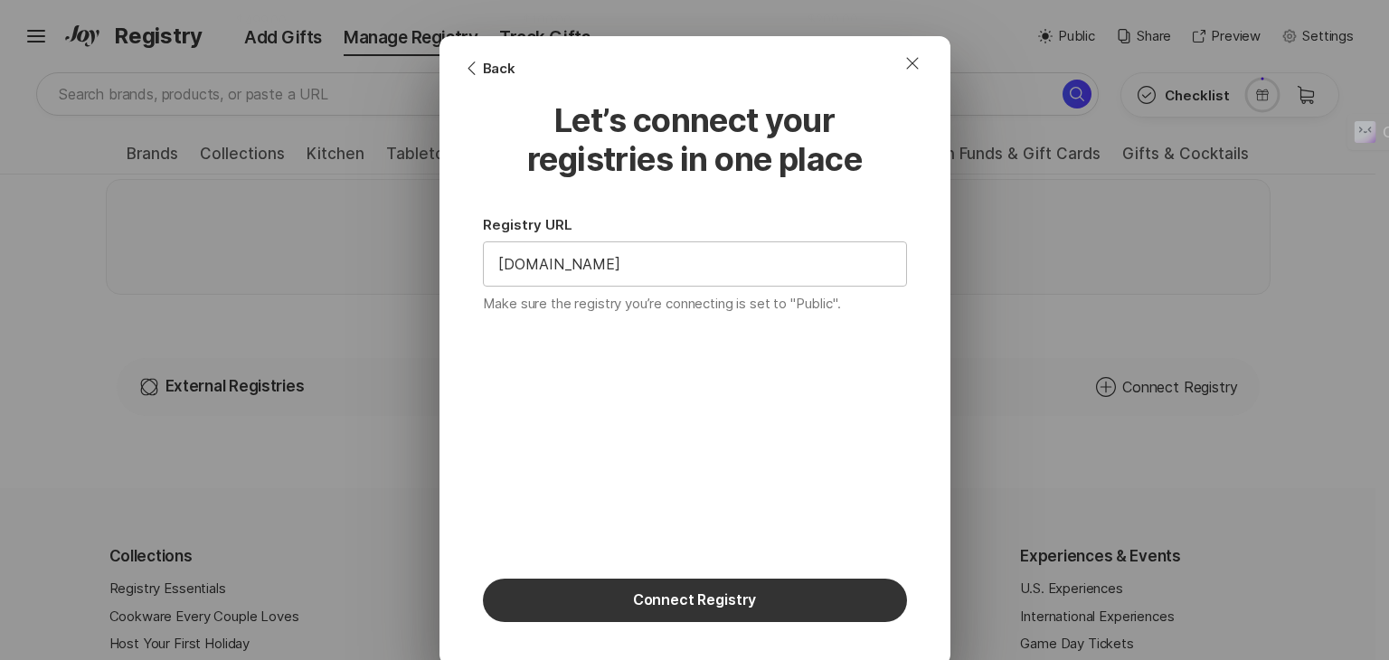
click at [485, 269] on input "jumia.com" at bounding box center [695, 263] width 422 height 43
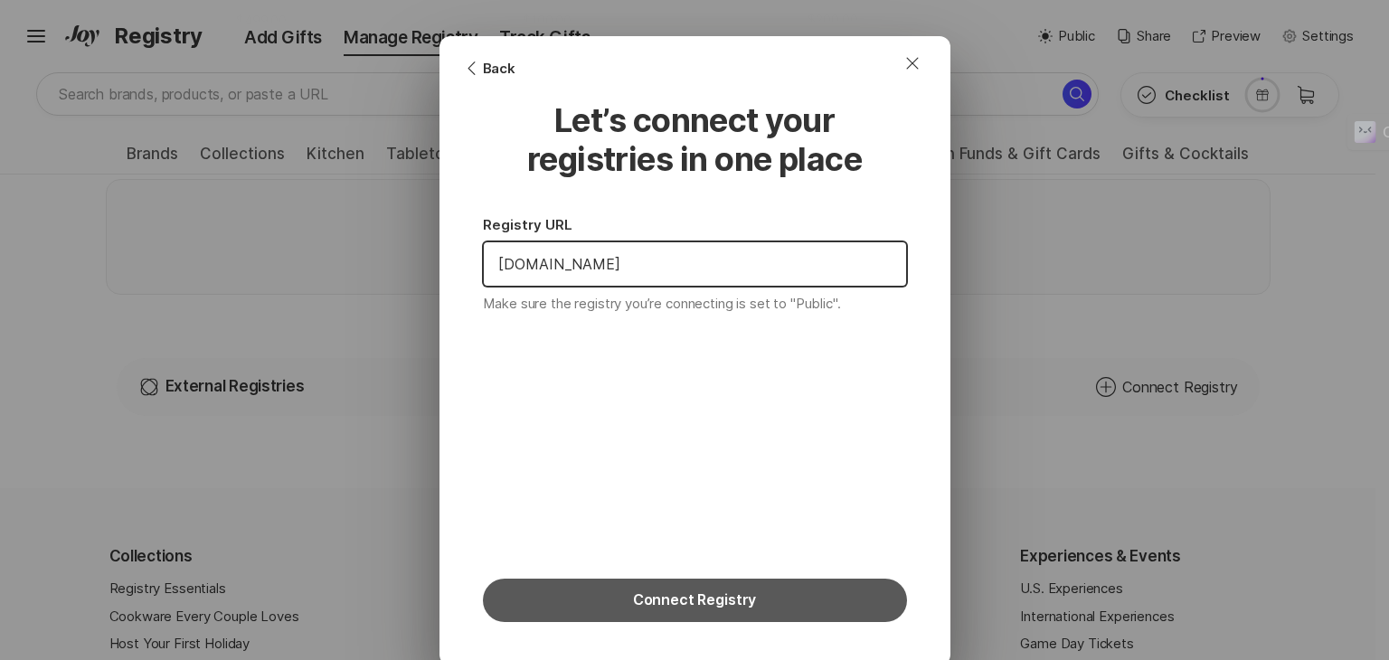
type input "www.jumia.com"
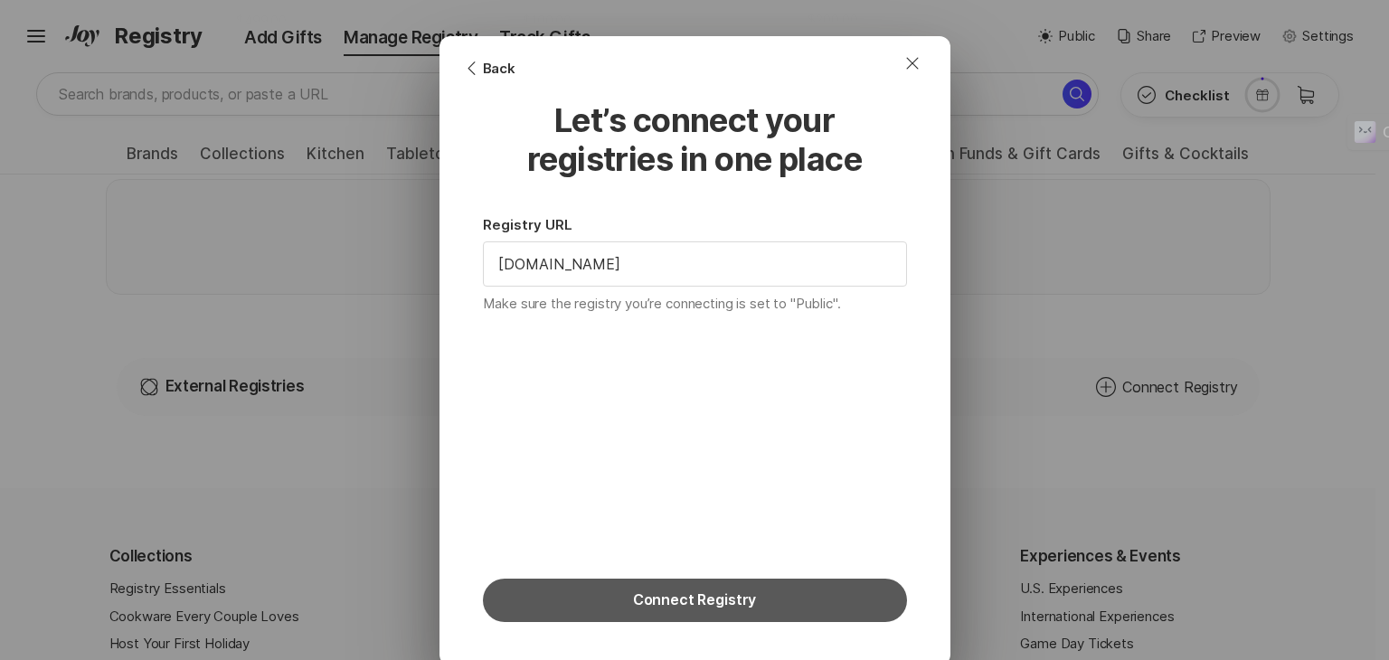
click at [657, 601] on button "Connect Registry" at bounding box center [695, 600] width 424 height 43
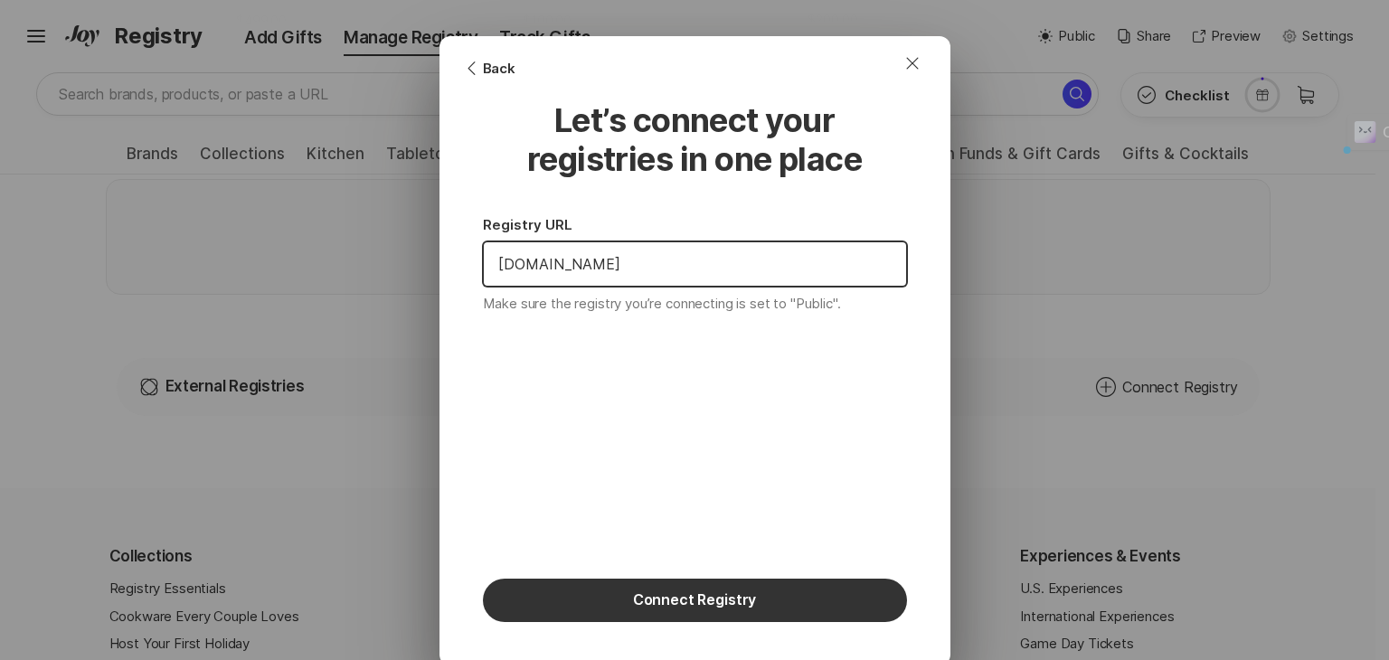
drag, startPoint x: 618, startPoint y: 271, endPoint x: 368, endPoint y: 243, distance: 251.2
click at [368, 243] on div "Close Chevron Left Rounded Back Let’s connect your registries in one place Regi…" at bounding box center [694, 330] width 1389 height 660
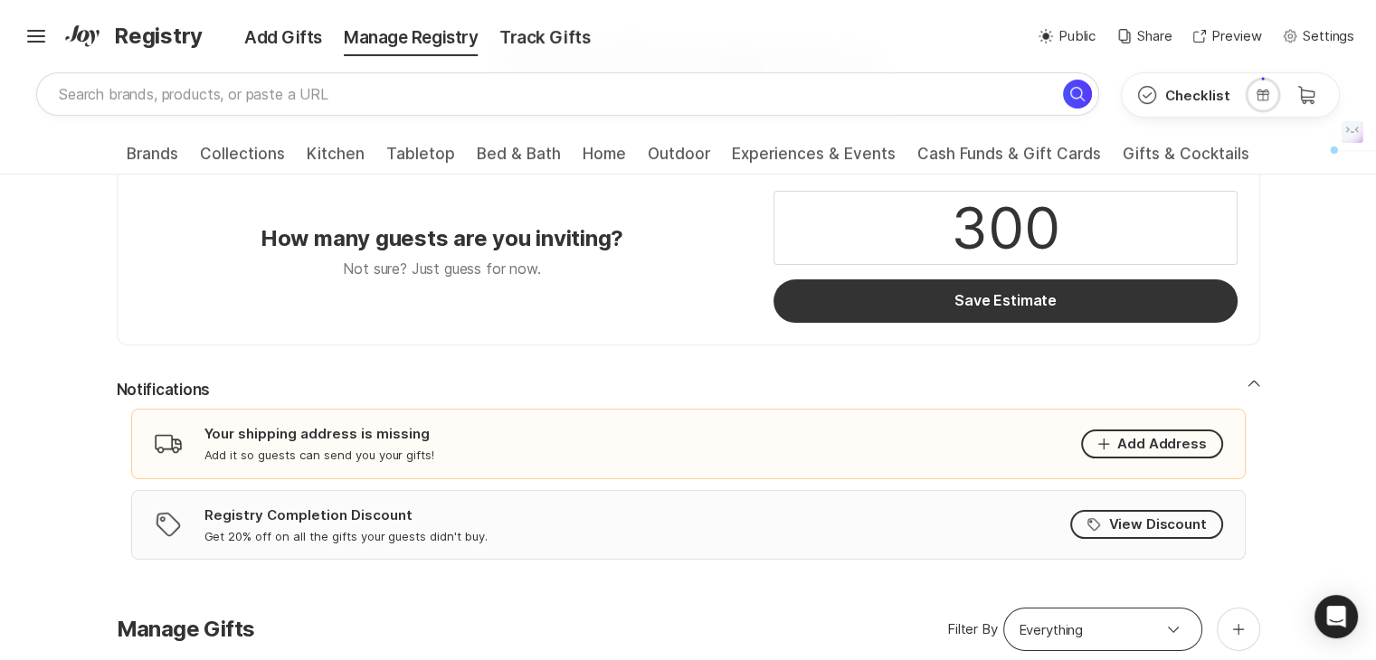
scroll to position [362, 0]
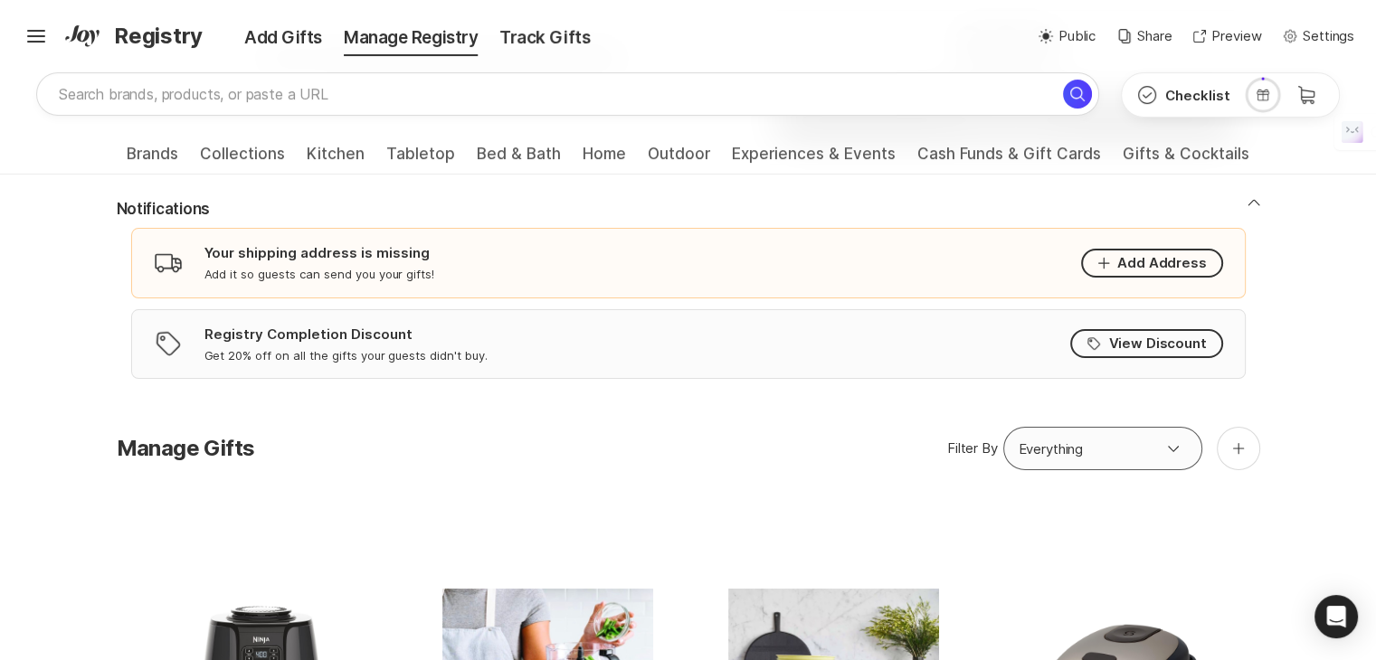
click at [1171, 451] on icon "Option select" at bounding box center [1173, 449] width 22 height 22
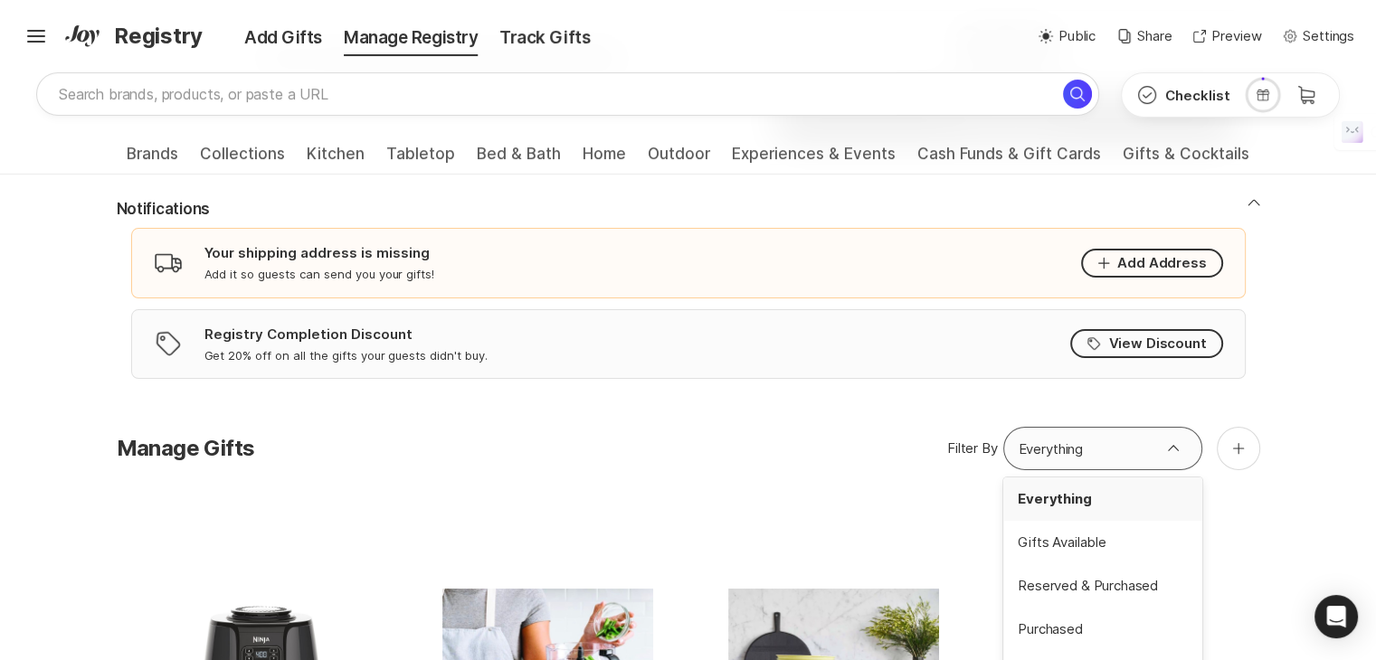
click at [1171, 451] on icon "Option select" at bounding box center [1173, 449] width 22 height 22
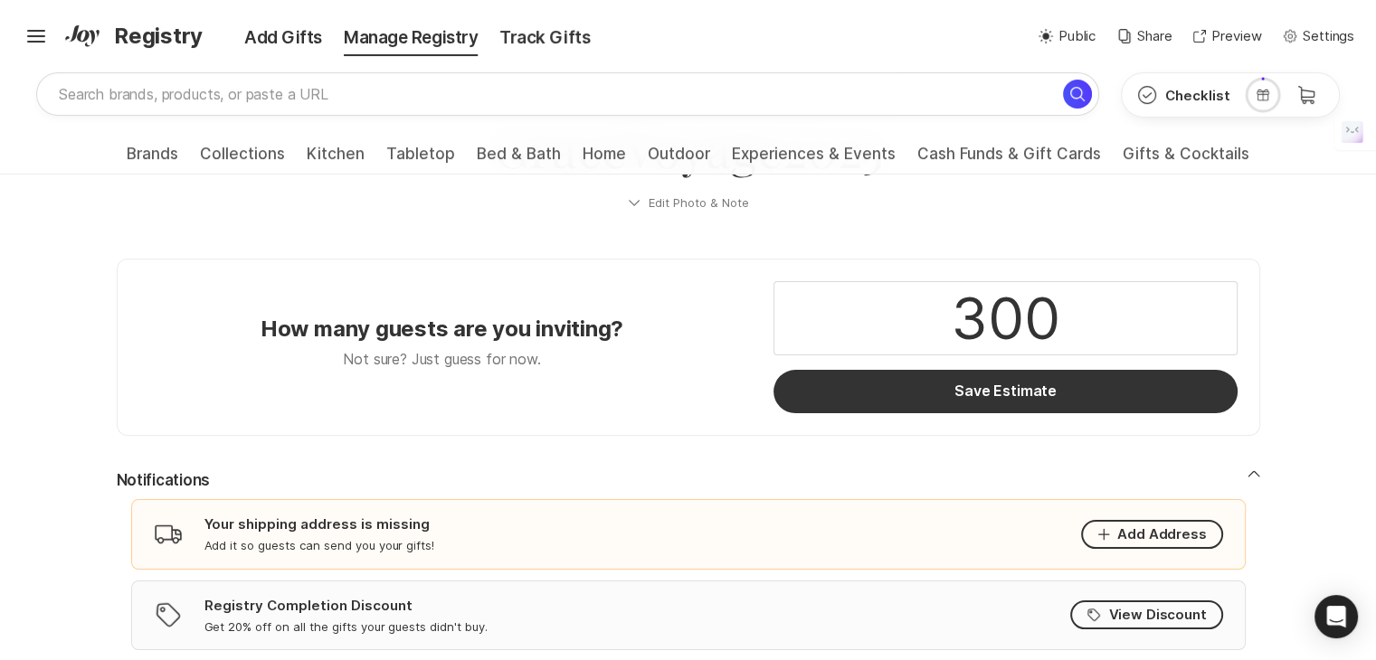
scroll to position [0, 0]
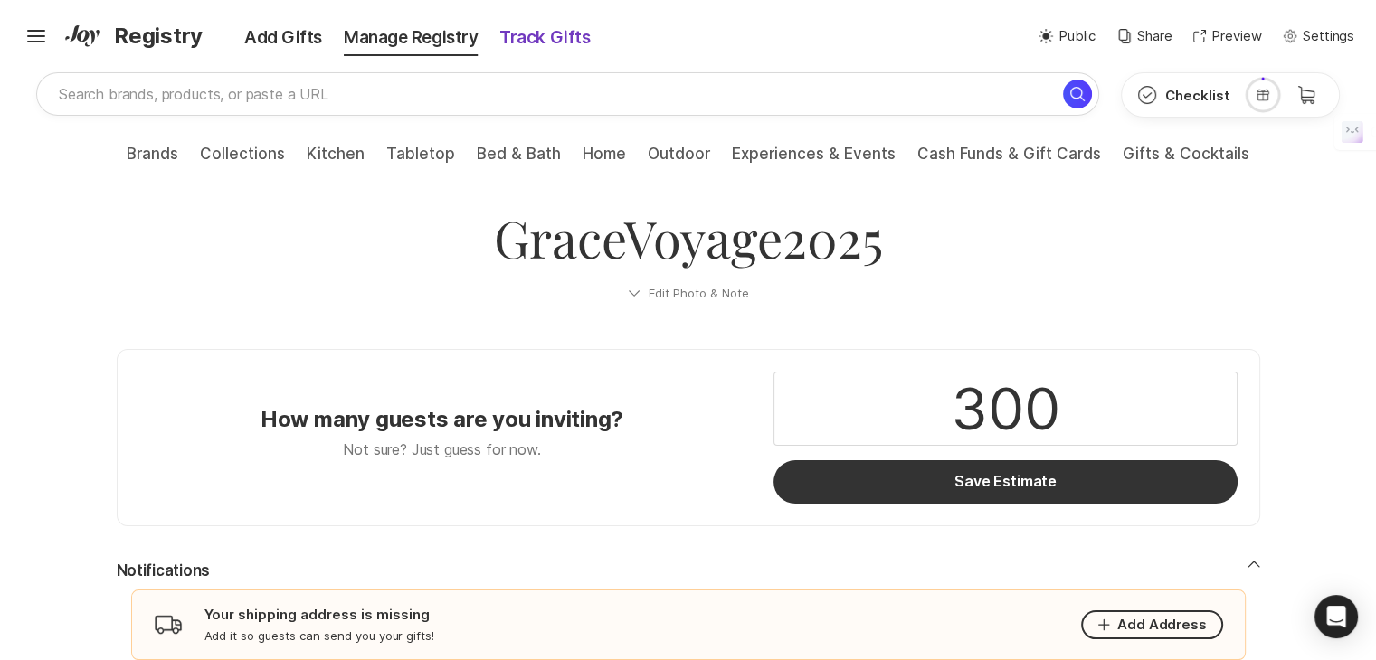
click at [561, 41] on div "Track Gifts" at bounding box center [544, 37] width 112 height 25
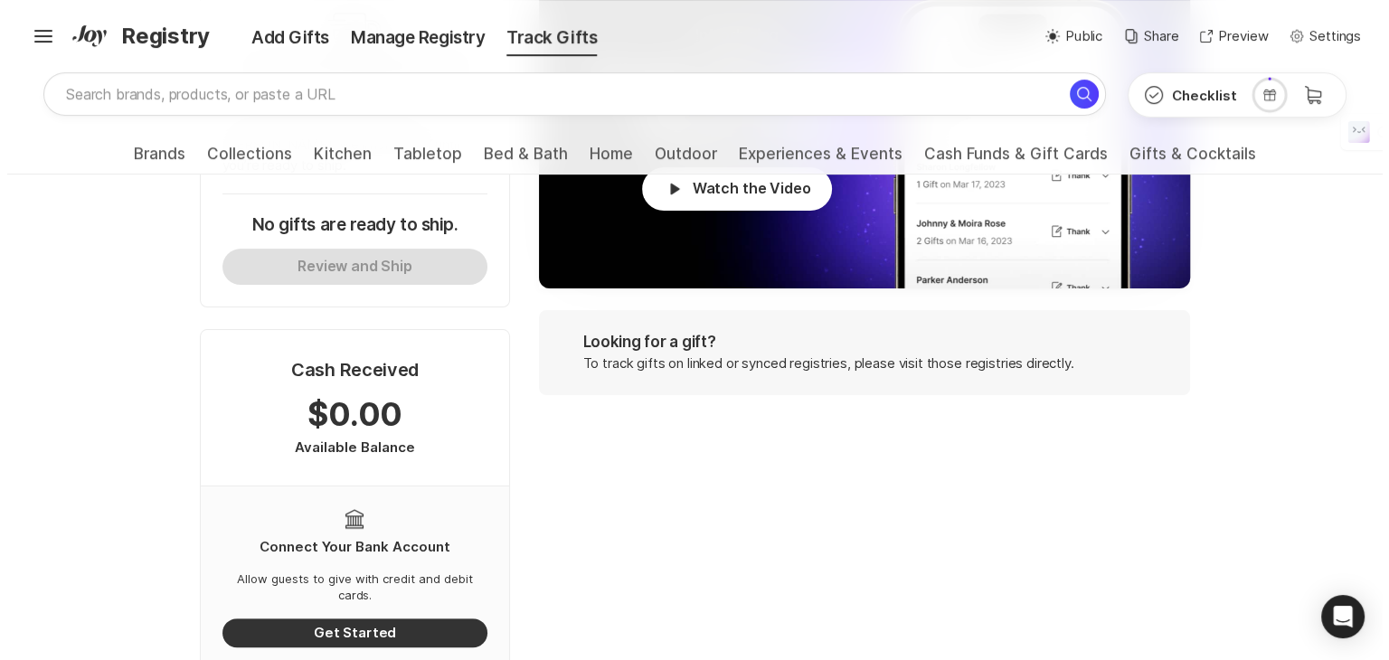
scroll to position [633, 0]
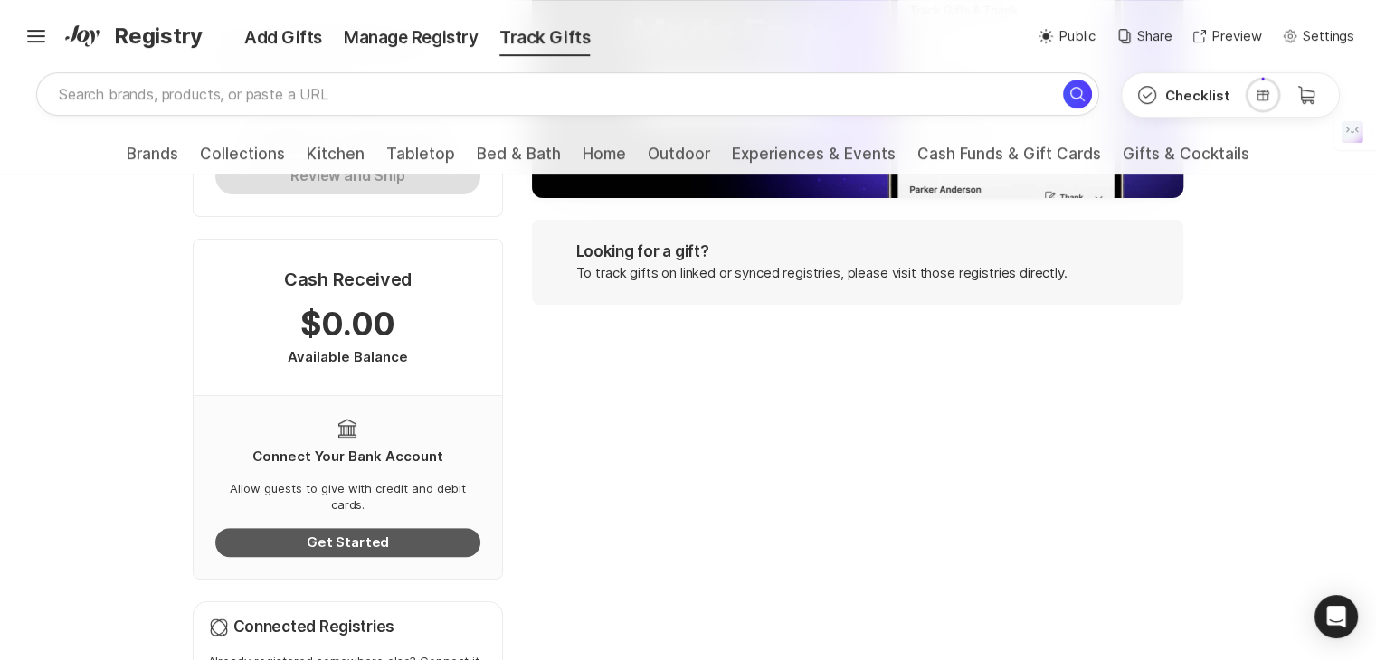
click at [379, 528] on button "Get Started" at bounding box center [348, 542] width 266 height 29
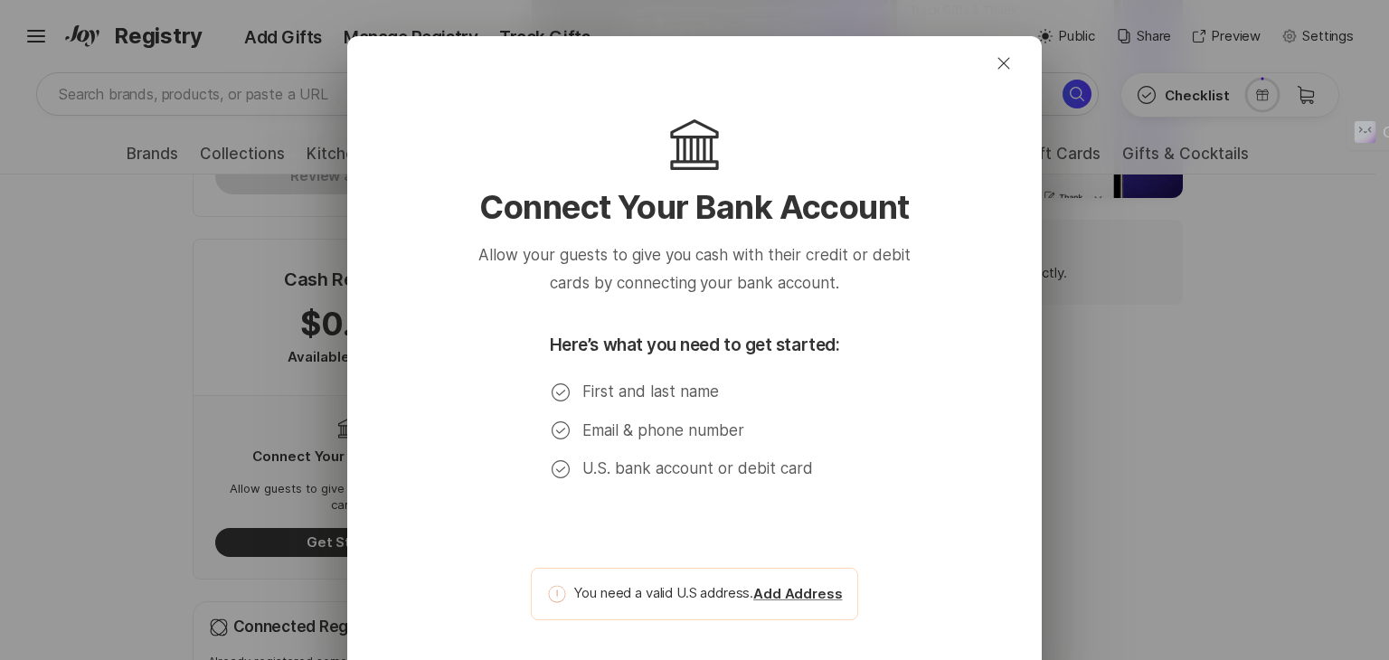
click at [654, 348] on p "Here’s what you need to get started:" at bounding box center [695, 345] width 290 height 25
click at [617, 609] on div "Warning You need a valid U.S address. Add Address" at bounding box center [694, 594] width 327 height 52
click at [993, 63] on icon "Close" at bounding box center [1004, 63] width 22 height 22
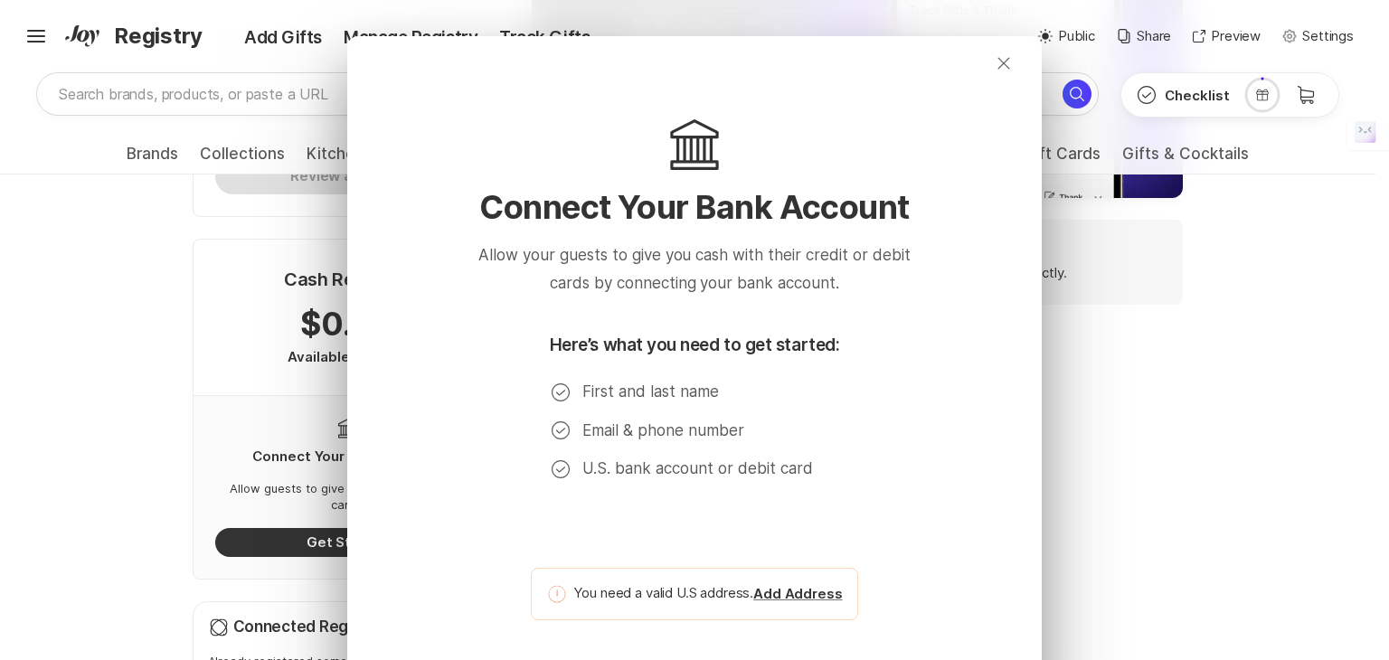
click at [1001, 66] on icon "Close" at bounding box center [1004, 63] width 22 height 22
click at [993, 65] on icon "Close" at bounding box center [1004, 63] width 22 height 22
click at [999, 63] on icon "Close" at bounding box center [1004, 63] width 22 height 22
click at [1160, 336] on div "Close Bank Connect Your Bank Account Allow your guests to give you cash with th…" at bounding box center [694, 330] width 1389 height 660
click at [1157, 421] on div "Close Bank Connect Your Bank Account Allow your guests to give you cash with th…" at bounding box center [694, 330] width 1389 height 660
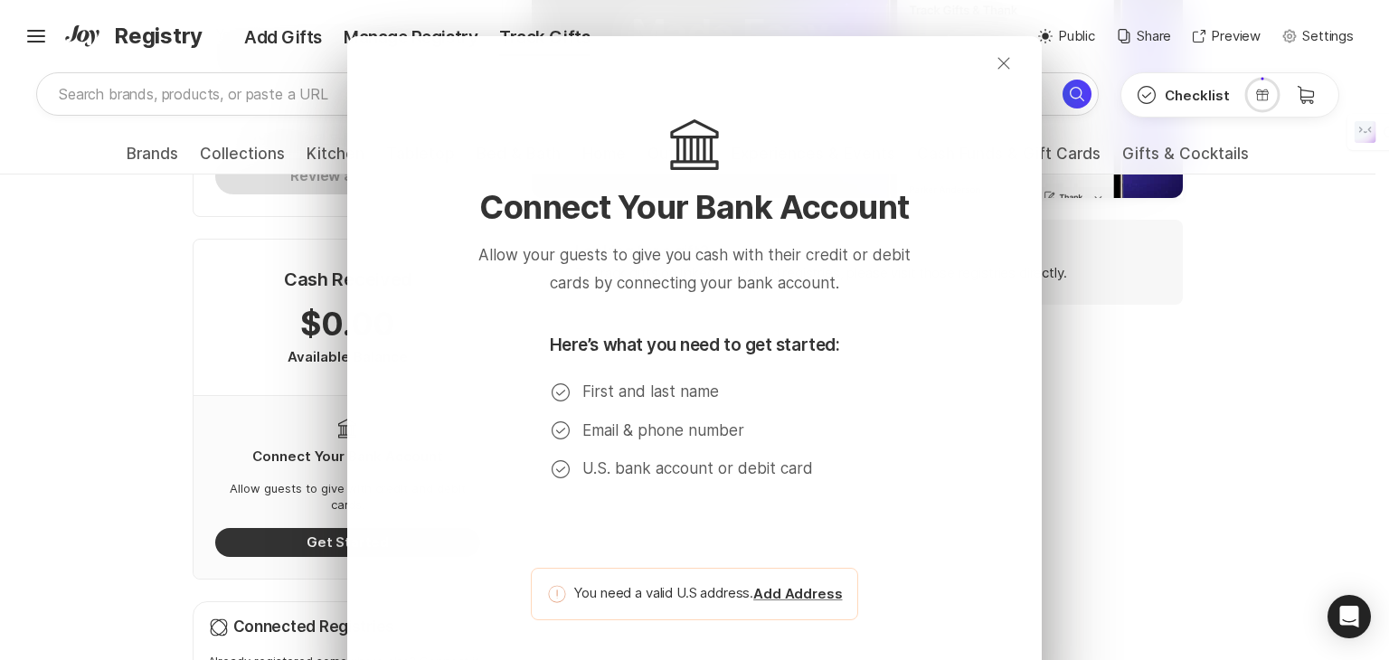
click at [995, 68] on icon "Close" at bounding box center [1004, 63] width 22 height 22
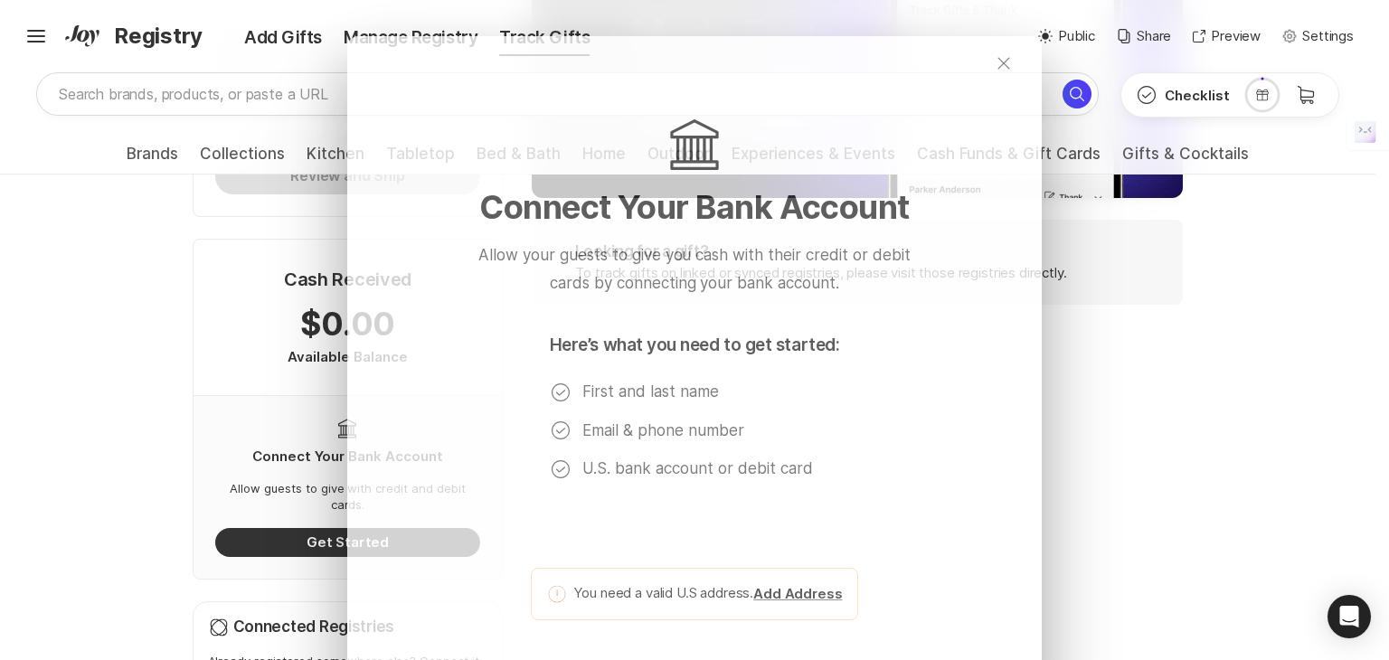
click at [998, 62] on icon "button" at bounding box center [1004, 63] width 12 height 12
click at [847, 4] on div "Close Bank Connect Your Bank Account Allow your guests to give you cash with th…" at bounding box center [694, 330] width 1389 height 660
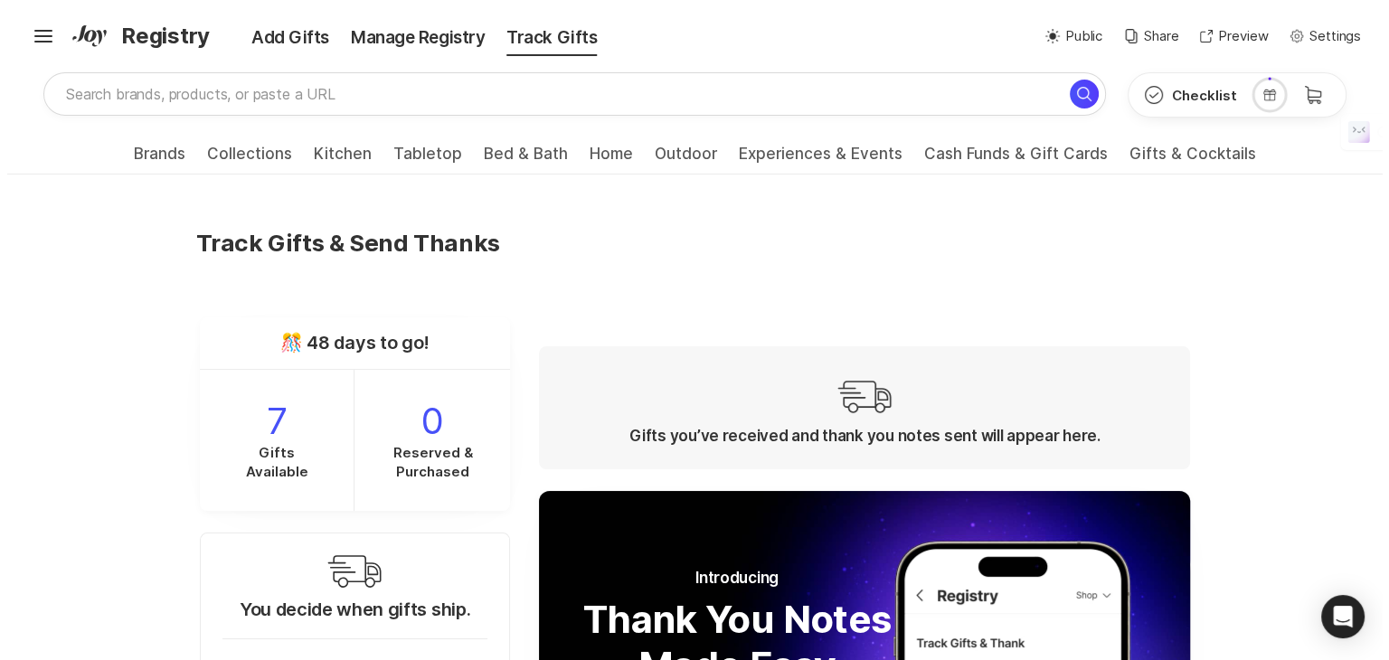
scroll to position [90, 0]
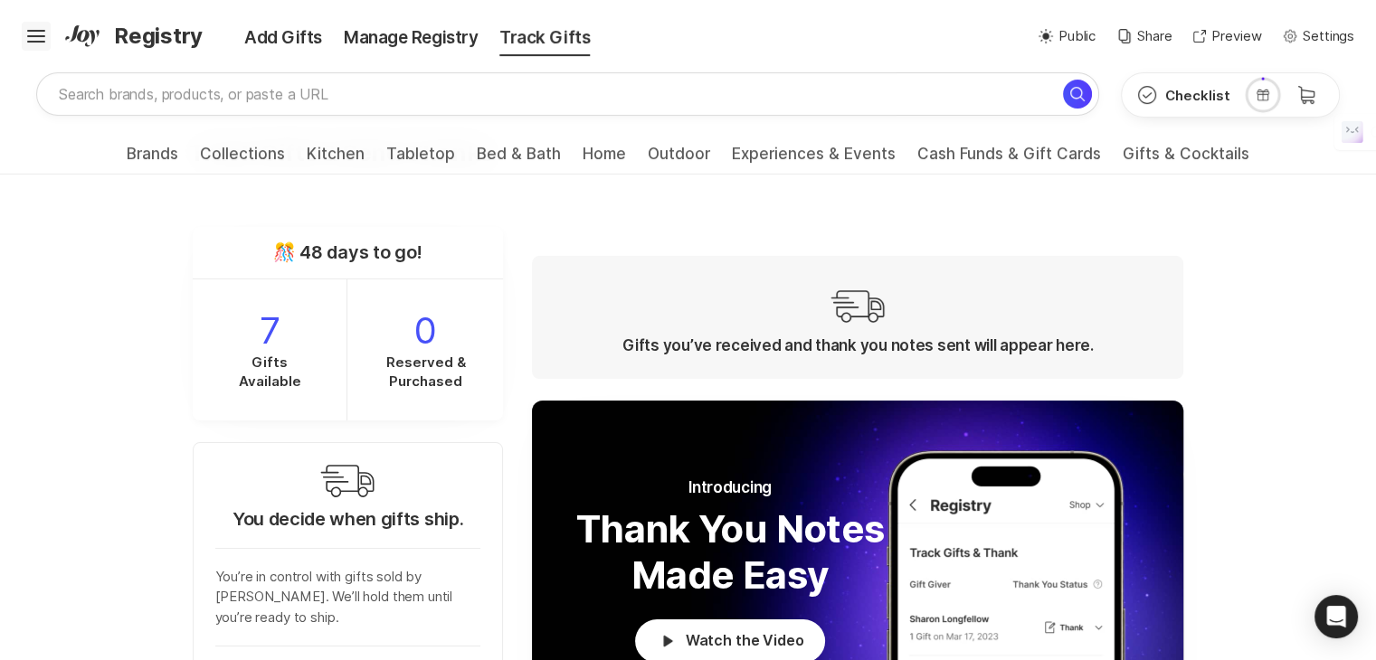
click at [33, 41] on icon at bounding box center [36, 42] width 18 height 2
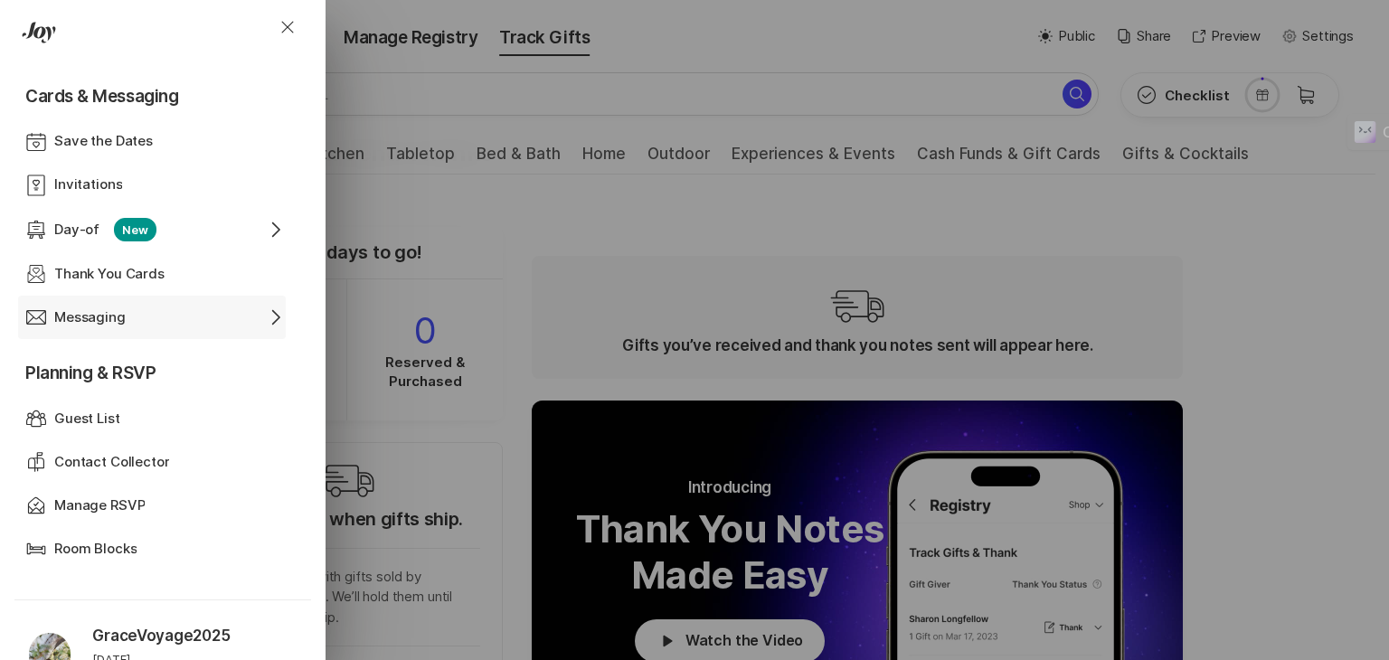
scroll to position [452, 0]
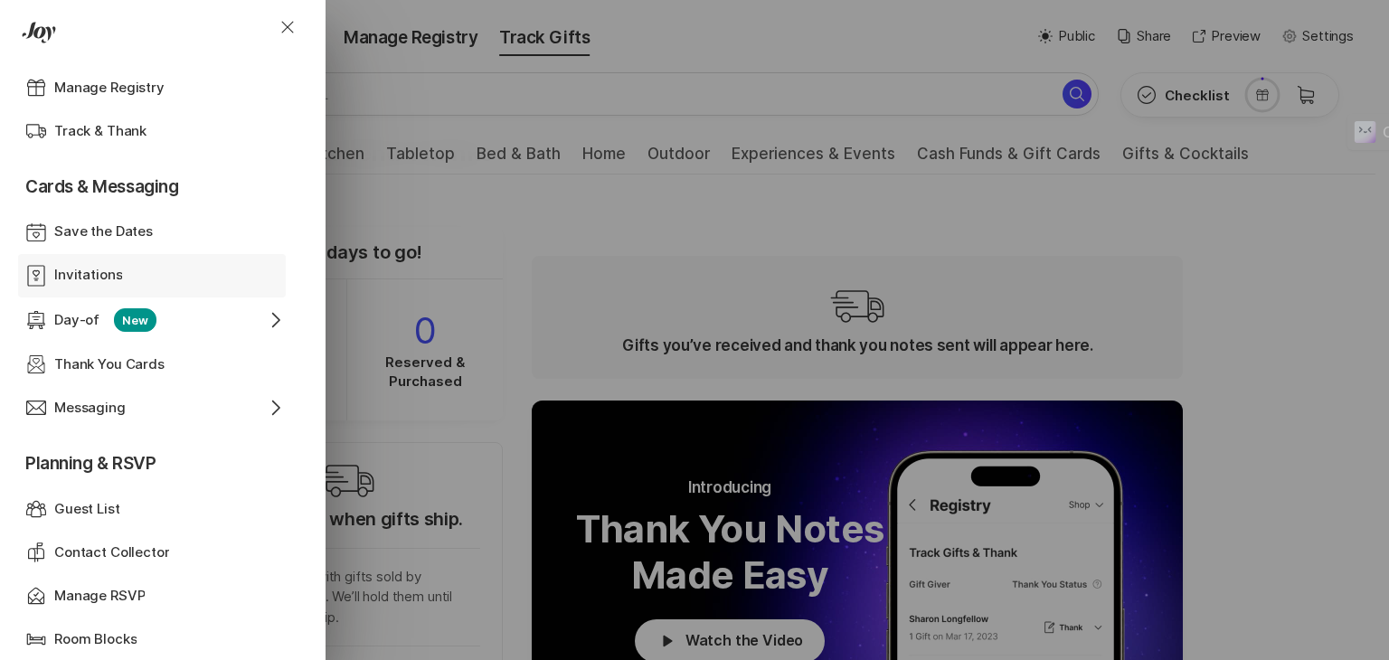
click at [148, 276] on div "Invitations" at bounding box center [151, 275] width 195 height 21
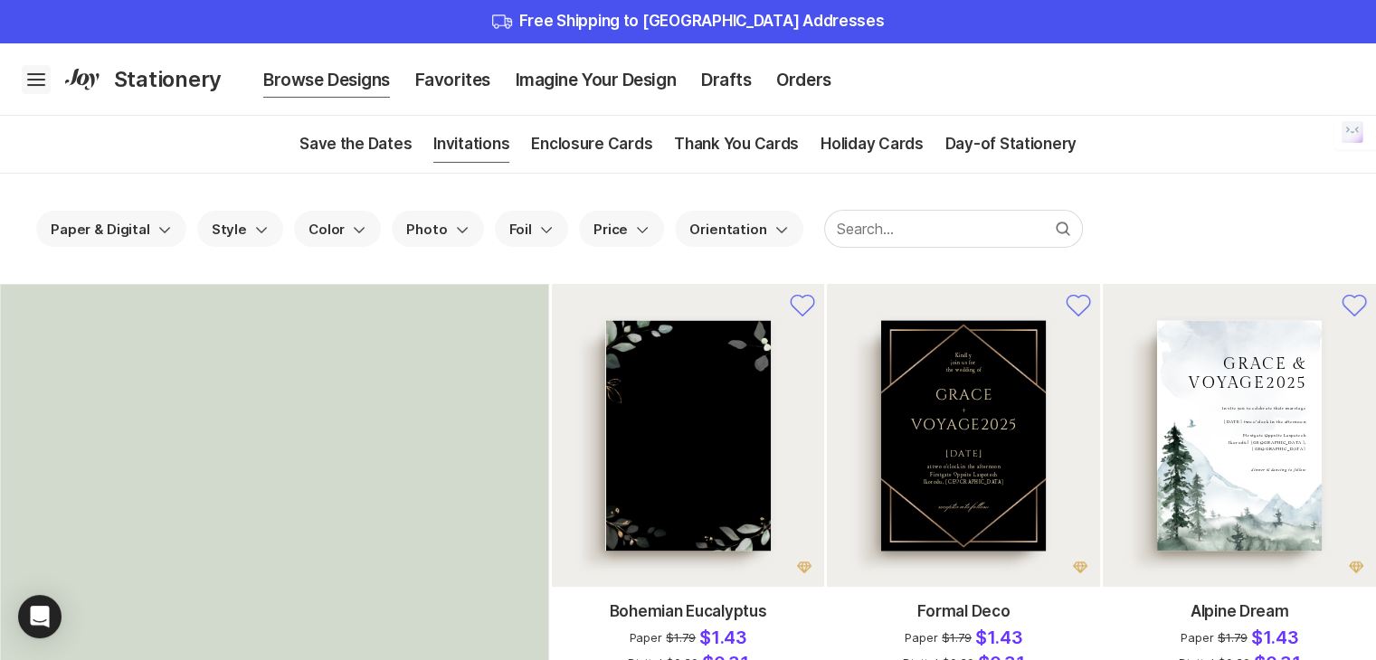
click at [24, 81] on icon "Hamburger" at bounding box center [36, 79] width 29 height 29
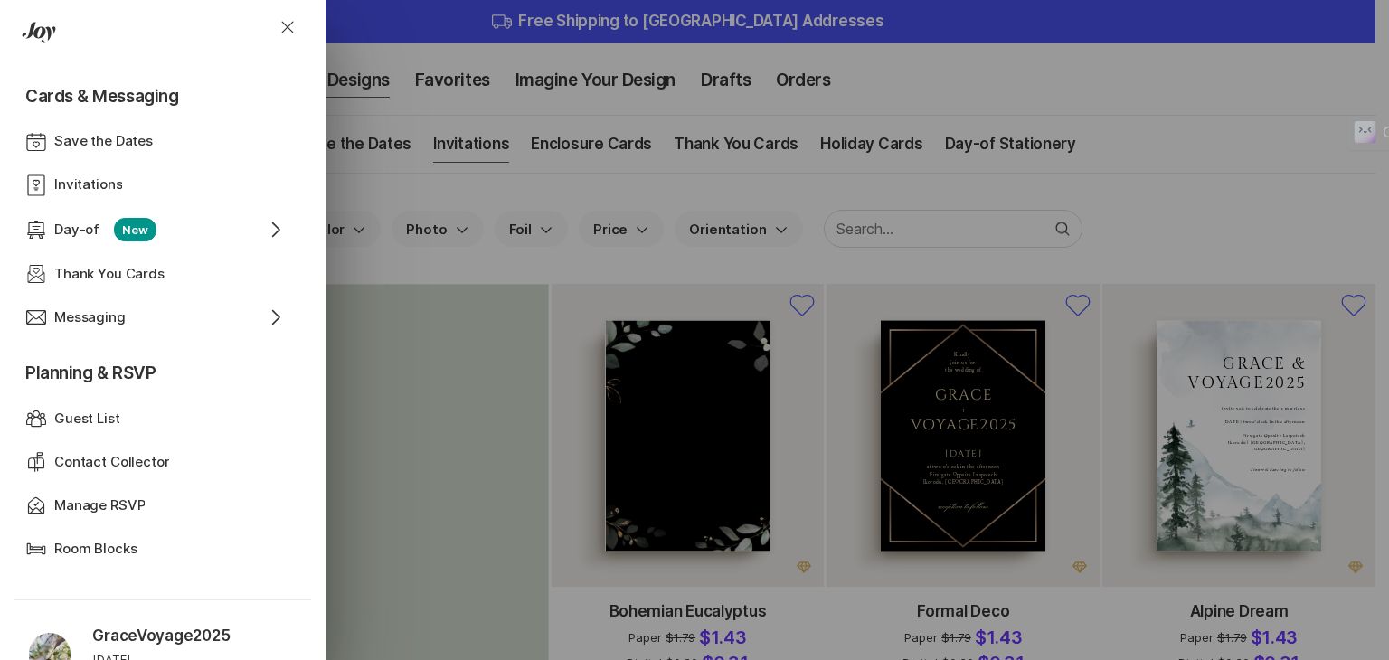
scroll to position [633, 0]
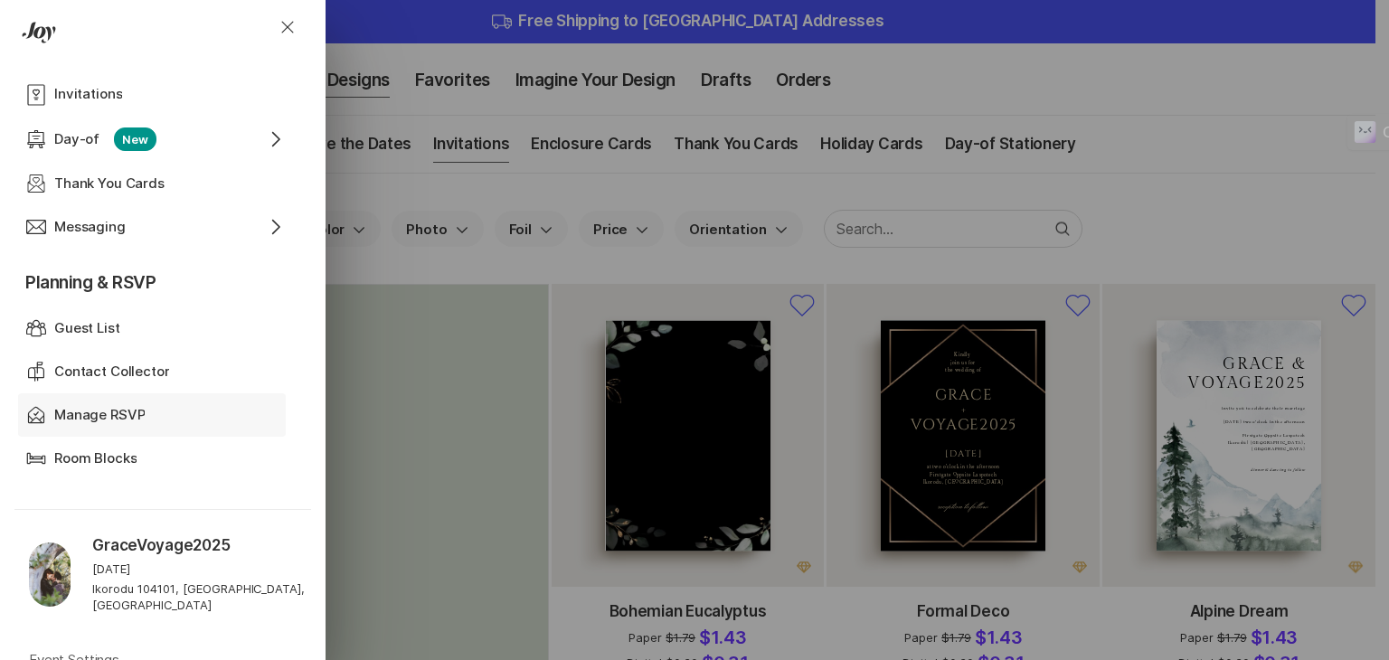
click at [135, 413] on p "Manage RSVP" at bounding box center [99, 415] width 90 height 21
